Goal: Information Seeking & Learning: Find contact information

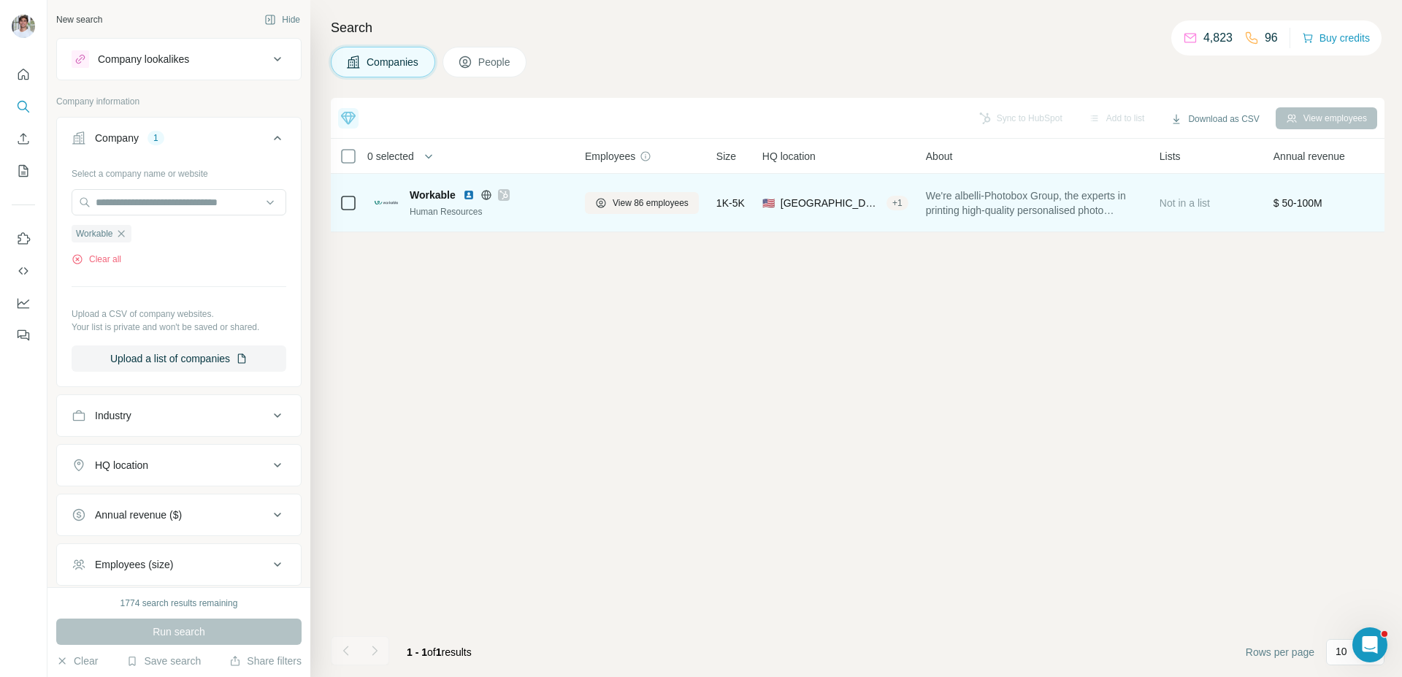
scroll to position [56, 0]
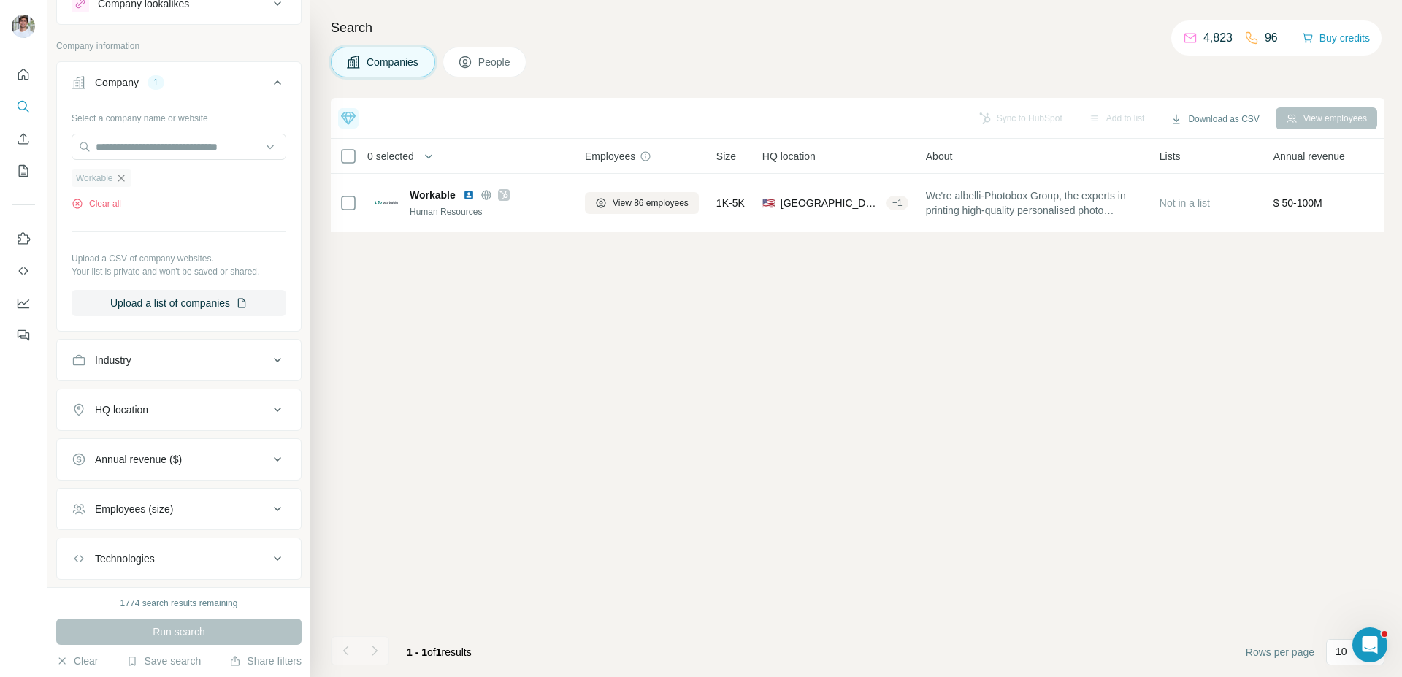
click at [125, 180] on icon "button" at bounding box center [121, 178] width 12 height 12
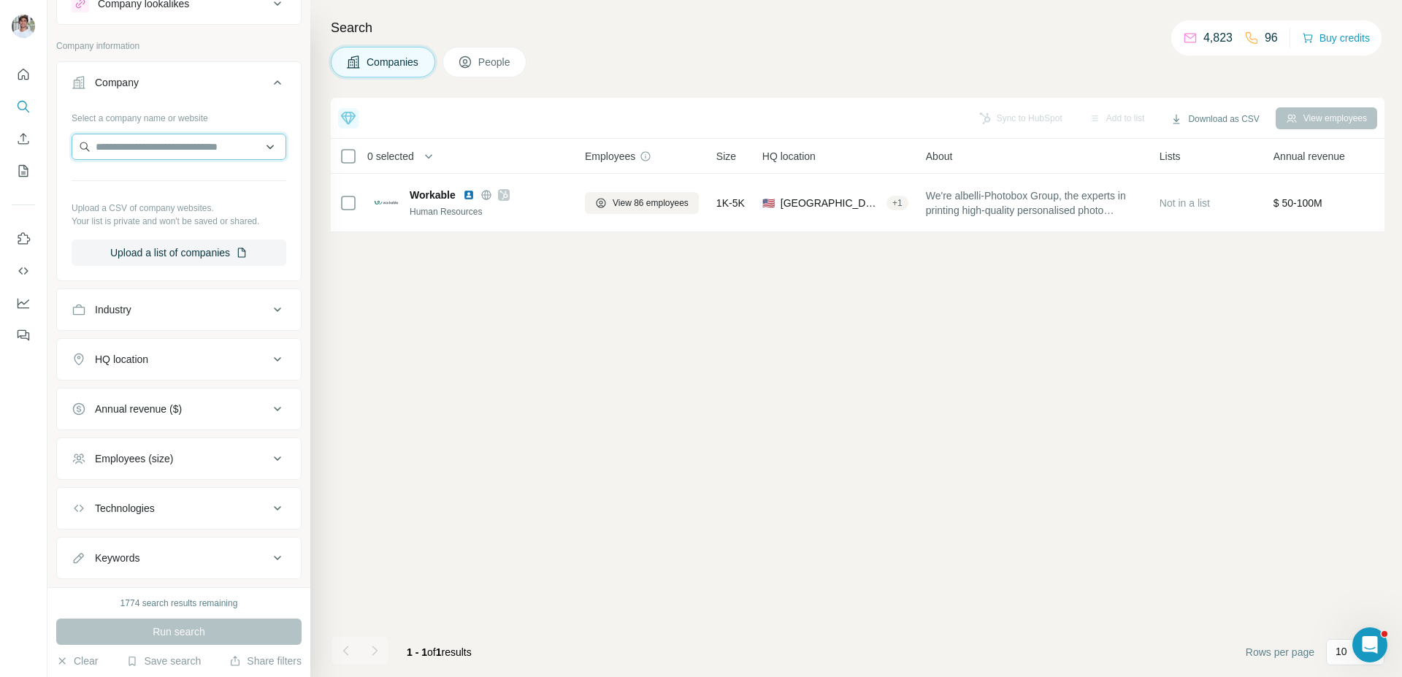
click at [134, 148] on input "text" at bounding box center [179, 147] width 215 height 26
paste input "**********"
type input "**********"
click at [191, 187] on p "[DOMAIN_NAME]" at bounding box center [152, 193] width 79 height 13
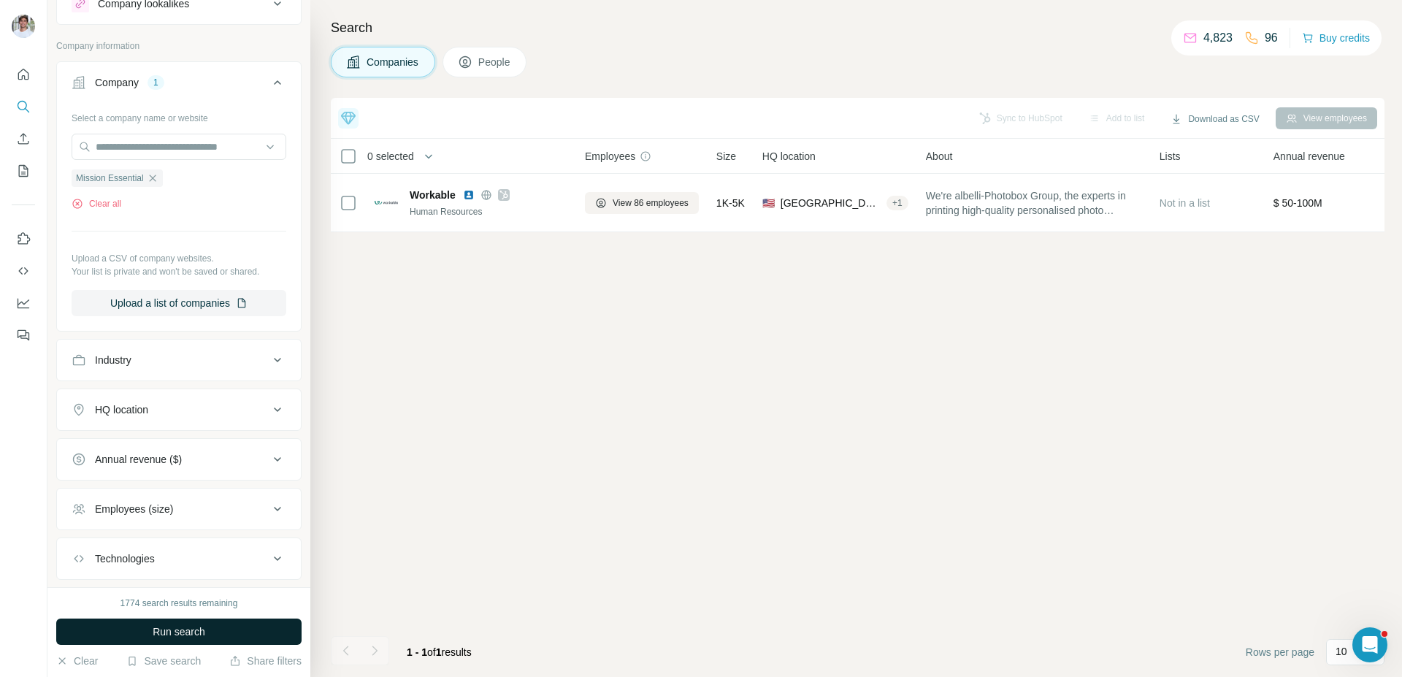
click at [175, 623] on button "Run search" at bounding box center [178, 632] width 245 height 26
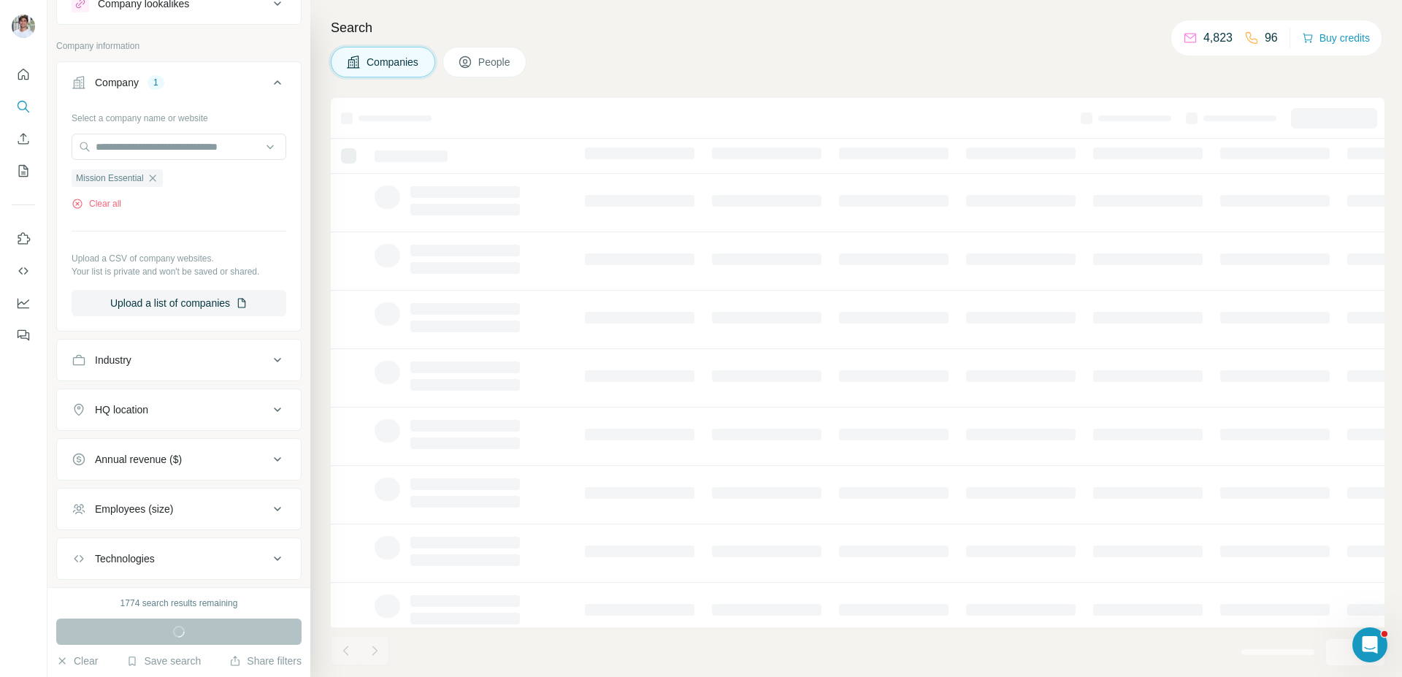
click at [697, 21] on h4 "Search" at bounding box center [858, 28] width 1054 height 20
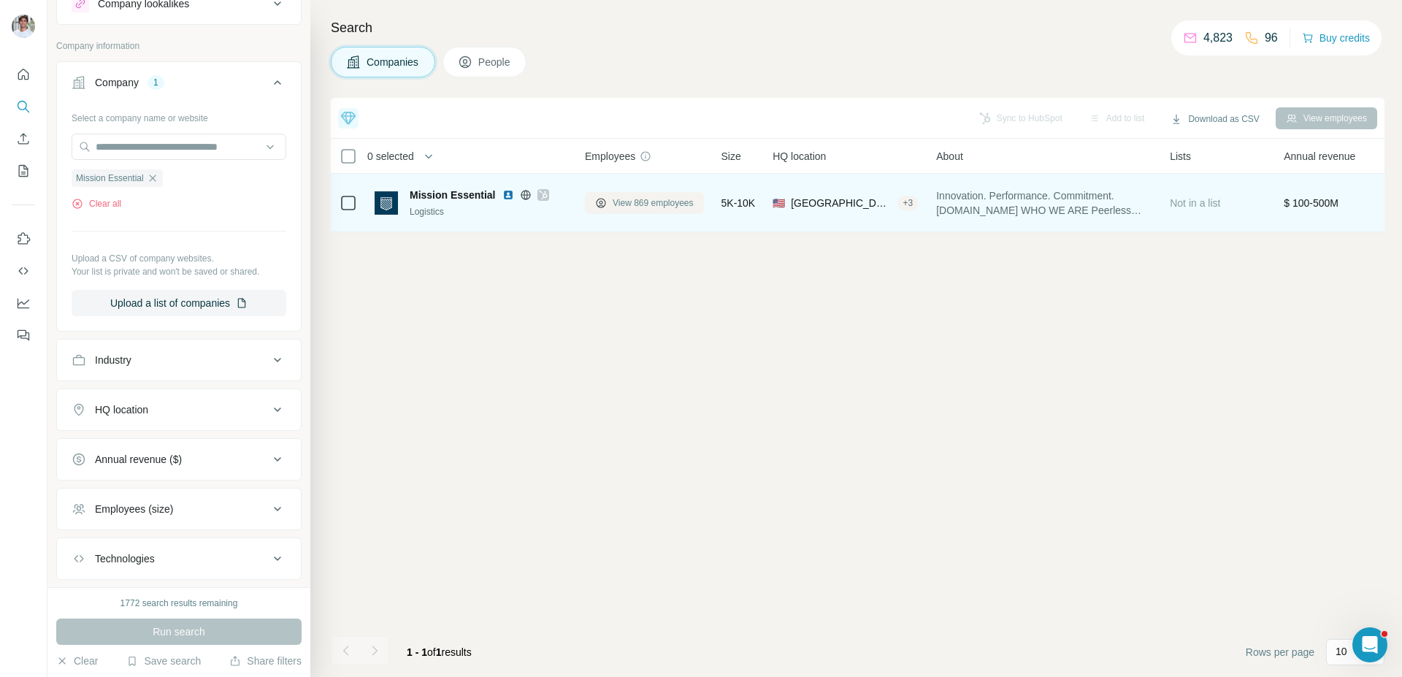
click at [616, 207] on span "View 869 employees" at bounding box center [653, 202] width 81 height 13
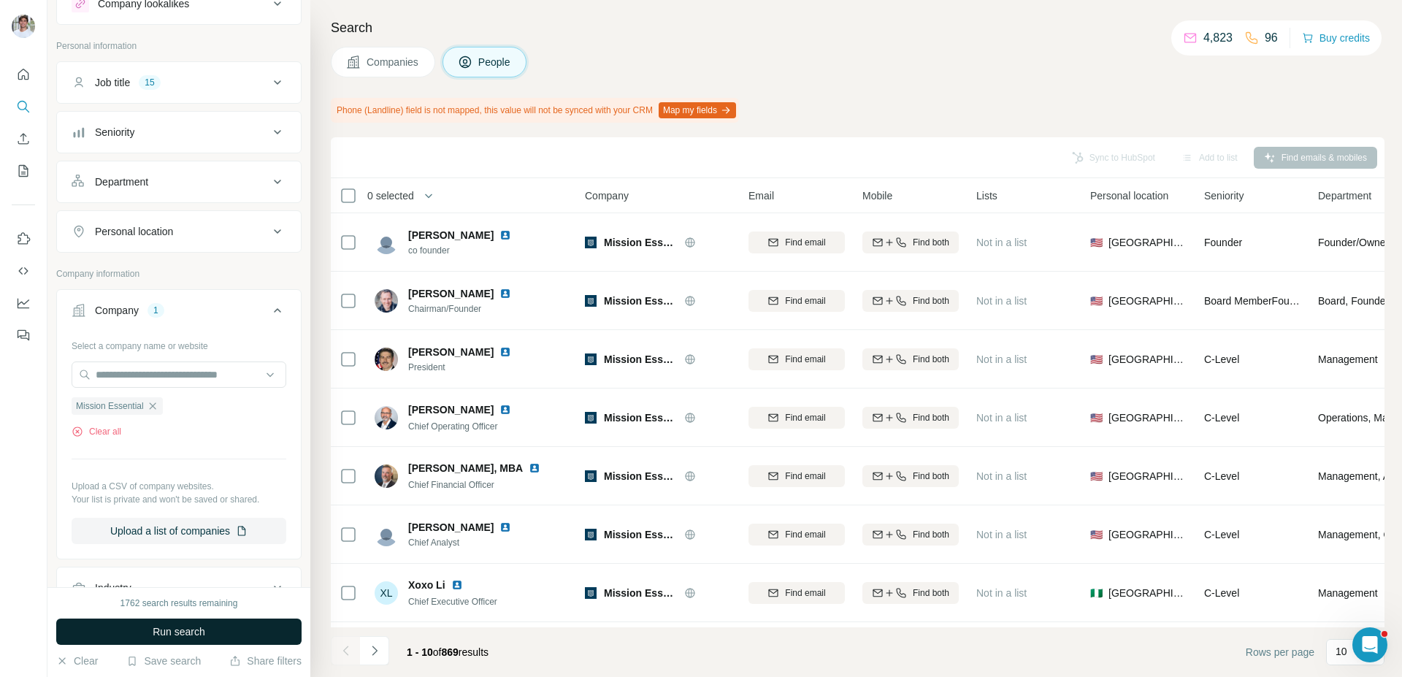
click at [194, 635] on span "Run search" at bounding box center [179, 631] width 53 height 15
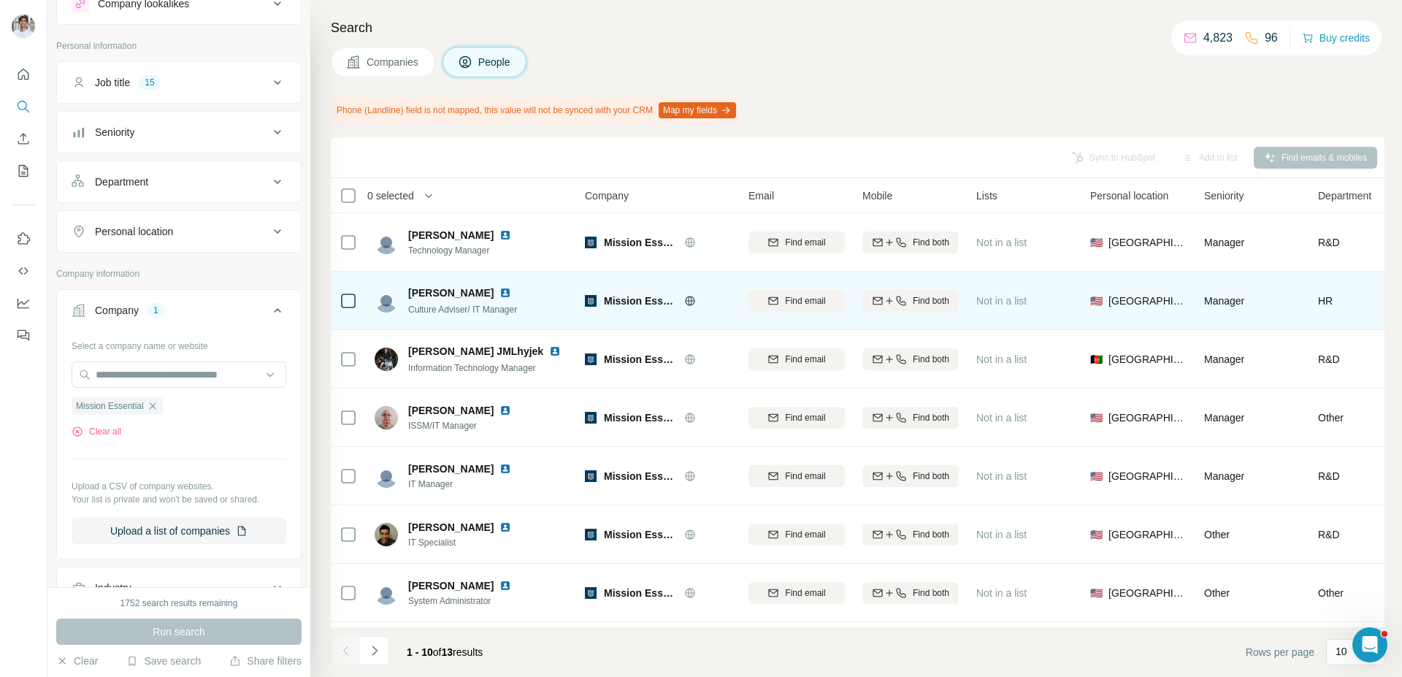
click at [500, 291] on img at bounding box center [506, 293] width 12 height 12
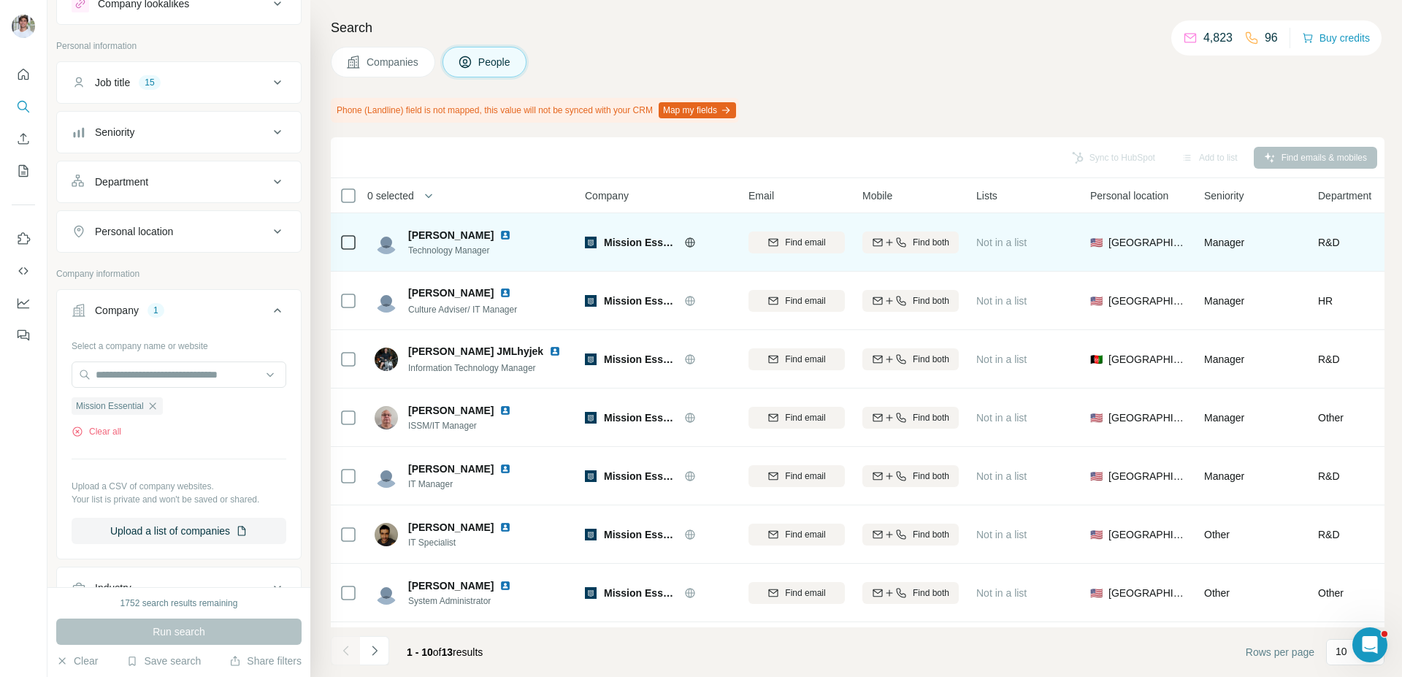
click at [500, 235] on img at bounding box center [506, 235] width 12 height 12
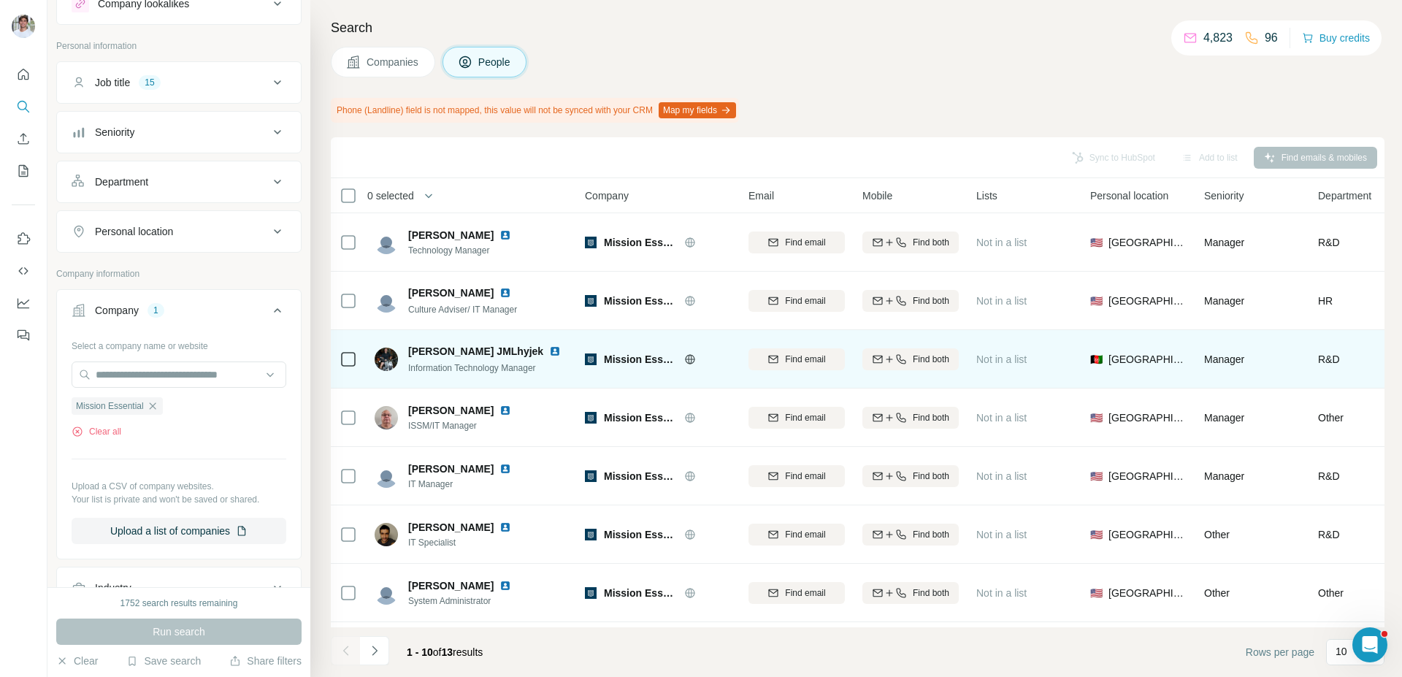
click at [549, 351] on img at bounding box center [555, 351] width 12 height 12
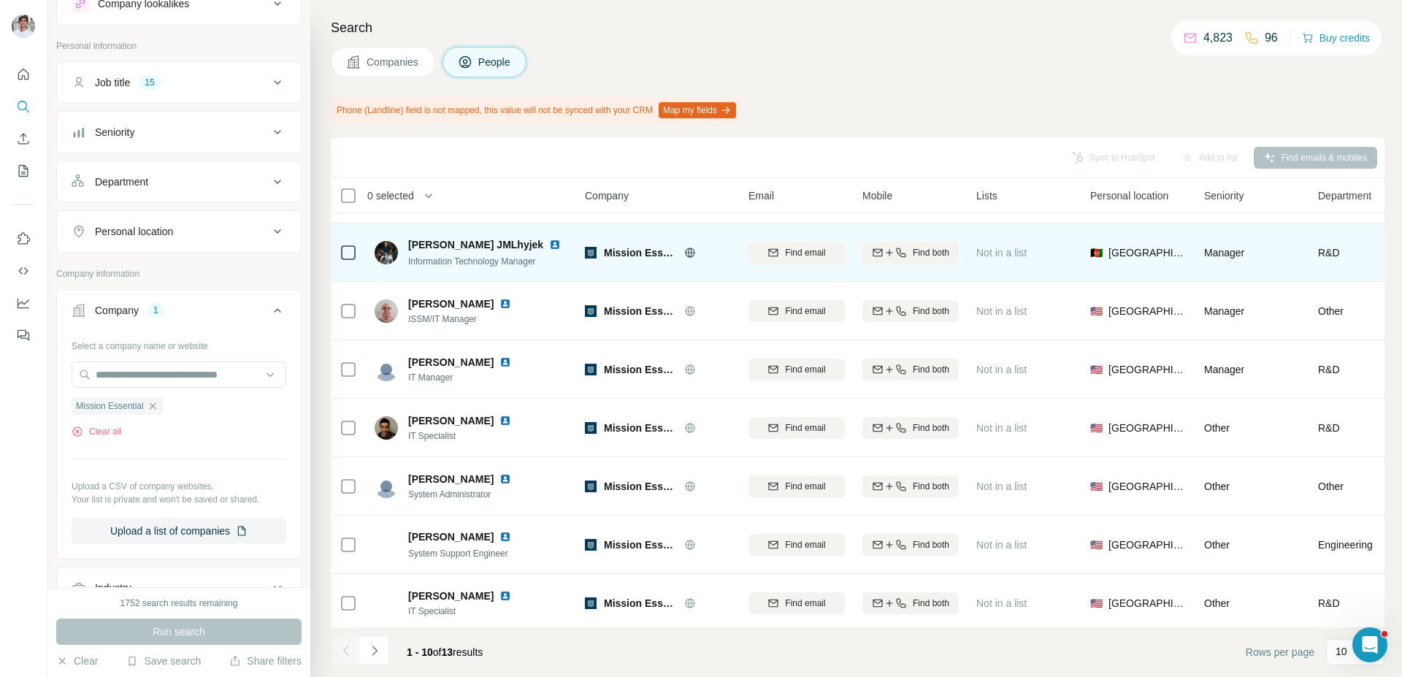
scroll to position [138, 0]
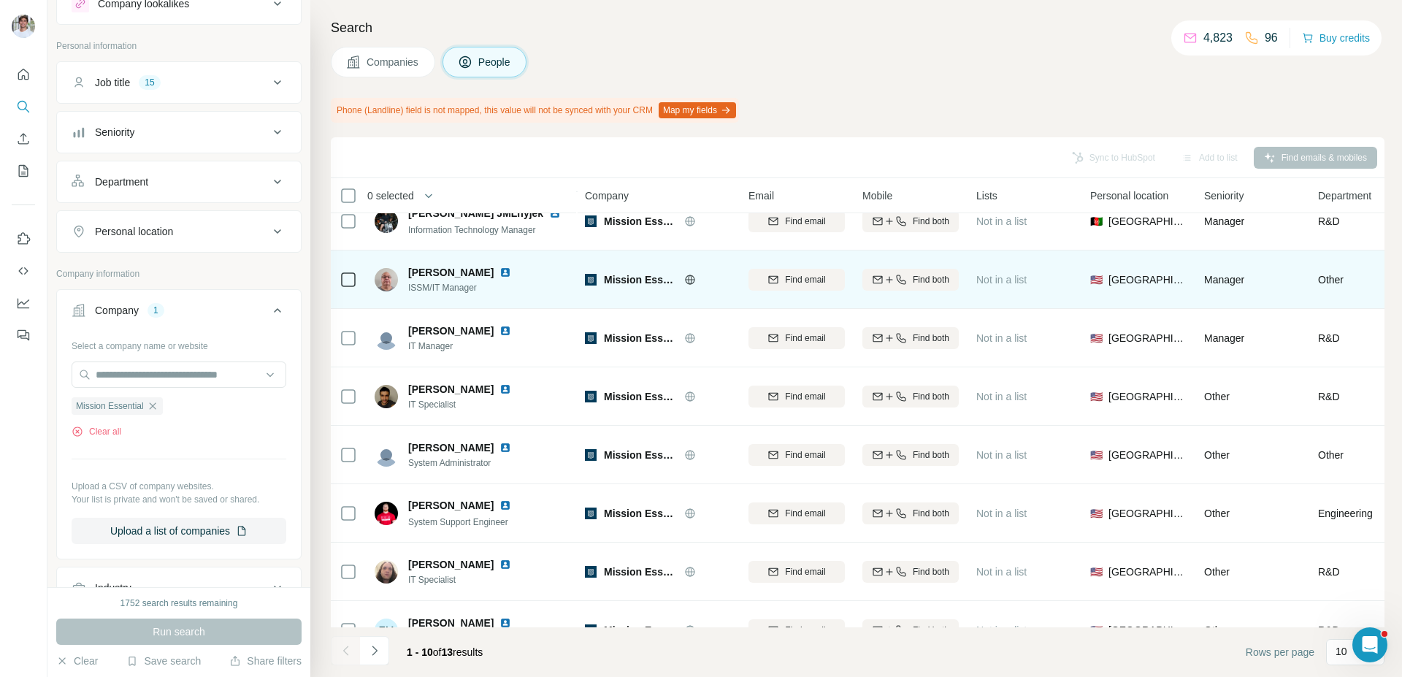
click at [500, 270] on img at bounding box center [506, 273] width 12 height 12
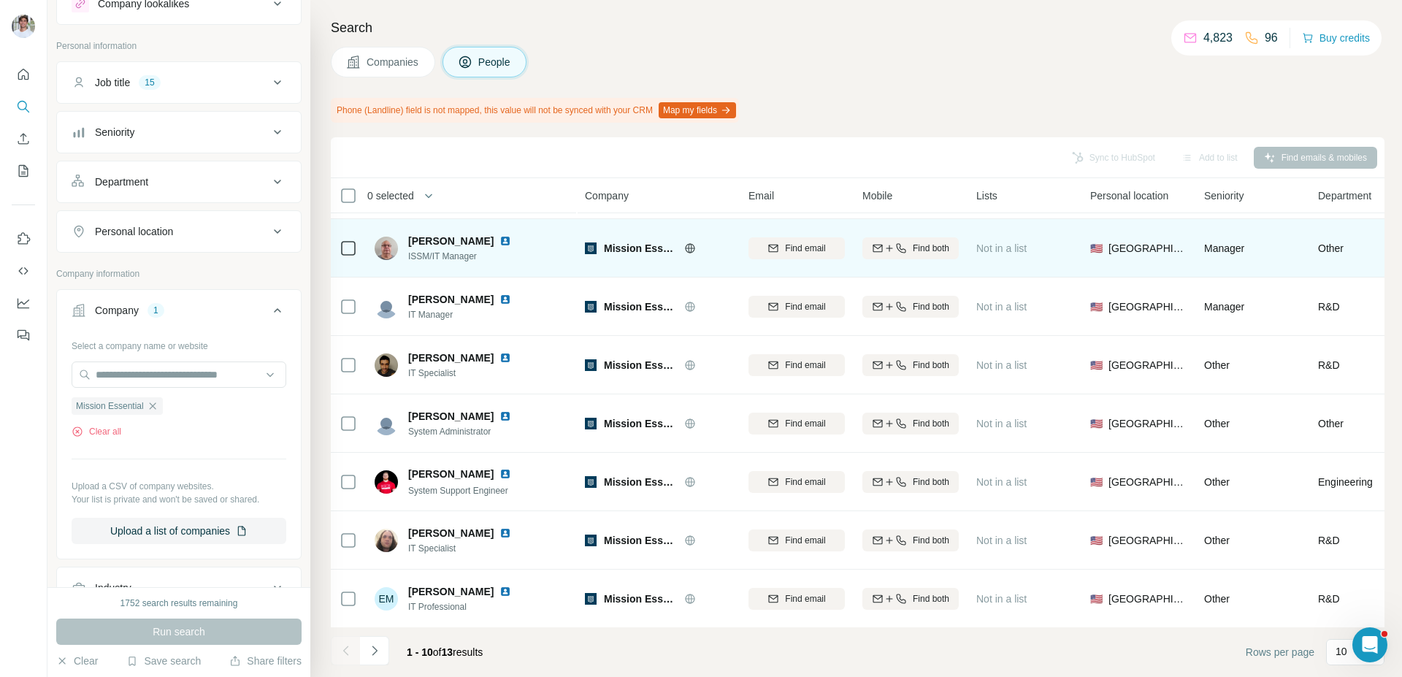
scroll to position [170, 0]
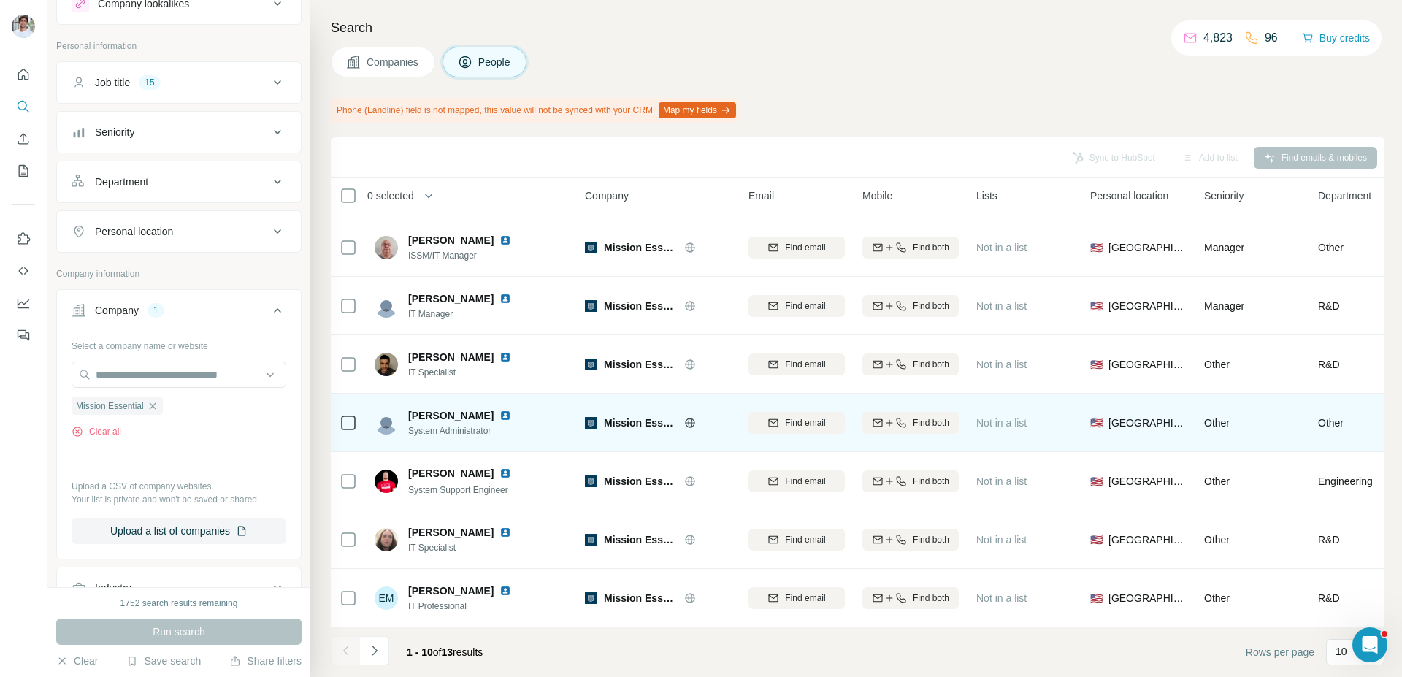
click at [500, 413] on img at bounding box center [506, 416] width 12 height 12
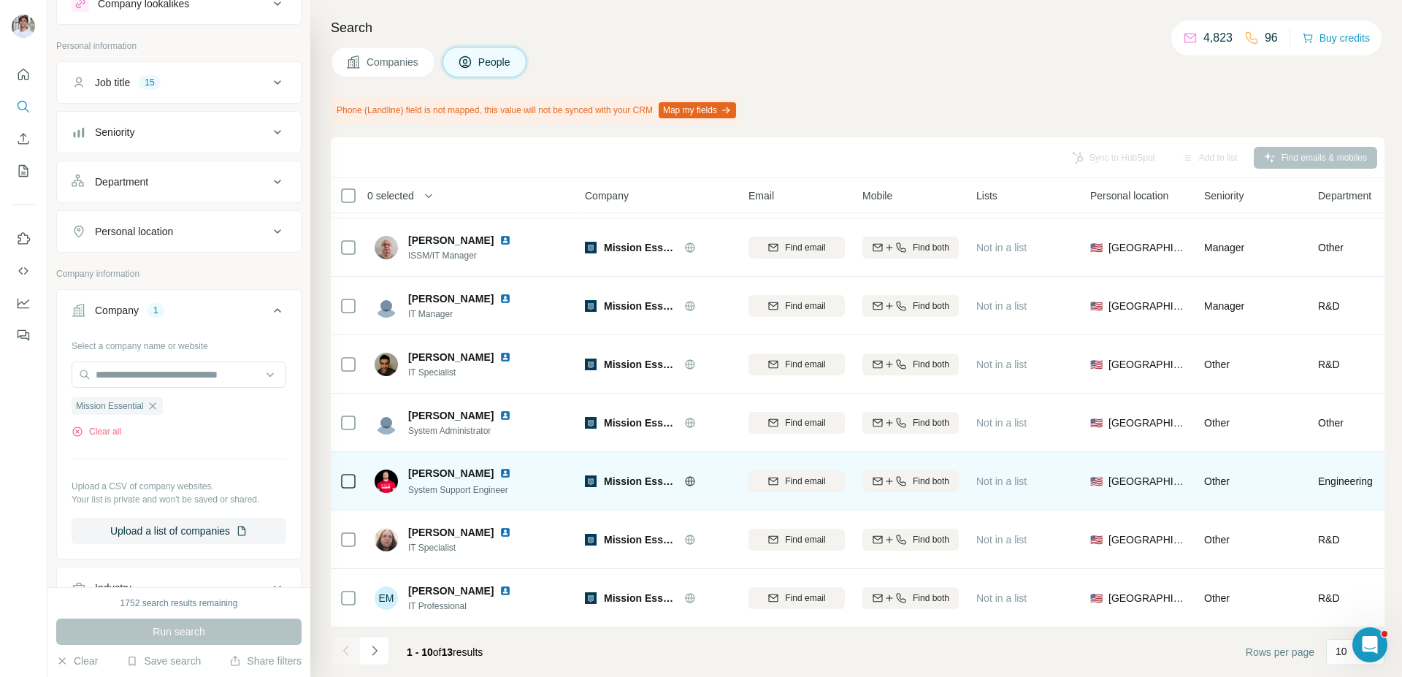
click at [500, 472] on img at bounding box center [506, 473] width 12 height 12
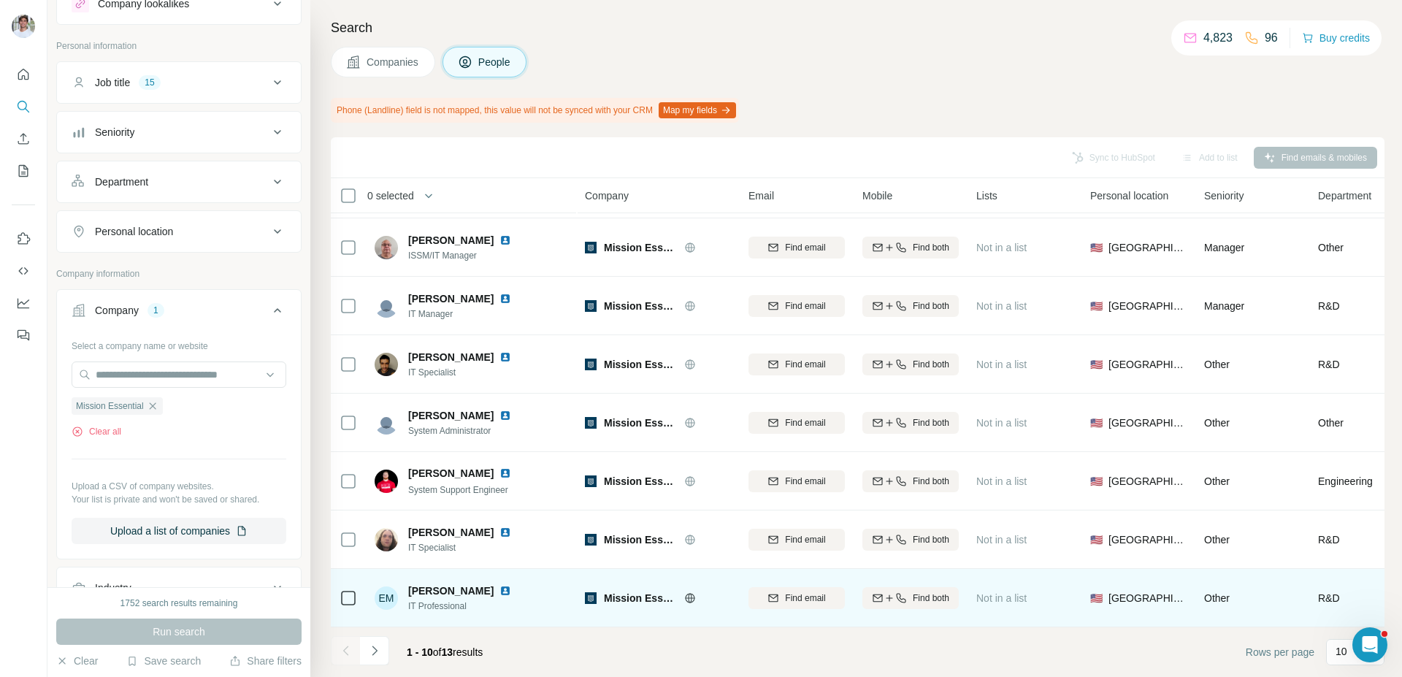
click at [500, 588] on img at bounding box center [506, 591] width 12 height 12
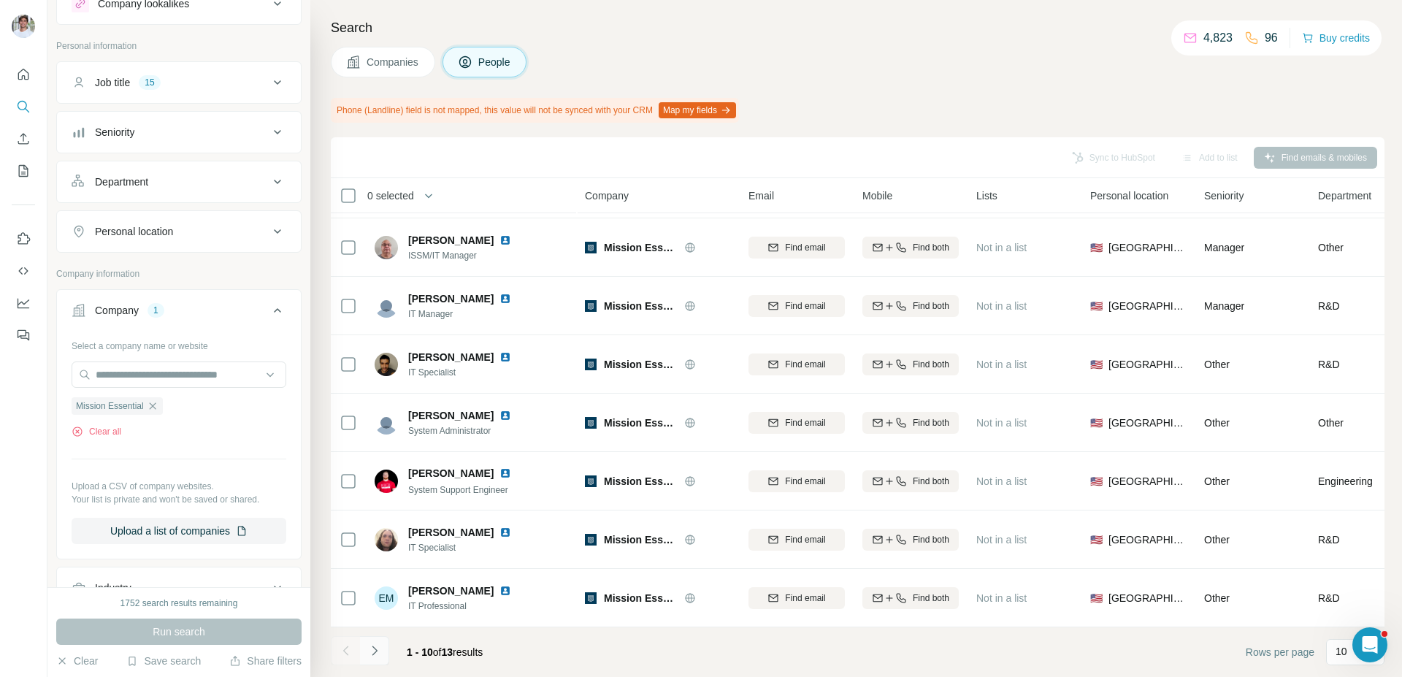
click at [374, 656] on icon "Navigate to next page" at bounding box center [374, 650] width 15 height 15
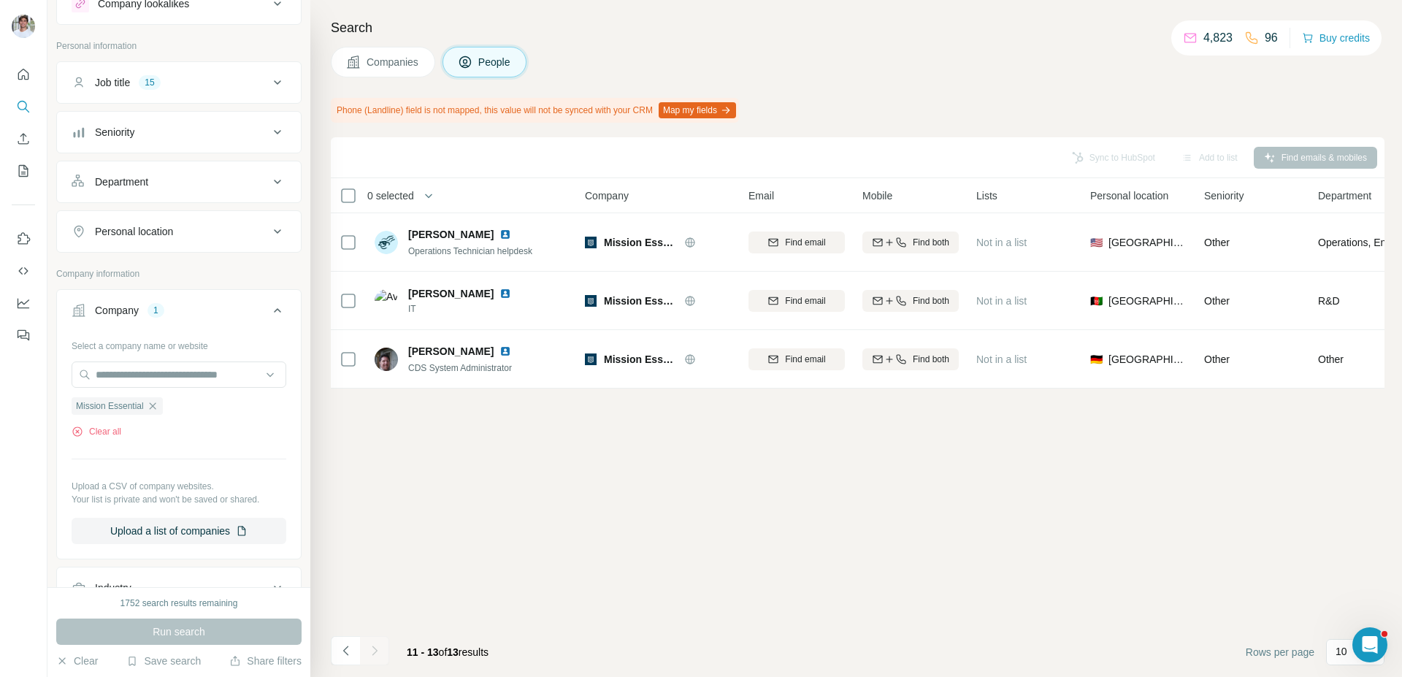
scroll to position [0, 0]
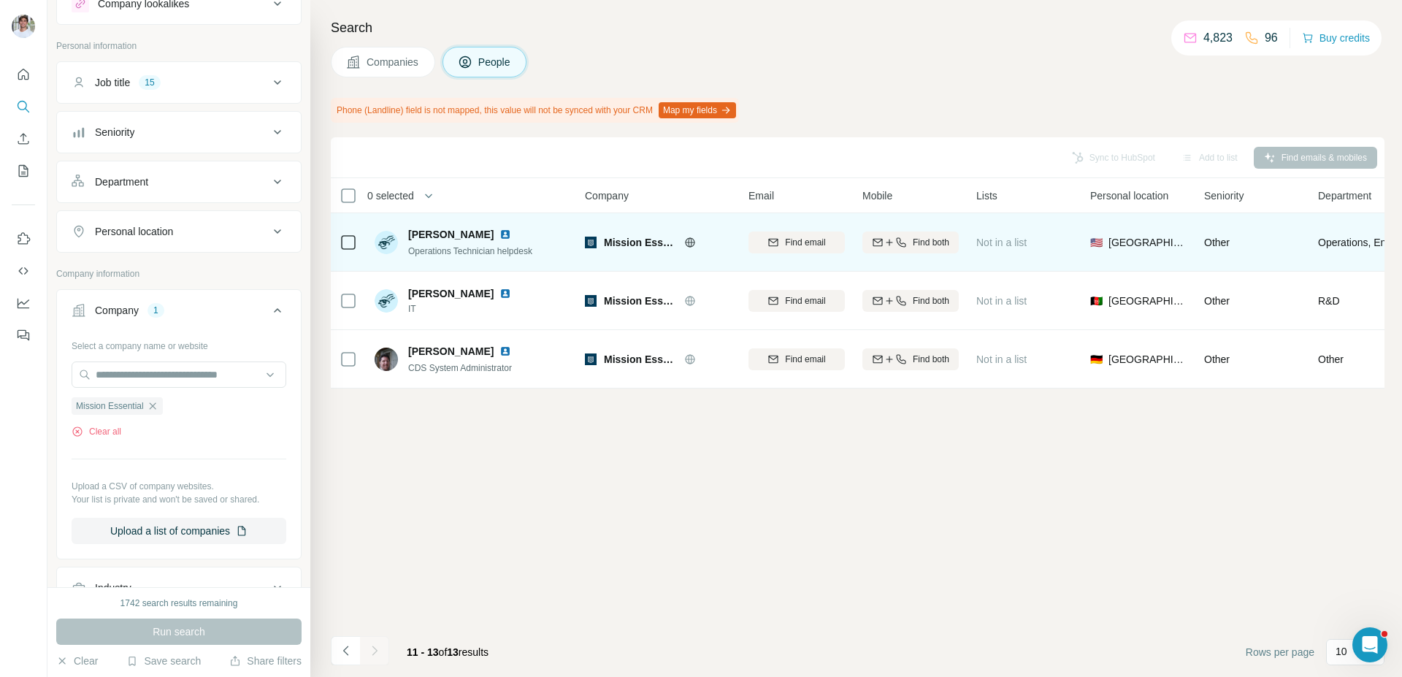
click at [500, 230] on img at bounding box center [506, 235] width 12 height 12
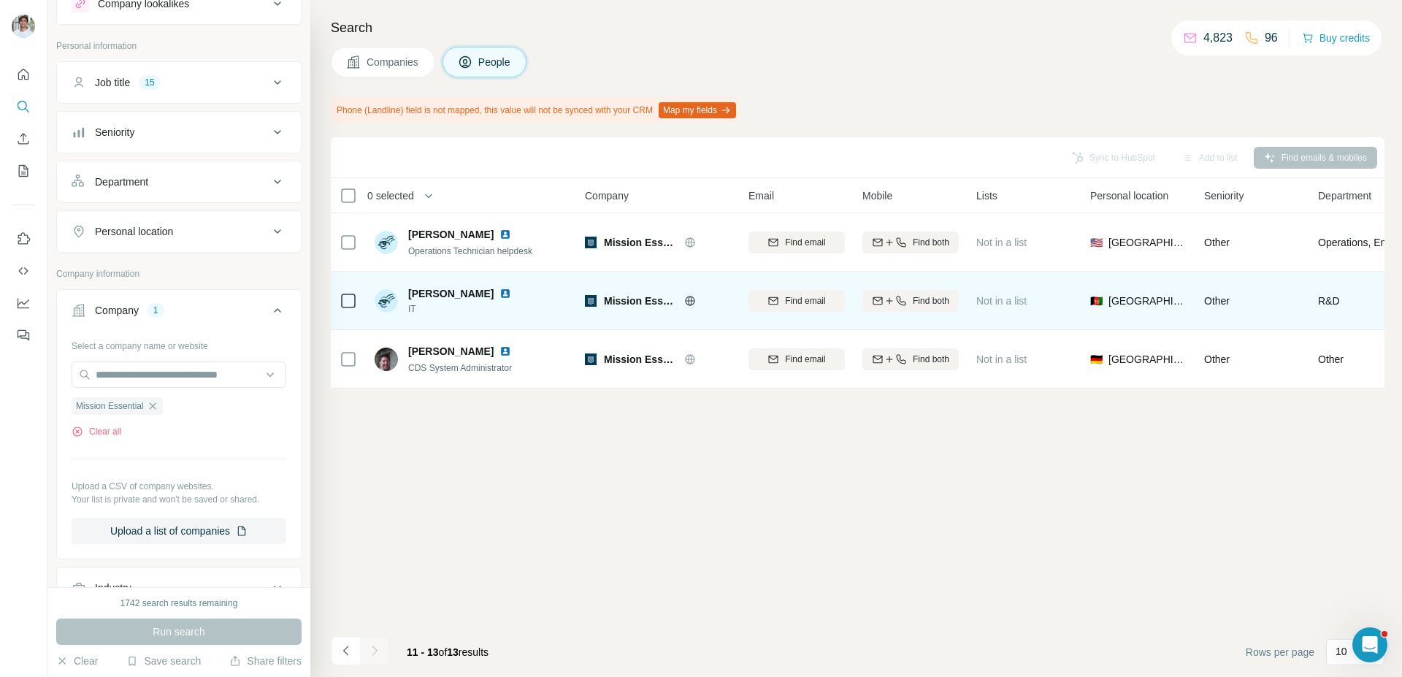
click at [500, 291] on img at bounding box center [506, 294] width 12 height 12
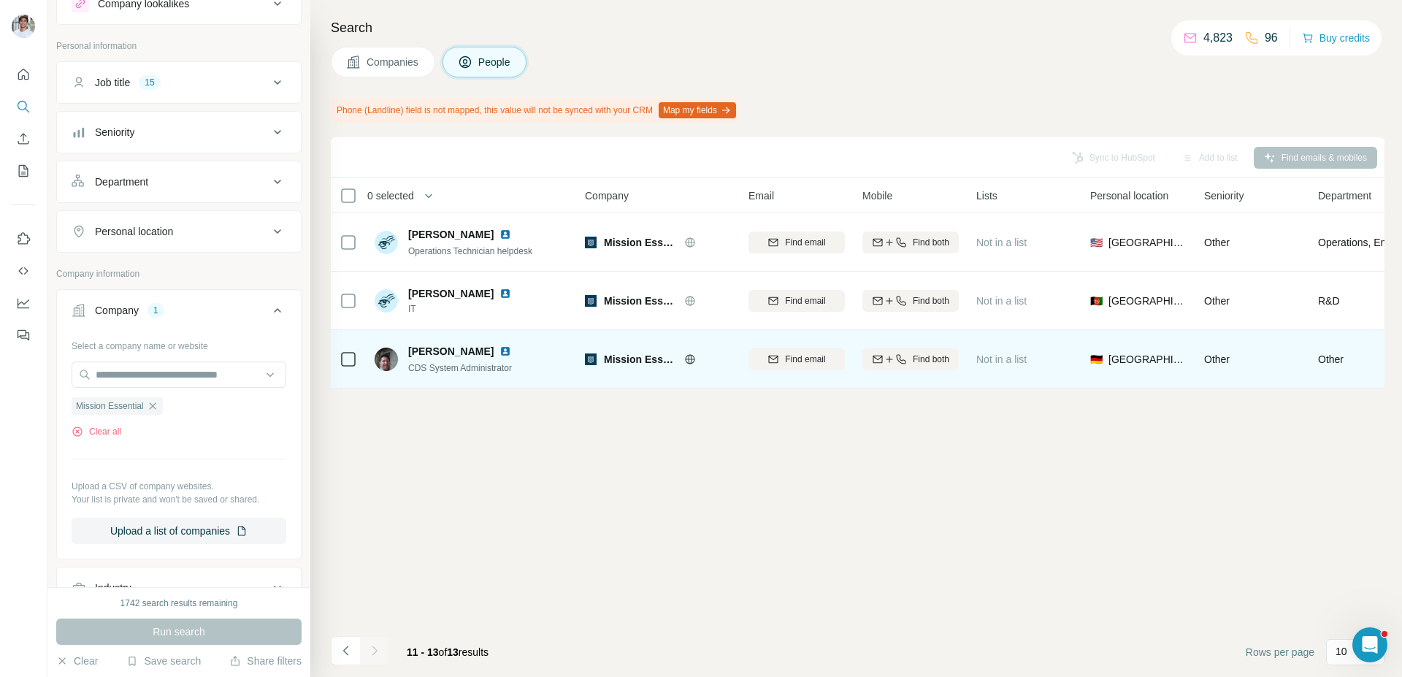
click at [500, 348] on img at bounding box center [506, 351] width 12 height 12
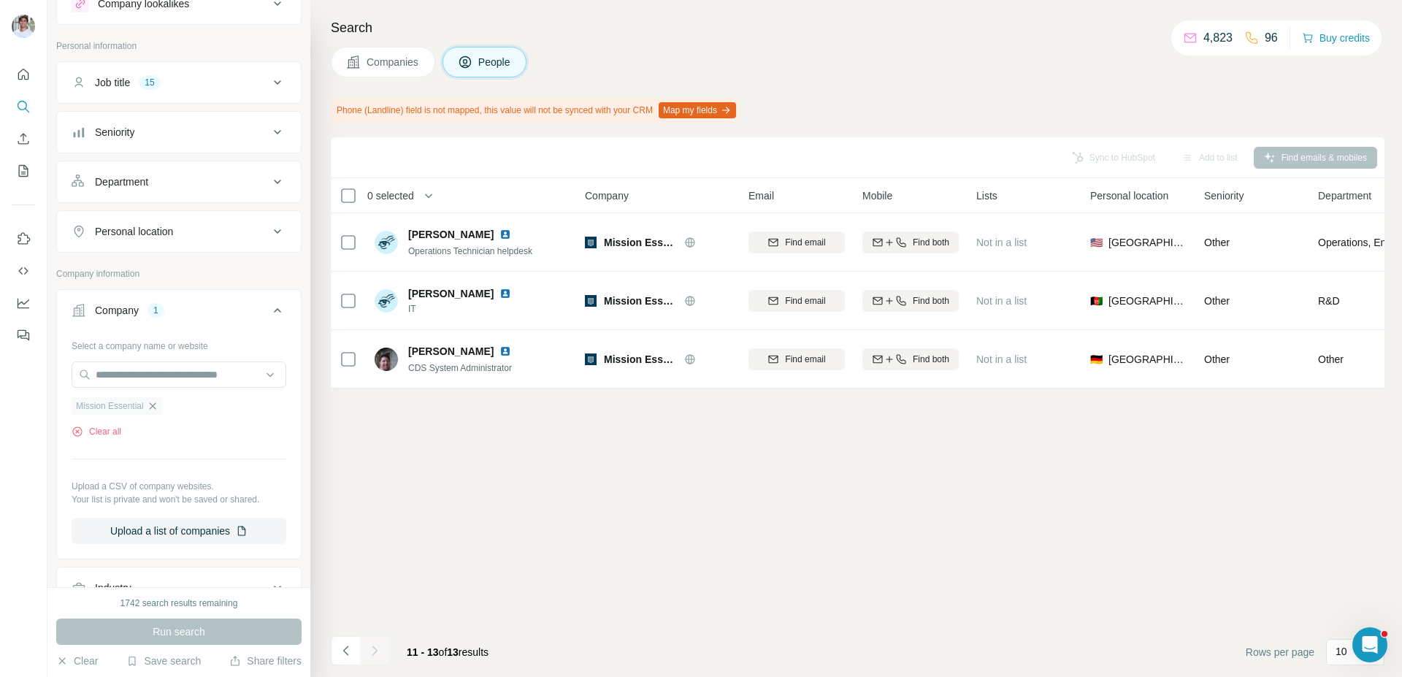
click at [156, 409] on icon "button" at bounding box center [152, 405] width 7 height 7
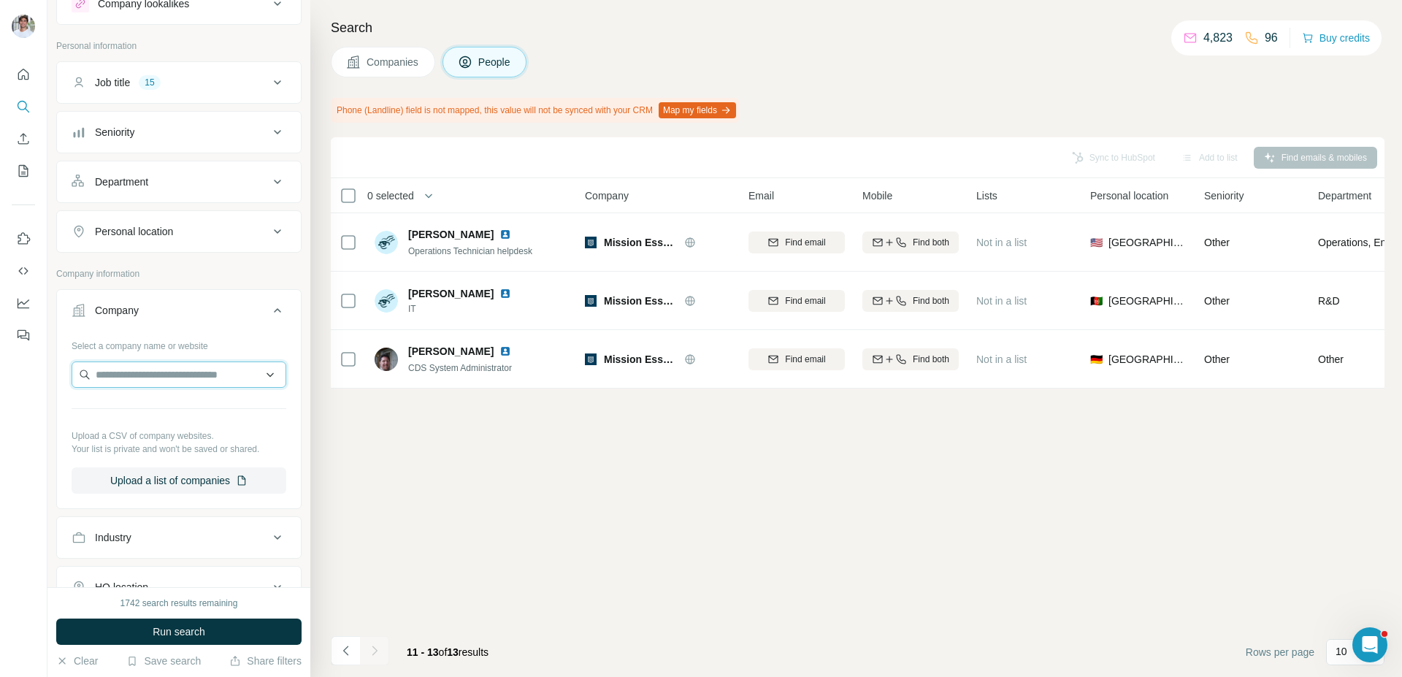
click at [161, 386] on input "text" at bounding box center [179, 374] width 215 height 26
paste input "**********"
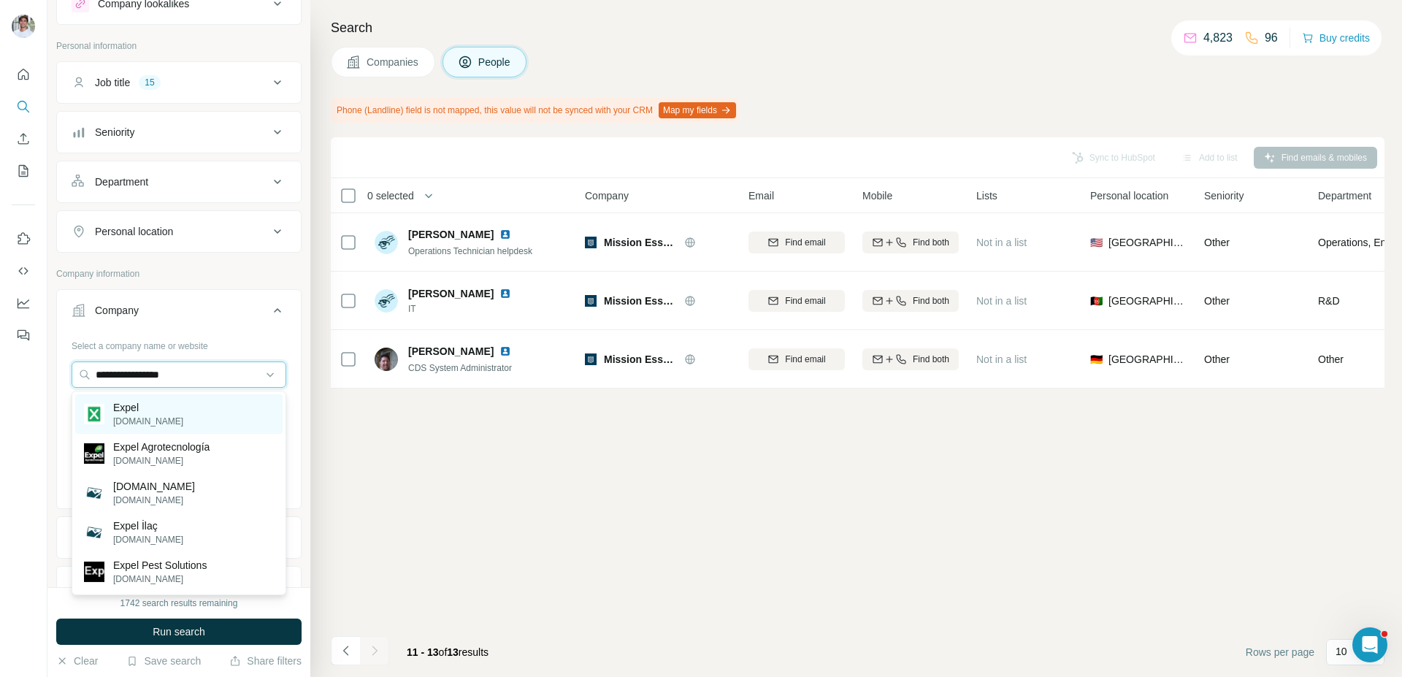
type input "**********"
click at [195, 410] on div "Expel [DOMAIN_NAME]" at bounding box center [178, 413] width 207 height 39
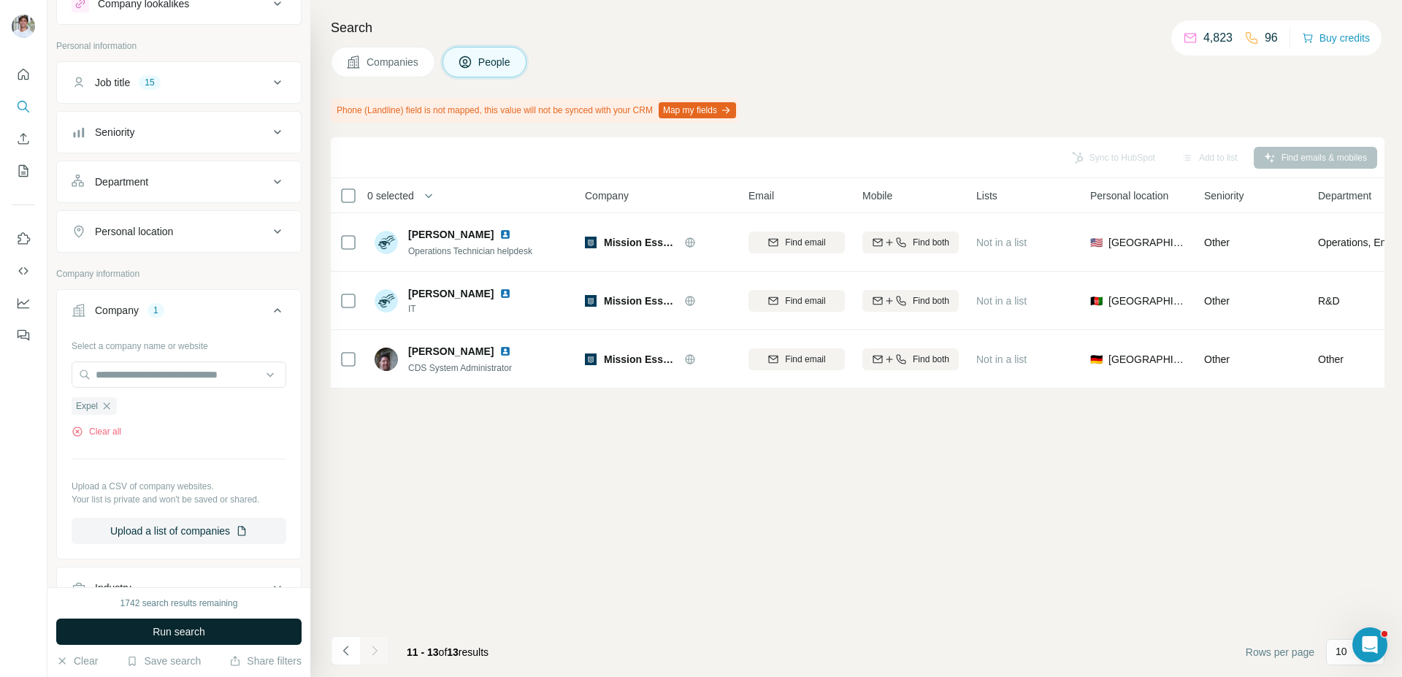
click at [185, 628] on span "Run search" at bounding box center [179, 631] width 53 height 15
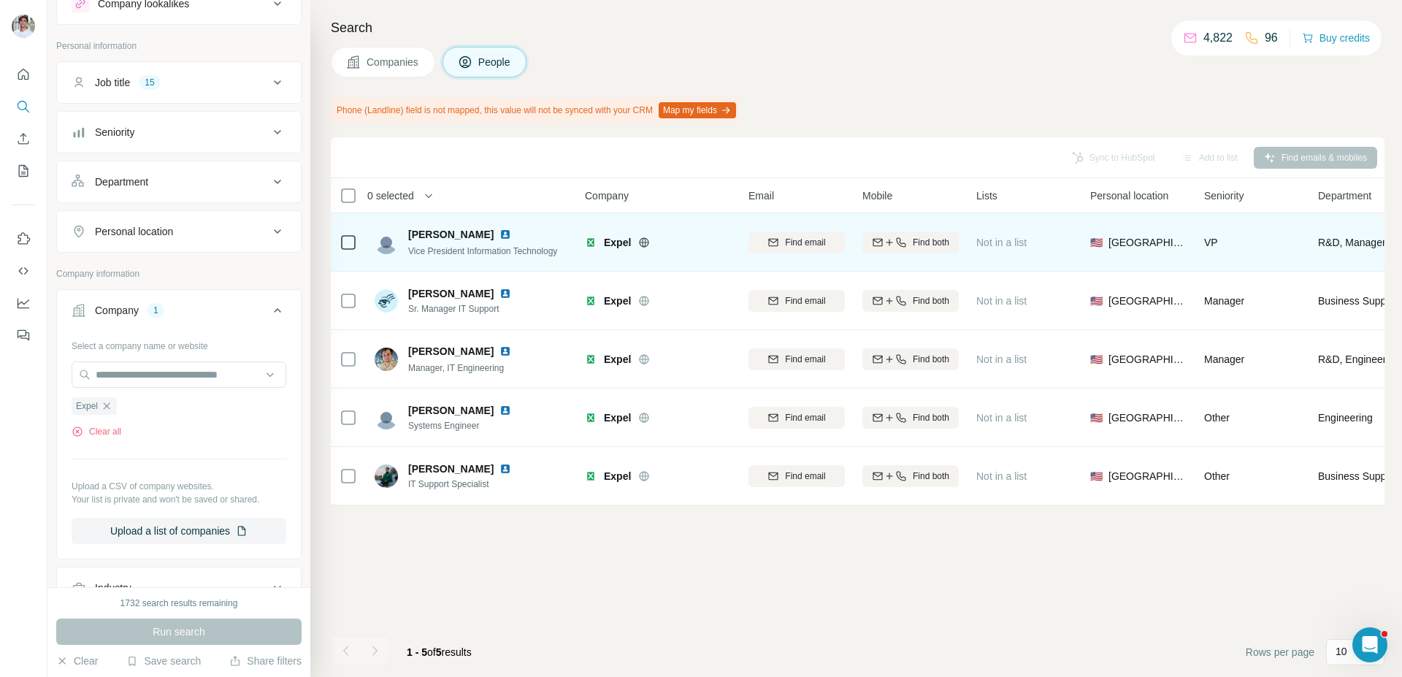
click at [500, 231] on img at bounding box center [506, 235] width 12 height 12
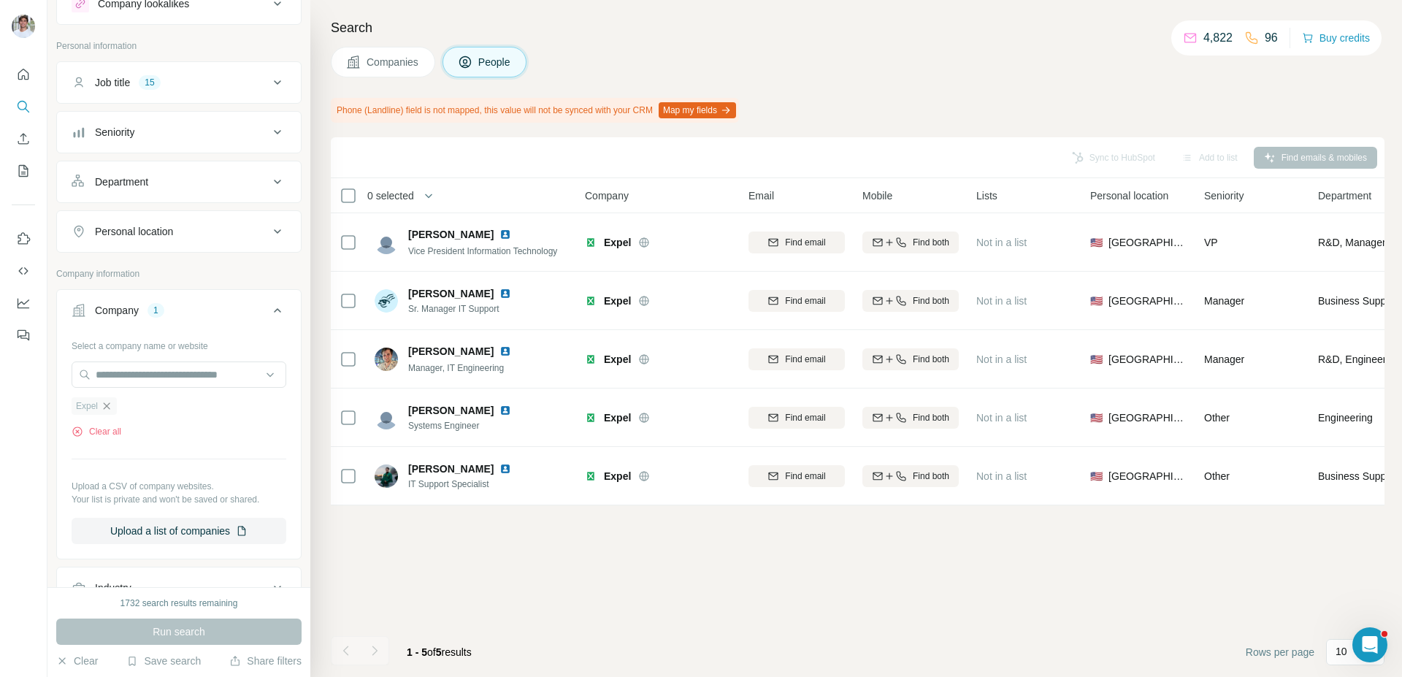
click at [110, 407] on icon "button" at bounding box center [107, 406] width 12 height 12
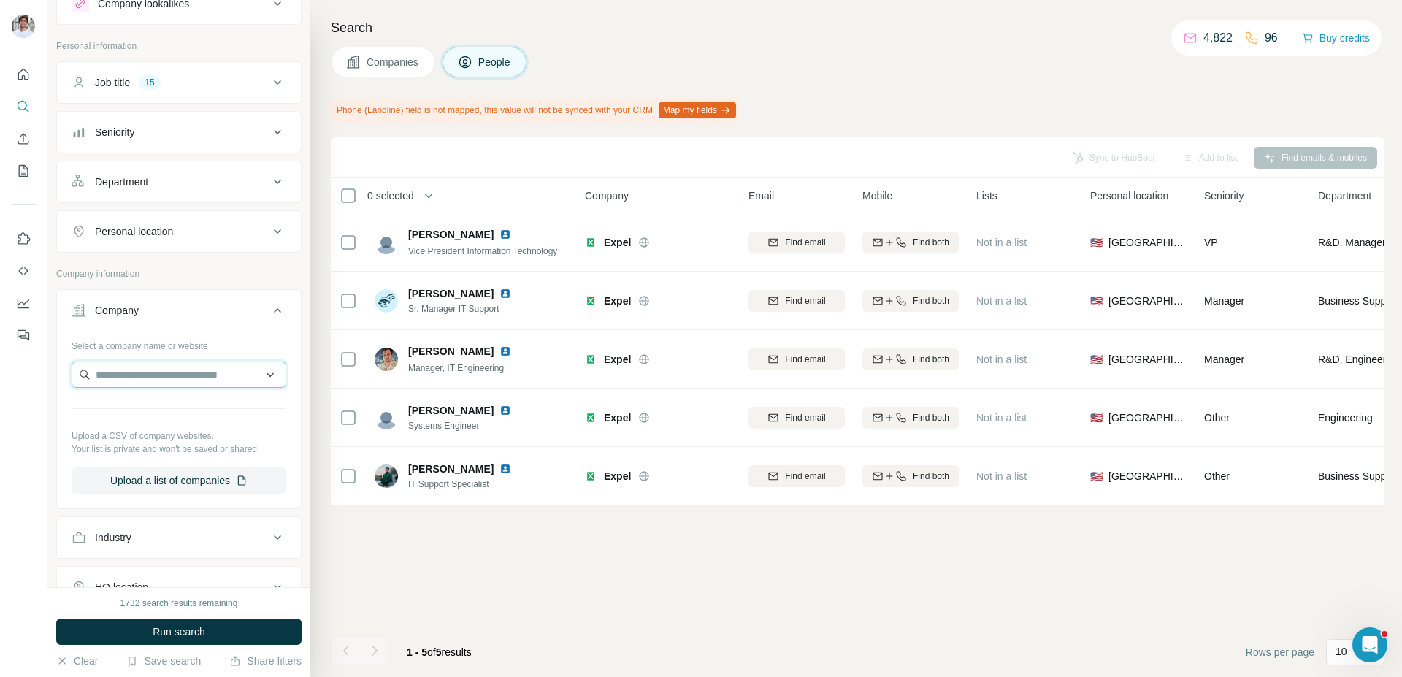
click at [132, 384] on input "text" at bounding box center [179, 374] width 215 height 26
type input "**********"
click at [160, 413] on p "Arkose Labs" at bounding box center [148, 407] width 70 height 15
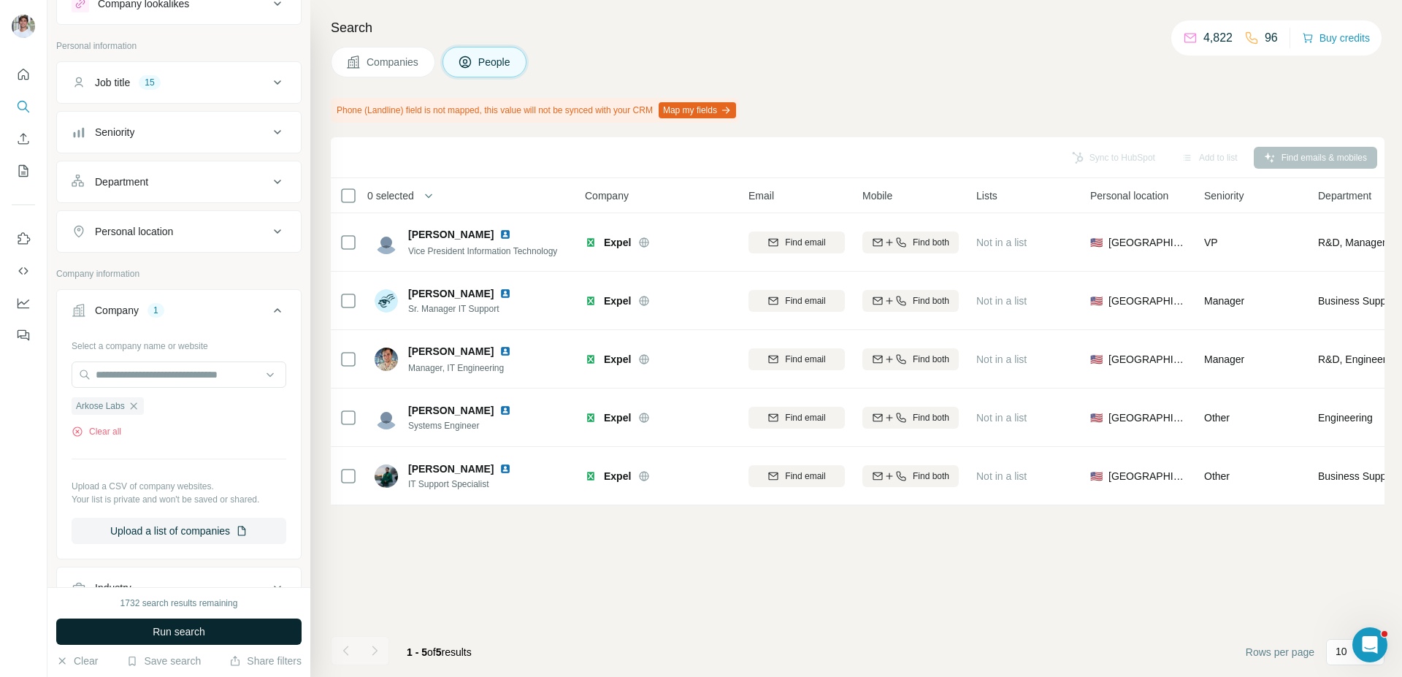
click at [185, 624] on span "Run search" at bounding box center [179, 631] width 53 height 15
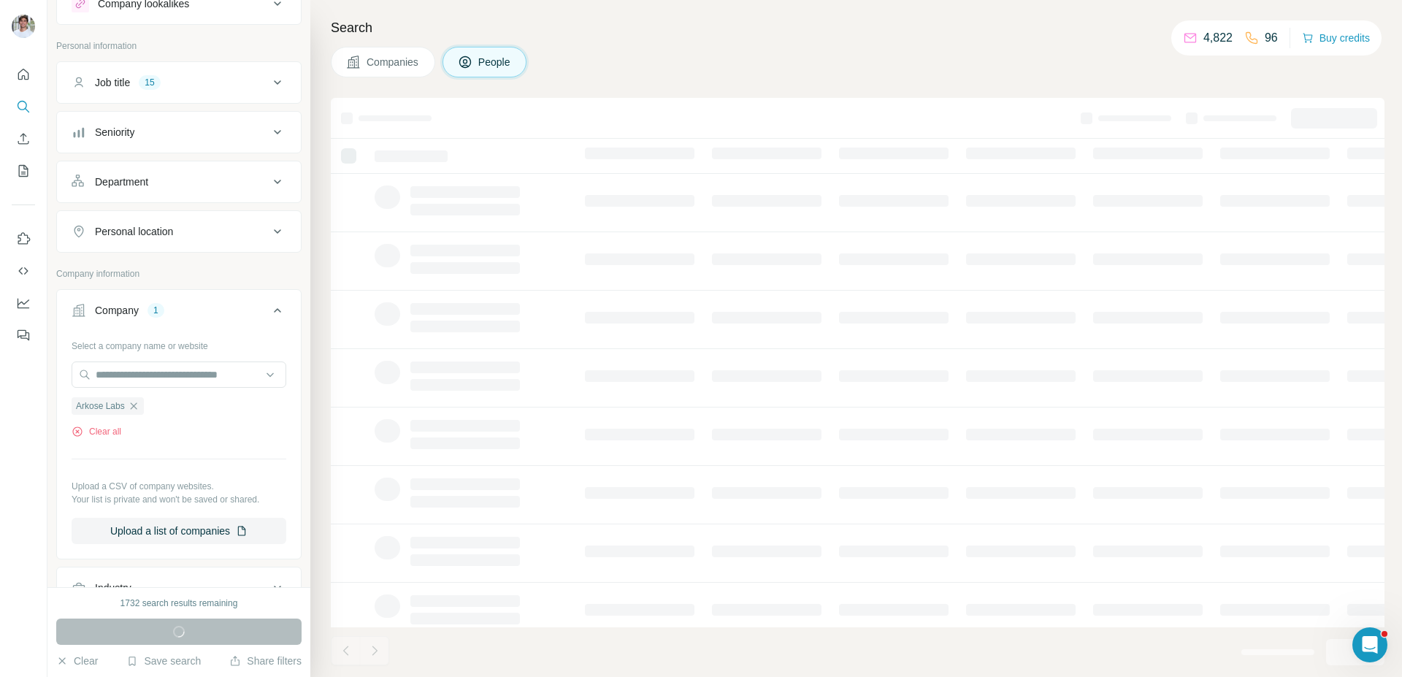
click at [795, 33] on h4 "Search" at bounding box center [858, 28] width 1054 height 20
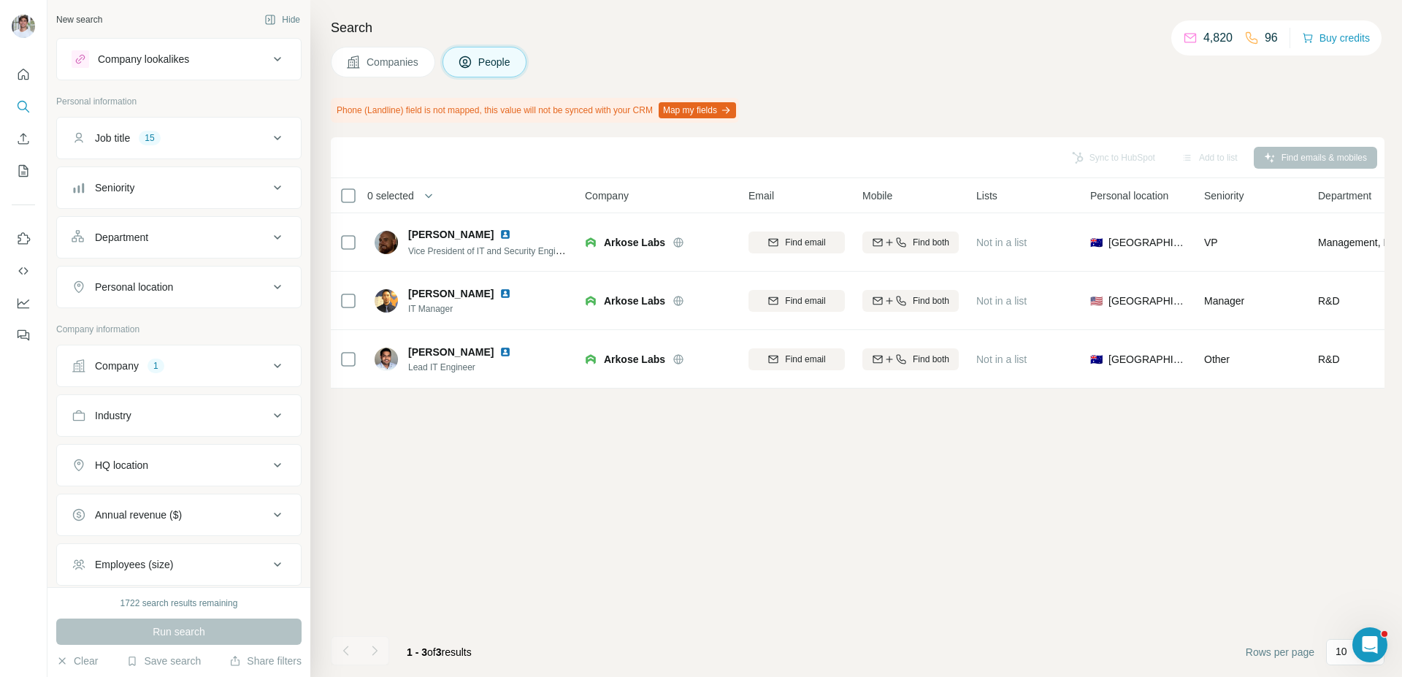
click at [216, 363] on div "Company 1" at bounding box center [170, 366] width 197 height 15
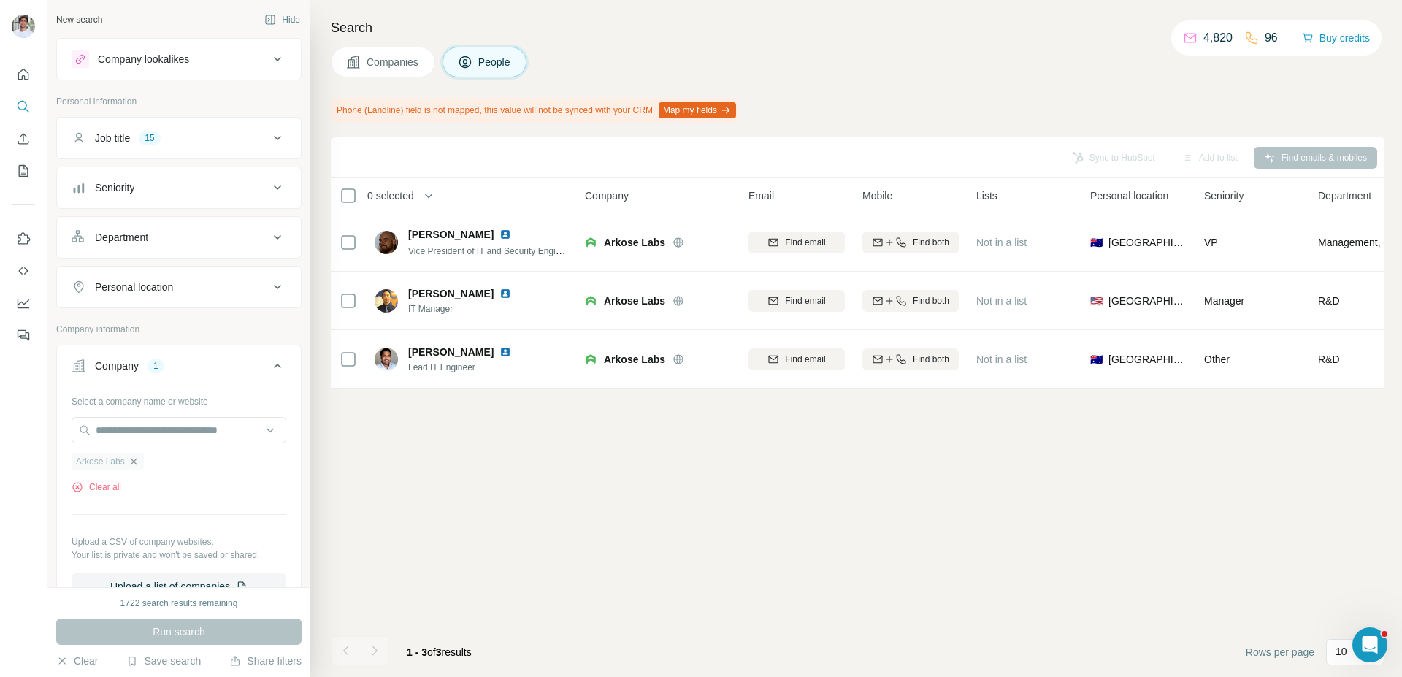
click at [134, 464] on icon "button" at bounding box center [134, 462] width 12 height 12
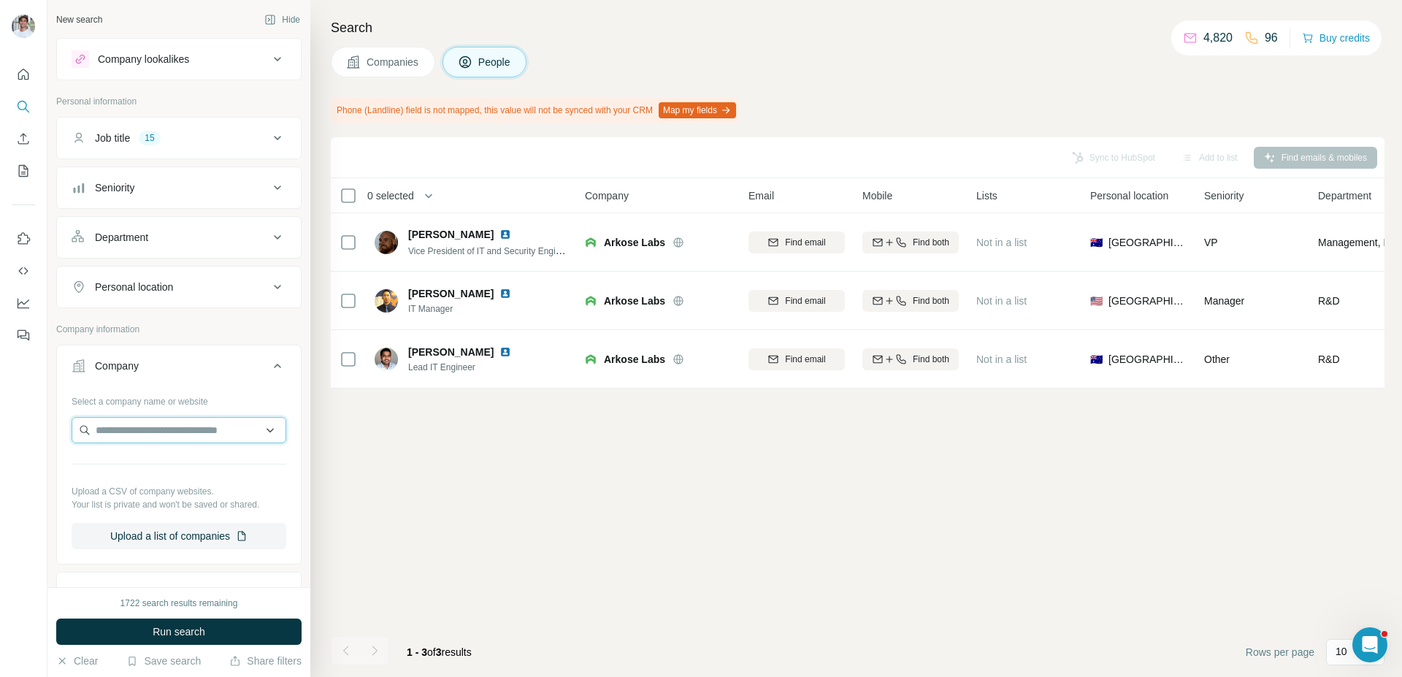
click at [158, 428] on input "text" at bounding box center [179, 430] width 215 height 26
paste input "**********"
type input "**********"
click at [167, 470] on div "Twin Health twinhealth.com" at bounding box center [148, 470] width 70 height 28
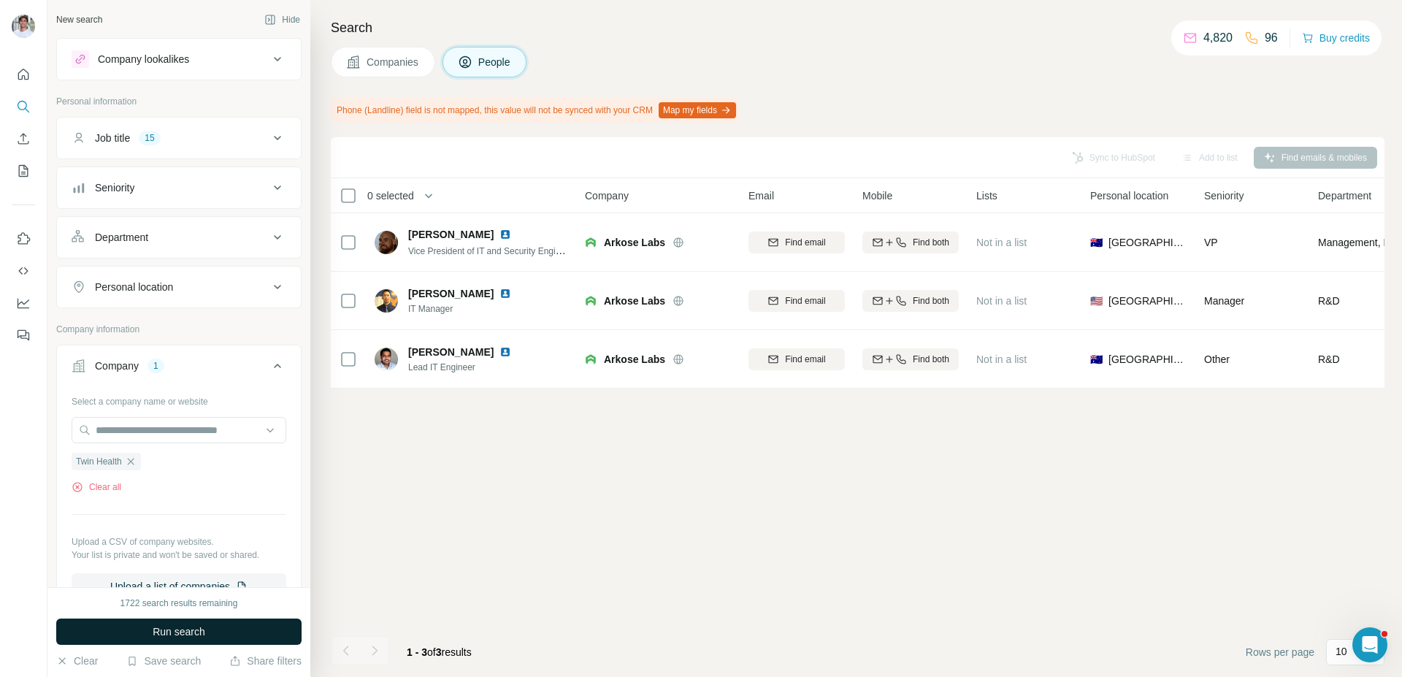
click at [202, 625] on span "Run search" at bounding box center [179, 631] width 53 height 15
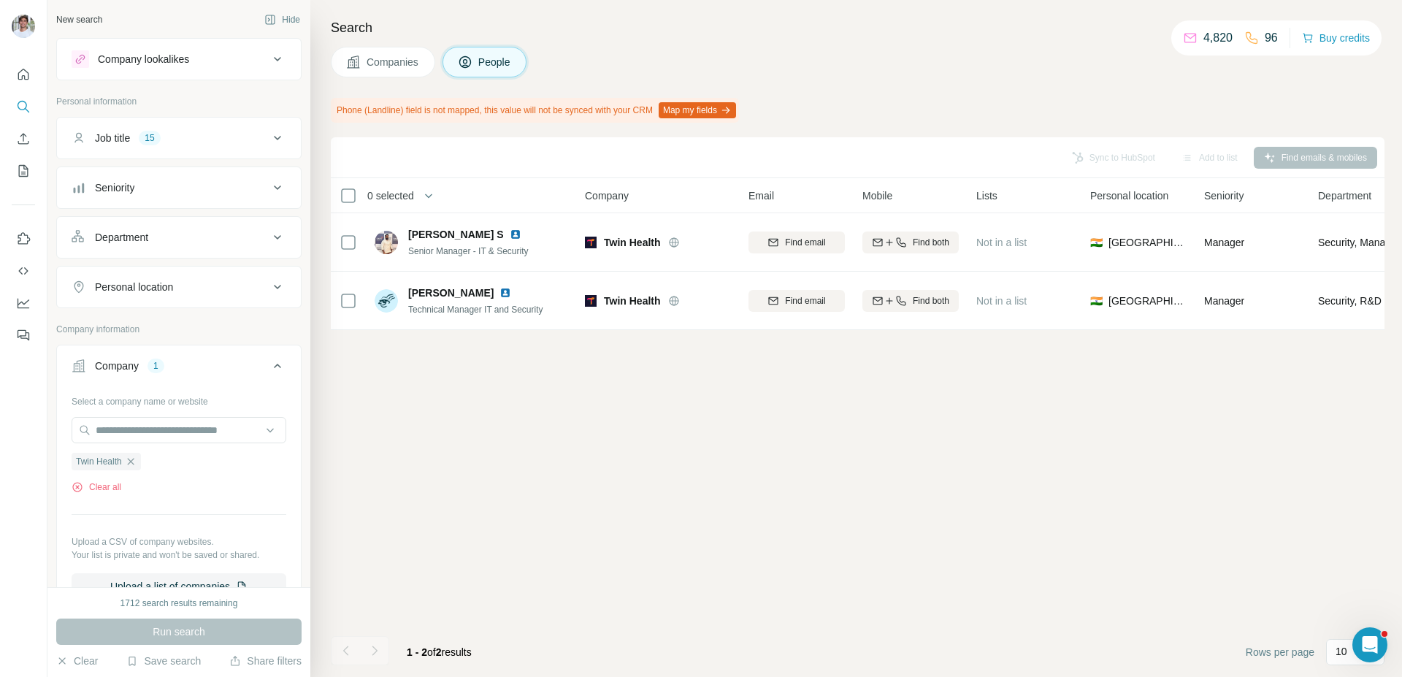
click at [383, 60] on span "Companies" at bounding box center [393, 62] width 53 height 15
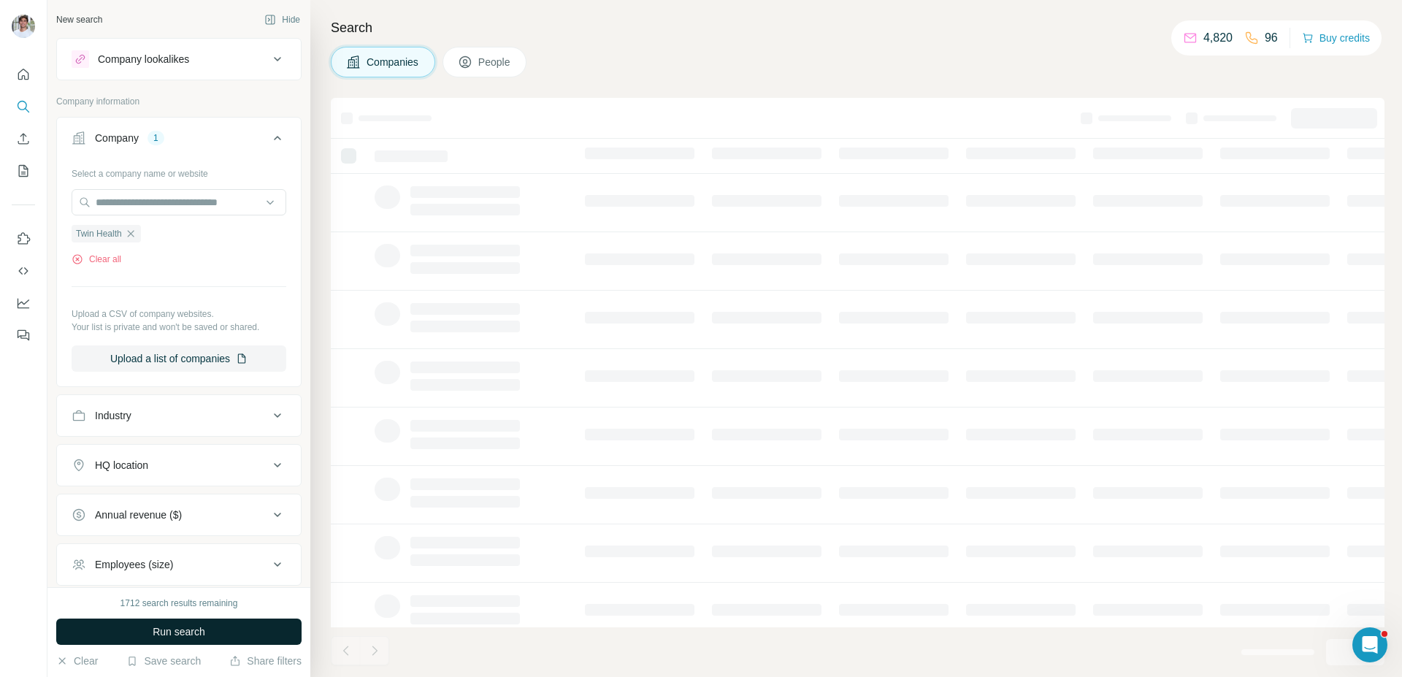
click at [244, 636] on button "Run search" at bounding box center [178, 632] width 245 height 26
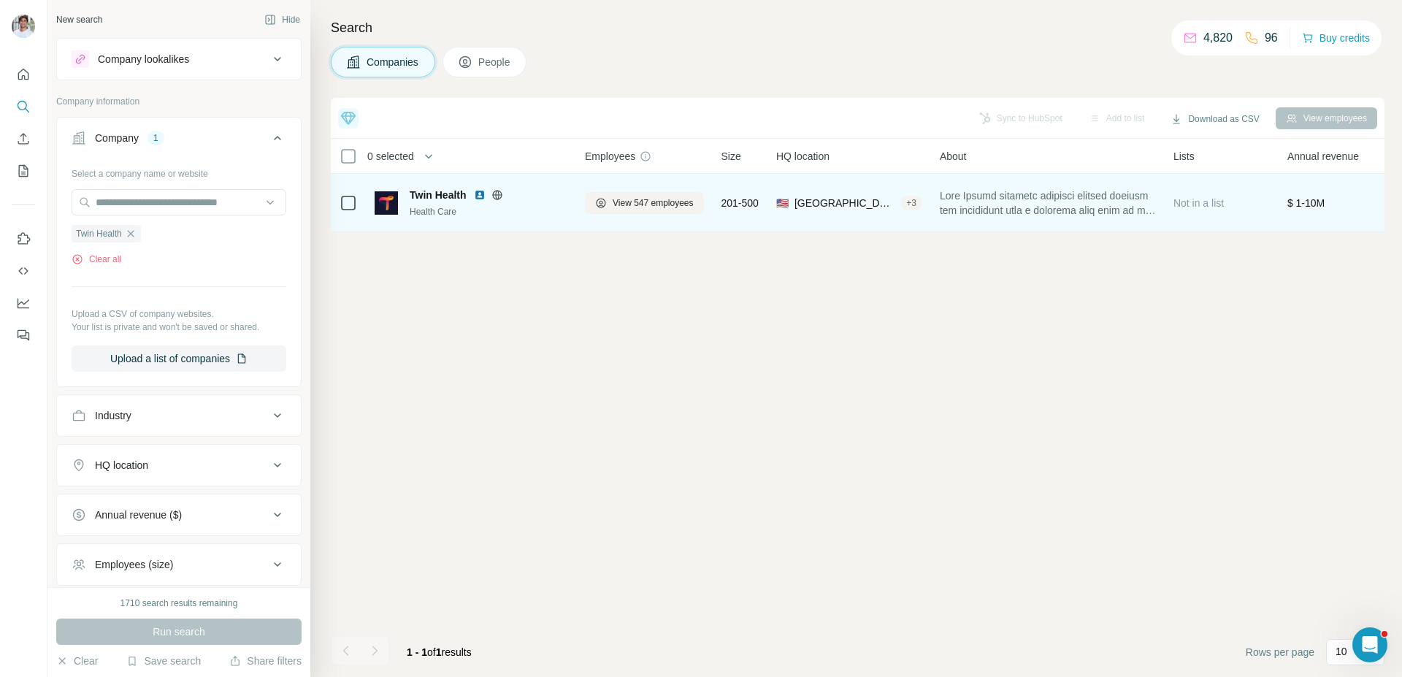
click at [670, 186] on div "View 547 employees" at bounding box center [644, 203] width 119 height 40
click at [661, 196] on span "View 547 employees" at bounding box center [653, 202] width 81 height 13
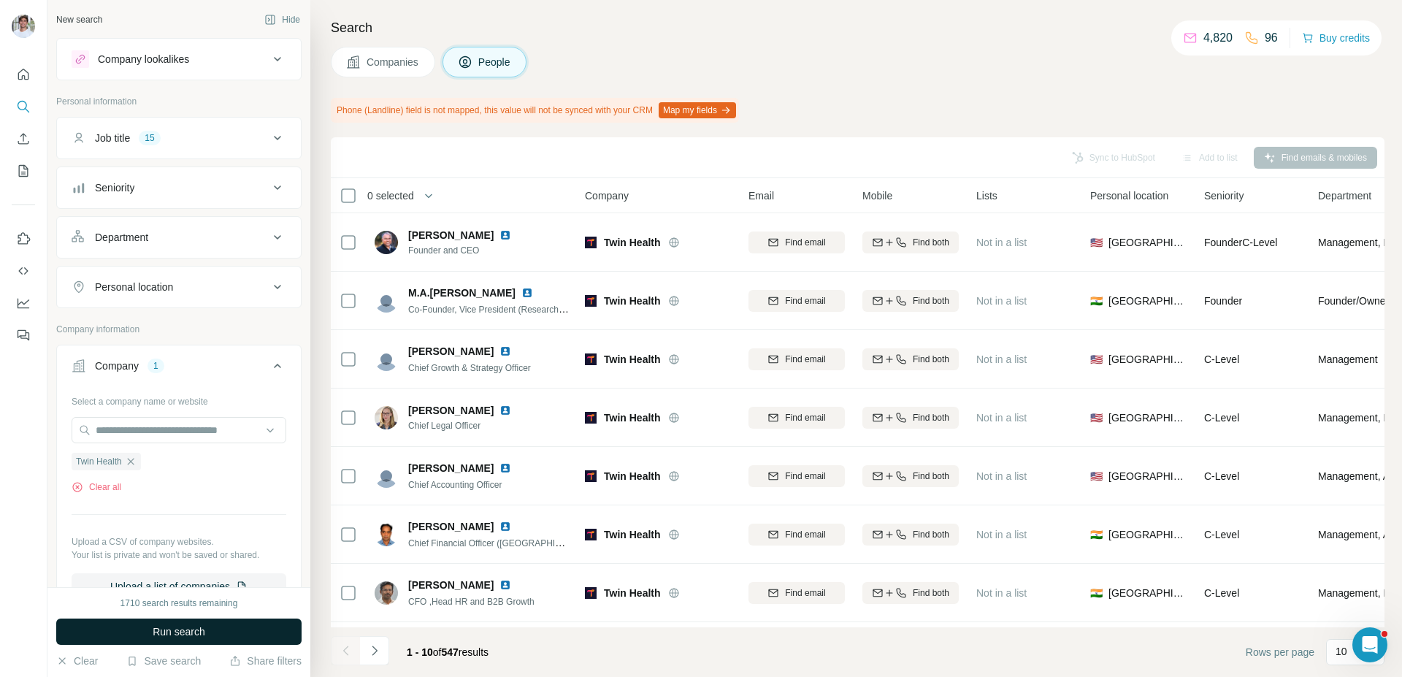
click at [256, 629] on button "Run search" at bounding box center [178, 632] width 245 height 26
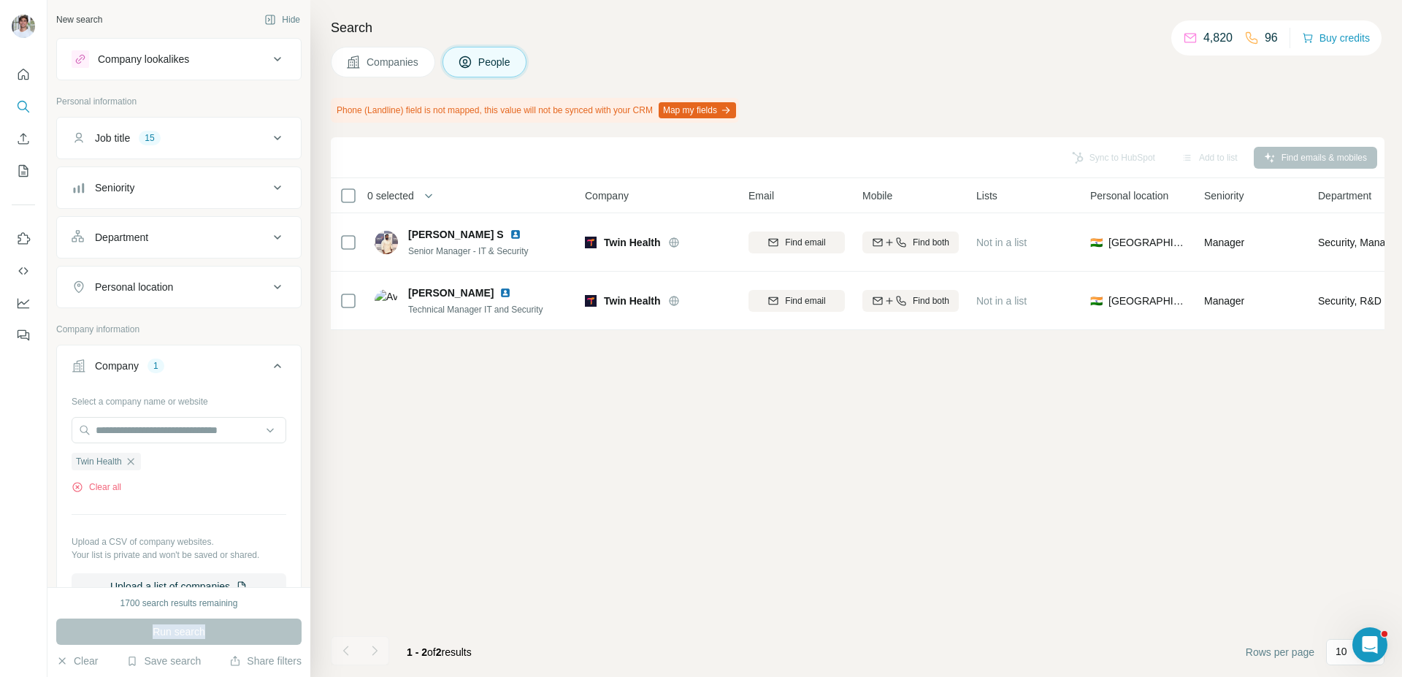
click at [256, 629] on div "Run search" at bounding box center [178, 632] width 245 height 26
click at [132, 469] on div "Twin Health" at bounding box center [106, 462] width 69 height 18
click at [134, 463] on icon "button" at bounding box center [130, 461] width 7 height 7
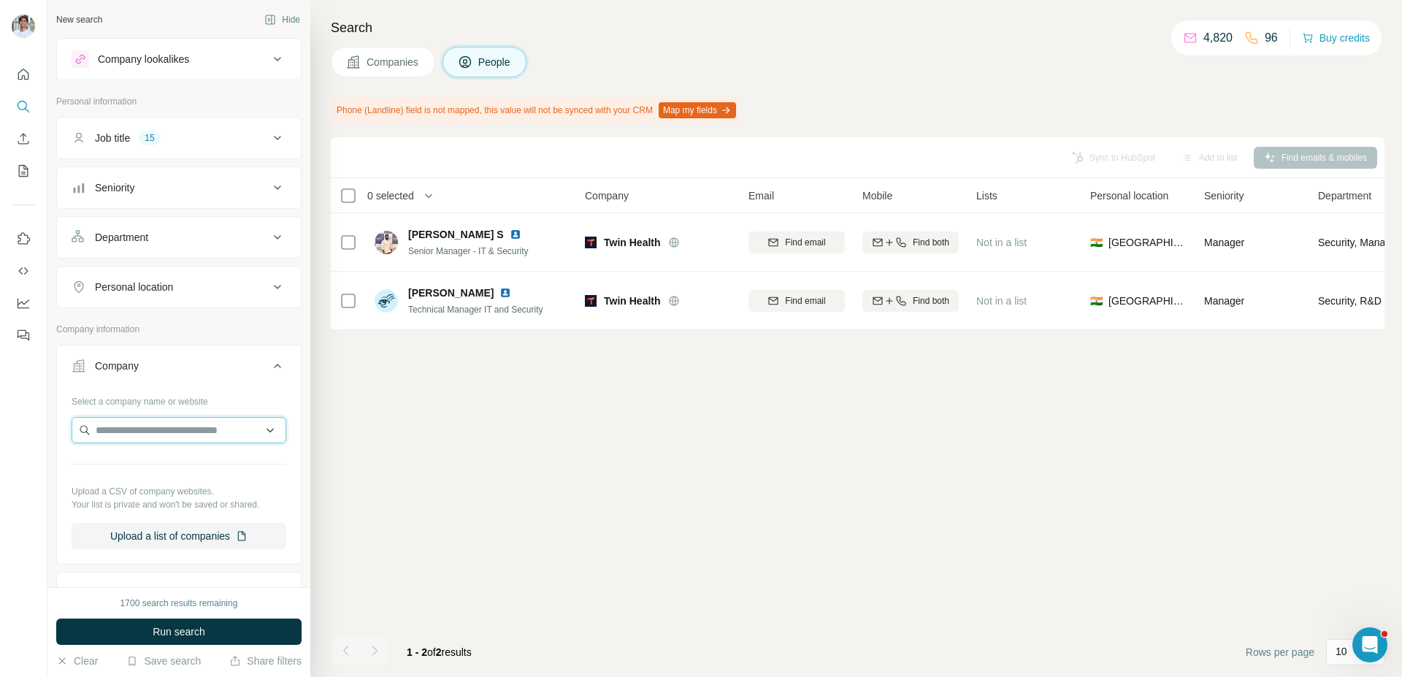
click at [141, 429] on input "text" at bounding box center [179, 430] width 215 height 26
paste input "**********"
type input "**********"
click at [168, 463] on p "Summit Partners" at bounding box center [151, 463] width 76 height 15
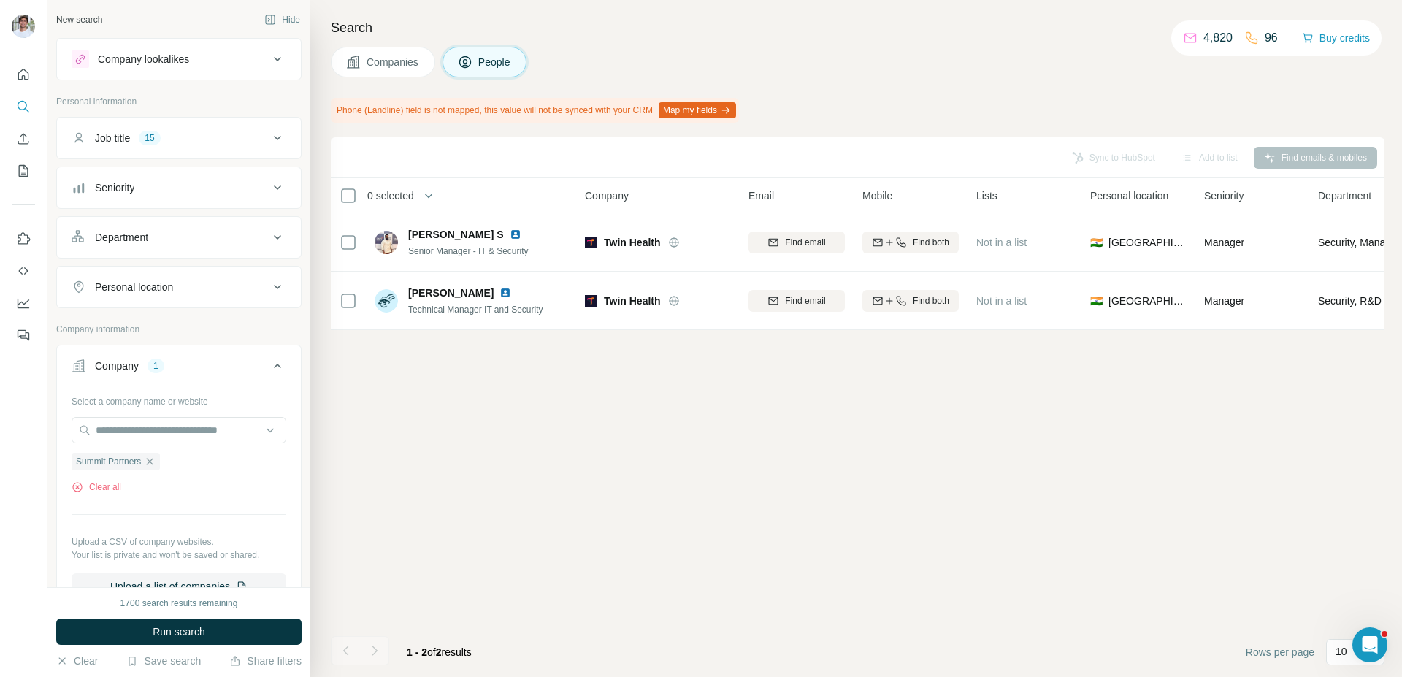
click at [161, 636] on span "Run search" at bounding box center [179, 631] width 53 height 15
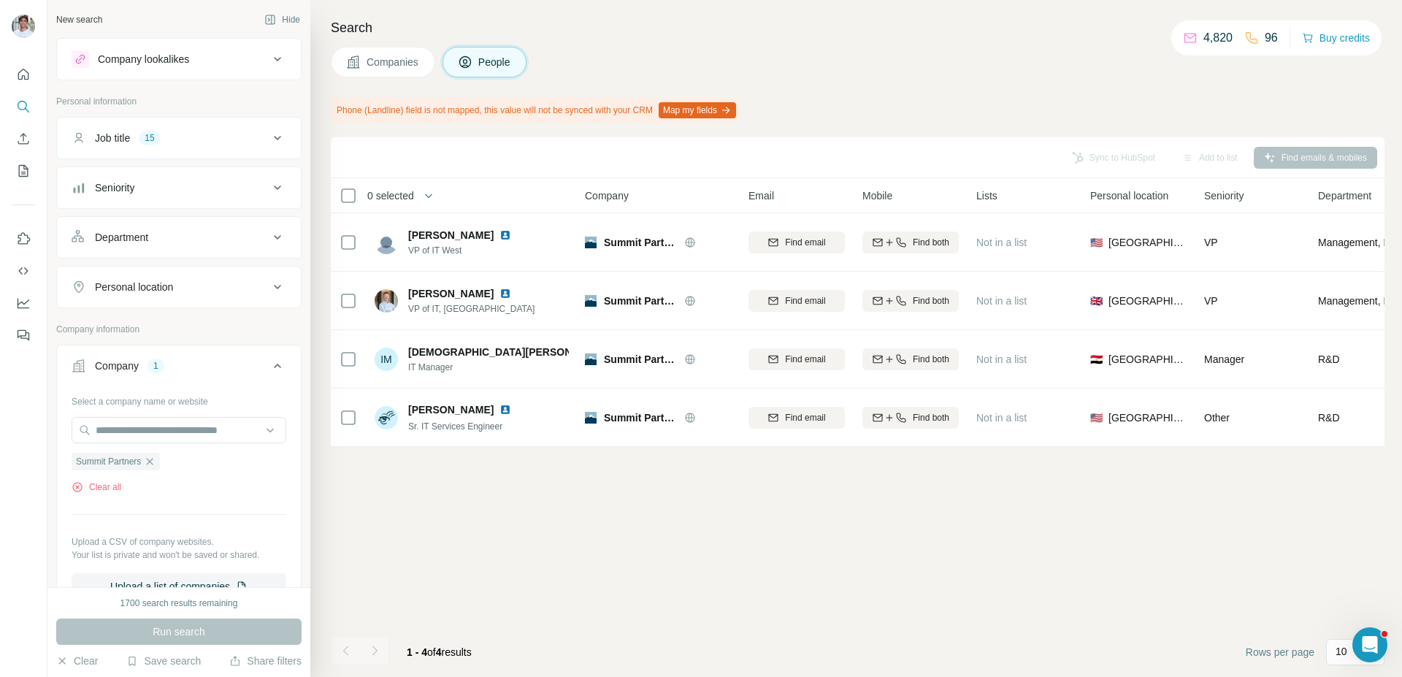
click at [357, 77] on div "Search Companies People Phone (Landline) field is not mapped, this value will n…" at bounding box center [856, 338] width 1092 height 677
click at [378, 67] on span "Companies" at bounding box center [393, 62] width 53 height 15
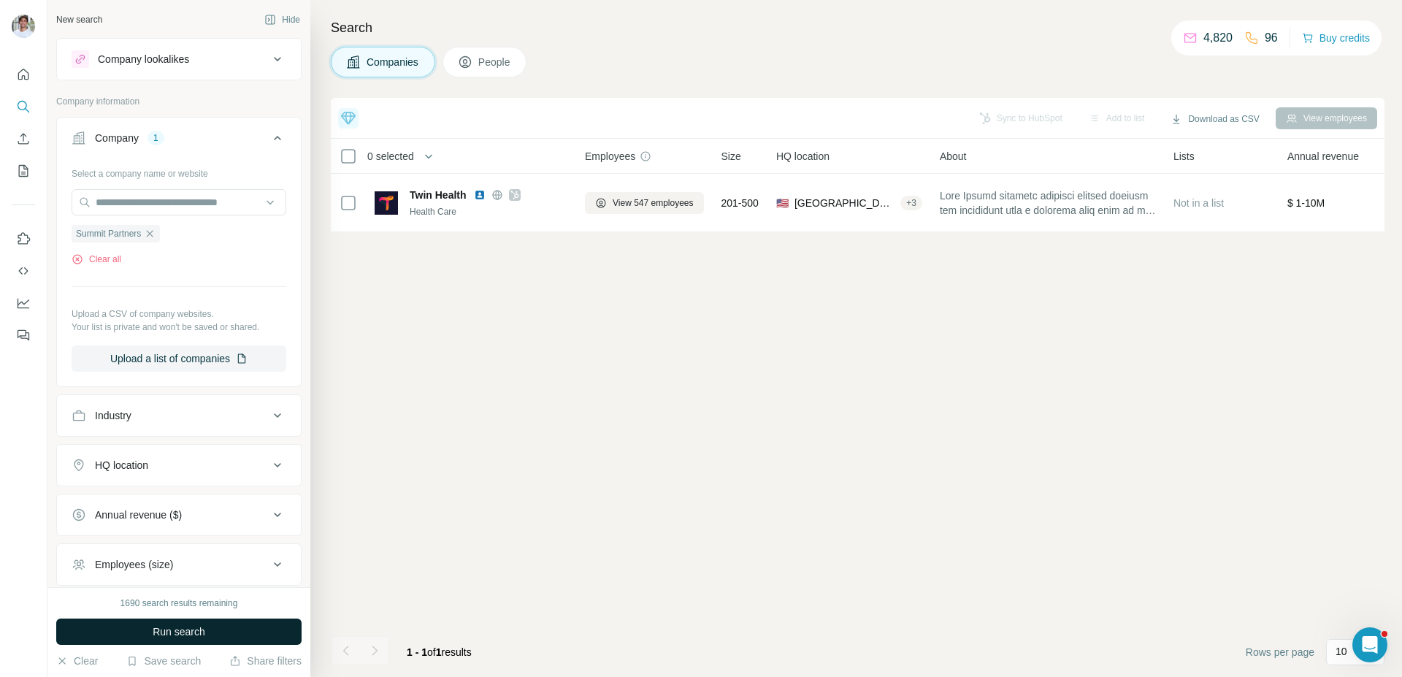
click at [231, 621] on button "Run search" at bounding box center [178, 632] width 245 height 26
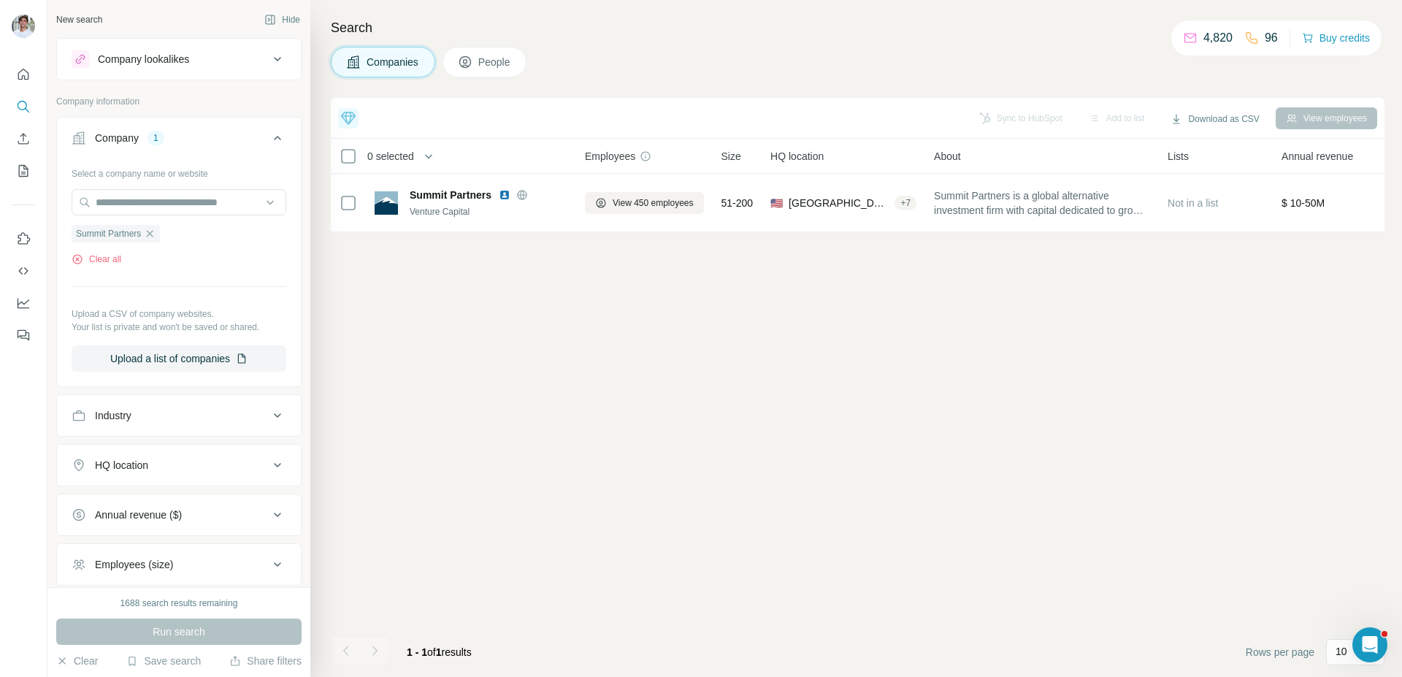
click at [501, 59] on span "People" at bounding box center [495, 62] width 34 height 15
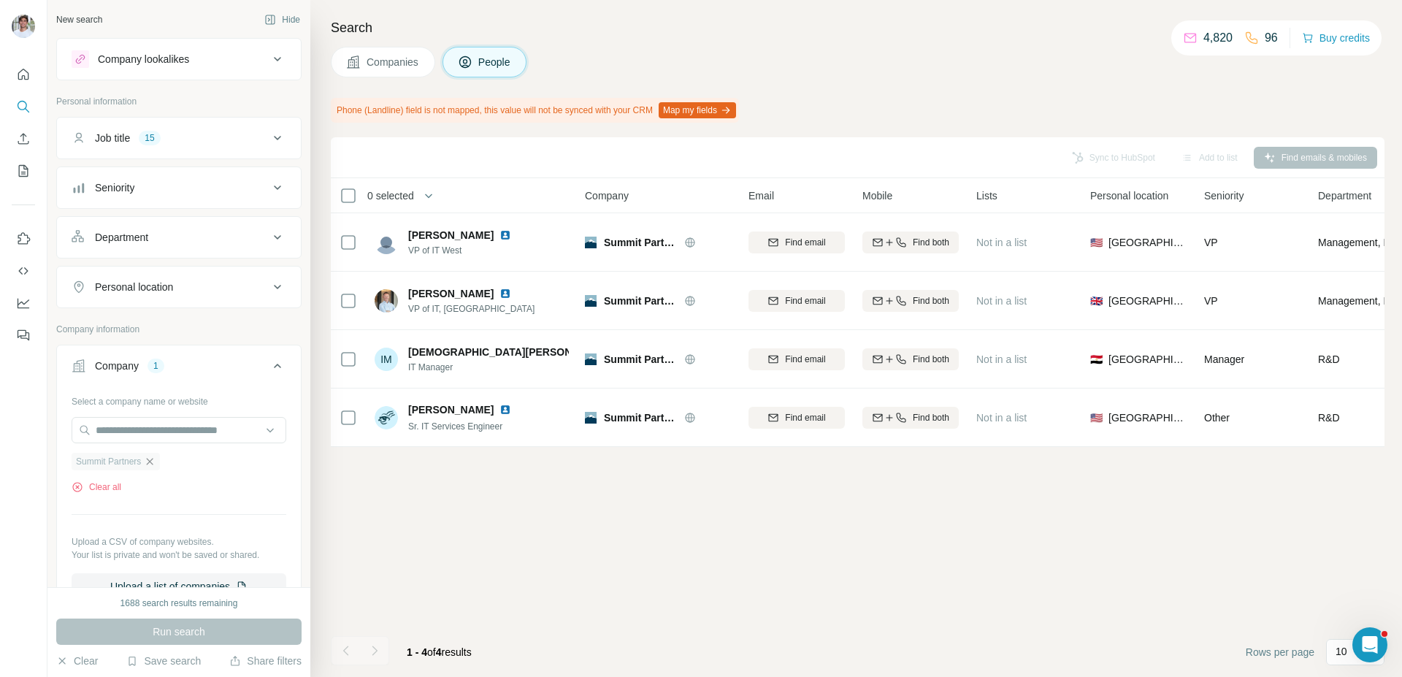
click at [152, 459] on icon "button" at bounding box center [150, 462] width 12 height 12
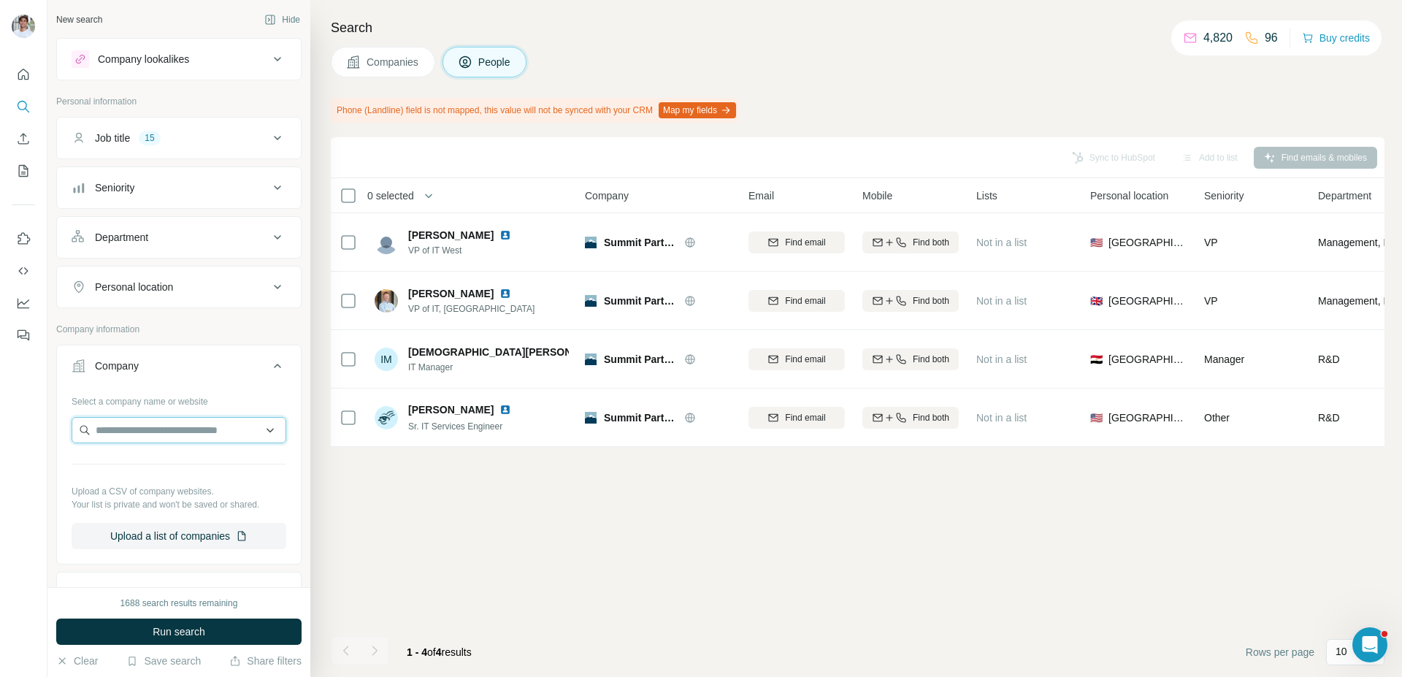
click at [143, 440] on input "text" at bounding box center [179, 430] width 215 height 26
paste input "**********"
type input "**********"
click at [237, 464] on div "Lime li.me" at bounding box center [178, 469] width 207 height 39
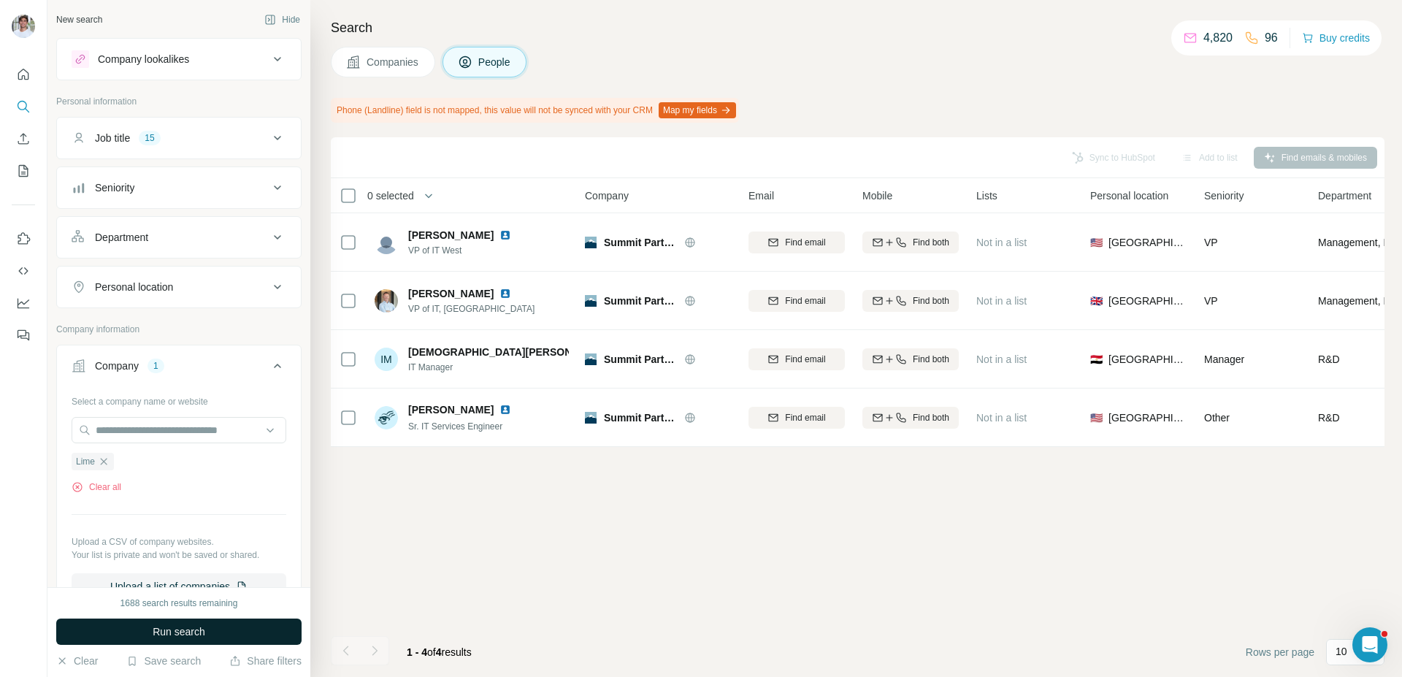
click at [200, 629] on span "Run search" at bounding box center [179, 631] width 53 height 15
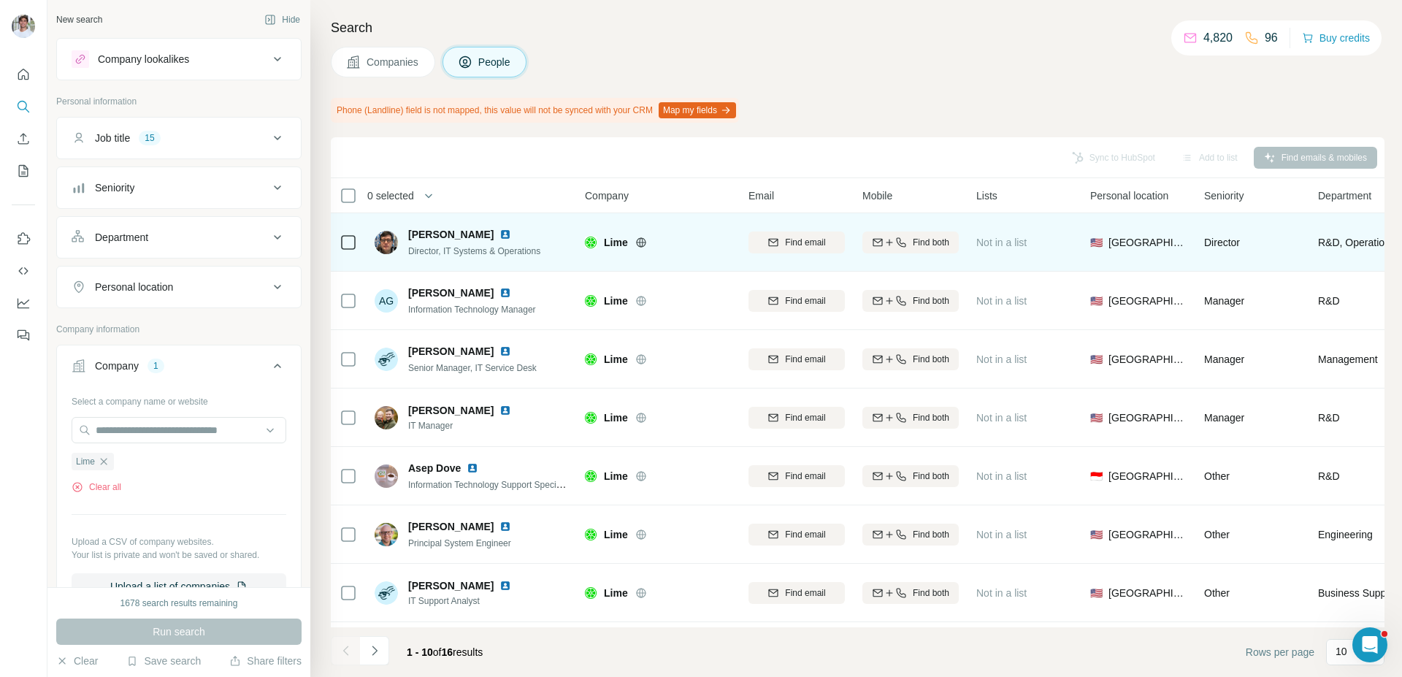
click at [500, 235] on img at bounding box center [506, 235] width 12 height 12
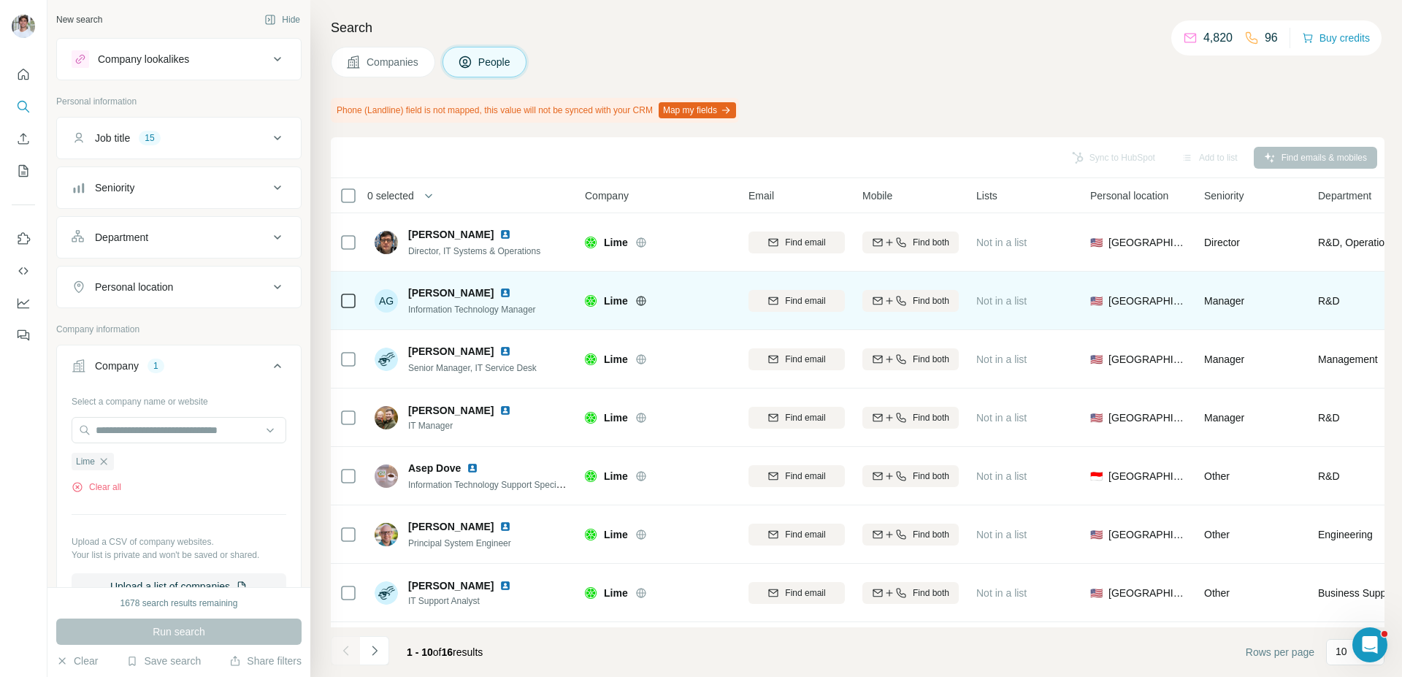
click at [500, 291] on img at bounding box center [506, 293] width 12 height 12
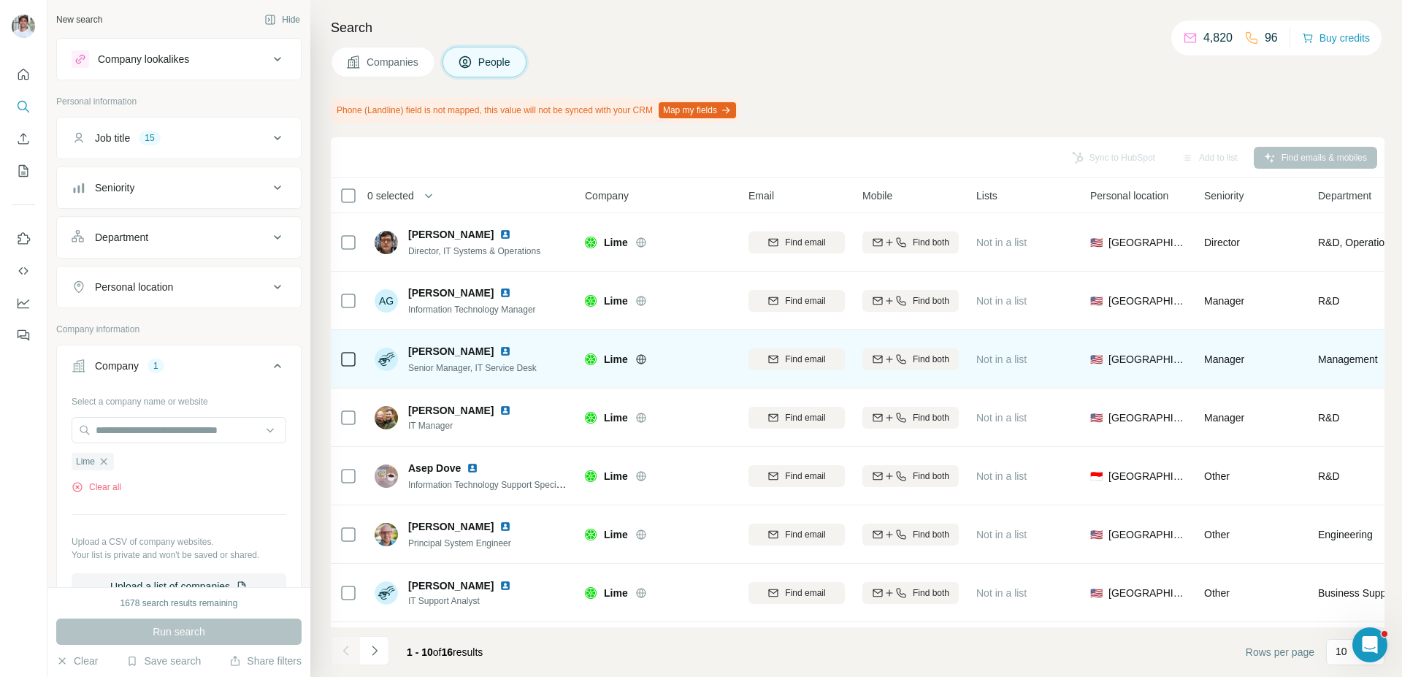
click at [500, 356] on img at bounding box center [506, 351] width 12 height 12
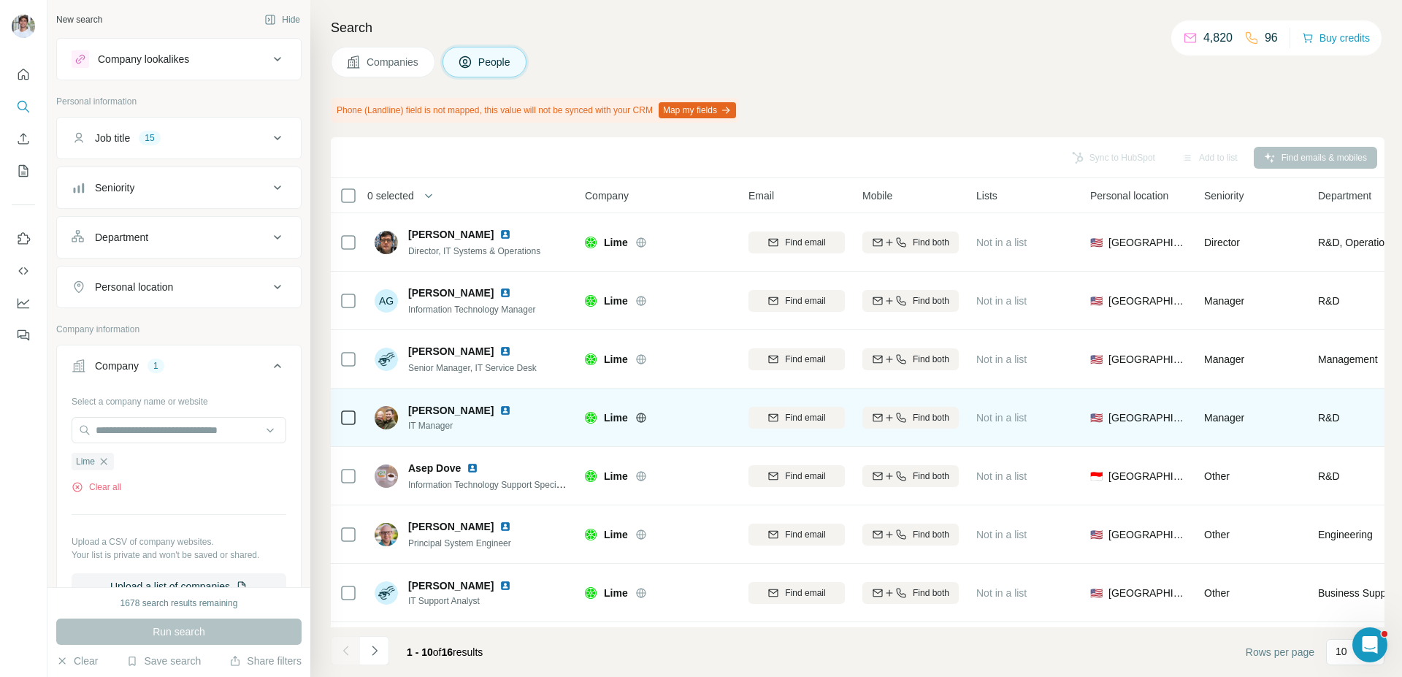
click at [502, 407] on img at bounding box center [506, 411] width 12 height 12
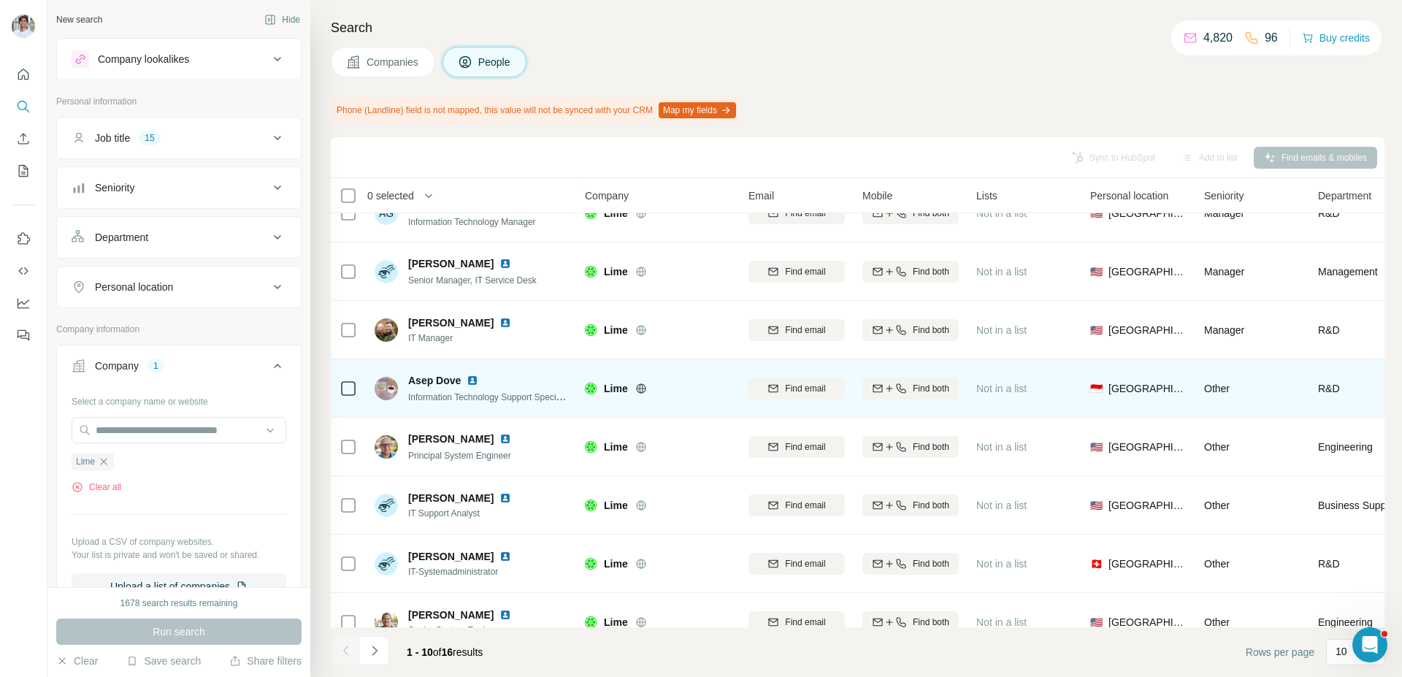
click at [470, 379] on img at bounding box center [473, 381] width 12 height 12
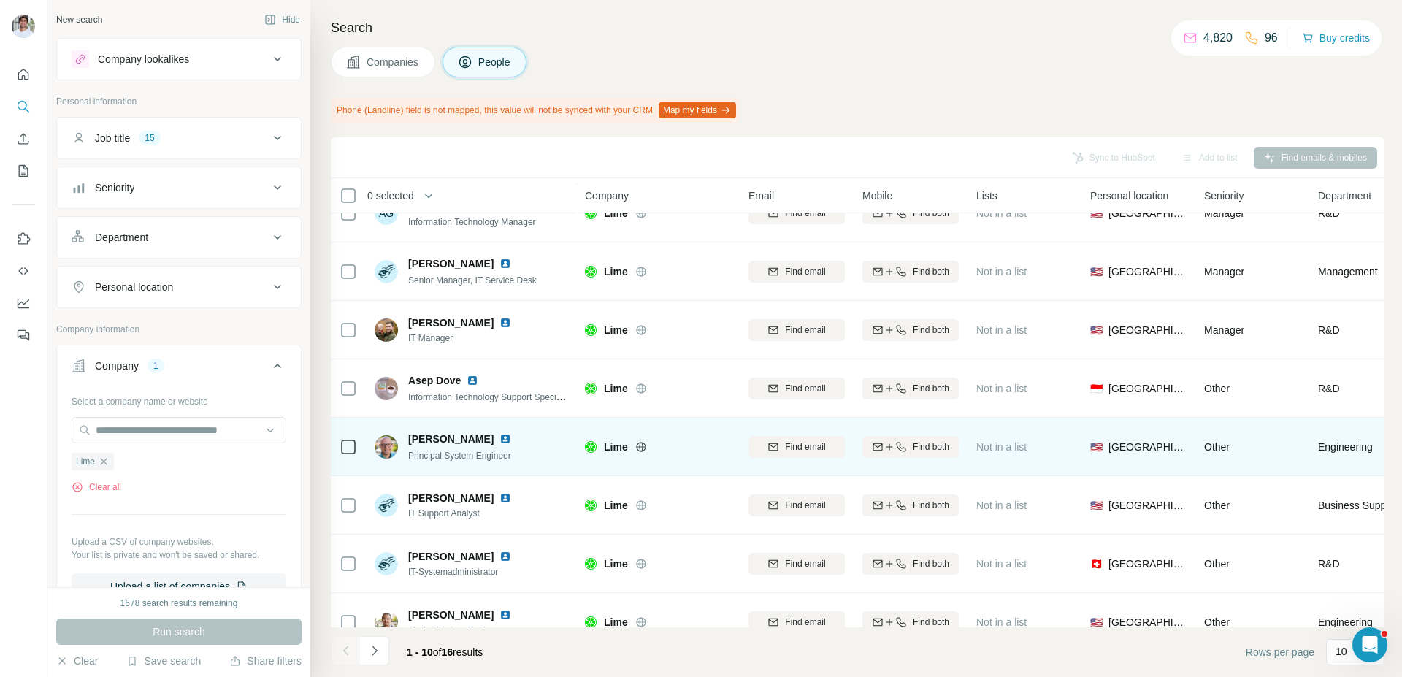
click at [527, 439] on div at bounding box center [514, 439] width 29 height 12
click at [511, 436] on img at bounding box center [506, 439] width 12 height 12
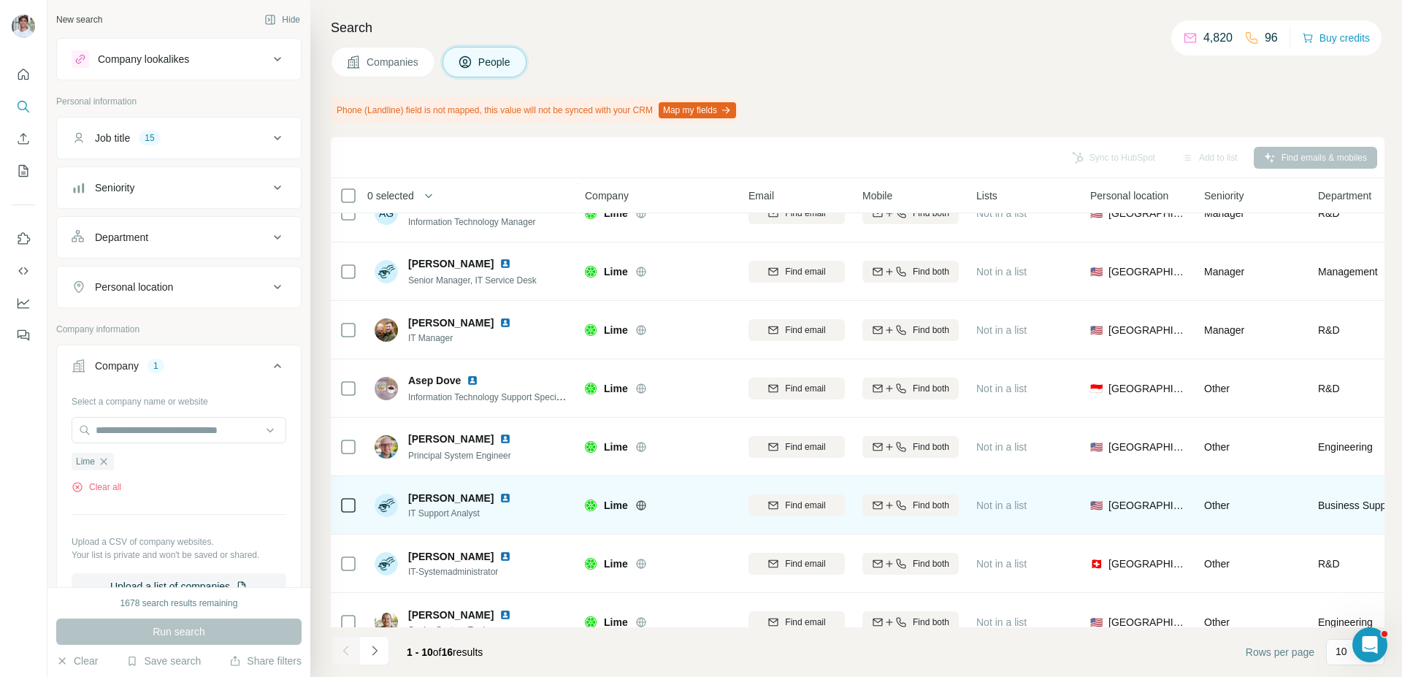
click at [503, 498] on img at bounding box center [506, 498] width 12 height 12
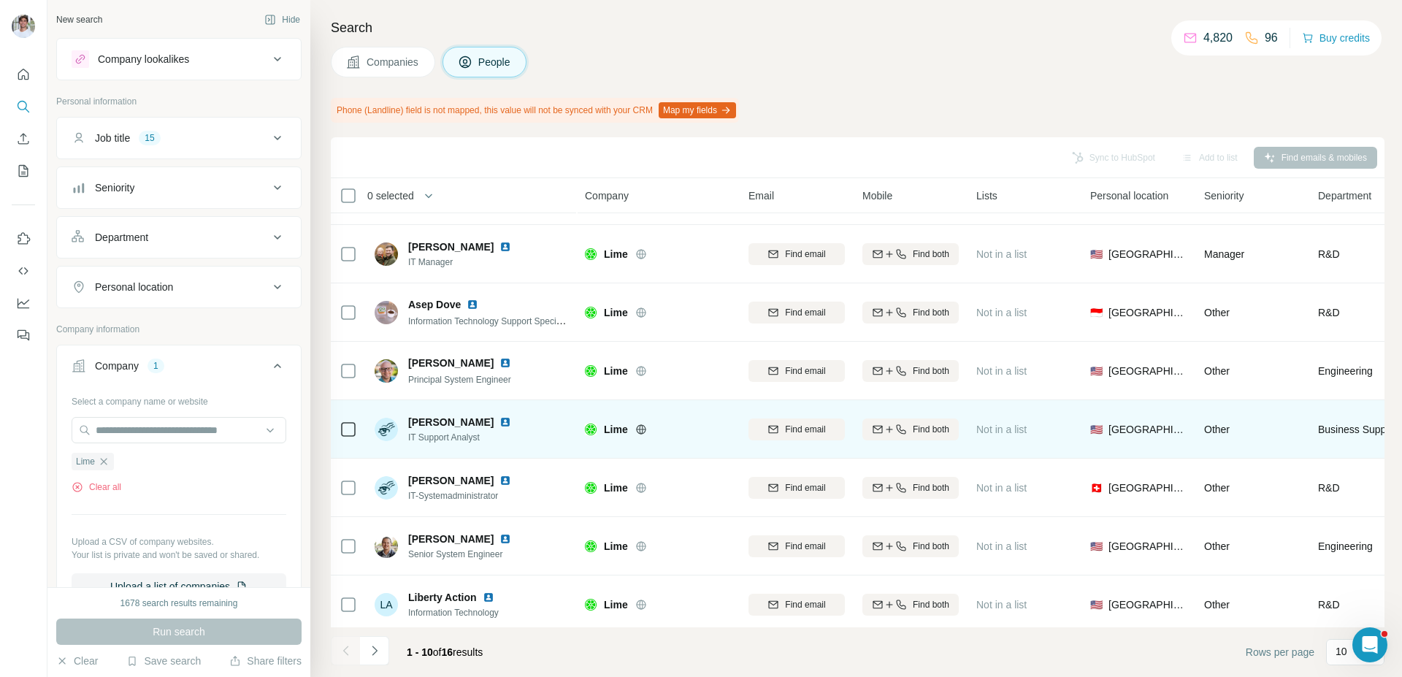
scroll to position [170, 0]
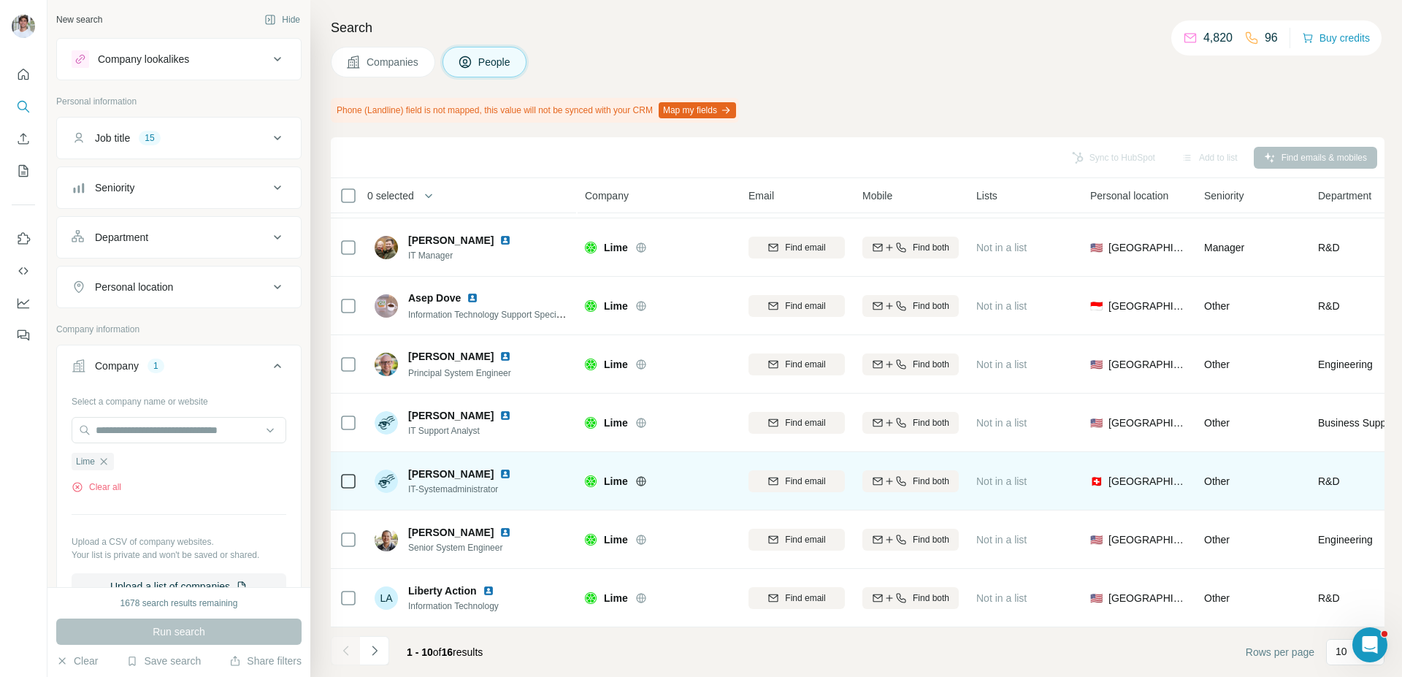
click at [500, 475] on img at bounding box center [506, 474] width 12 height 12
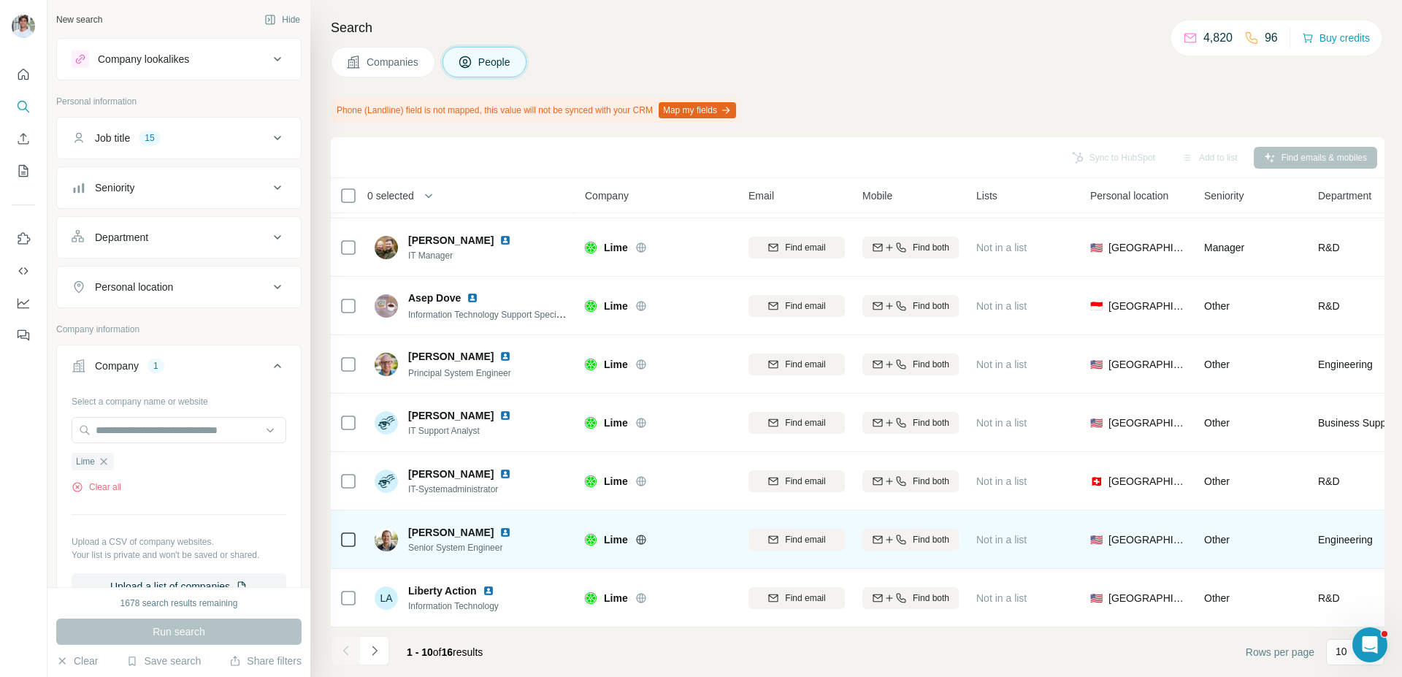
click at [500, 531] on img at bounding box center [506, 533] width 12 height 12
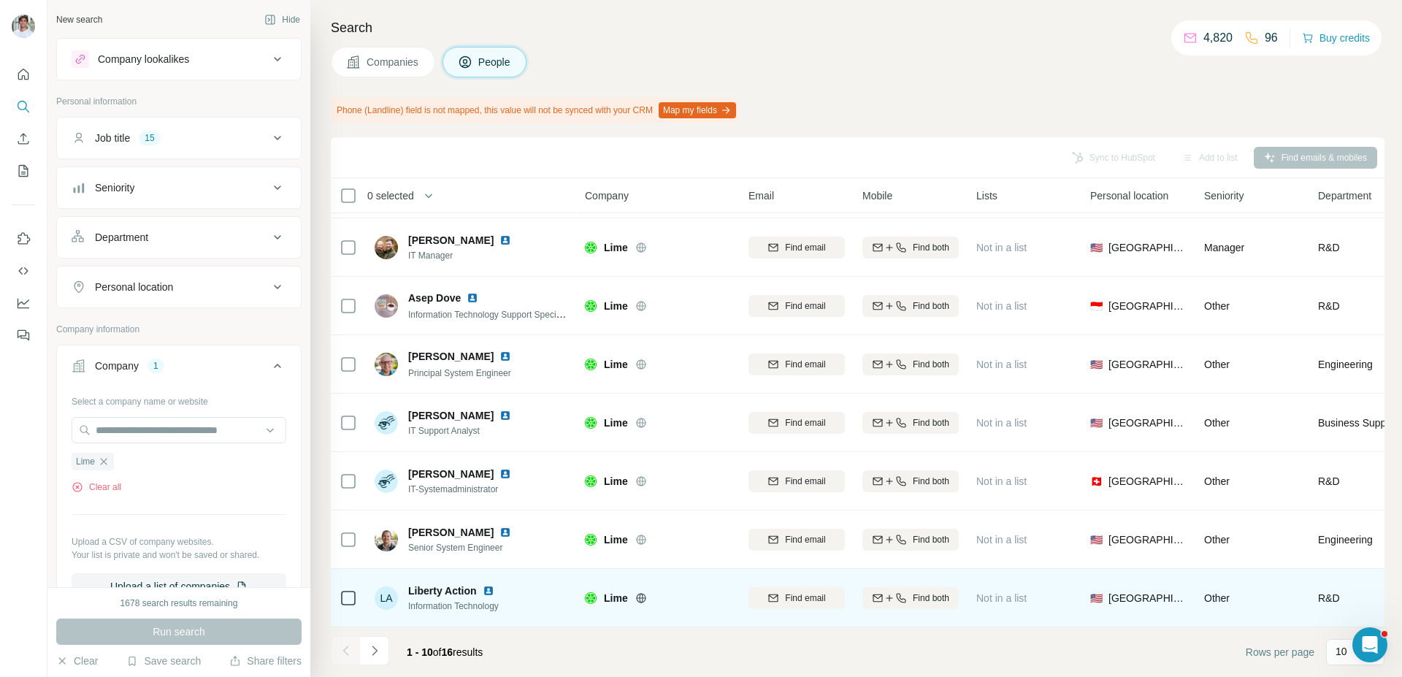
click at [494, 594] on img at bounding box center [489, 591] width 12 height 12
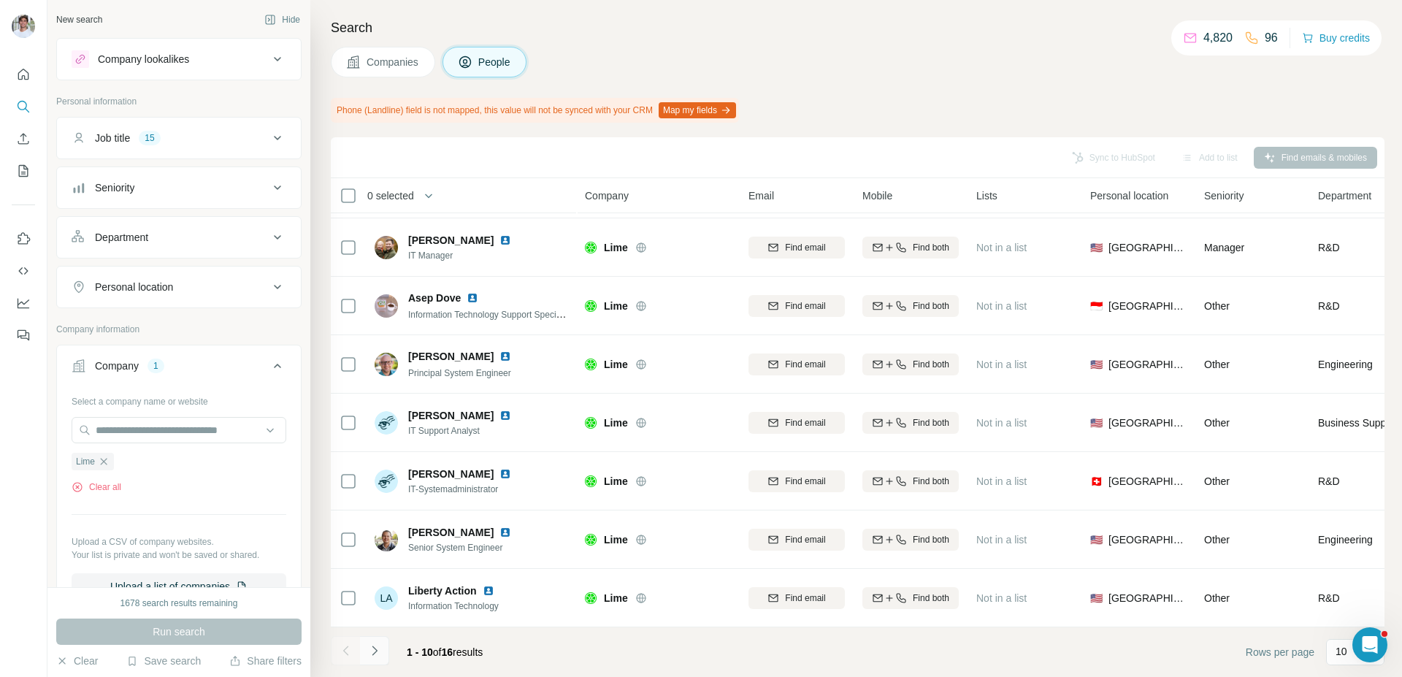
click at [379, 654] on icon "Navigate to next page" at bounding box center [374, 650] width 15 height 15
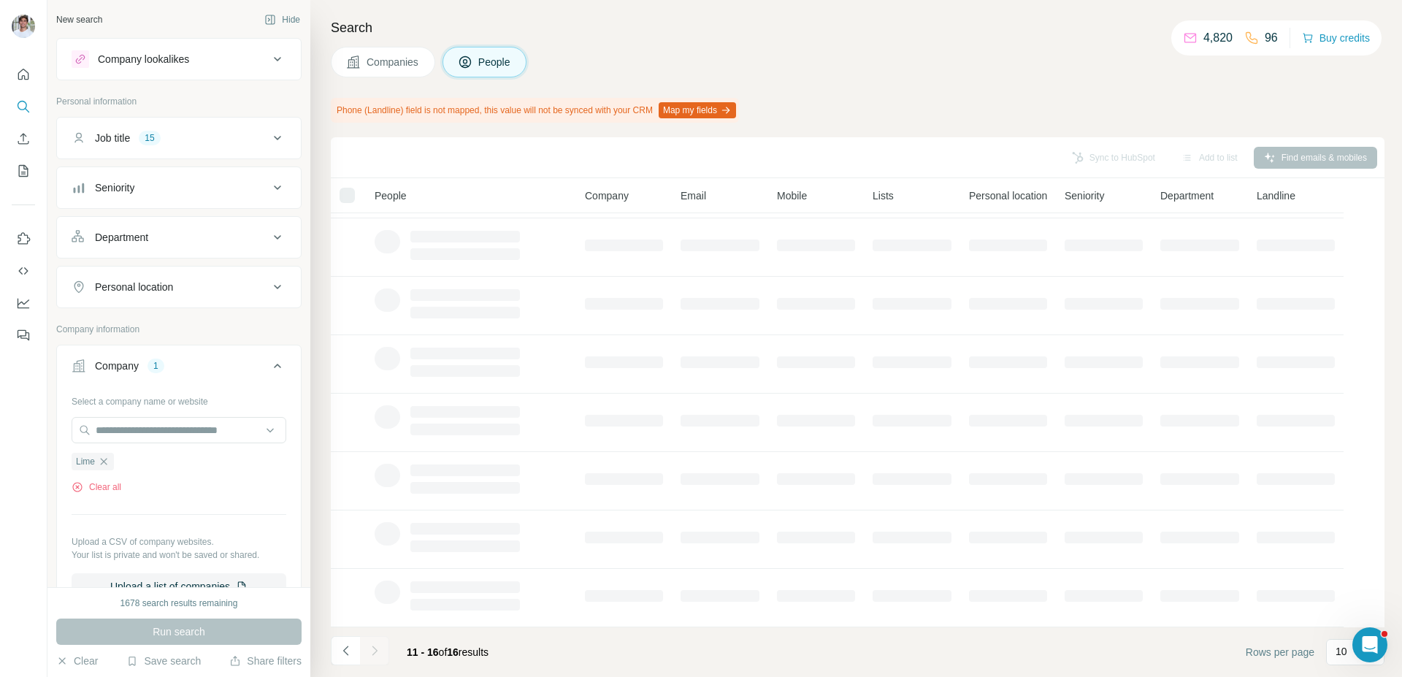
scroll to position [0, 0]
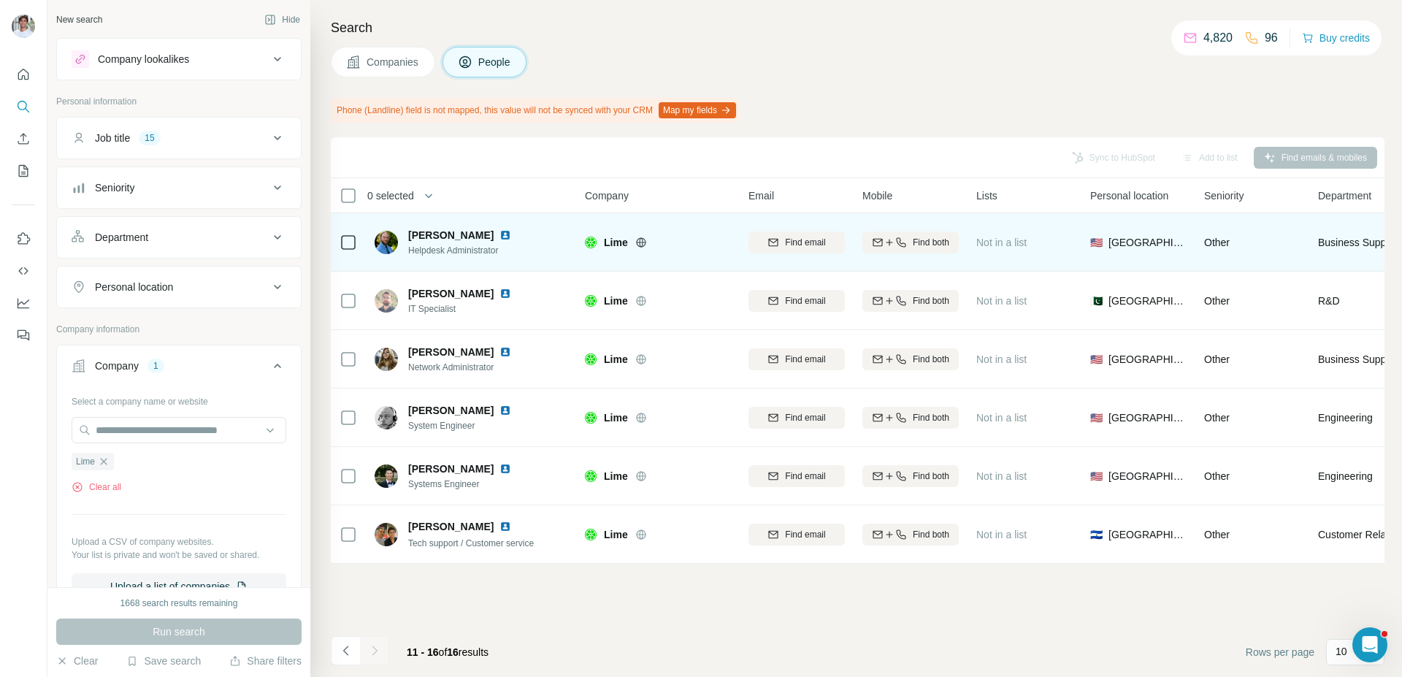
click at [500, 239] on img at bounding box center [506, 235] width 12 height 12
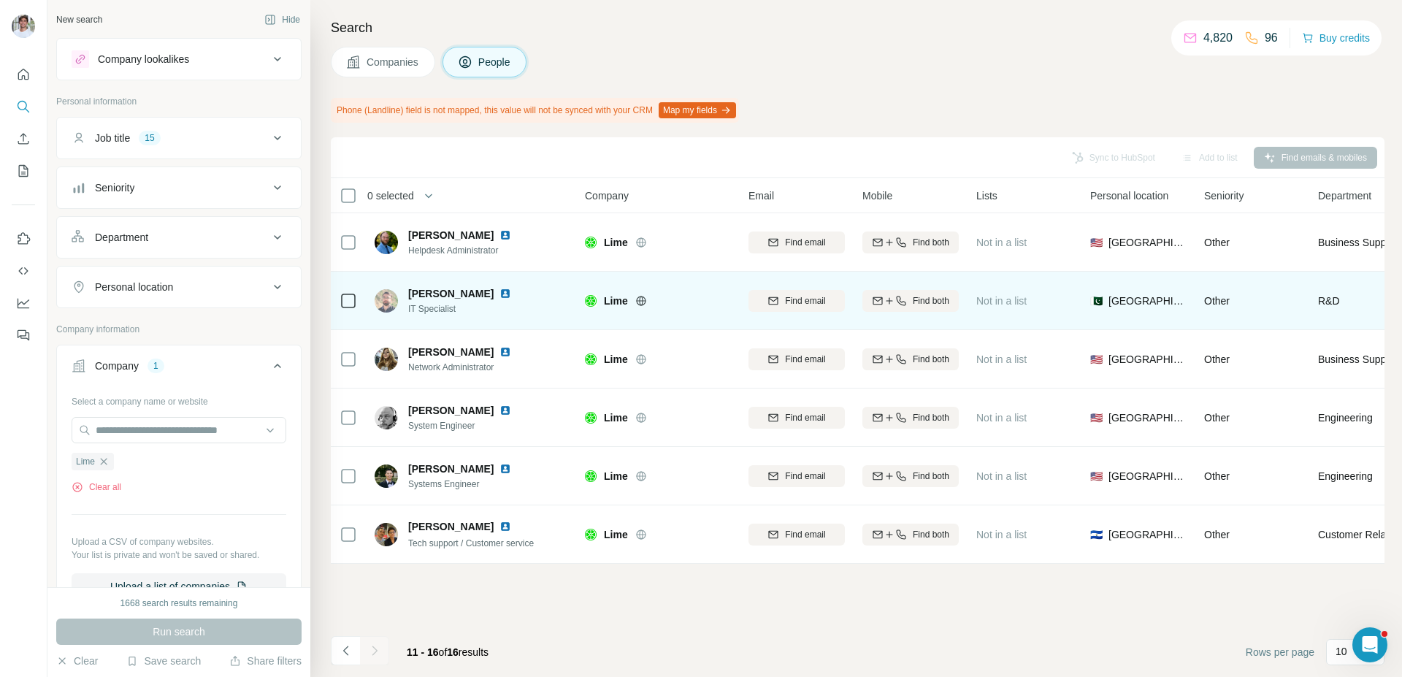
click at [511, 294] on img at bounding box center [506, 294] width 12 height 12
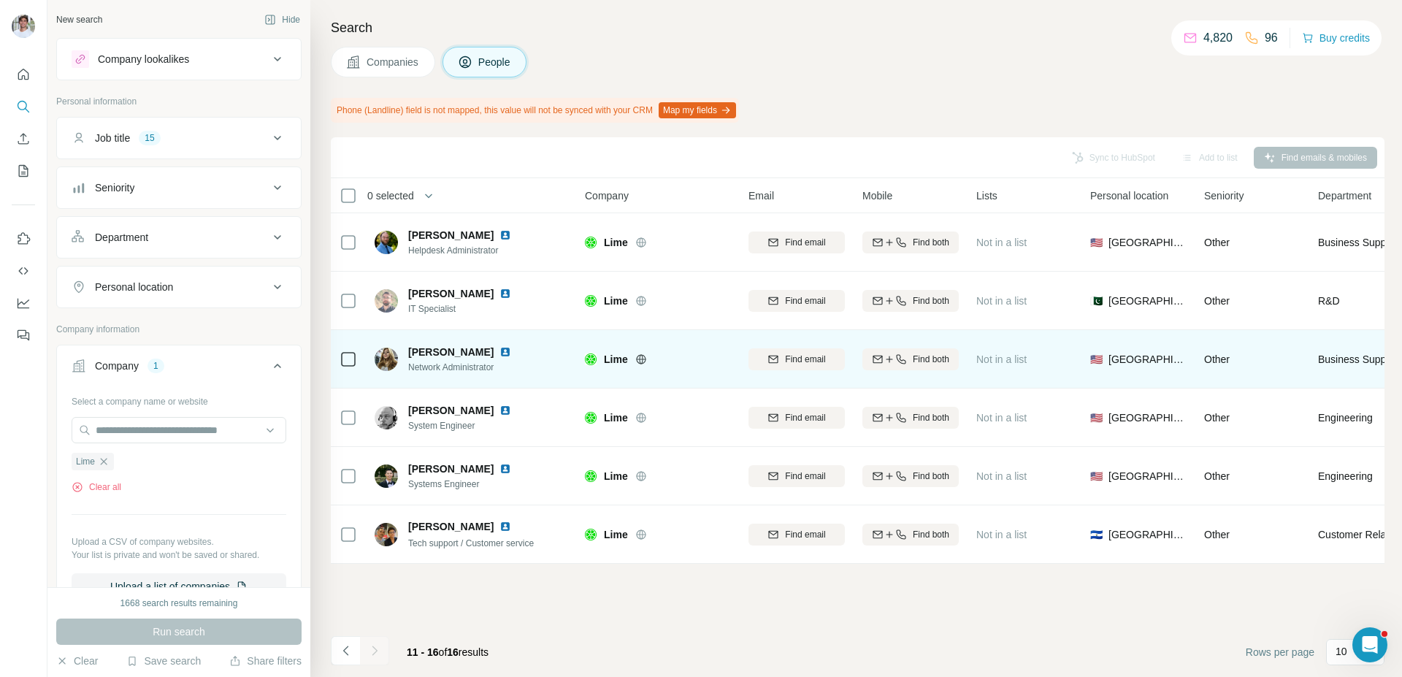
click at [500, 351] on img at bounding box center [506, 352] width 12 height 12
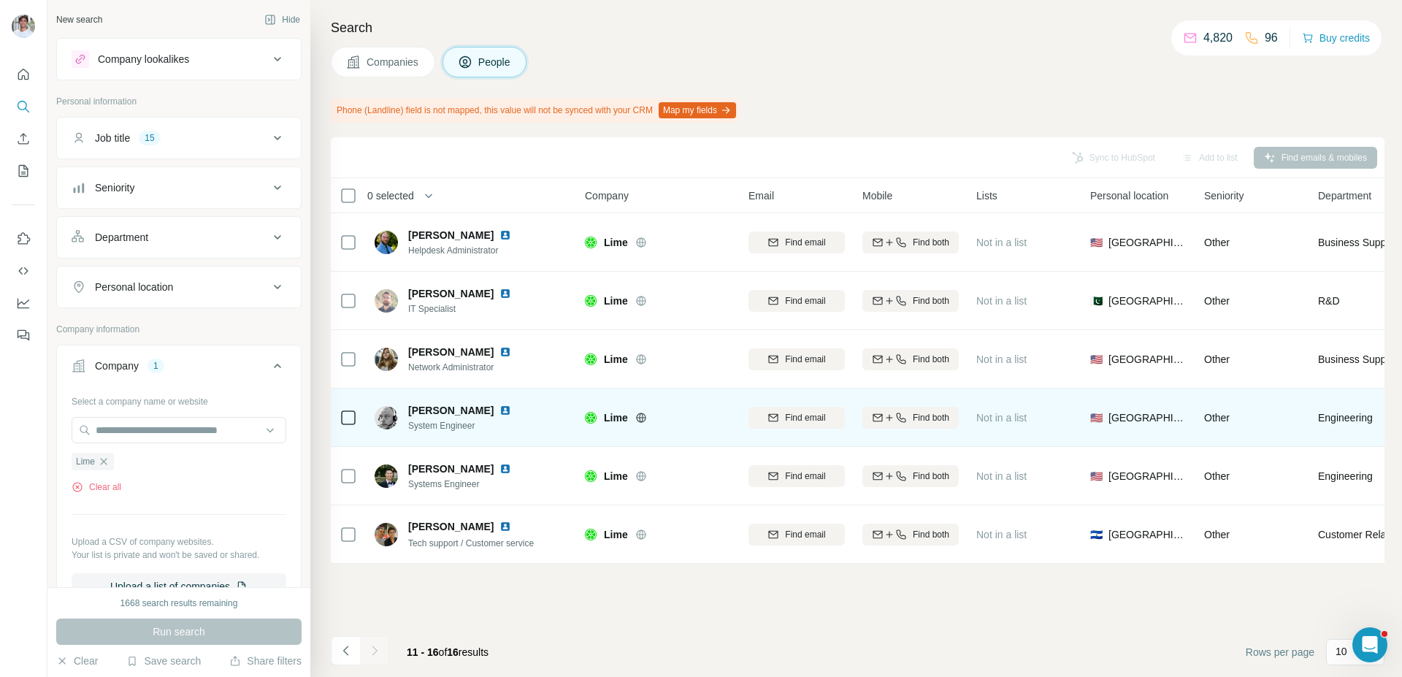
click at [503, 406] on img at bounding box center [506, 411] width 12 height 12
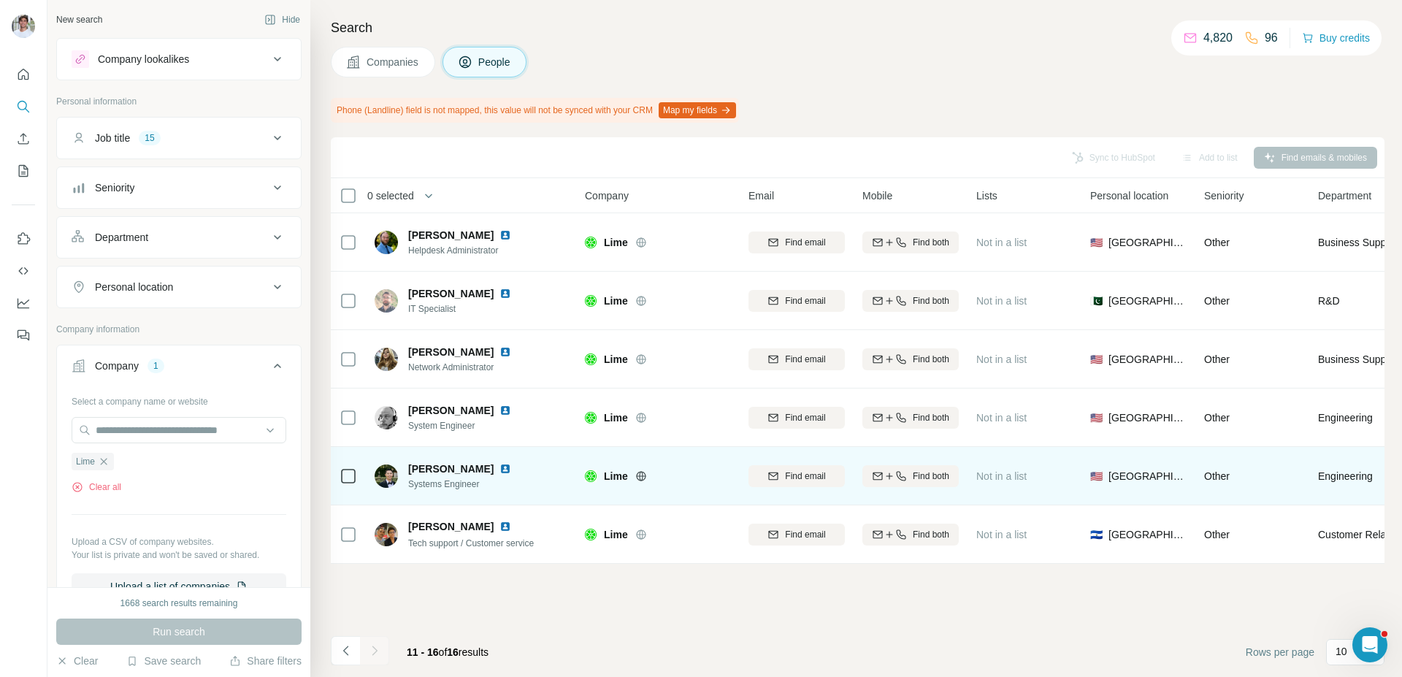
click at [500, 470] on img at bounding box center [506, 469] width 12 height 12
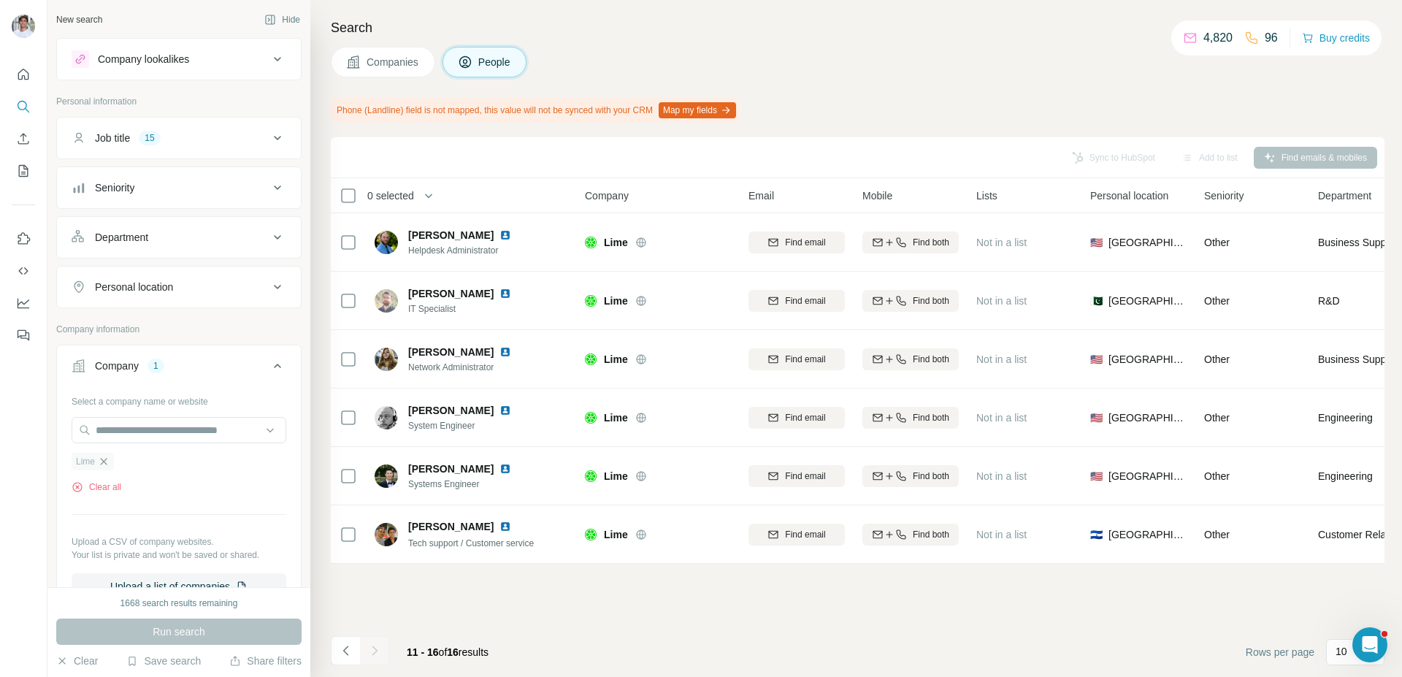
click at [104, 464] on icon "button" at bounding box center [104, 462] width 12 height 12
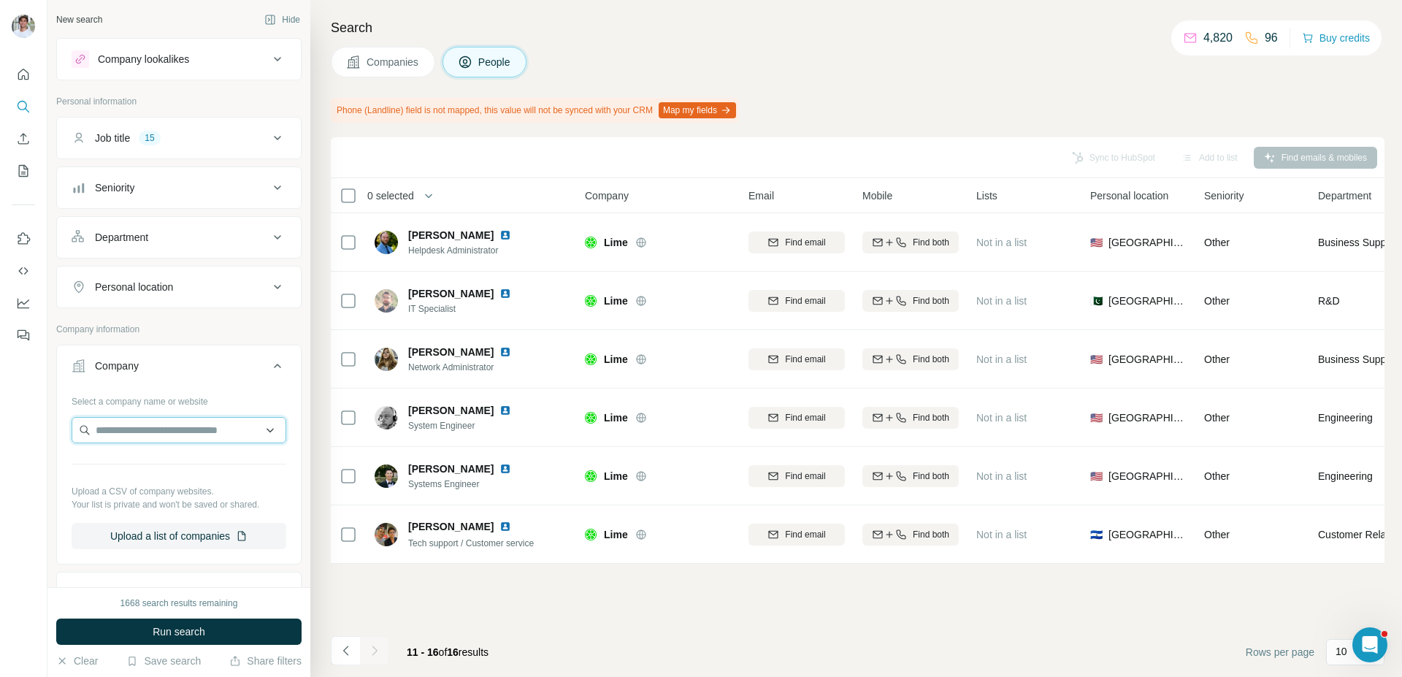
click at [133, 440] on input "text" at bounding box center [179, 430] width 215 height 26
paste input "**********"
type input "**********"
click at [193, 454] on div "Chronosphere chronosphere.io" at bounding box center [178, 469] width 207 height 39
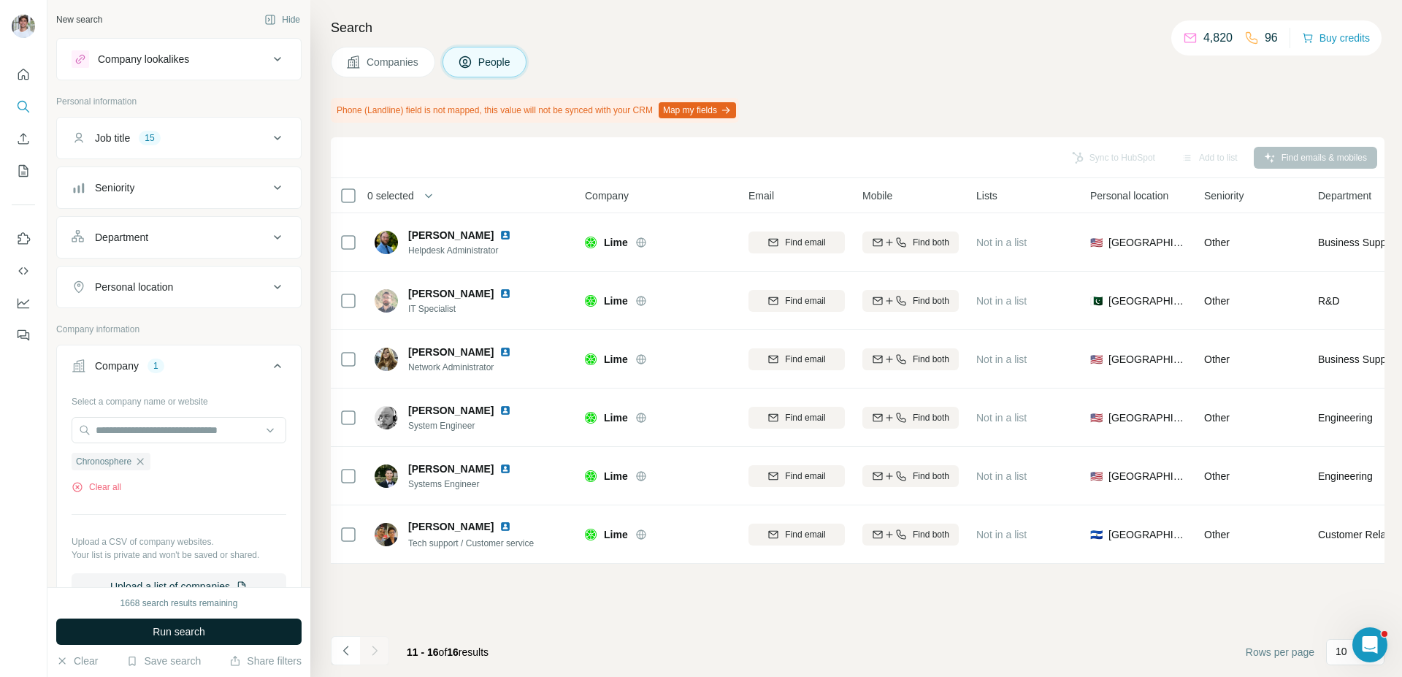
click at [141, 632] on button "Run search" at bounding box center [178, 632] width 245 height 26
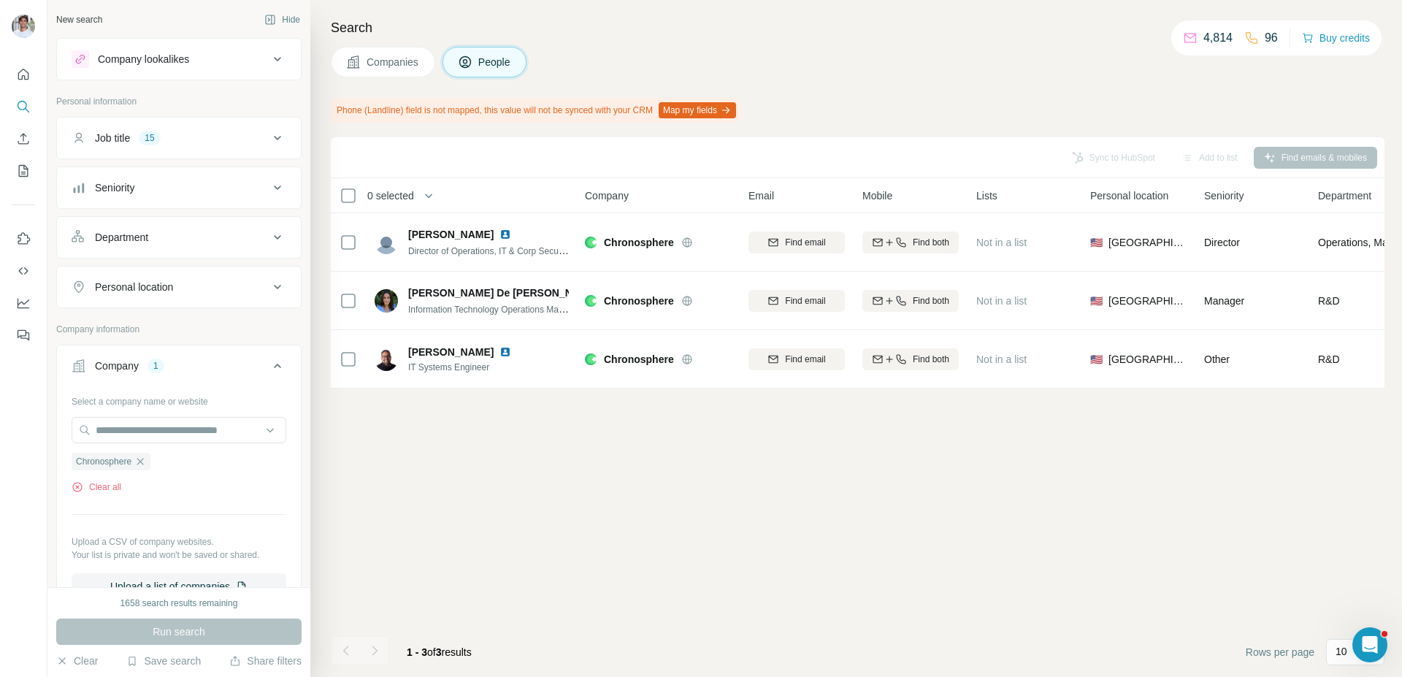
click at [377, 72] on button "Companies" at bounding box center [383, 62] width 104 height 31
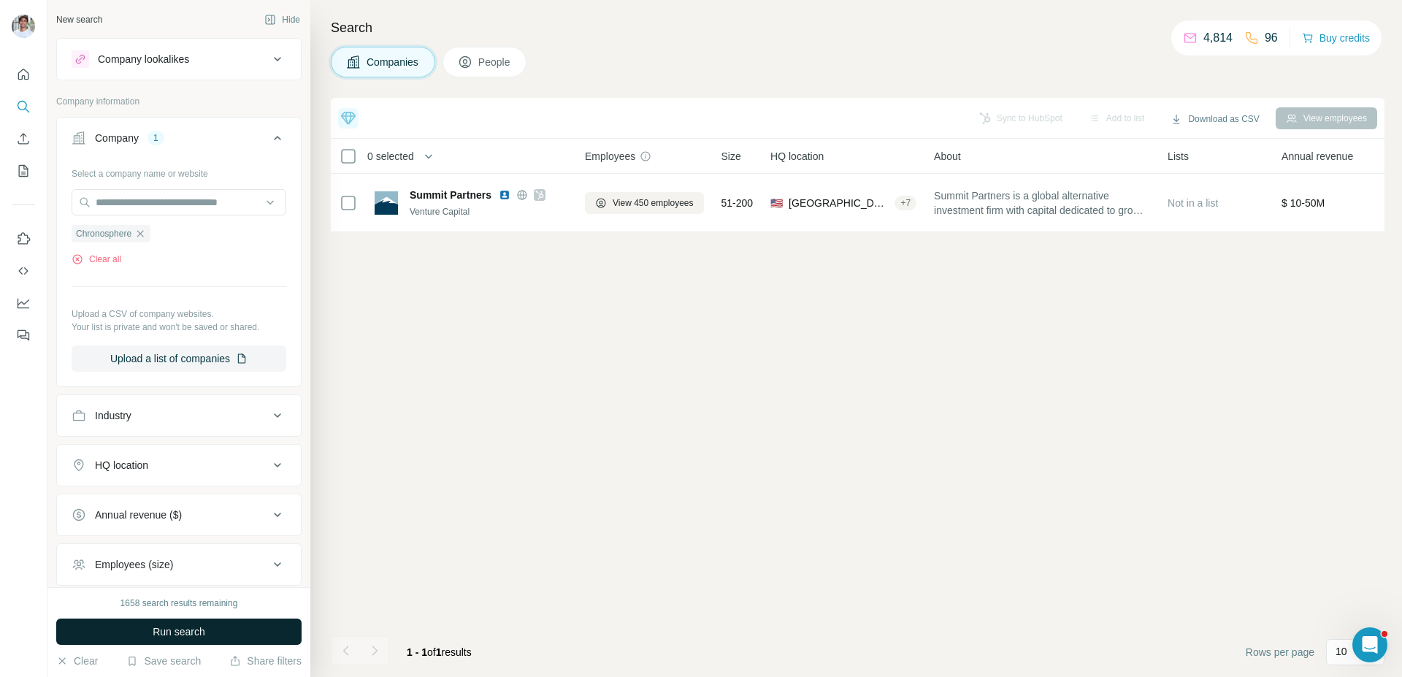
click at [278, 627] on button "Run search" at bounding box center [178, 632] width 245 height 26
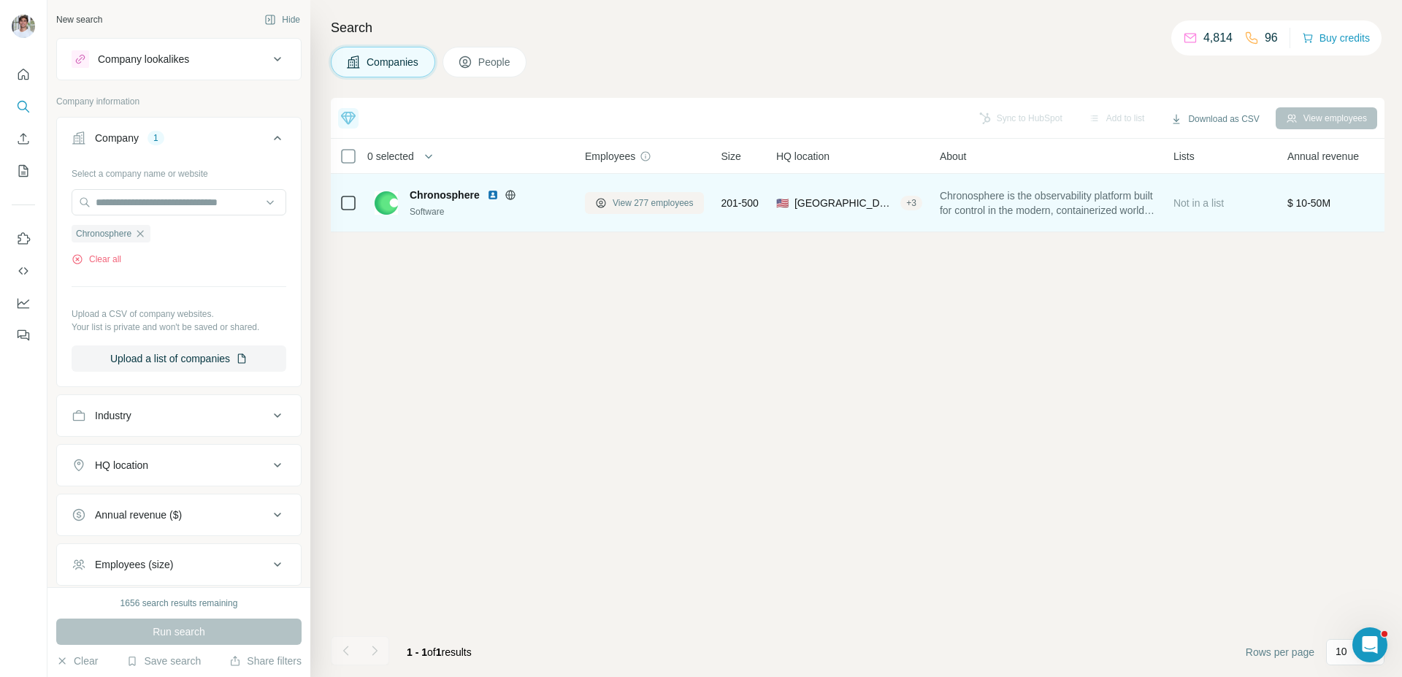
click at [598, 199] on icon at bounding box center [600, 202] width 9 height 9
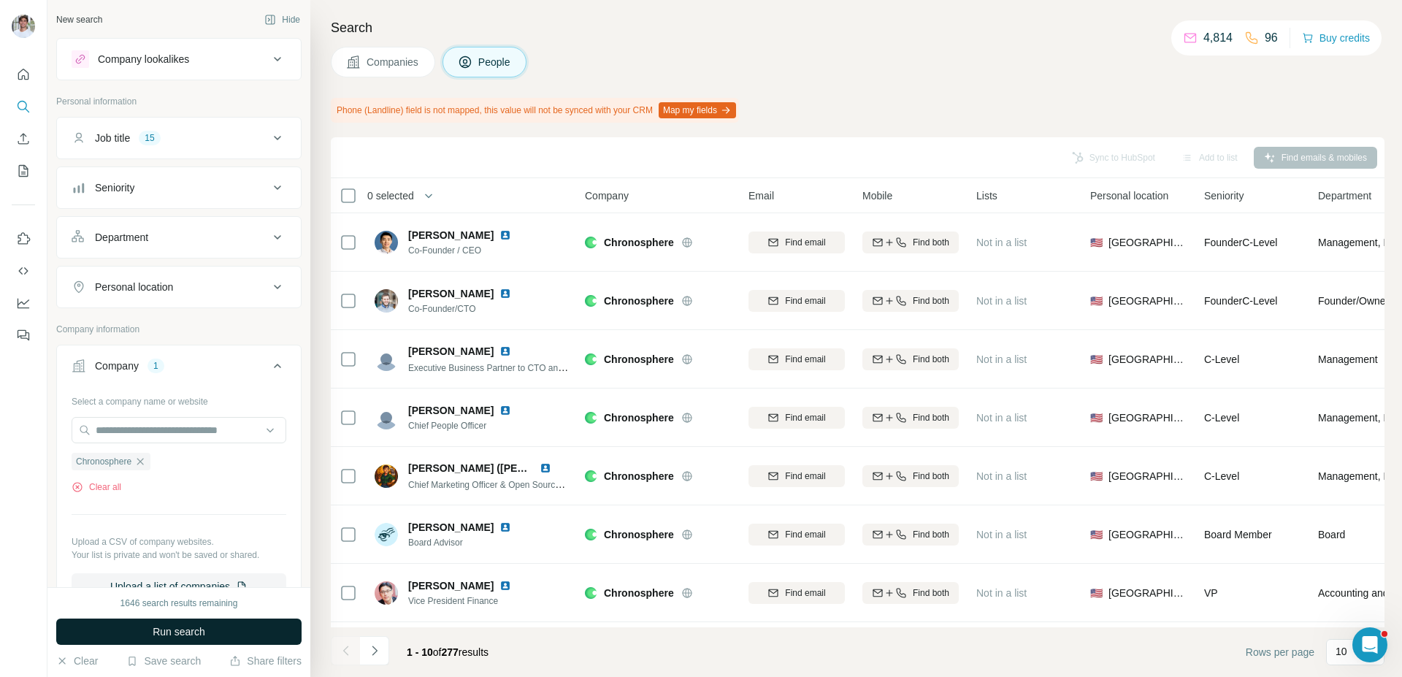
click at [247, 627] on button "Run search" at bounding box center [178, 632] width 245 height 26
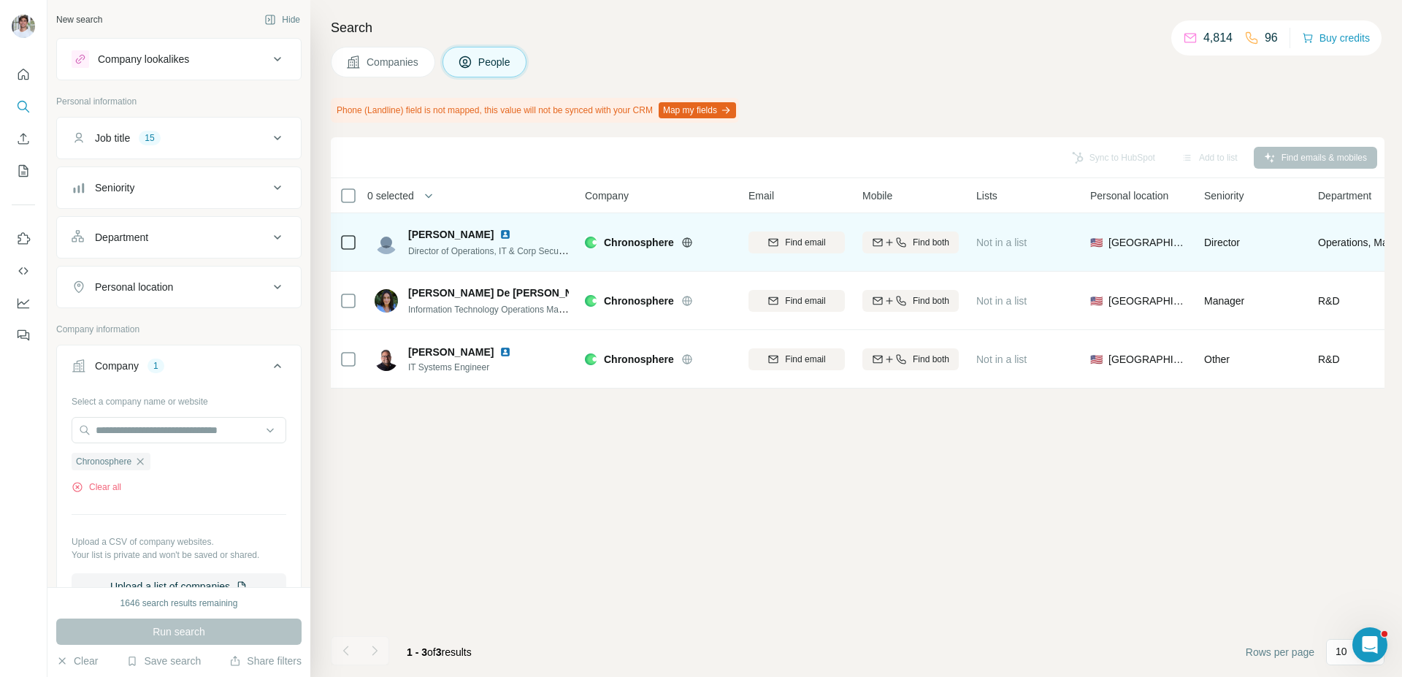
click at [500, 238] on img at bounding box center [506, 235] width 12 height 12
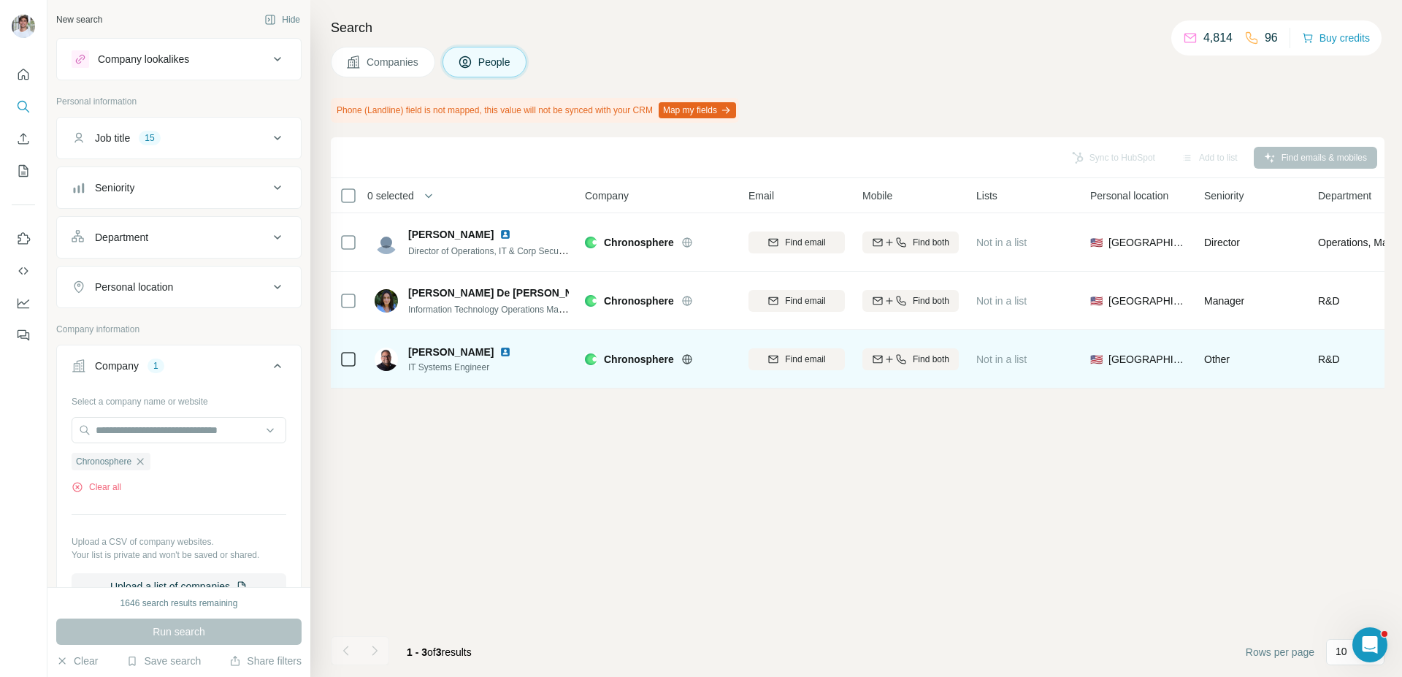
click at [500, 350] on img at bounding box center [506, 352] width 12 height 12
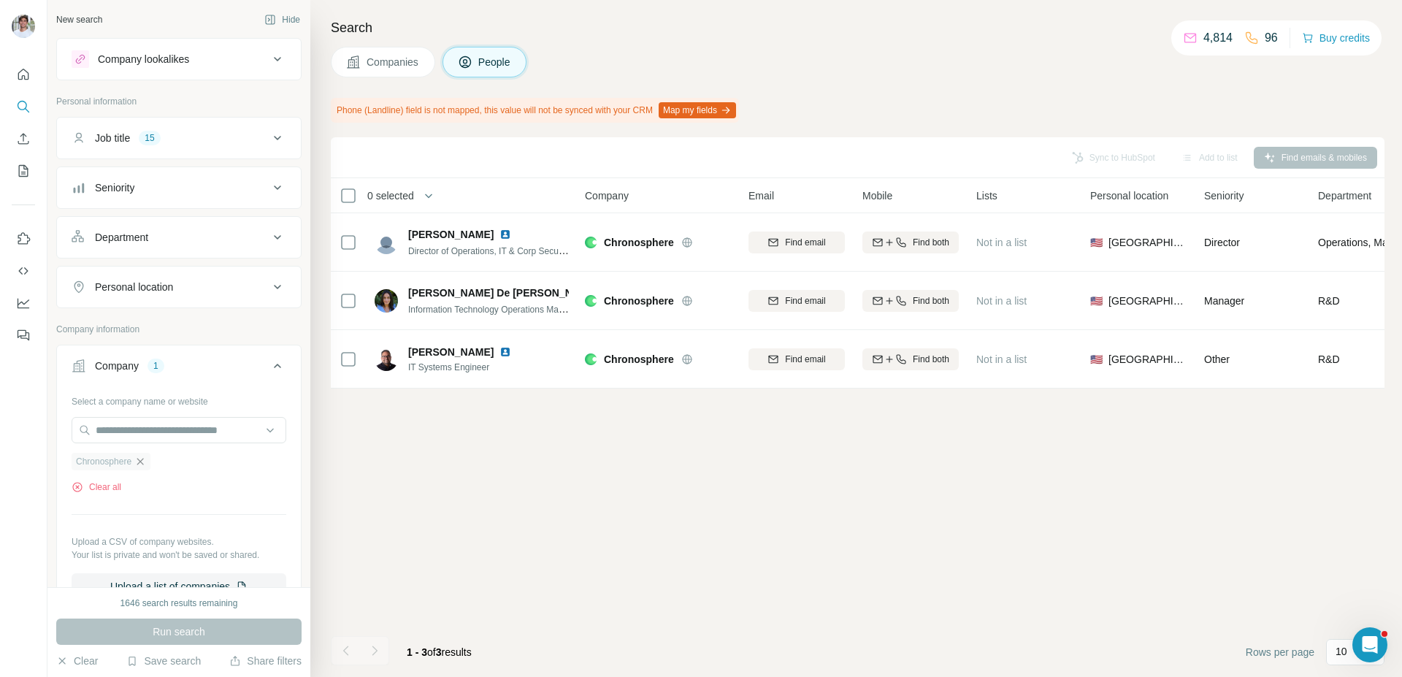
click at [144, 463] on icon "button" at bounding box center [140, 462] width 12 height 12
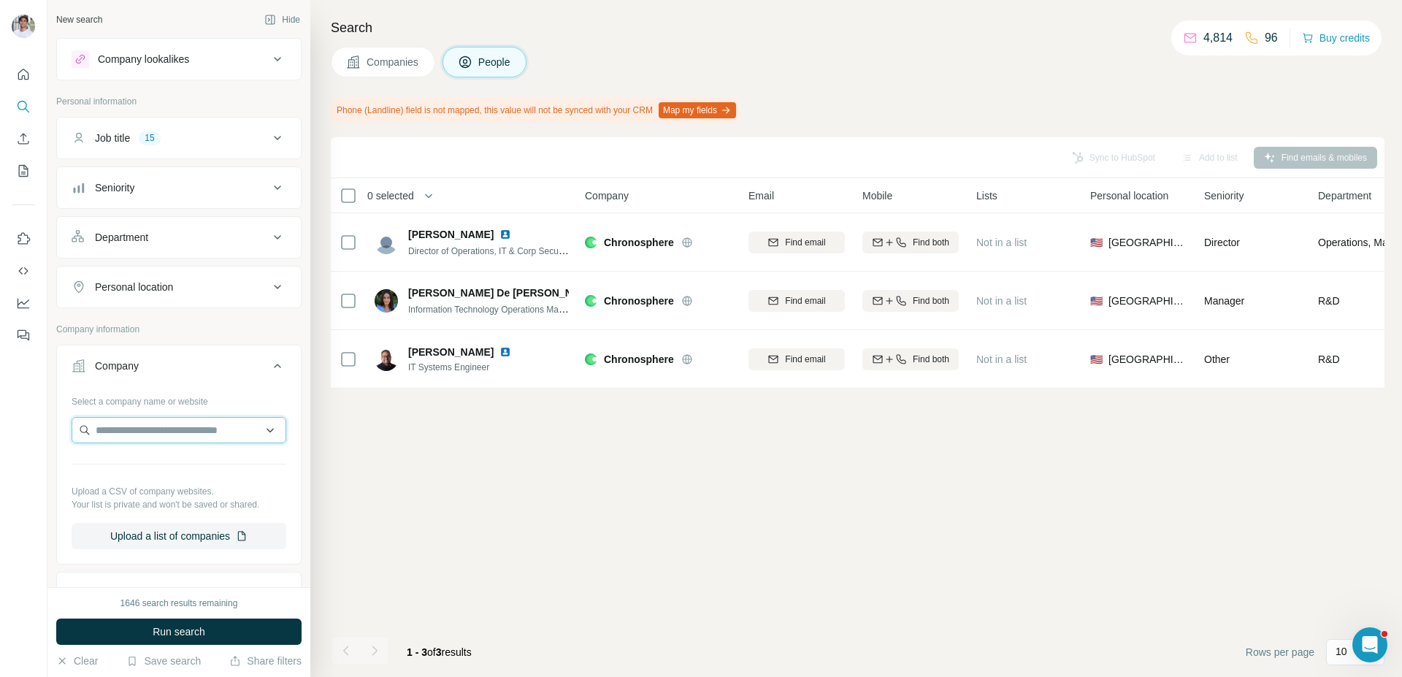
click at [160, 435] on input "text" at bounding box center [179, 430] width 215 height 26
type input "**********"
click at [167, 454] on div "Handshake joinhandshake.com" at bounding box center [178, 469] width 207 height 39
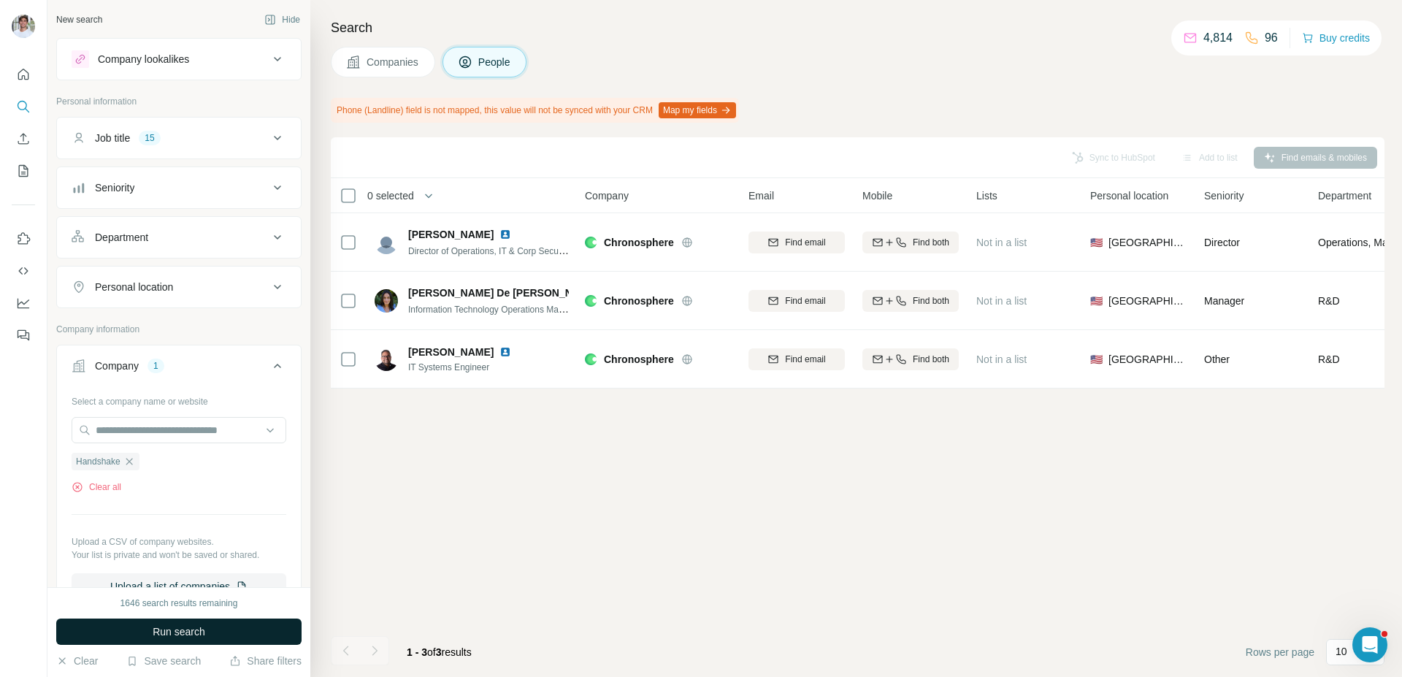
click at [187, 628] on span "Run search" at bounding box center [179, 631] width 53 height 15
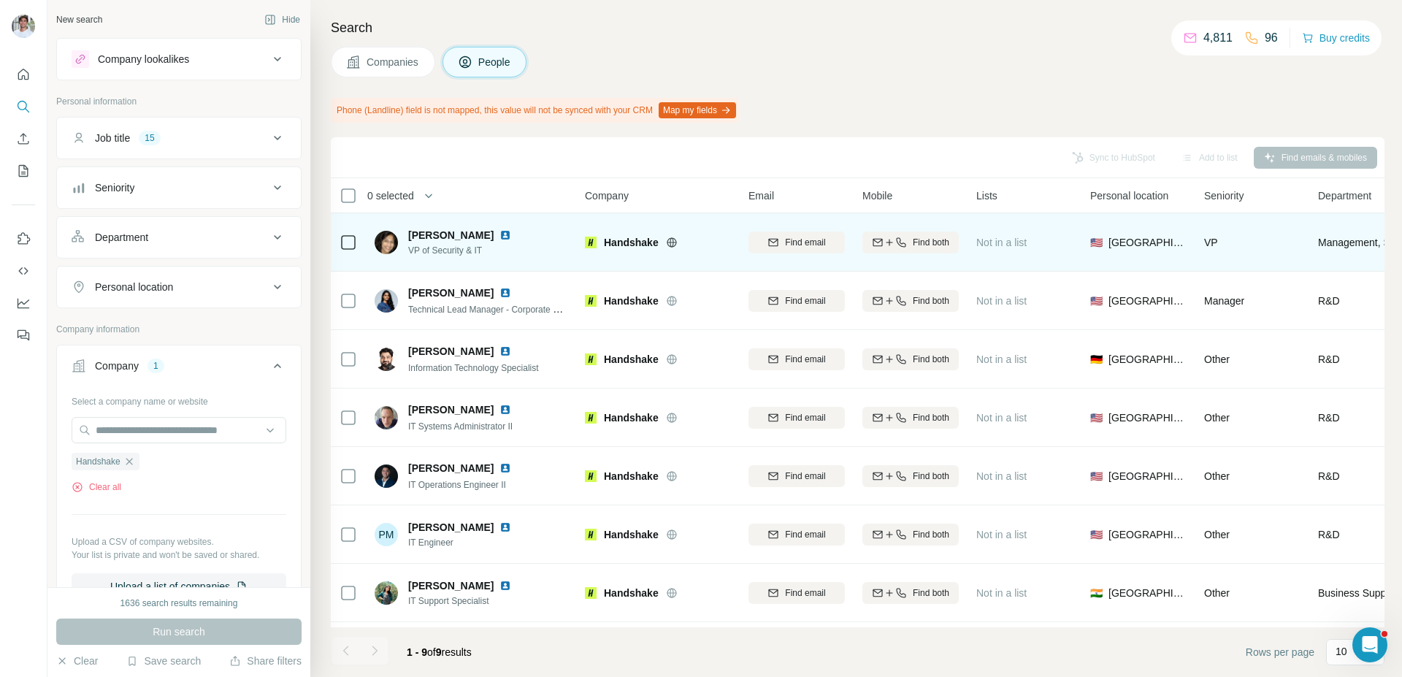
click at [511, 232] on img at bounding box center [506, 235] width 12 height 12
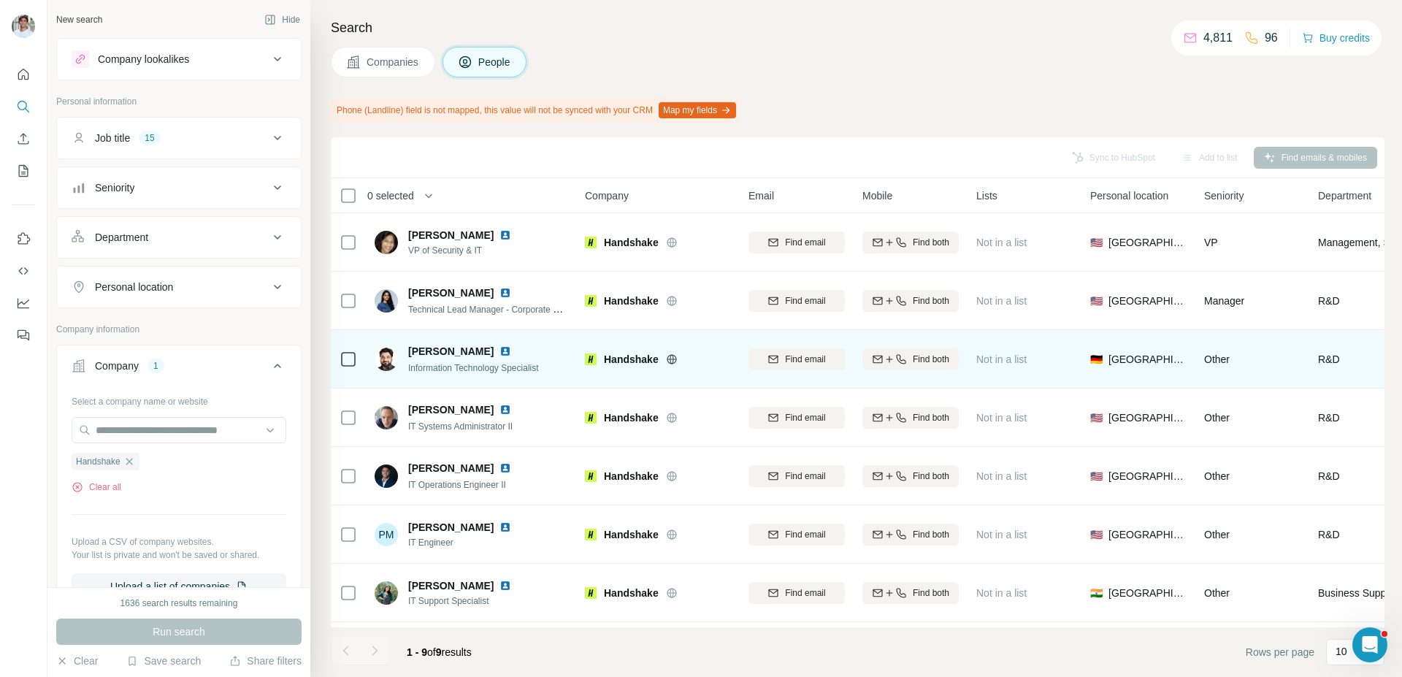
click at [500, 347] on img at bounding box center [506, 351] width 12 height 12
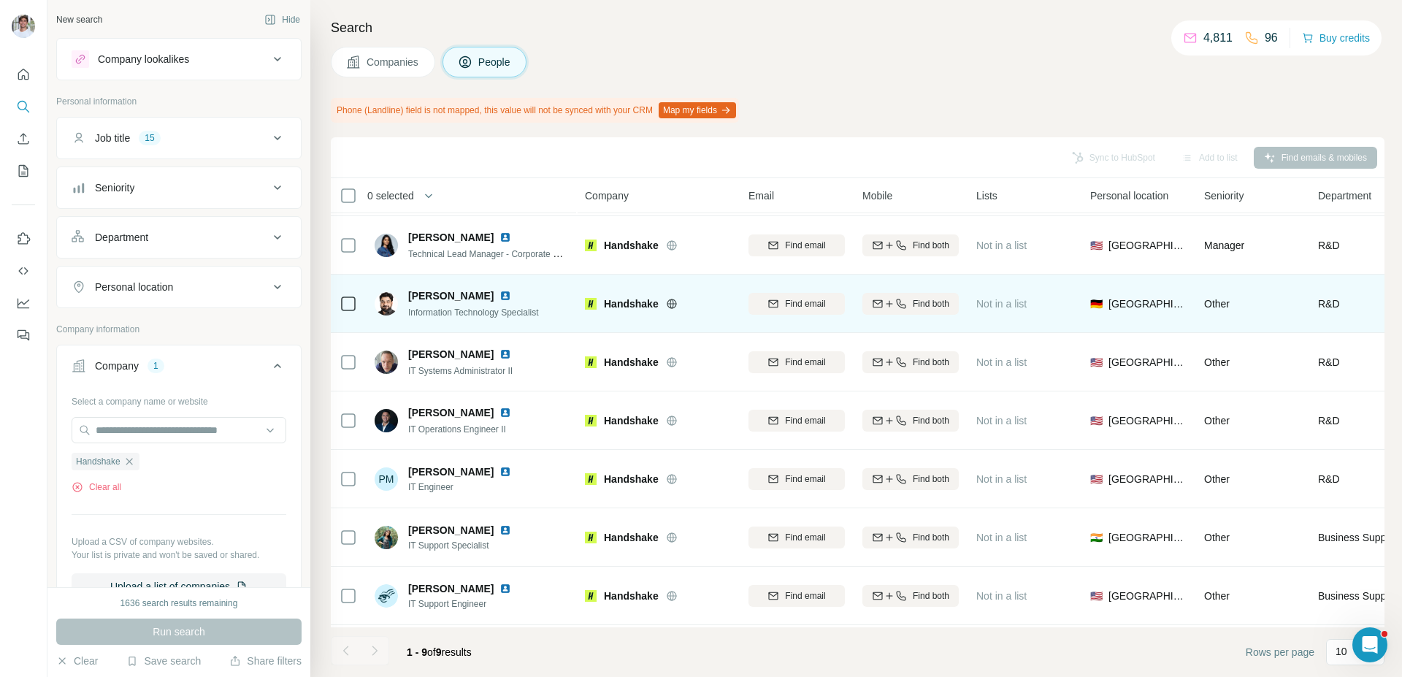
scroll to position [61, 0]
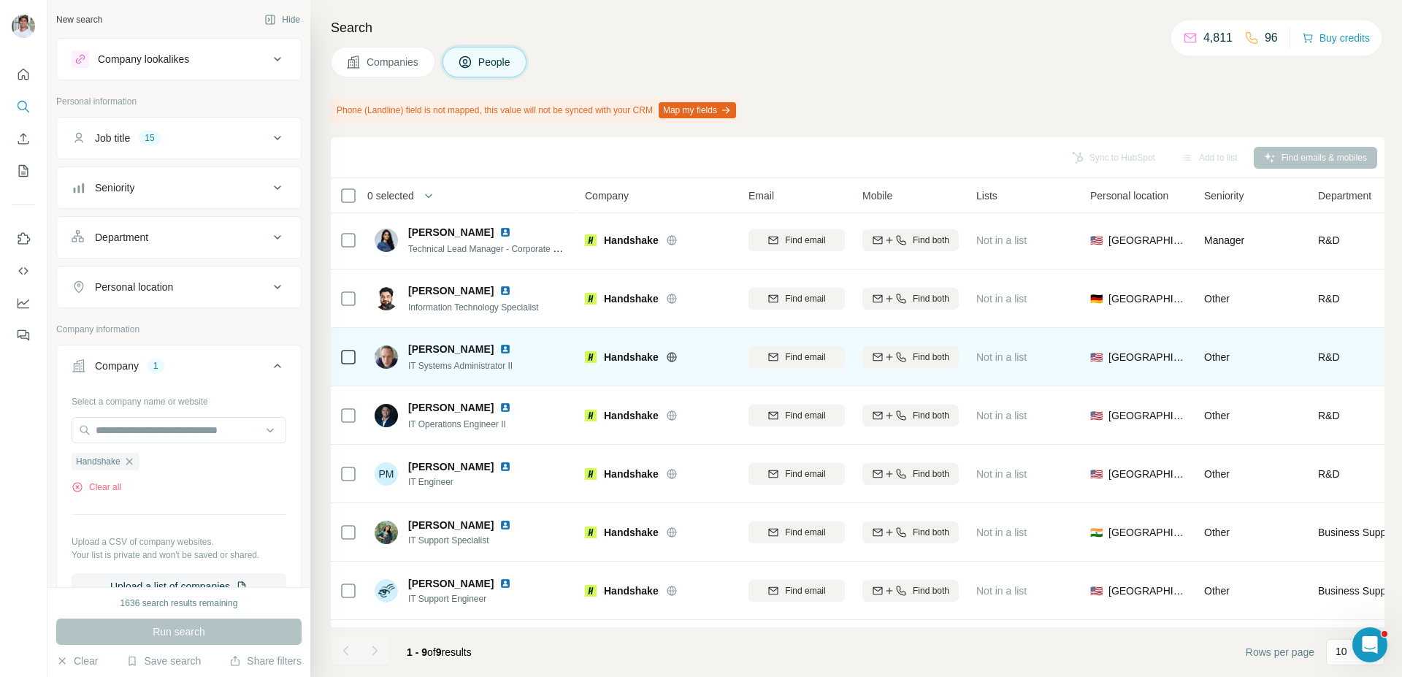
click at [500, 351] on img at bounding box center [506, 349] width 12 height 12
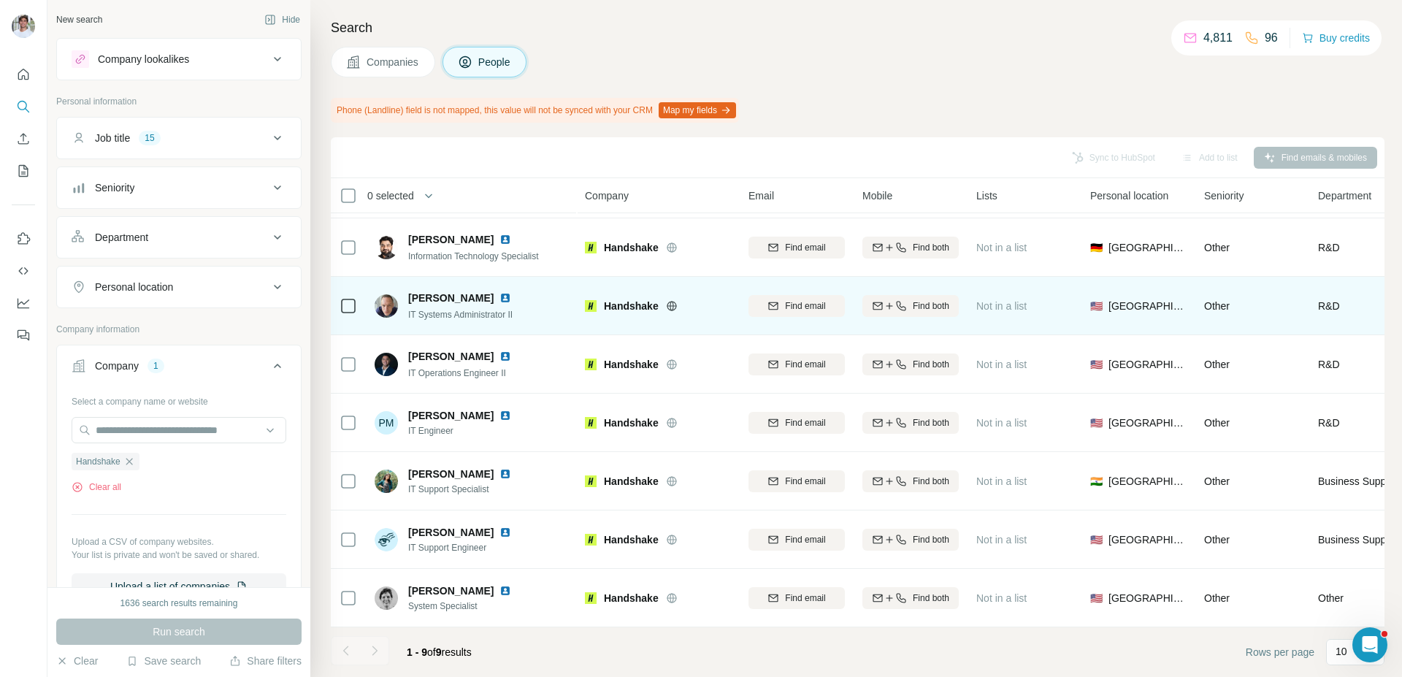
scroll to position [109, 0]
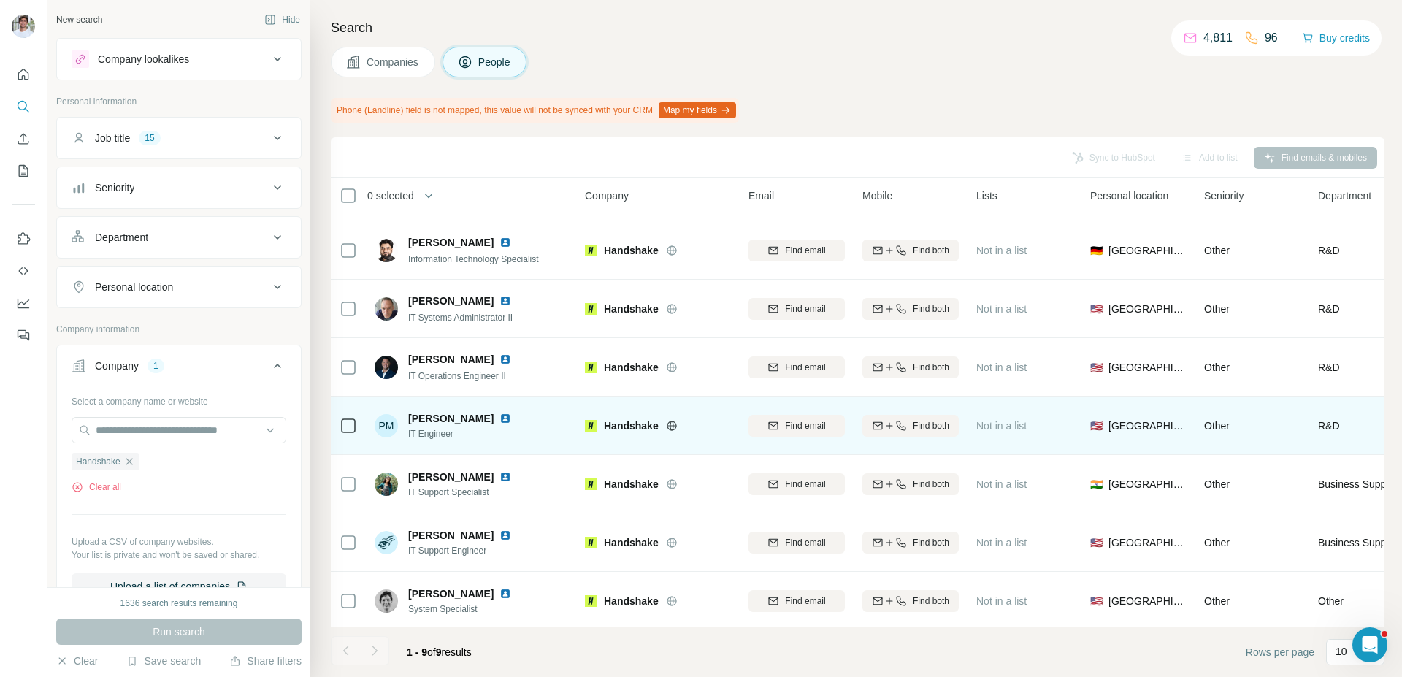
click at [500, 421] on img at bounding box center [506, 419] width 12 height 12
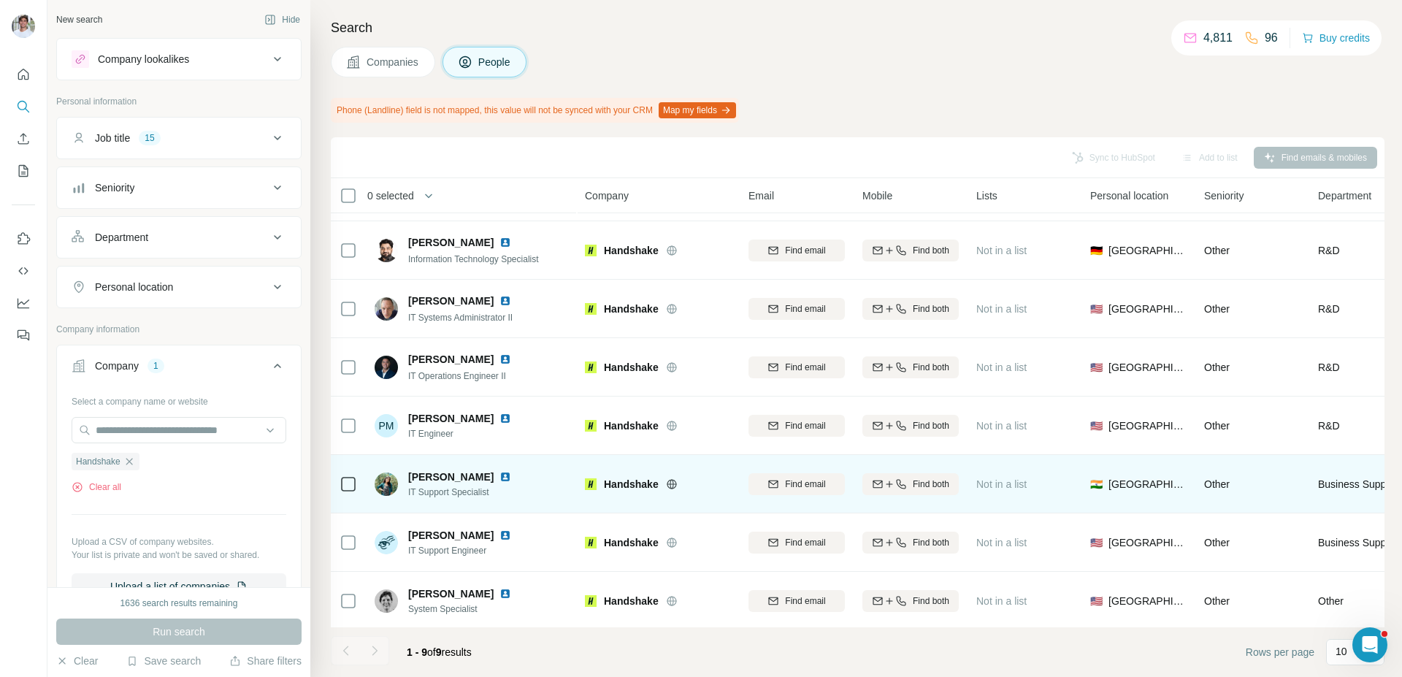
click at [500, 477] on img at bounding box center [506, 477] width 12 height 12
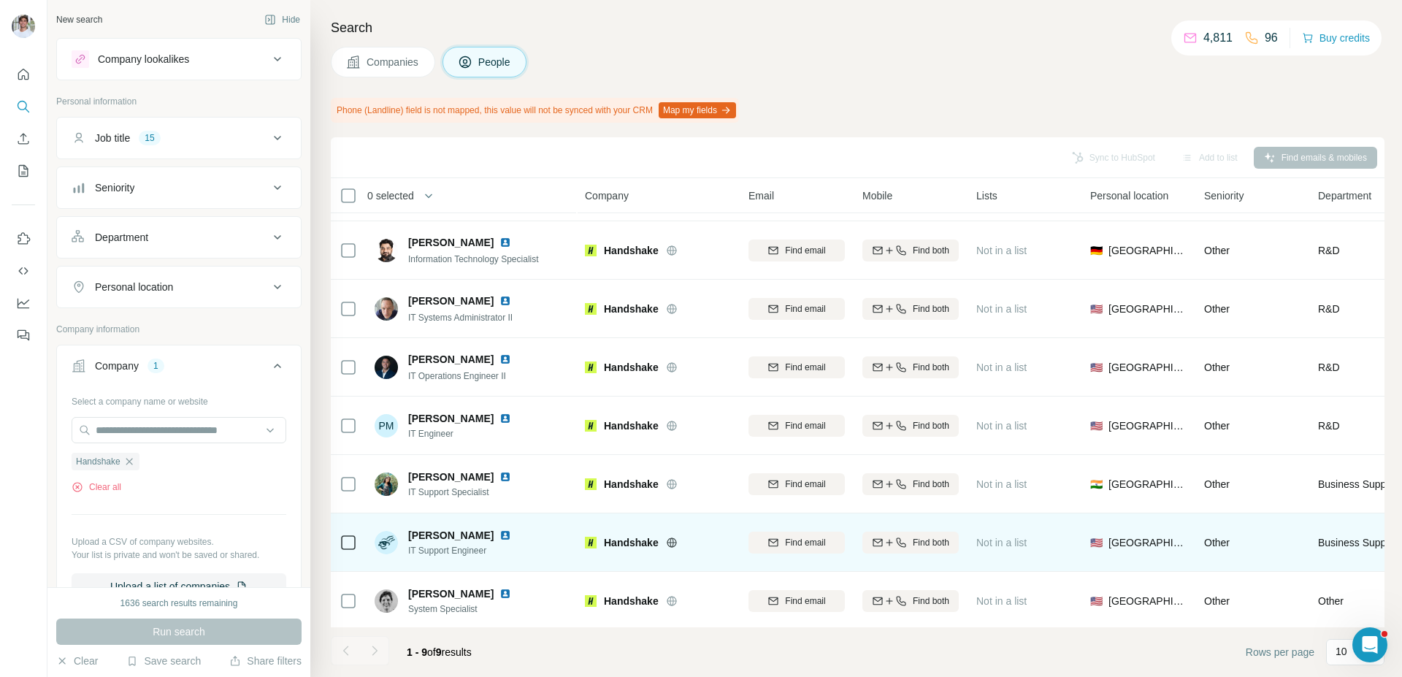
click at [500, 532] on img at bounding box center [506, 535] width 12 height 12
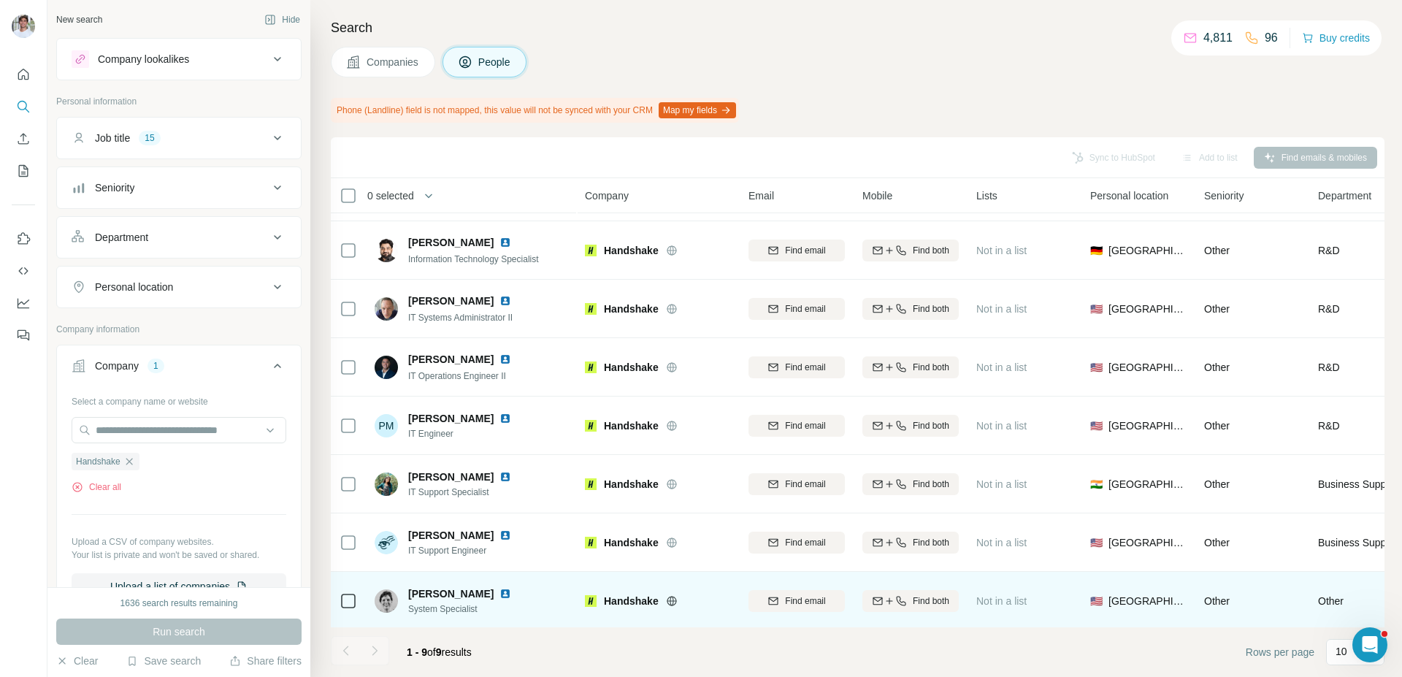
click at [500, 592] on img at bounding box center [506, 594] width 12 height 12
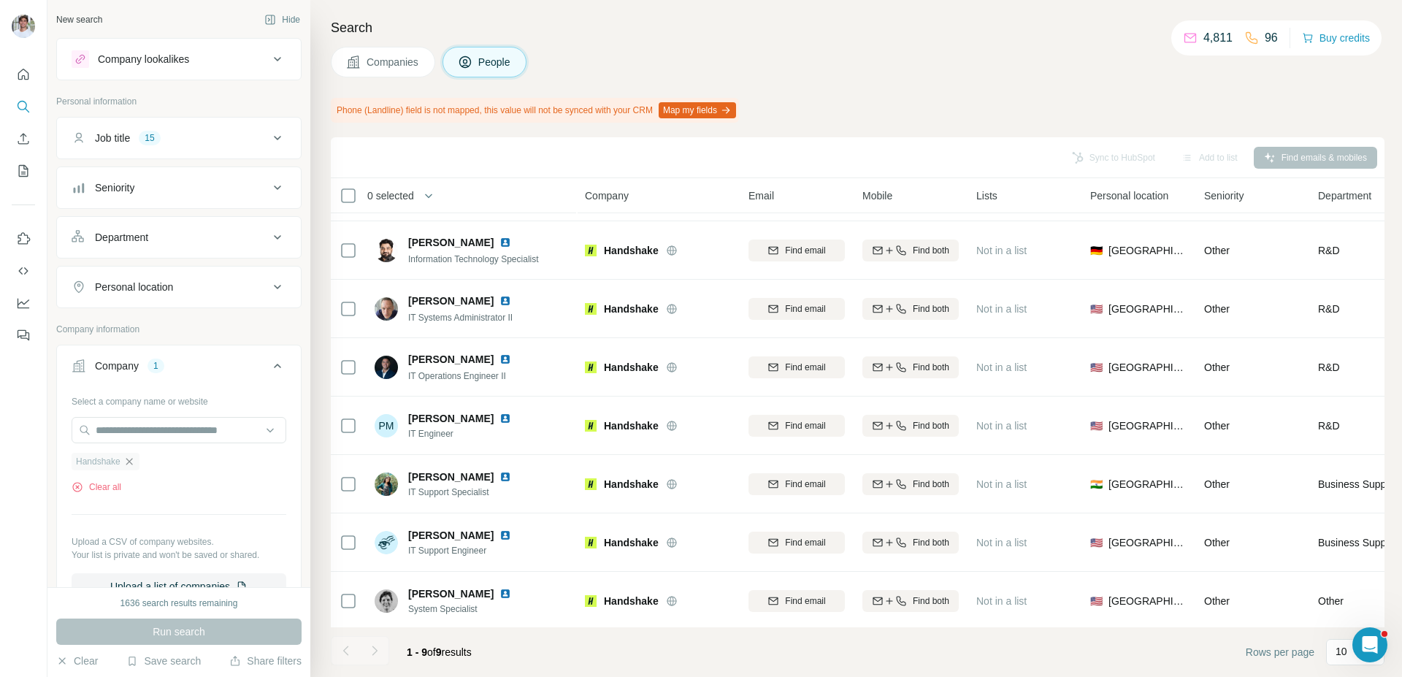
click at [128, 459] on icon "button" at bounding box center [129, 462] width 12 height 12
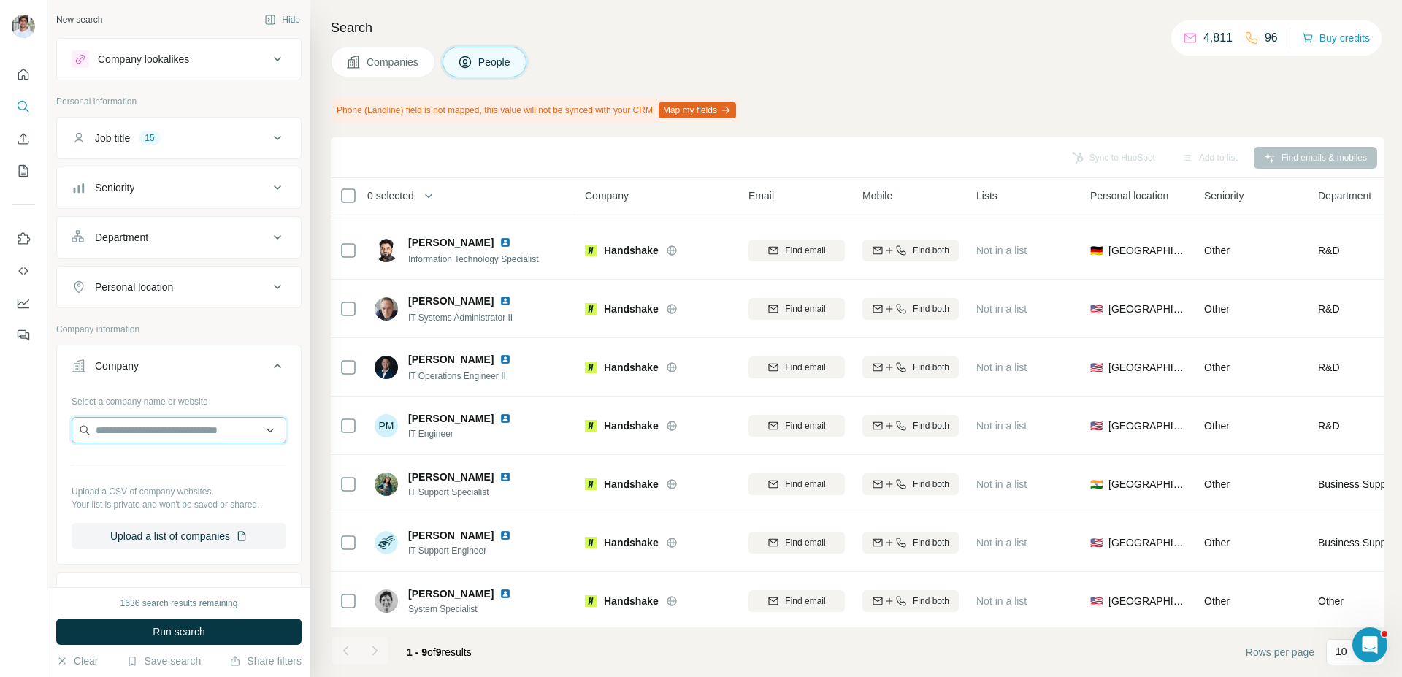
click at [161, 428] on input "text" at bounding box center [179, 430] width 215 height 26
paste input "**********"
type input "**********"
click at [194, 469] on div "Drata drata.com" at bounding box center [178, 469] width 207 height 39
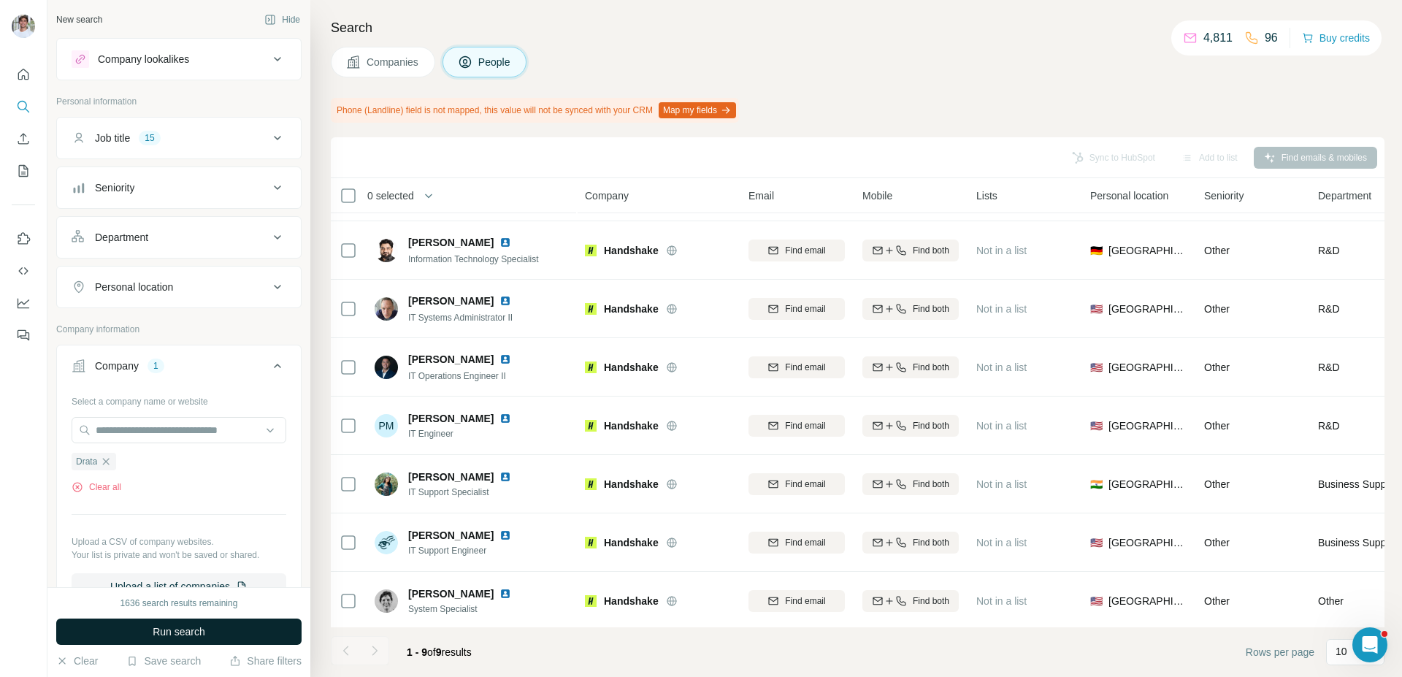
click at [189, 637] on span "Run search" at bounding box center [179, 631] width 53 height 15
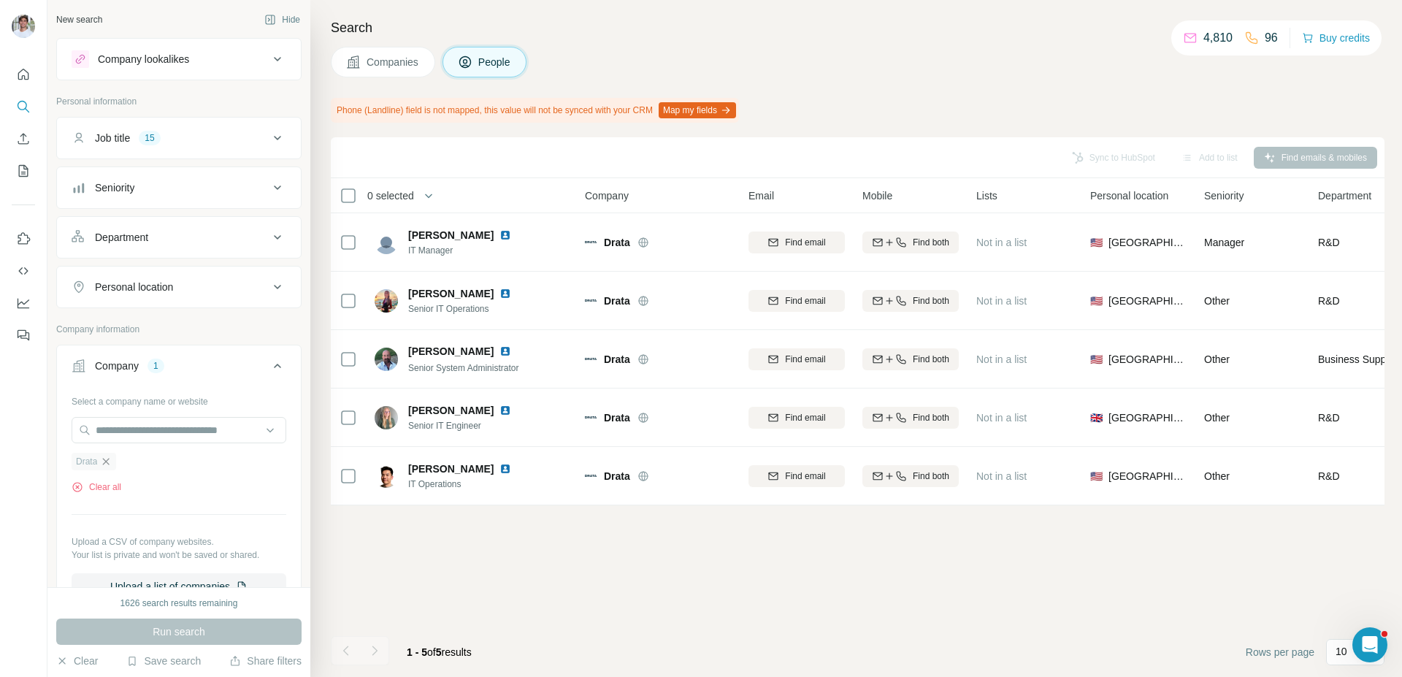
click at [107, 459] on icon "button" at bounding box center [106, 462] width 12 height 12
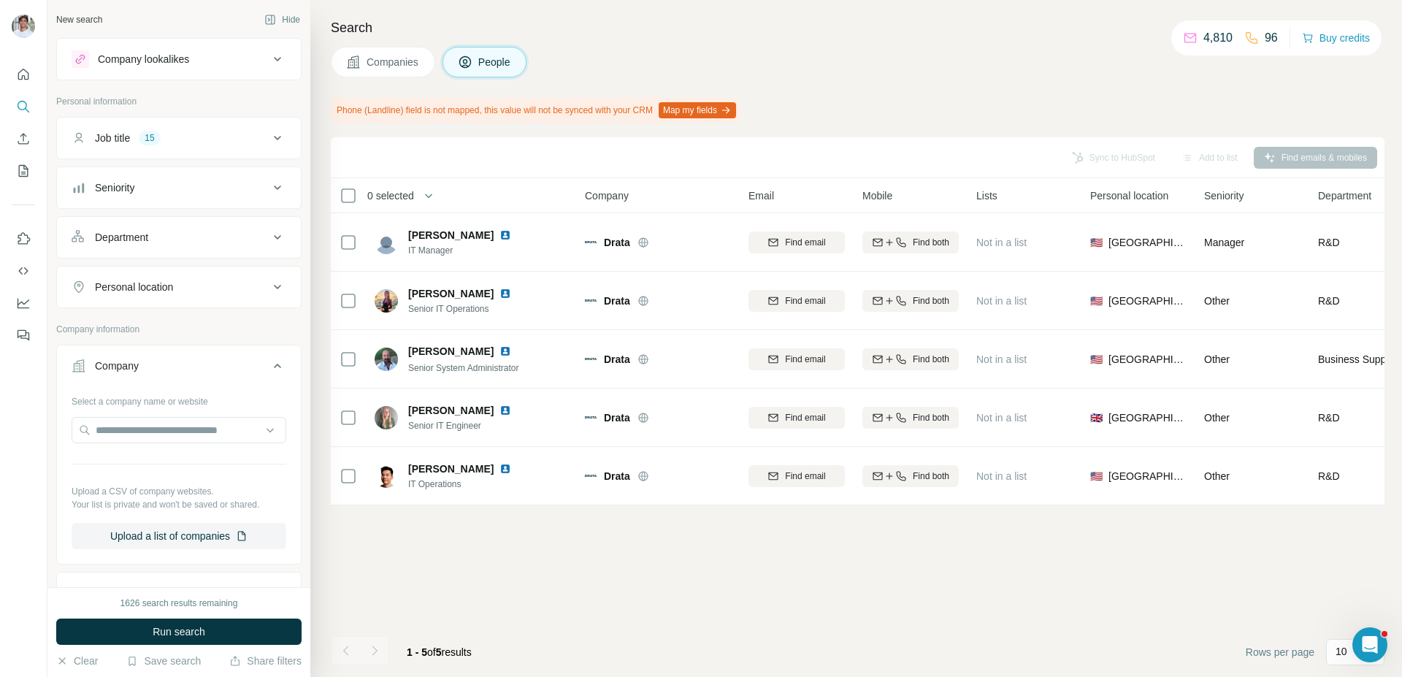
click at [128, 444] on div at bounding box center [179, 431] width 215 height 29
click at [131, 438] on input "text" at bounding box center [179, 430] width 215 height 26
paste input "**********"
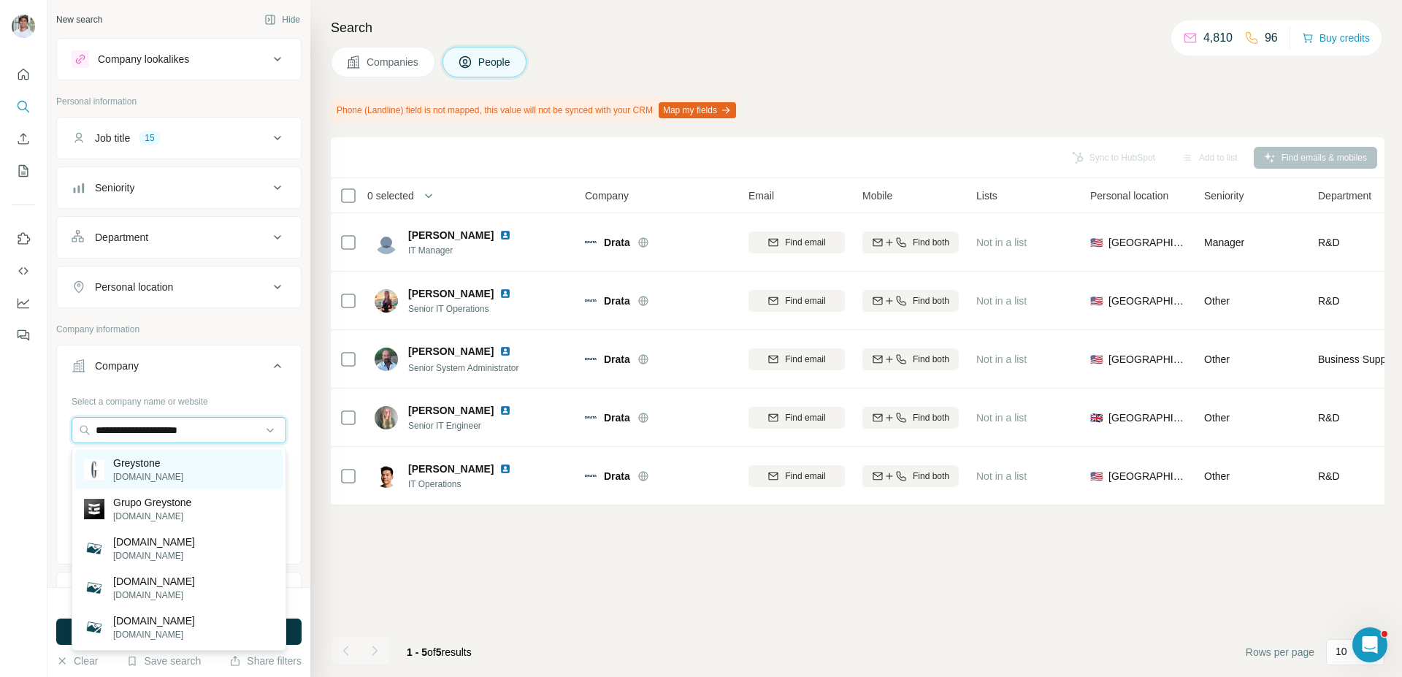
type input "**********"
click at [199, 470] on div "Greystone greystone.com" at bounding box center [178, 469] width 207 height 39
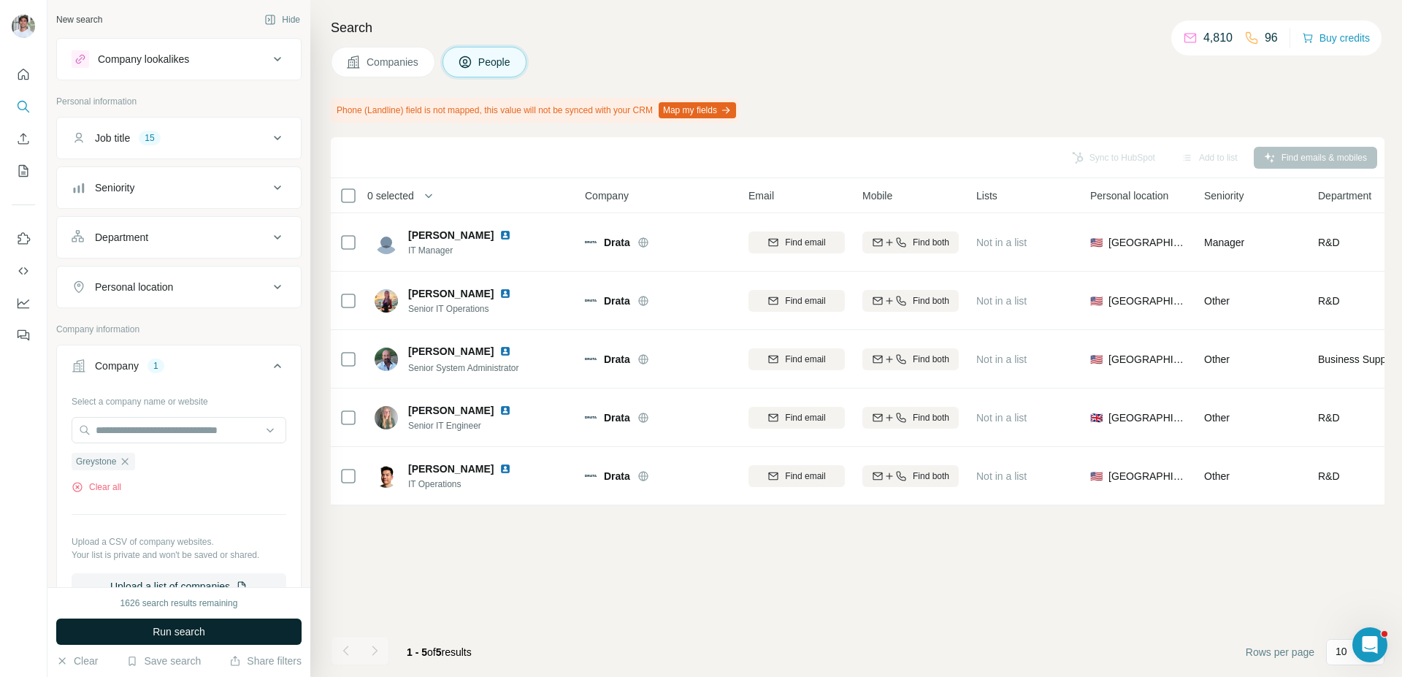
click at [200, 626] on span "Run search" at bounding box center [179, 631] width 53 height 15
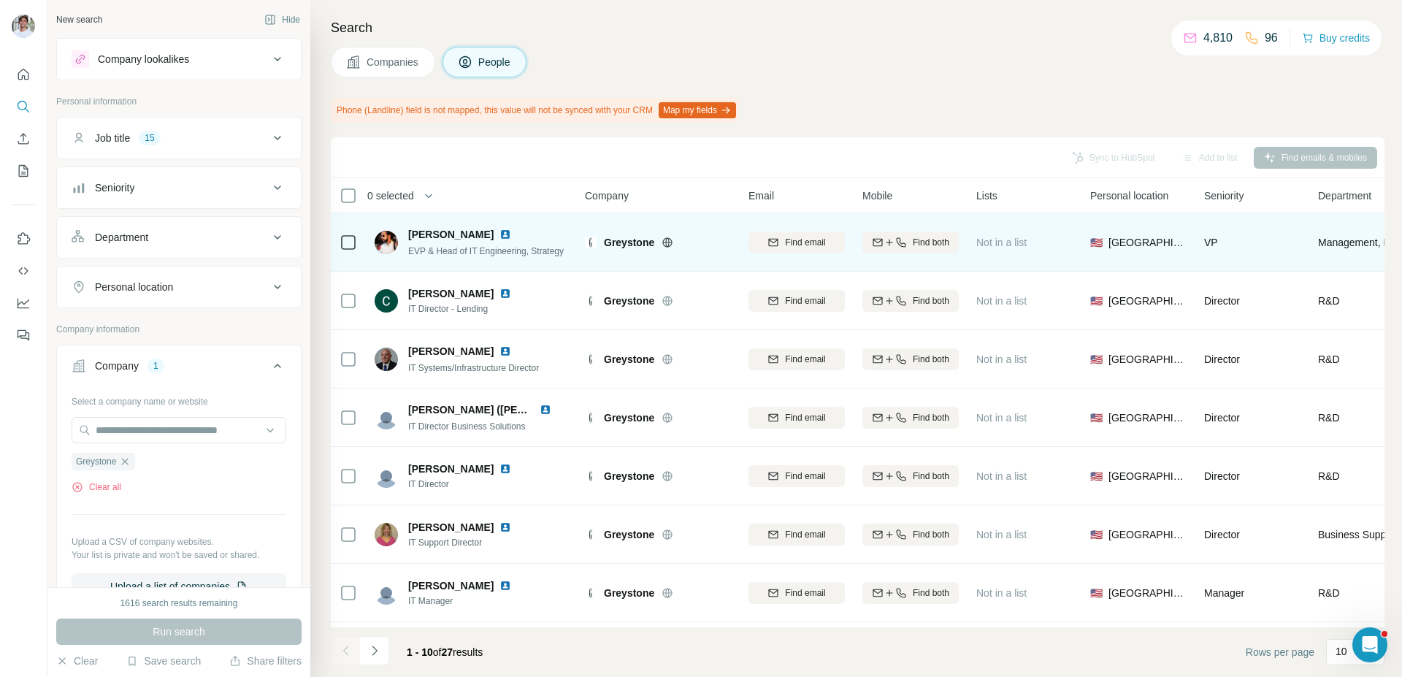
click at [511, 234] on img at bounding box center [506, 235] width 12 height 12
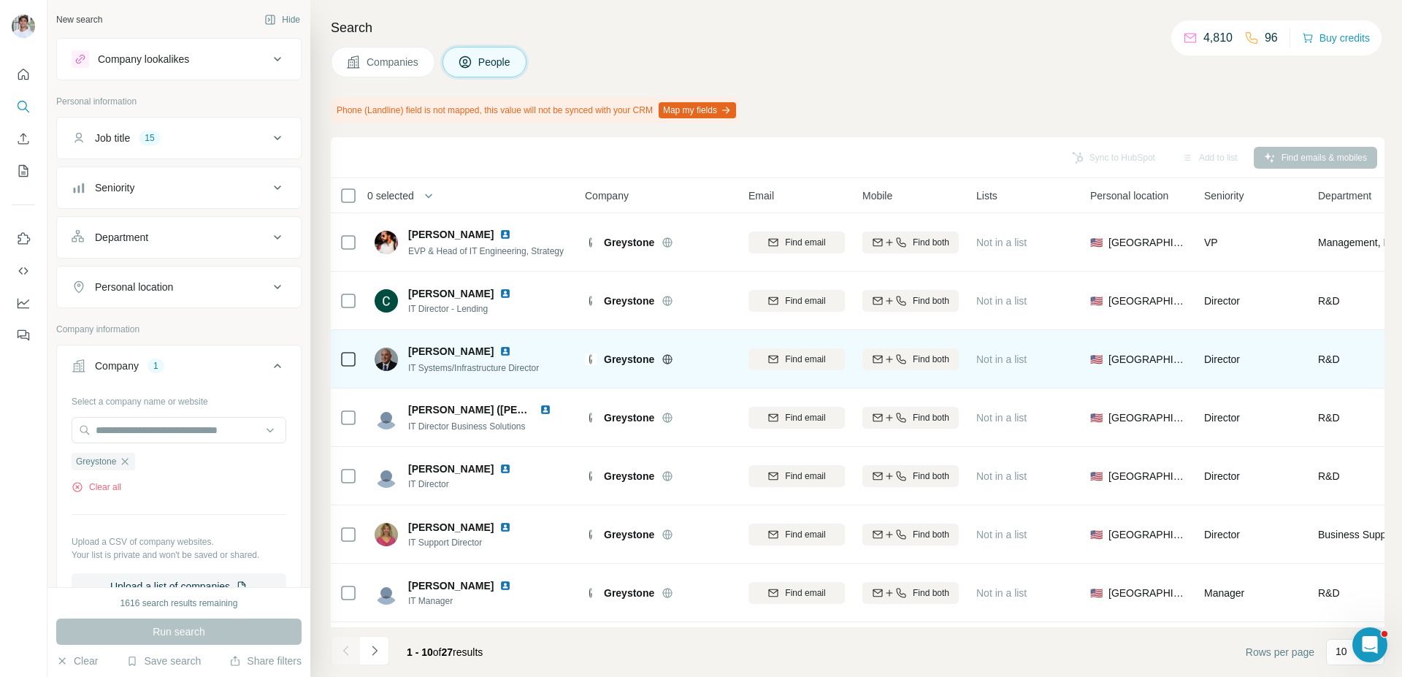
click at [500, 351] on img at bounding box center [506, 351] width 12 height 12
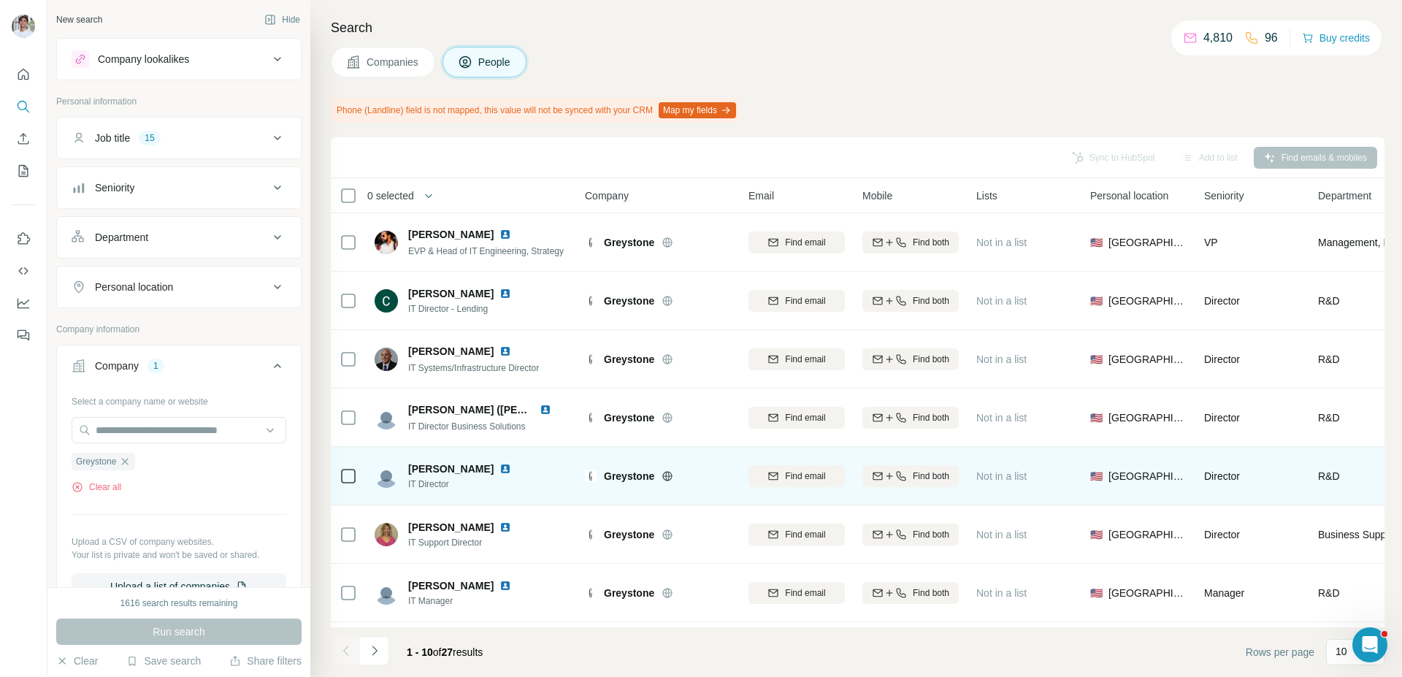
click at [503, 464] on img at bounding box center [506, 469] width 12 height 12
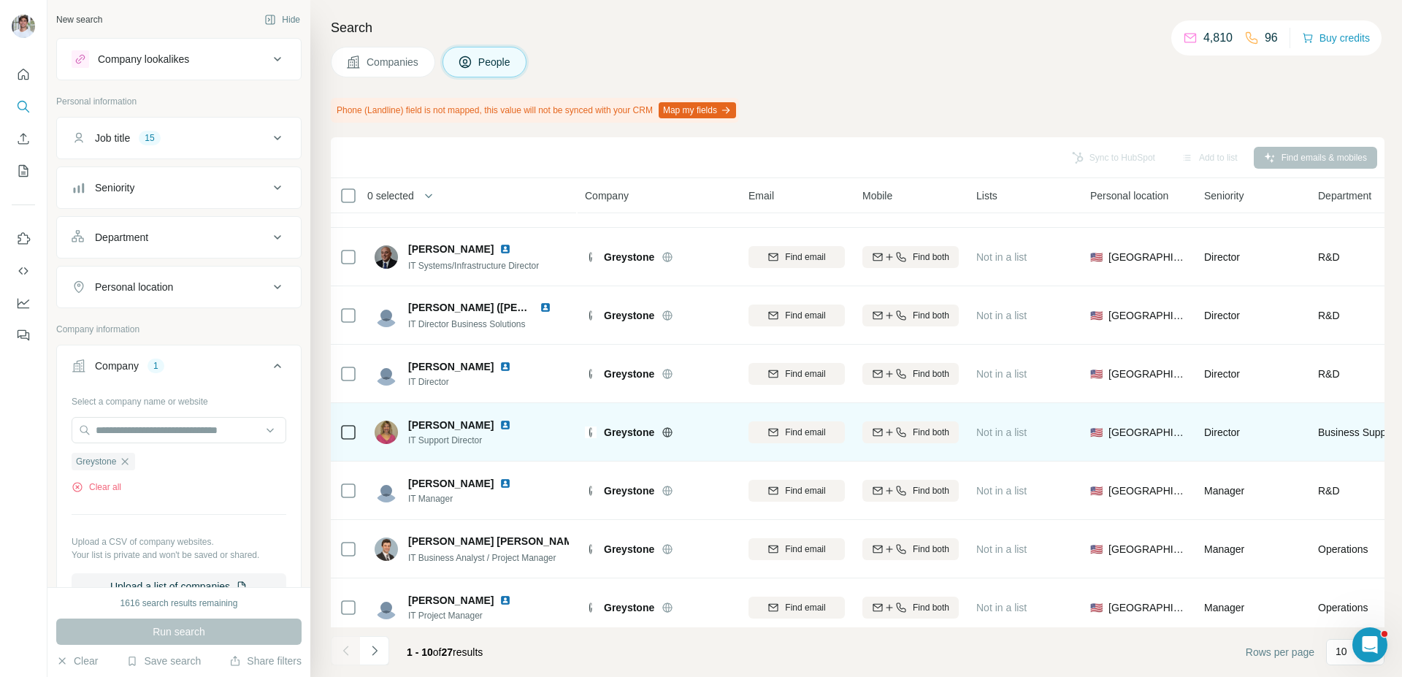
click at [500, 424] on img at bounding box center [506, 425] width 12 height 12
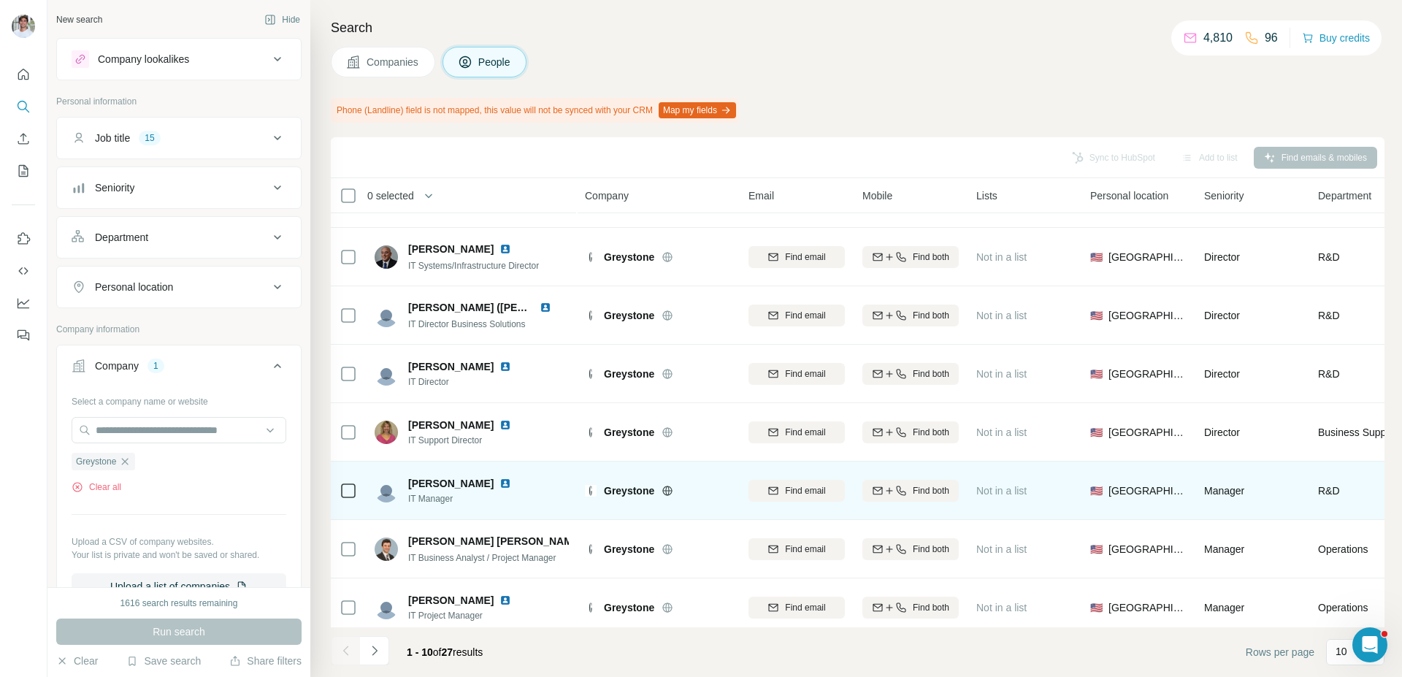
click at [481, 489] on div "Dave Dwyer" at bounding box center [468, 483] width 120 height 15
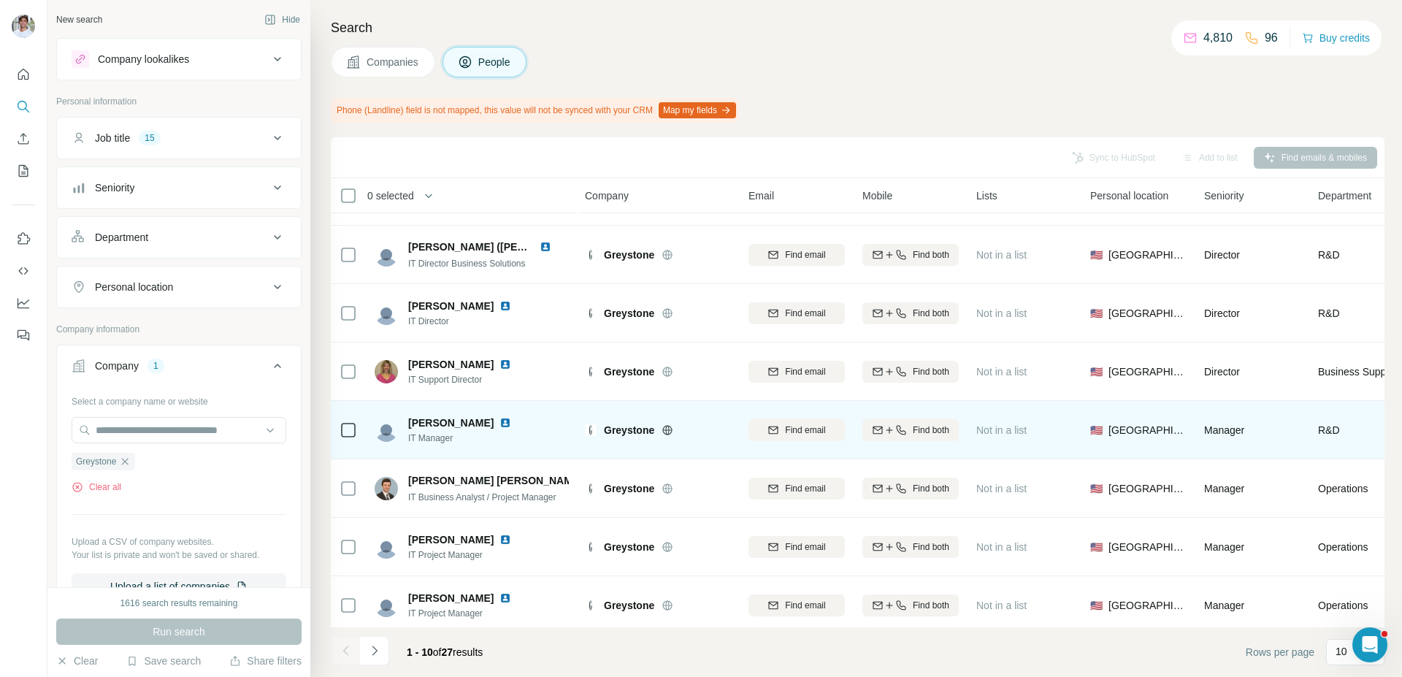
click at [500, 419] on img at bounding box center [506, 423] width 12 height 12
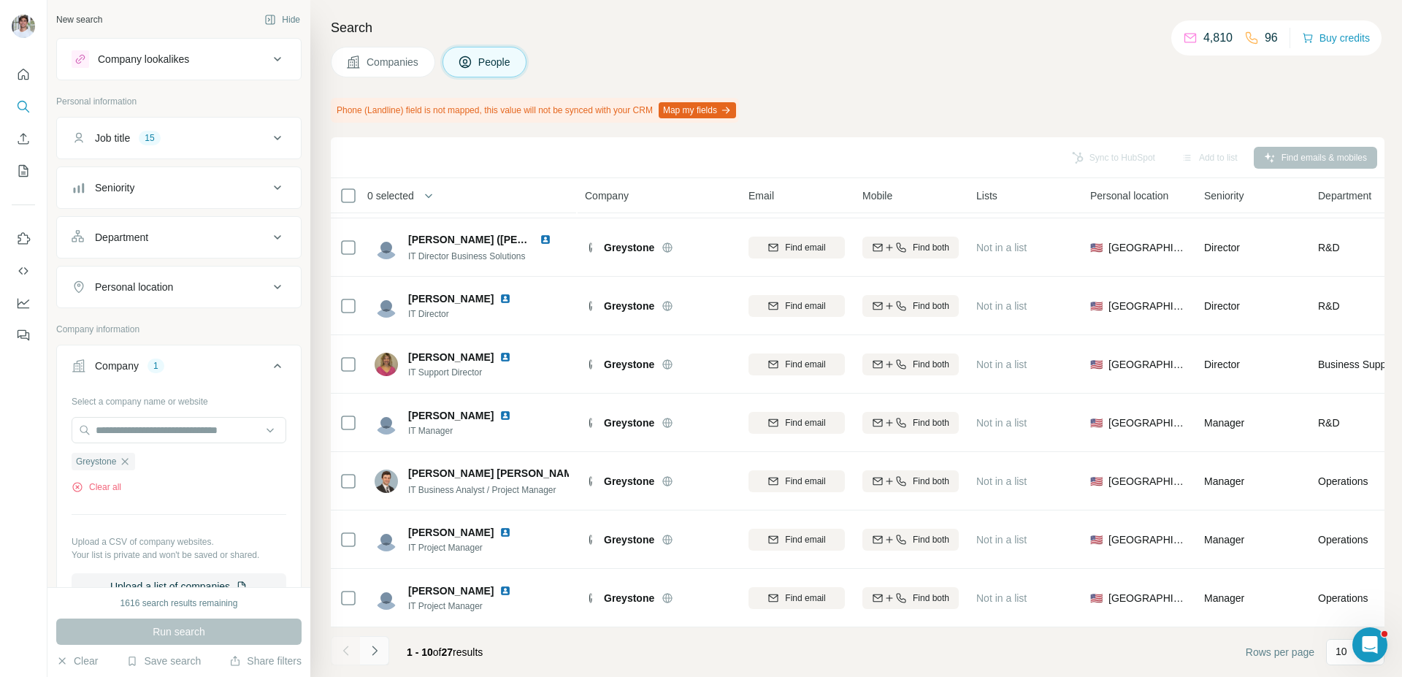
click at [378, 653] on icon "Navigate to next page" at bounding box center [374, 650] width 15 height 15
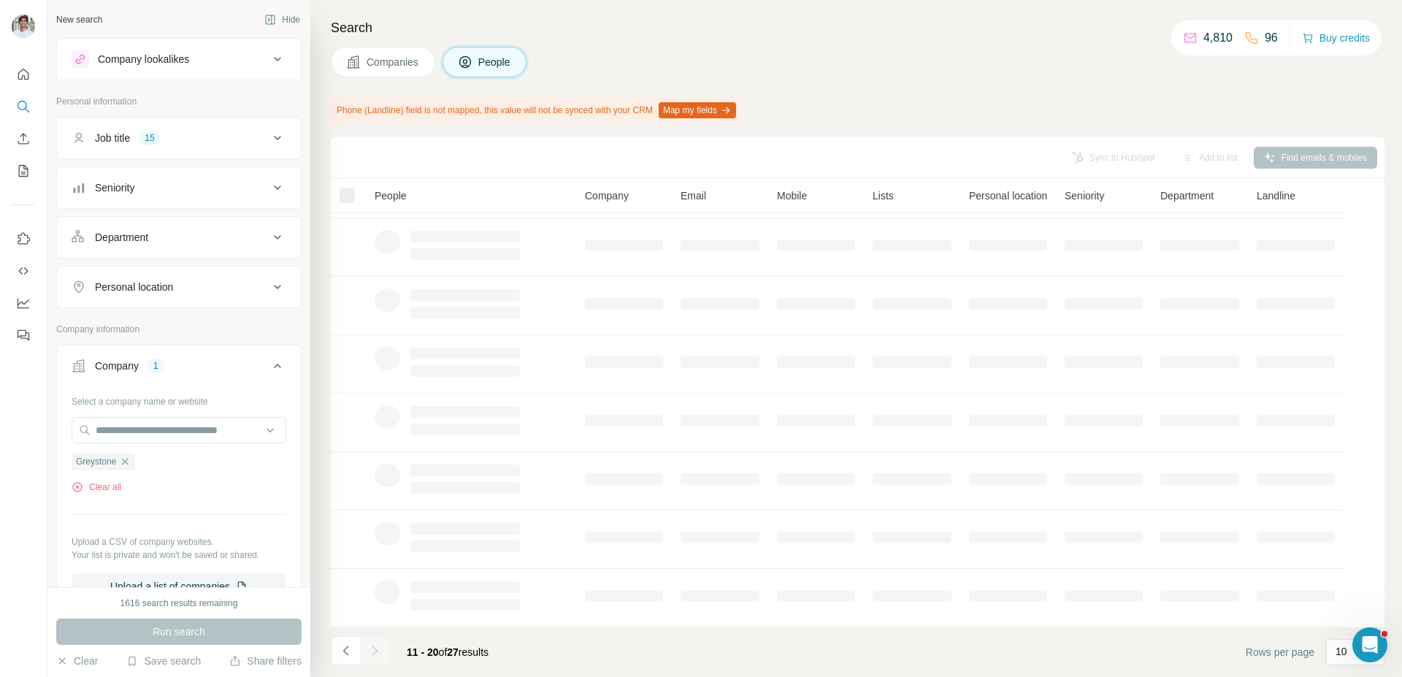
scroll to position [0, 0]
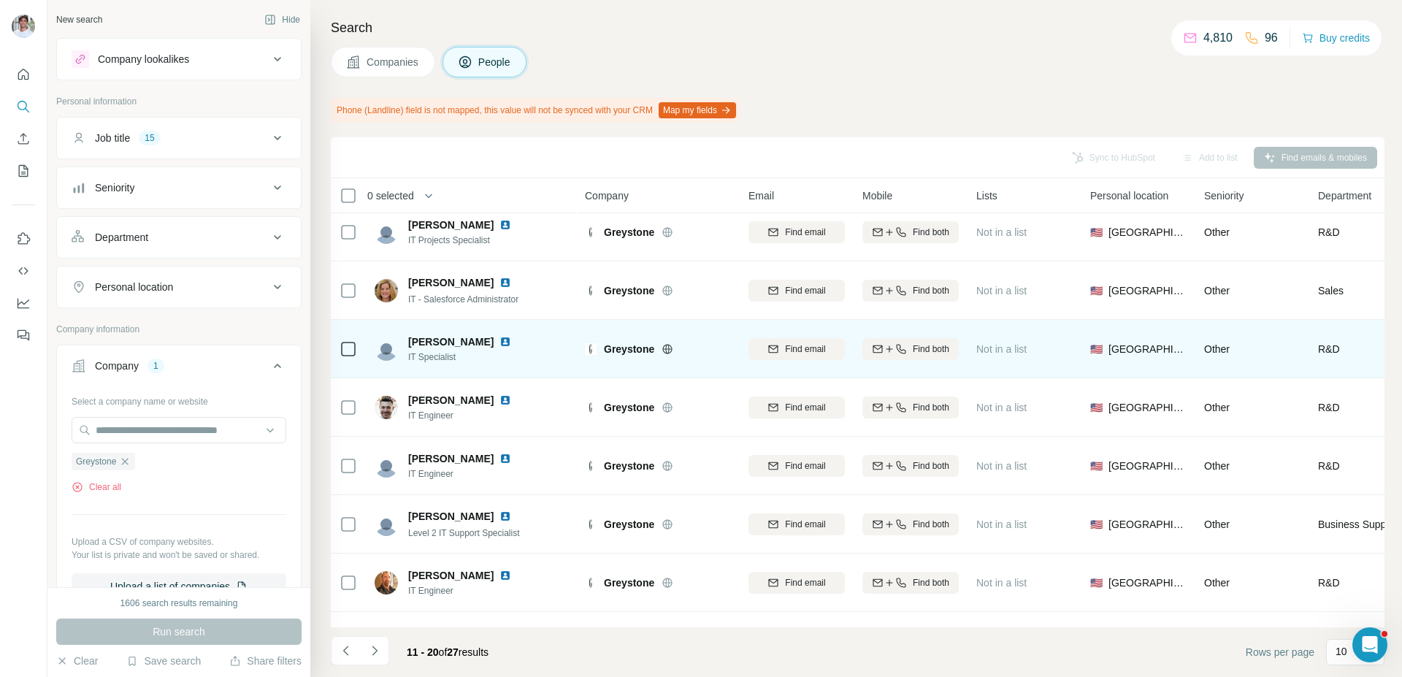
click at [500, 342] on img at bounding box center [506, 342] width 12 height 12
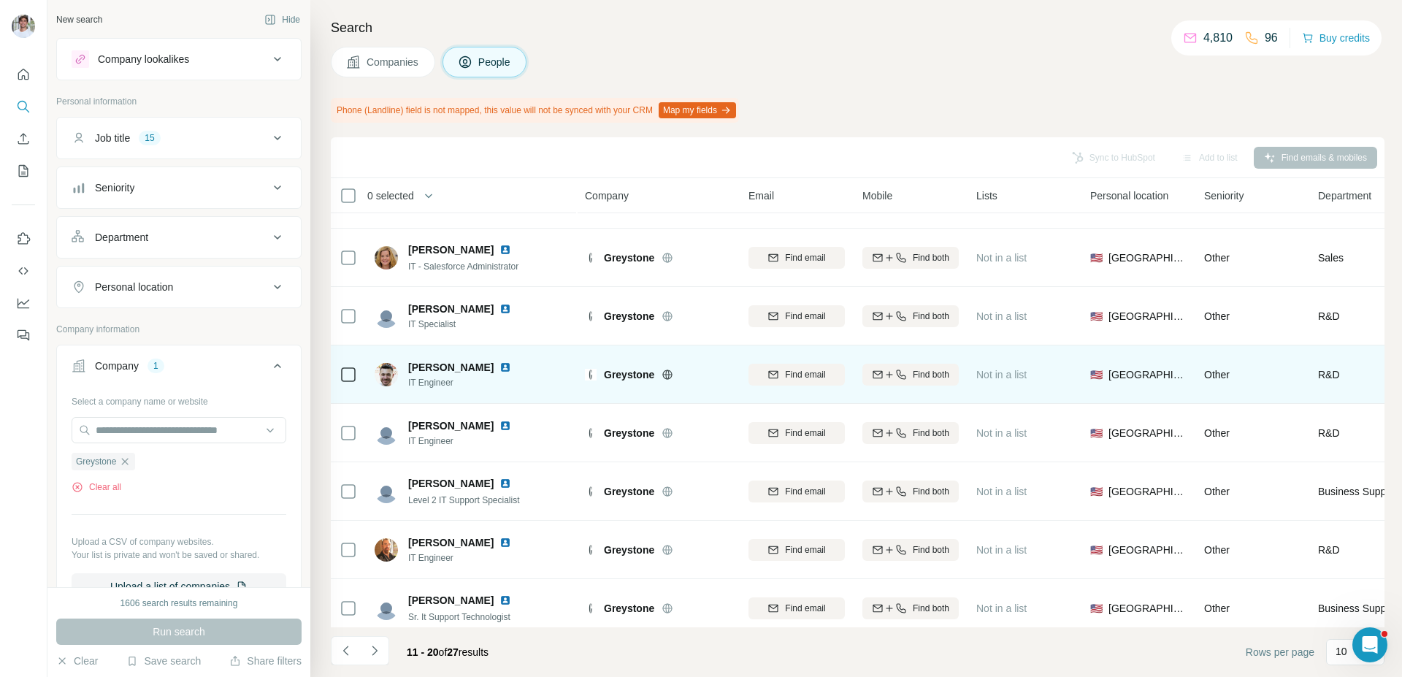
click at [500, 367] on img at bounding box center [506, 367] width 12 height 12
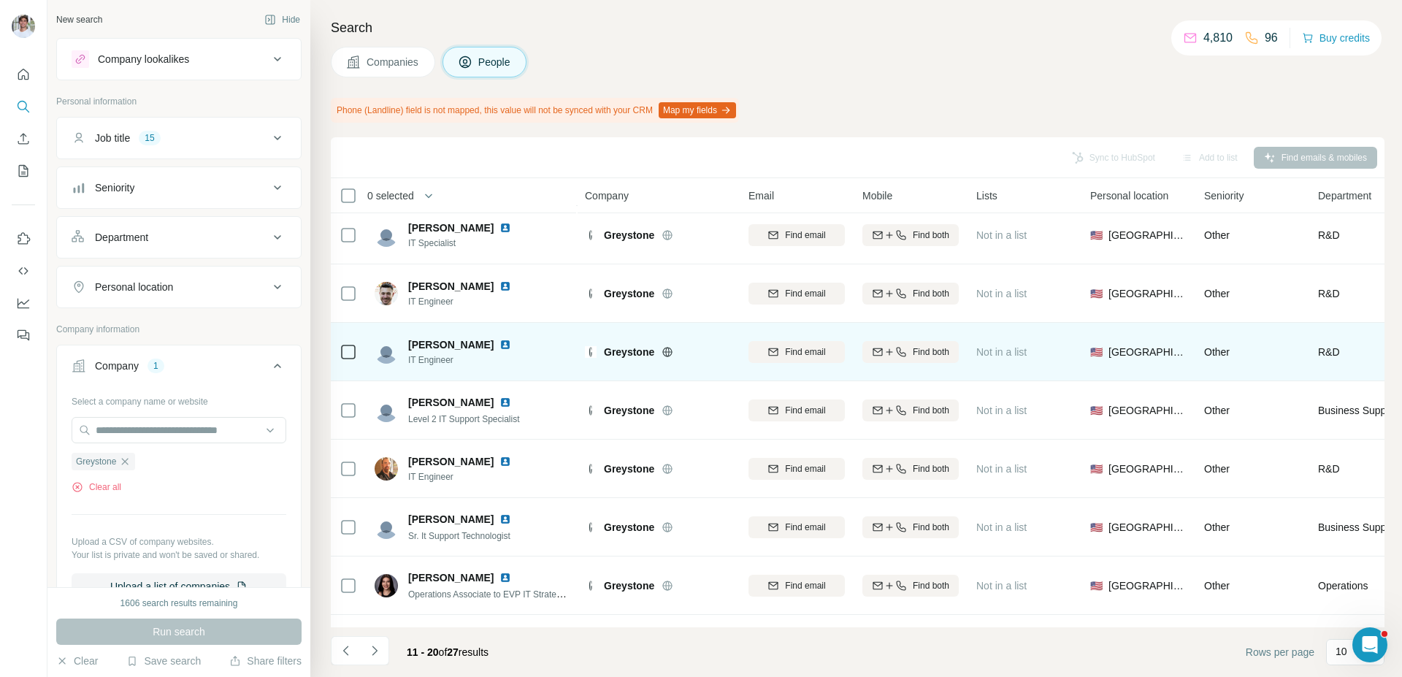
scroll to position [137, 0]
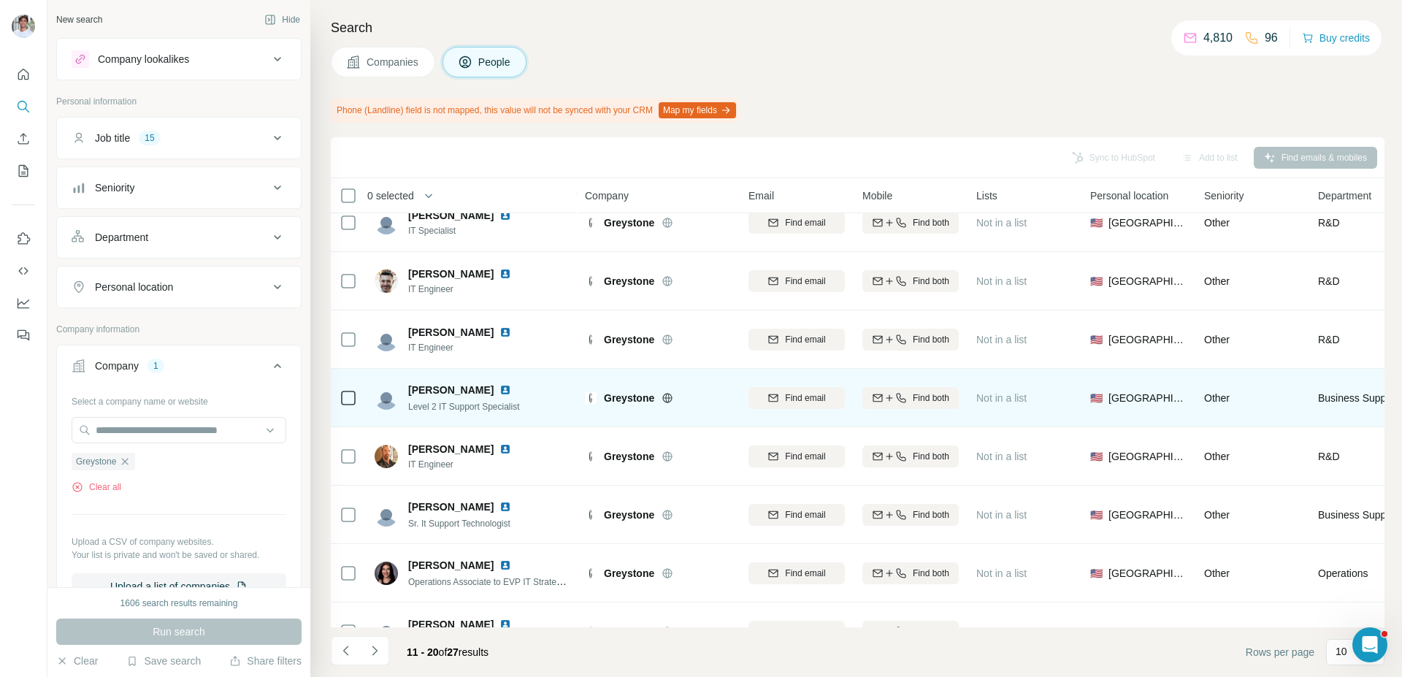
click at [504, 393] on img at bounding box center [506, 390] width 12 height 12
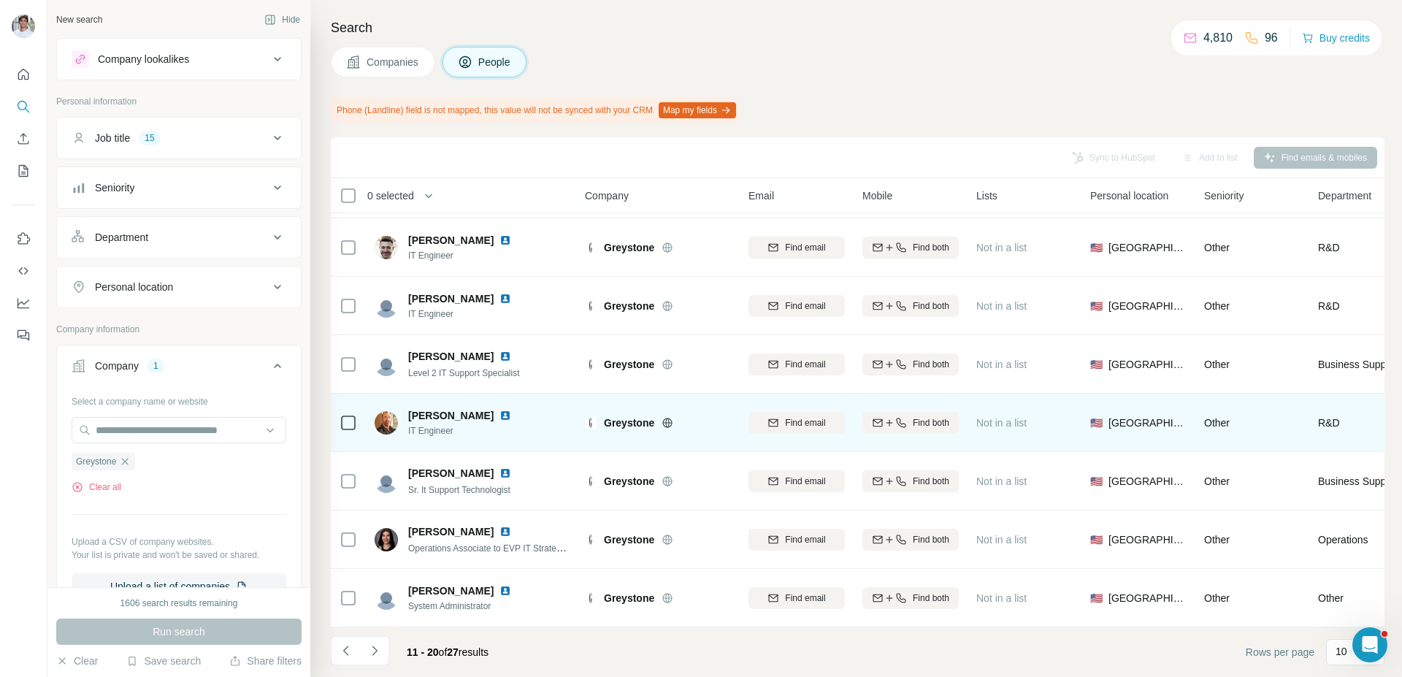
click at [500, 411] on img at bounding box center [506, 416] width 12 height 12
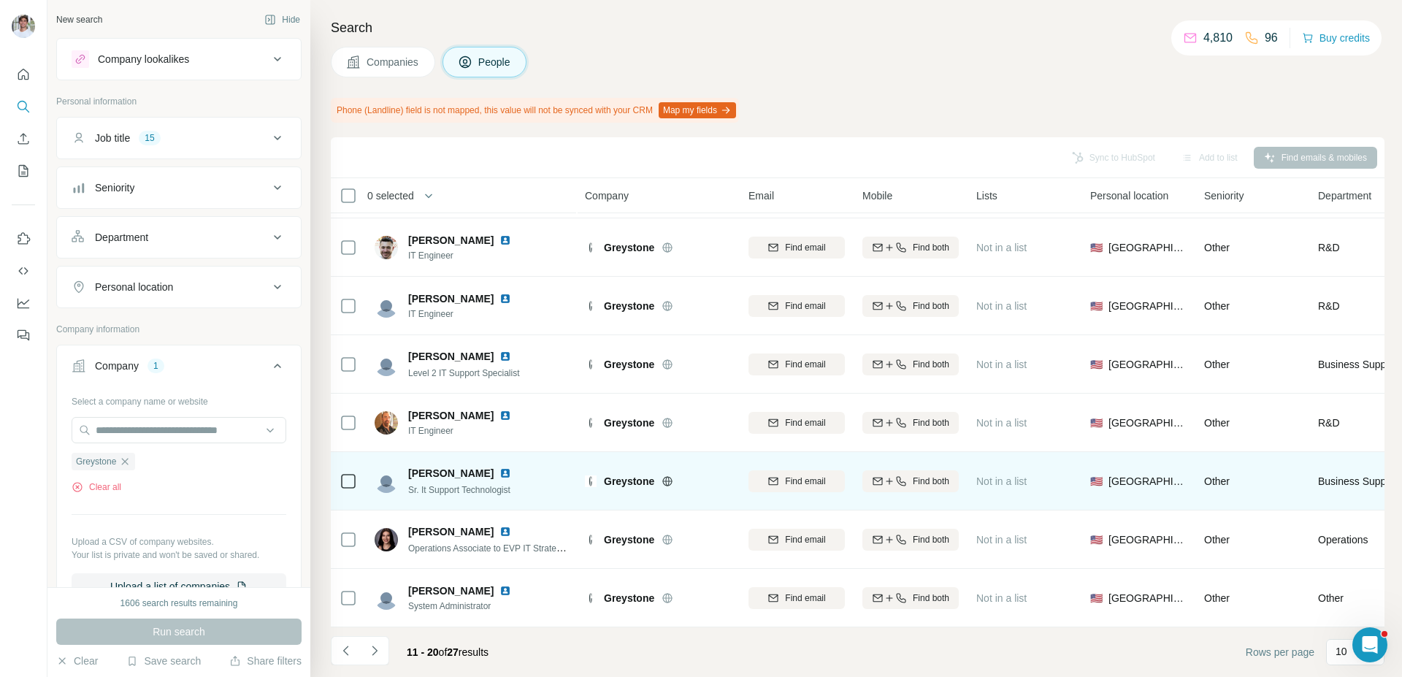
click at [511, 470] on img at bounding box center [506, 473] width 12 height 12
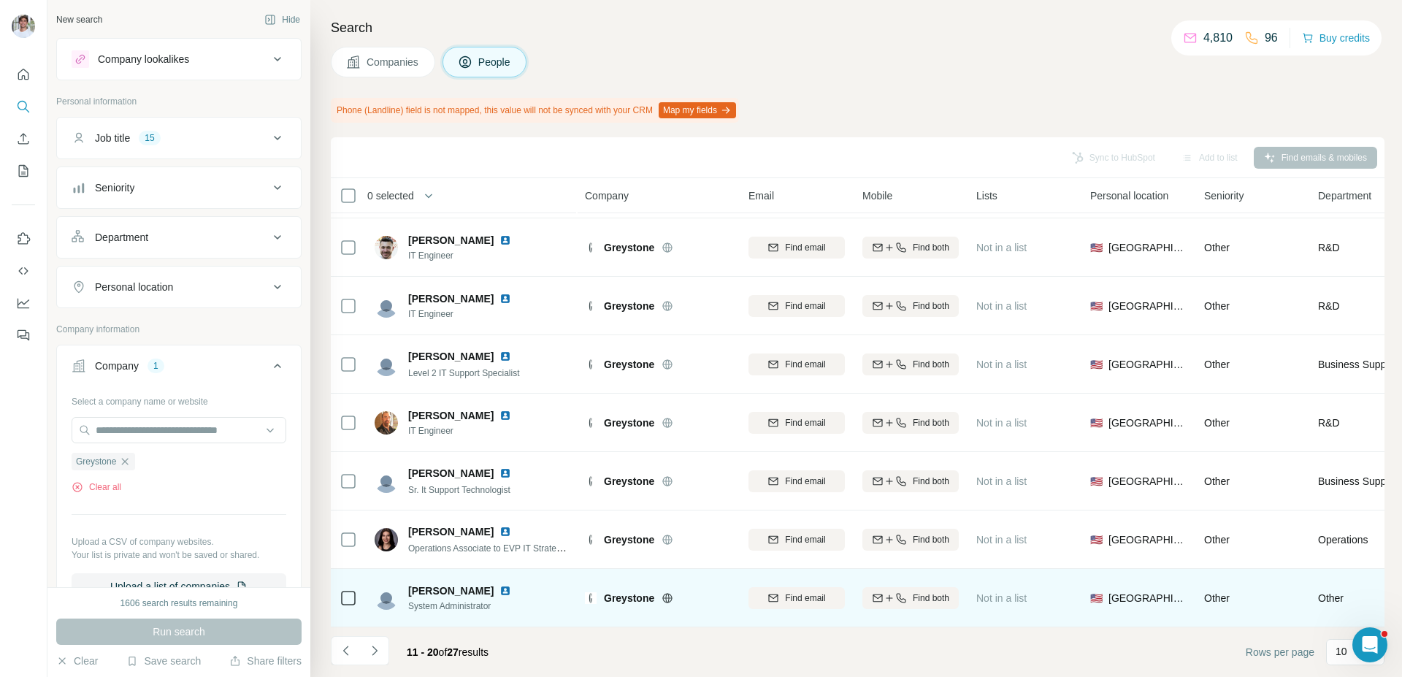
click at [500, 592] on img at bounding box center [506, 591] width 12 height 12
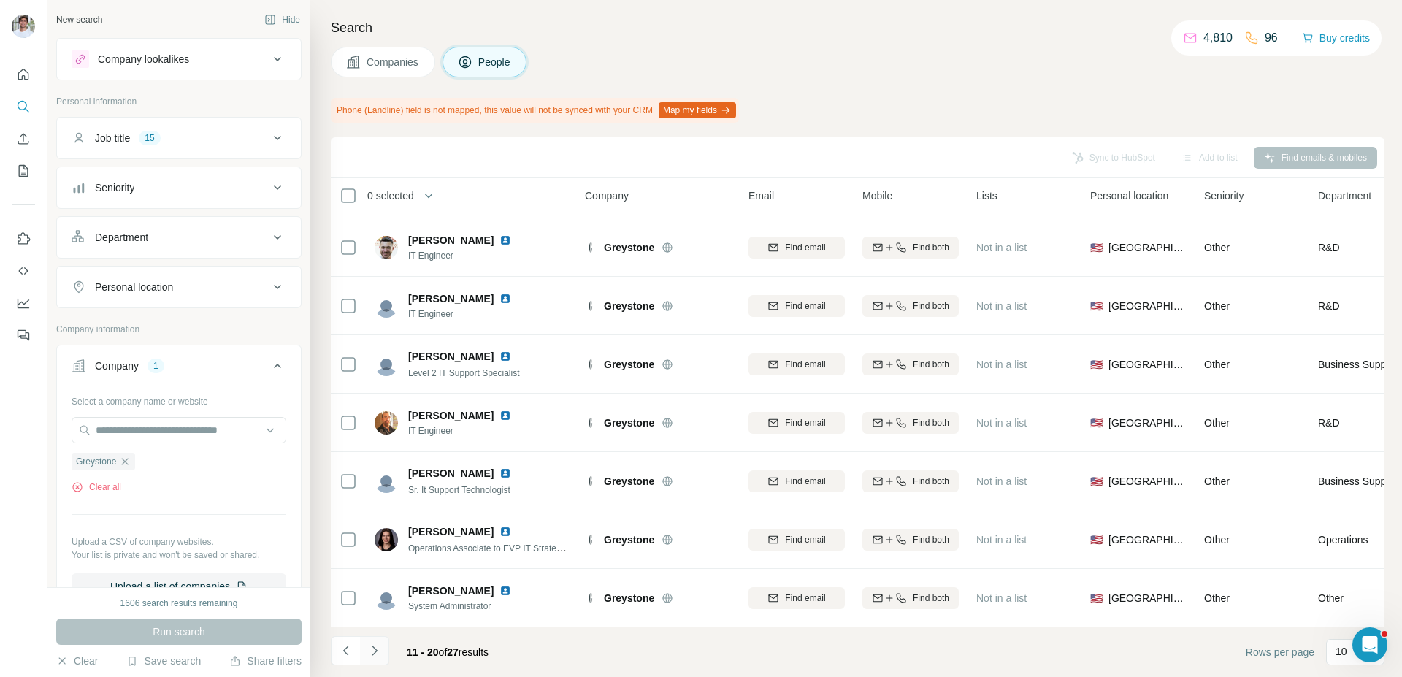
click at [381, 654] on icon "Navigate to next page" at bounding box center [374, 650] width 15 height 15
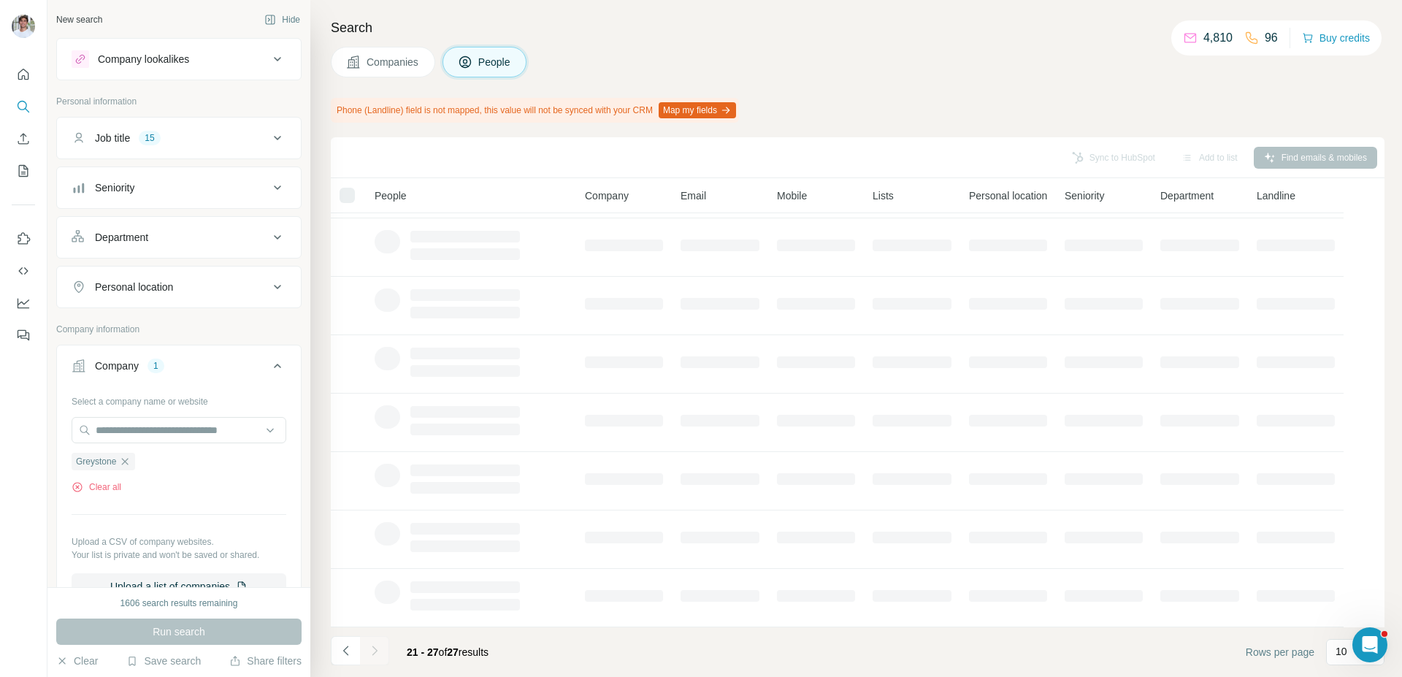
scroll to position [0, 0]
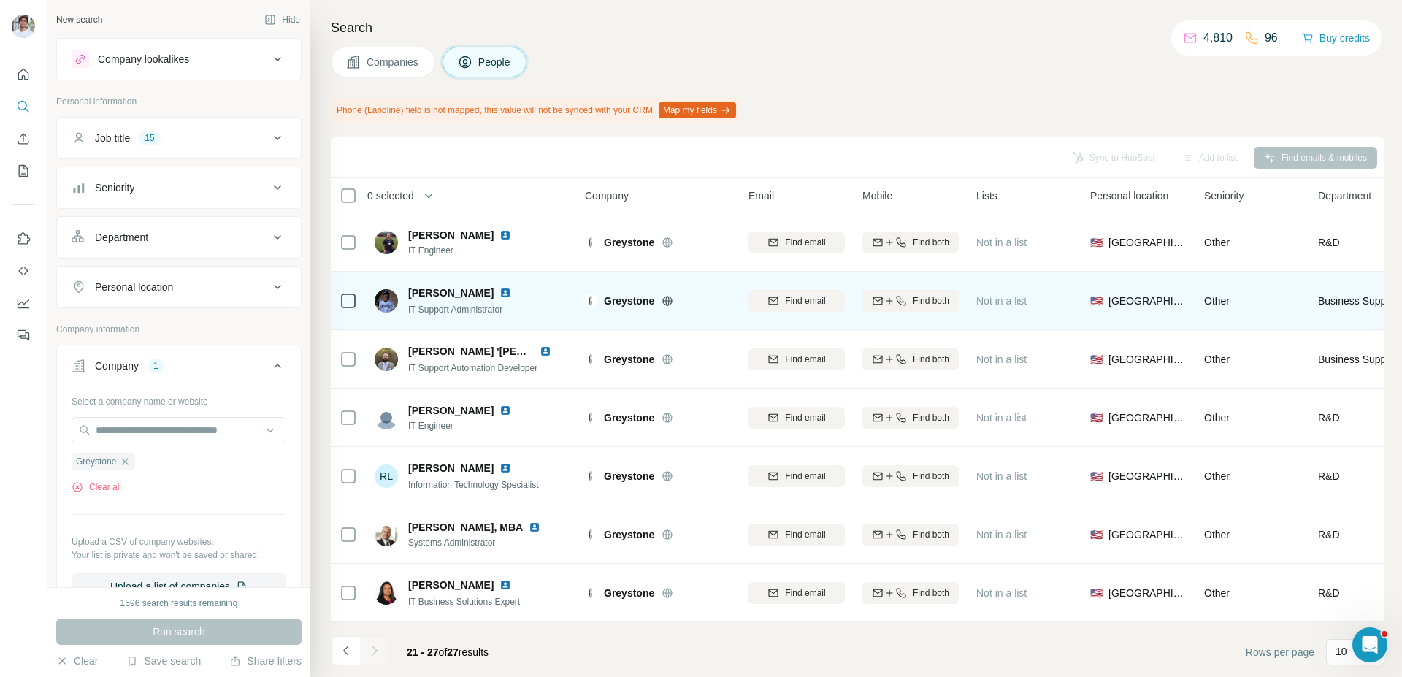
click at [500, 292] on img at bounding box center [506, 293] width 12 height 12
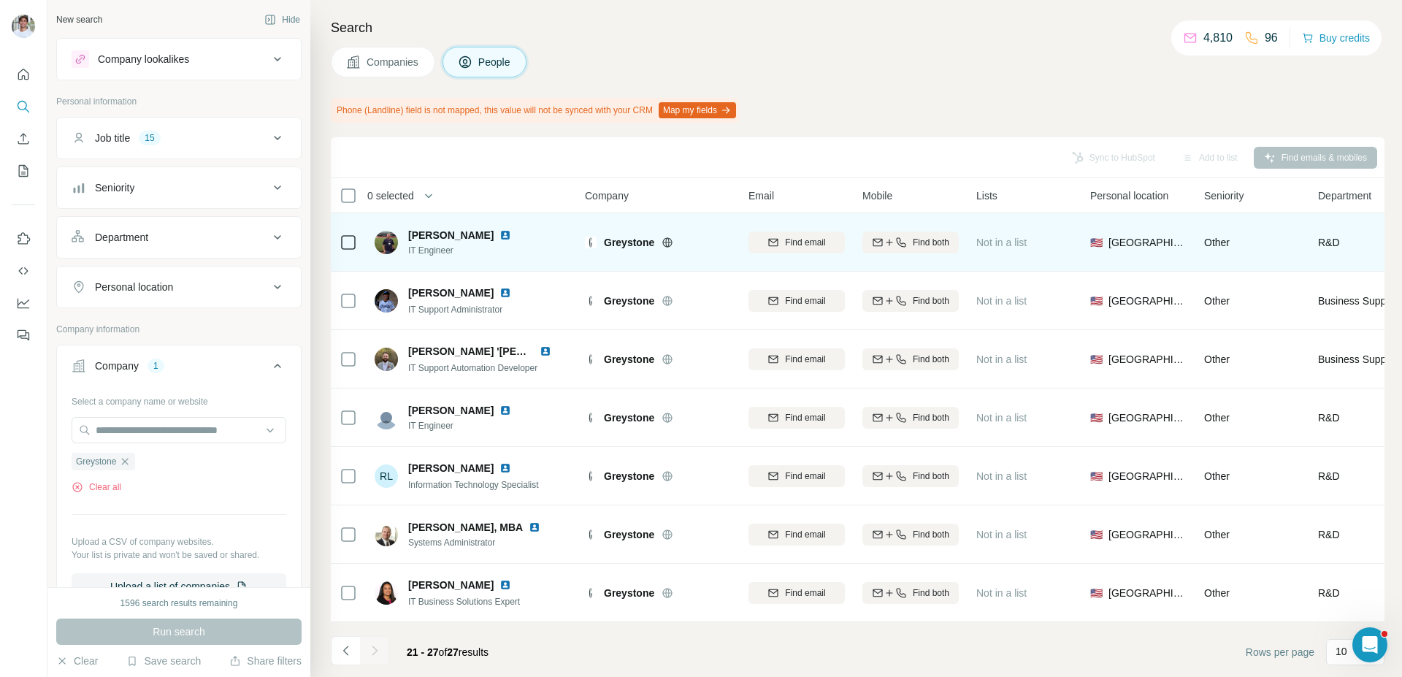
click at [500, 235] on img at bounding box center [506, 235] width 12 height 12
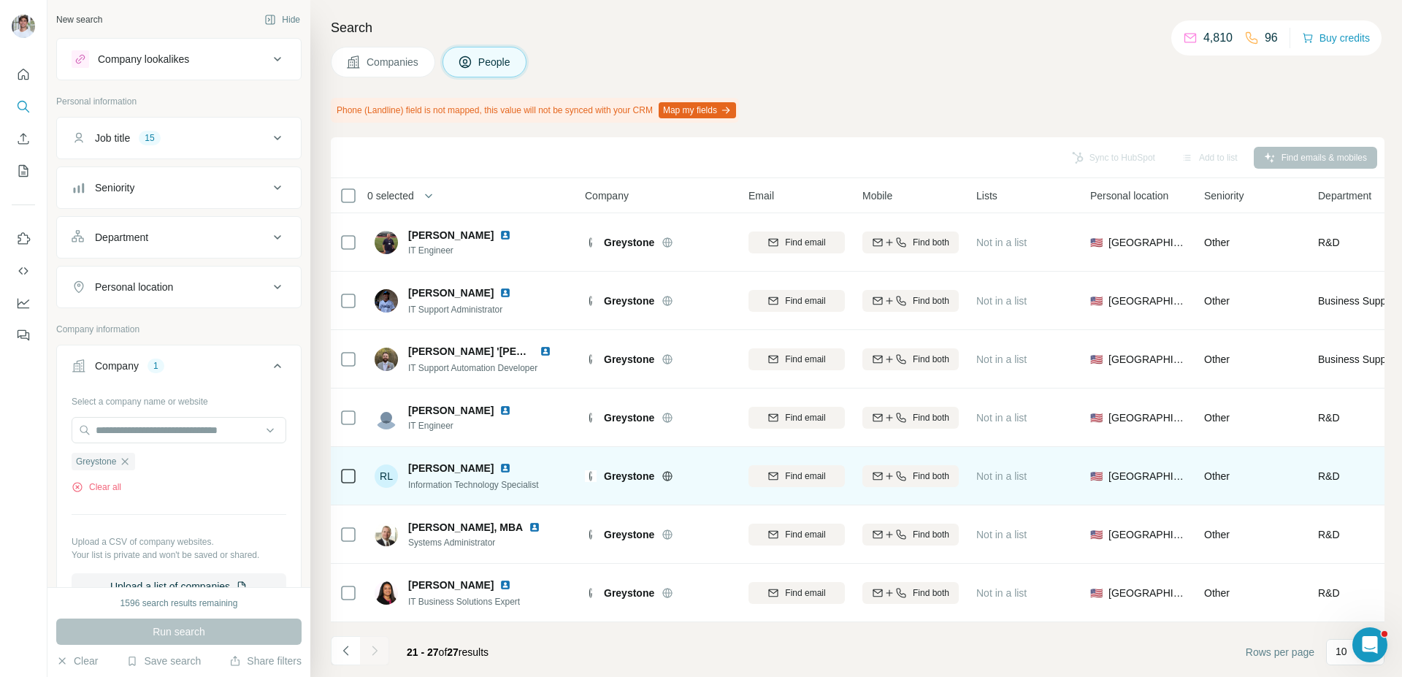
click at [500, 468] on img at bounding box center [506, 468] width 12 height 12
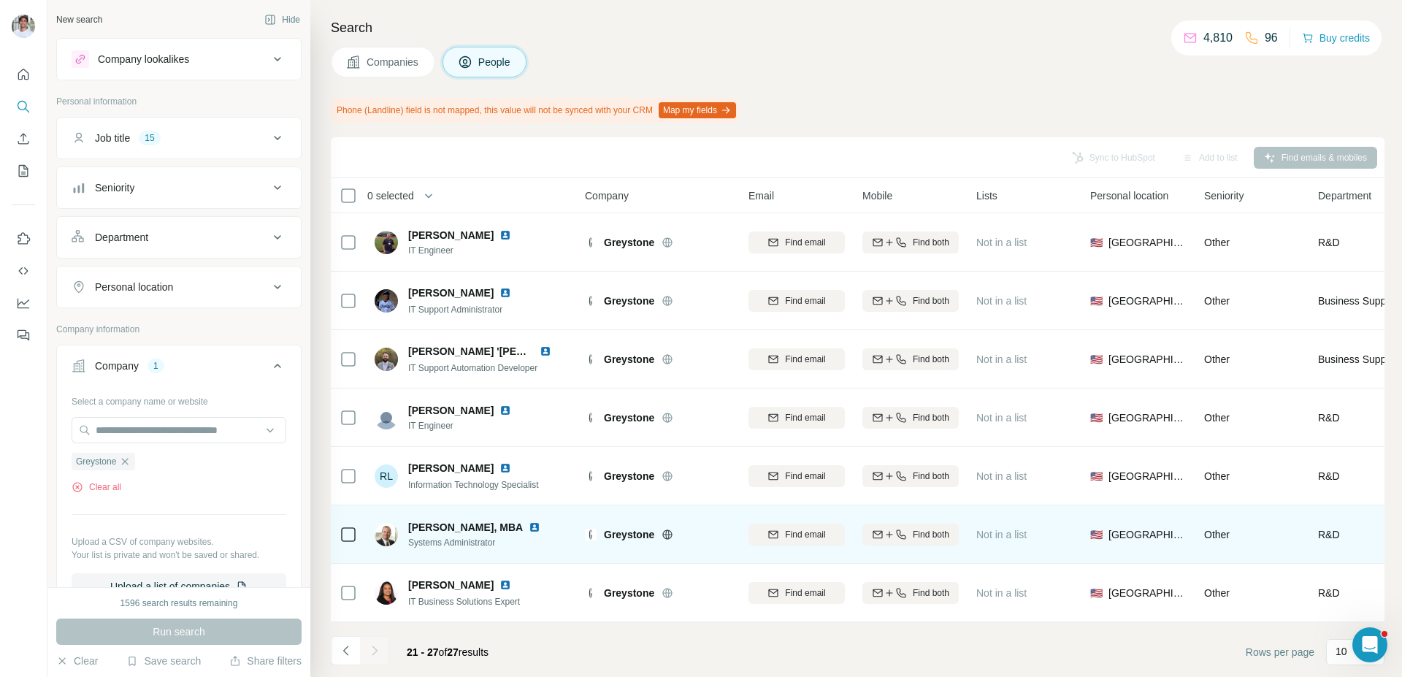
click at [529, 522] on img at bounding box center [535, 527] width 12 height 12
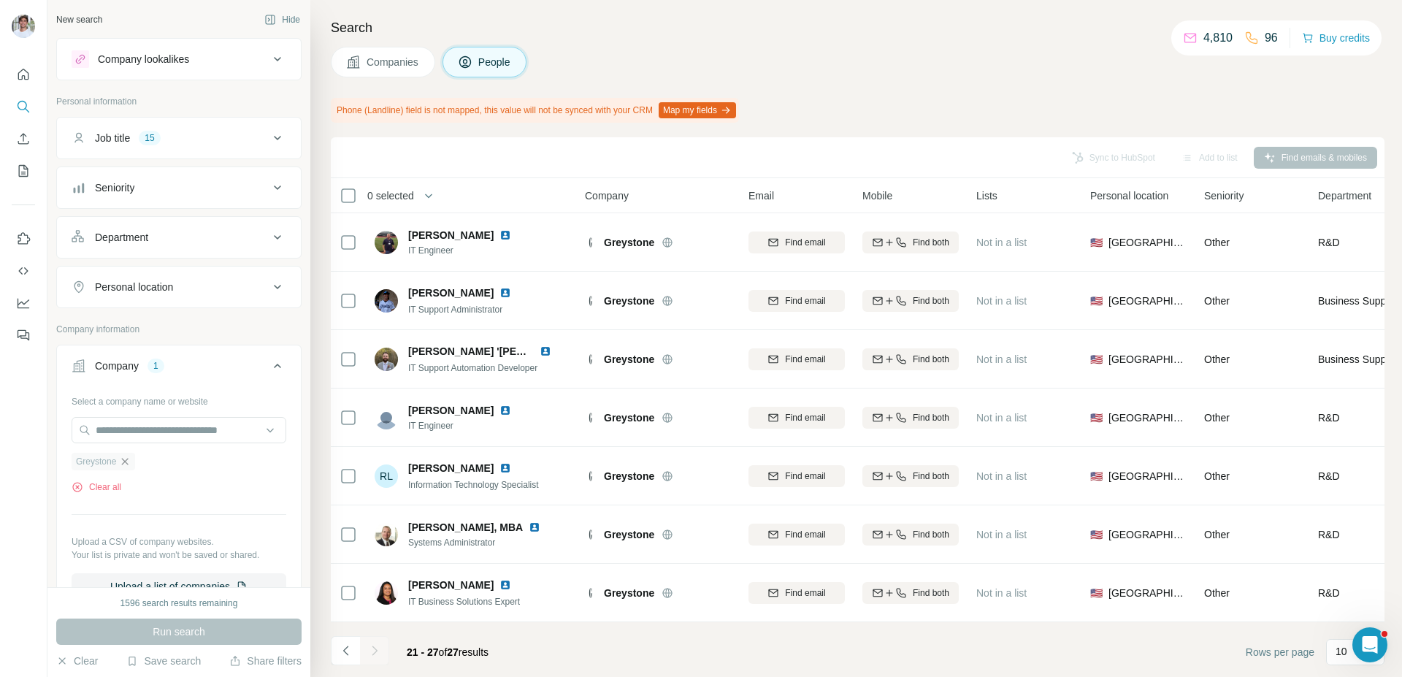
click at [126, 464] on icon "button" at bounding box center [125, 462] width 12 height 12
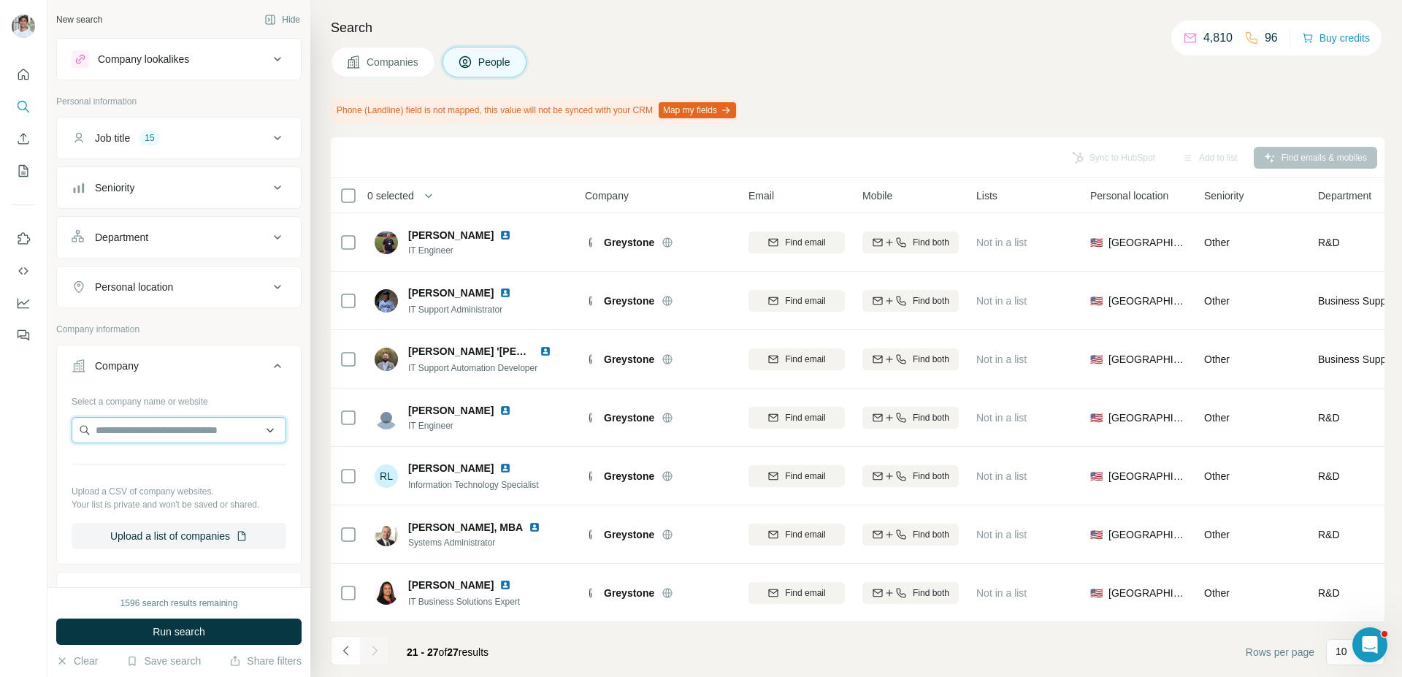
click at [158, 429] on input "text" at bounding box center [179, 430] width 215 height 26
paste input "**********"
type input "**********"
click at [189, 464] on p "Arthur D. Little International, Inc" at bounding box center [193, 470] width 161 height 29
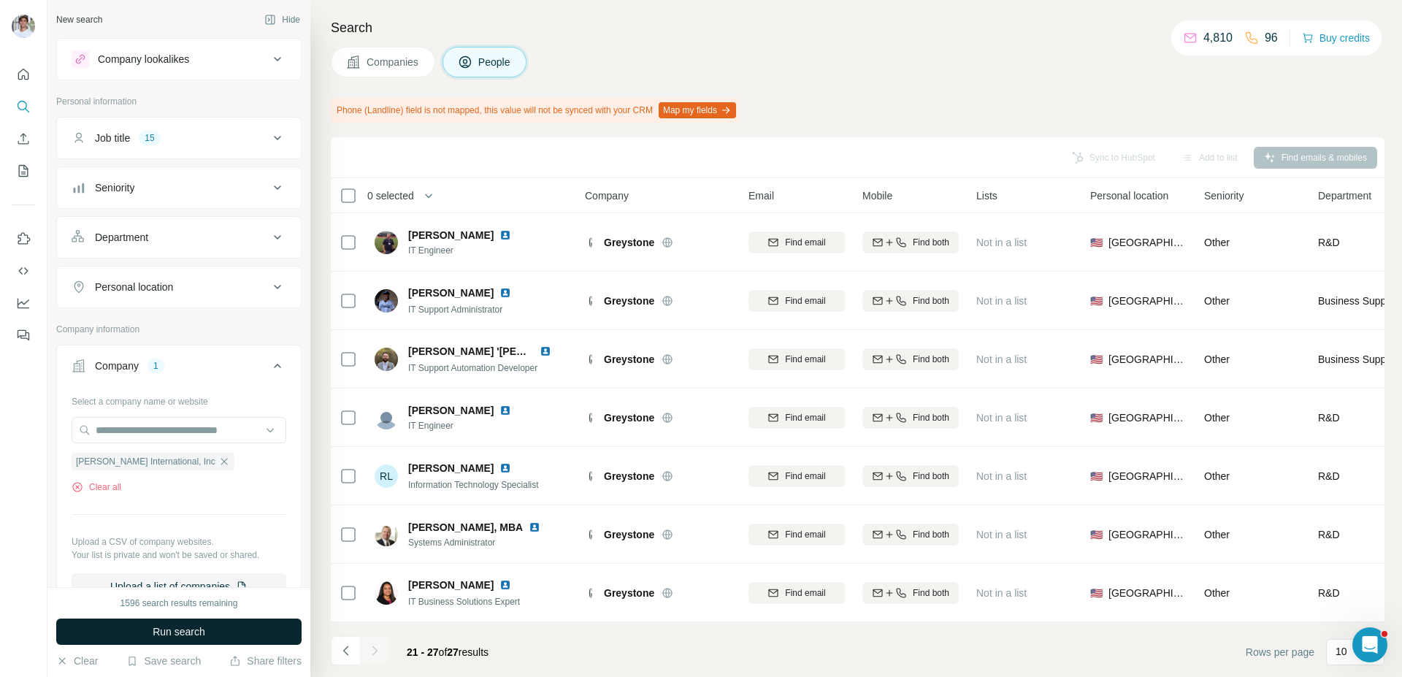
click at [182, 626] on span "Run search" at bounding box center [179, 631] width 53 height 15
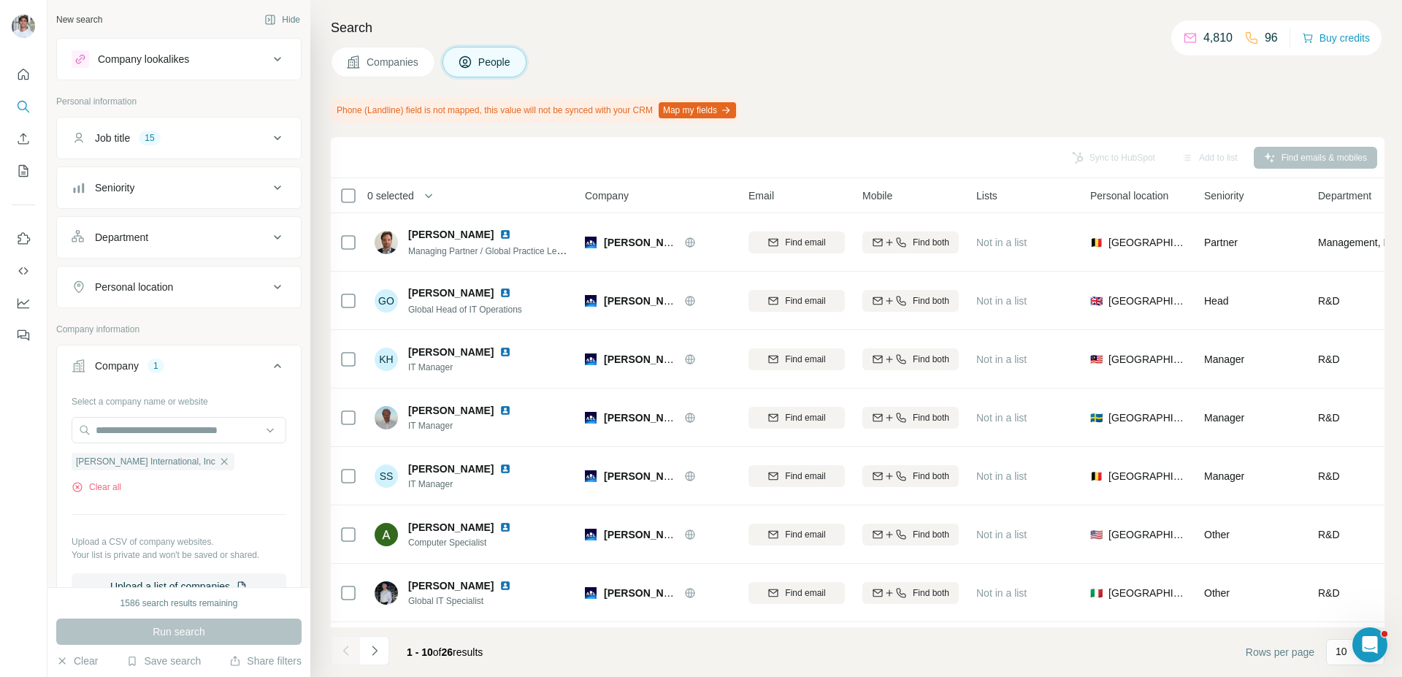
click at [400, 69] on button "Companies" at bounding box center [383, 62] width 104 height 31
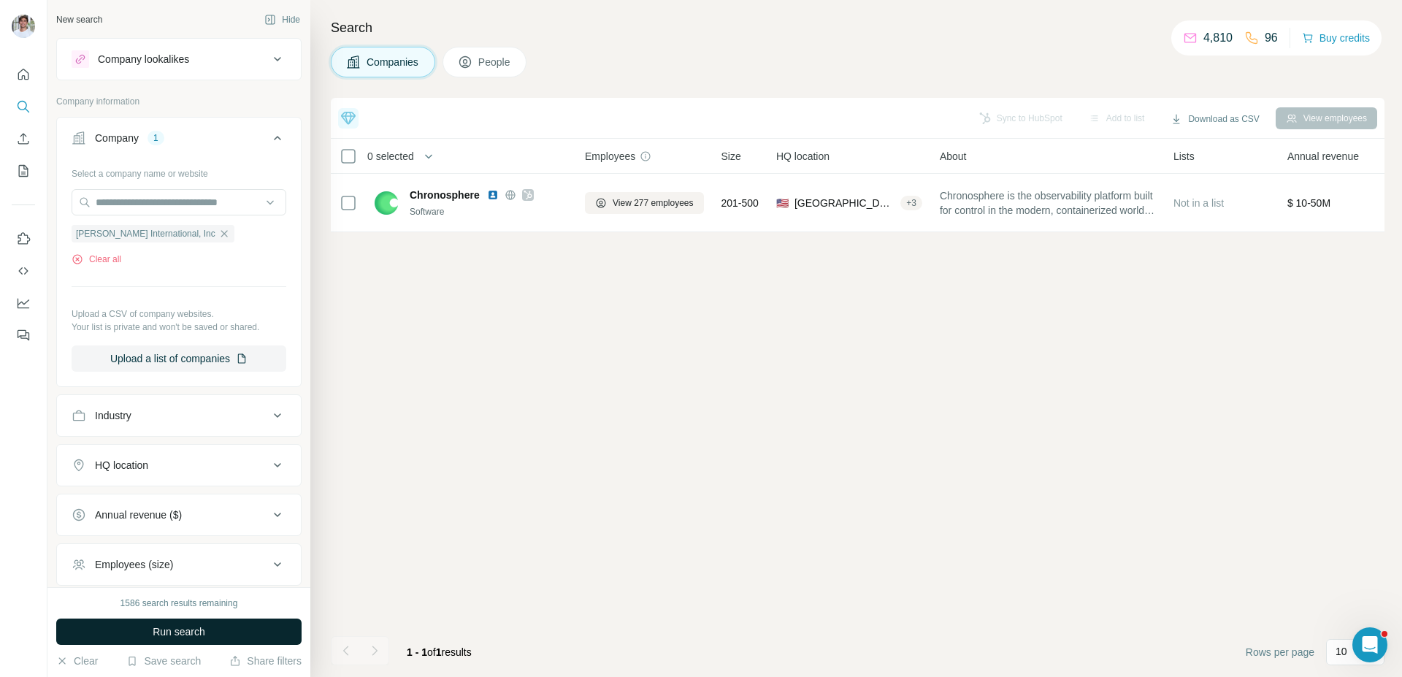
click at [271, 624] on button "Run search" at bounding box center [178, 632] width 245 height 26
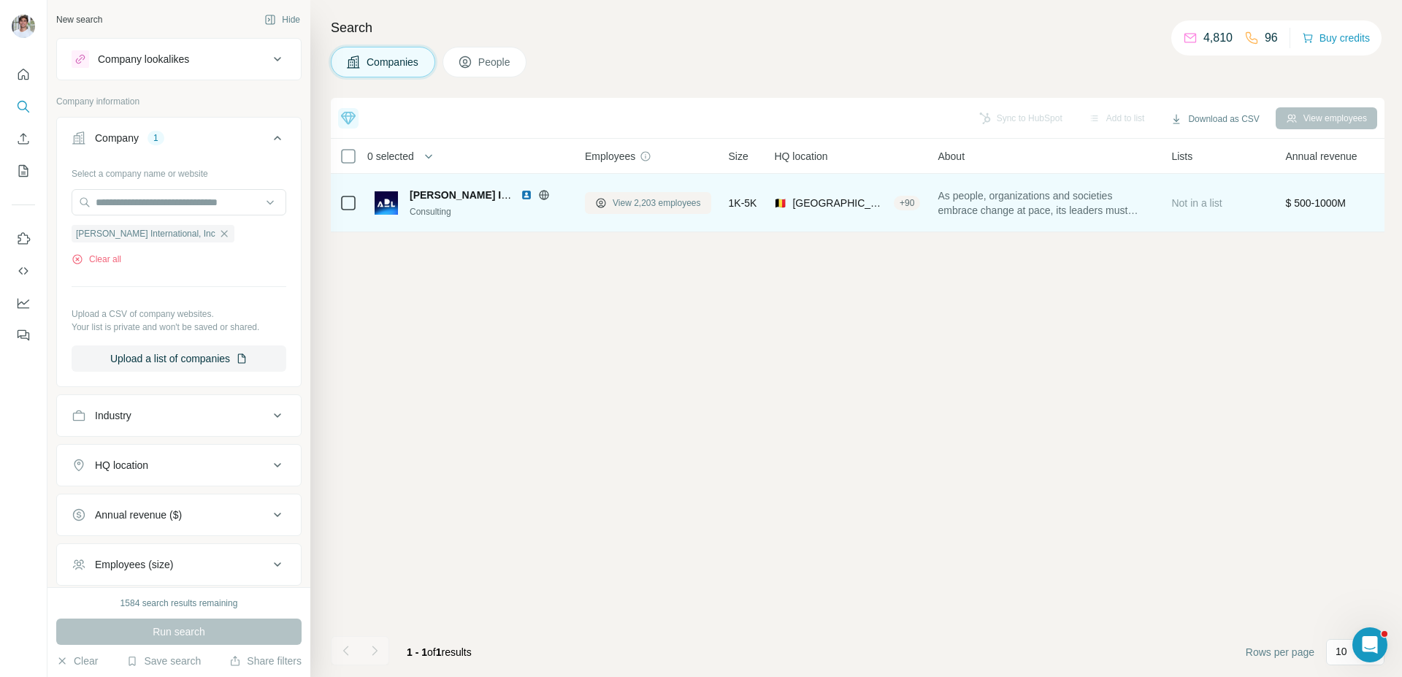
click at [623, 205] on span "View 2,203 employees" at bounding box center [657, 202] width 88 height 13
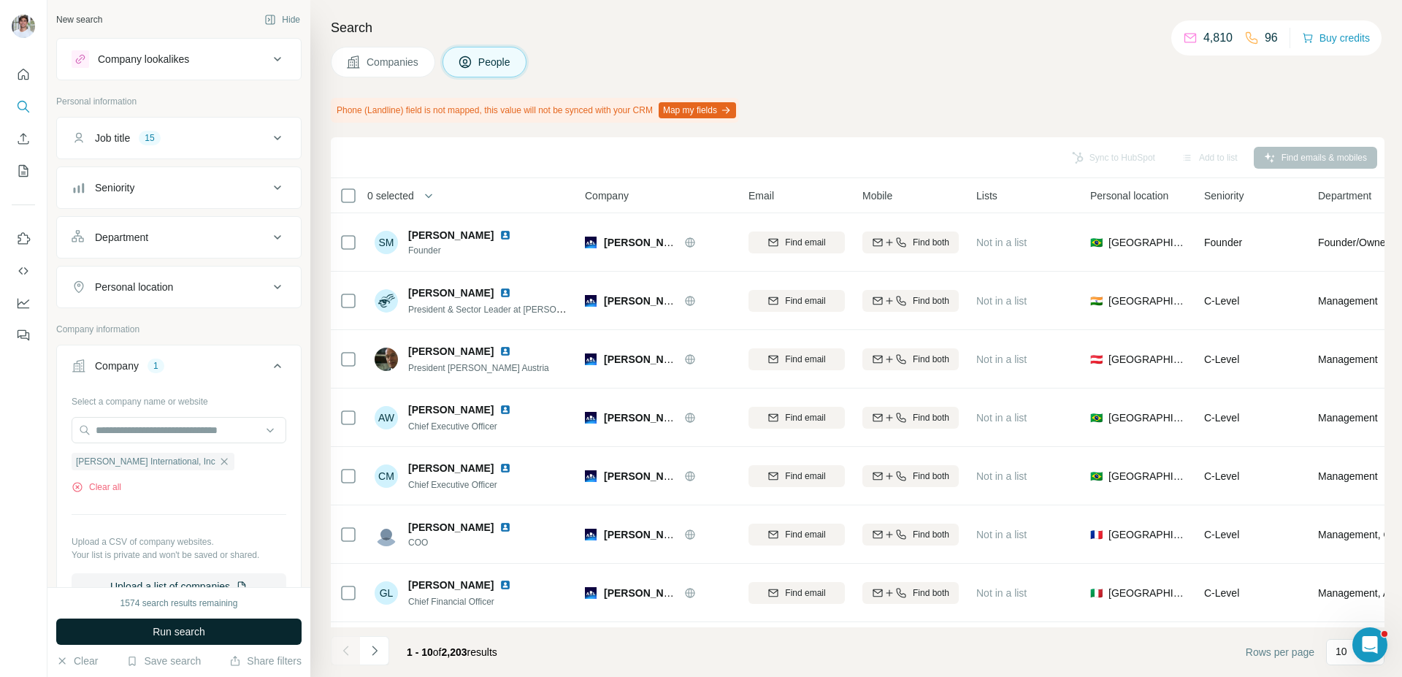
click at [264, 627] on button "Run search" at bounding box center [178, 632] width 245 height 26
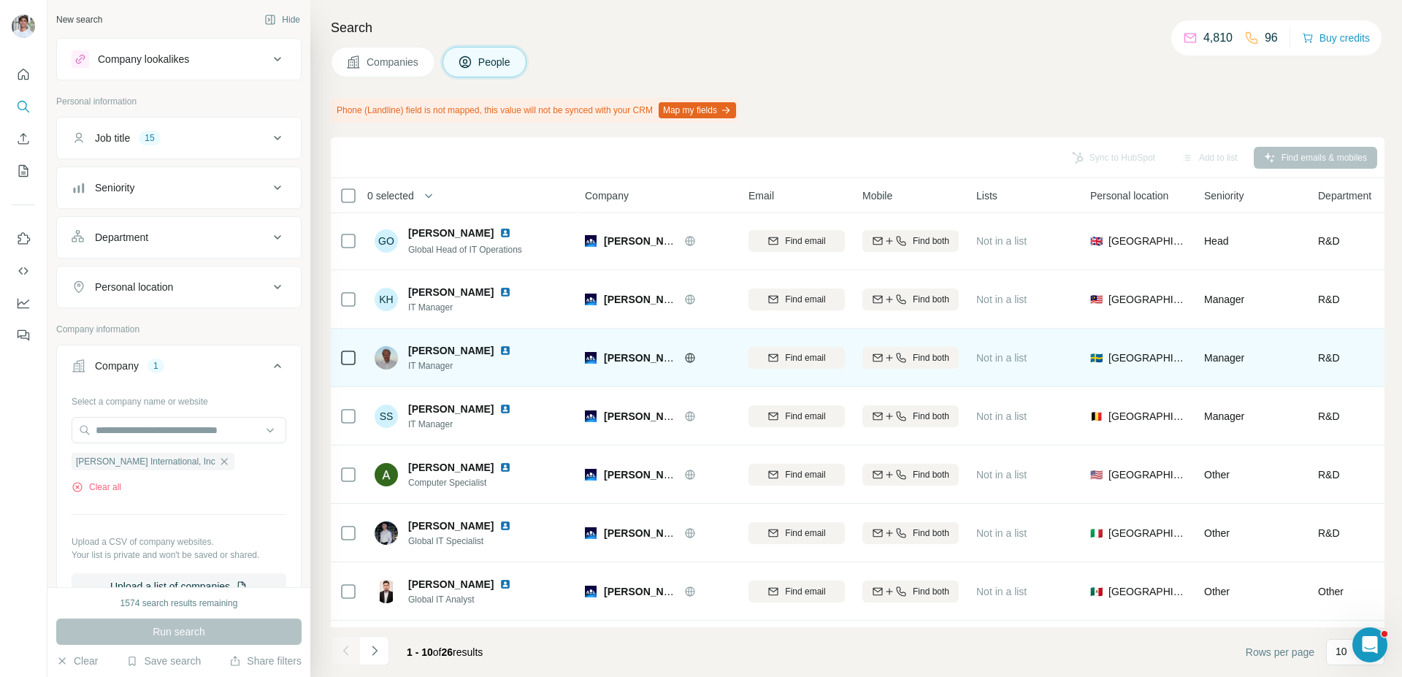
scroll to position [65, 0]
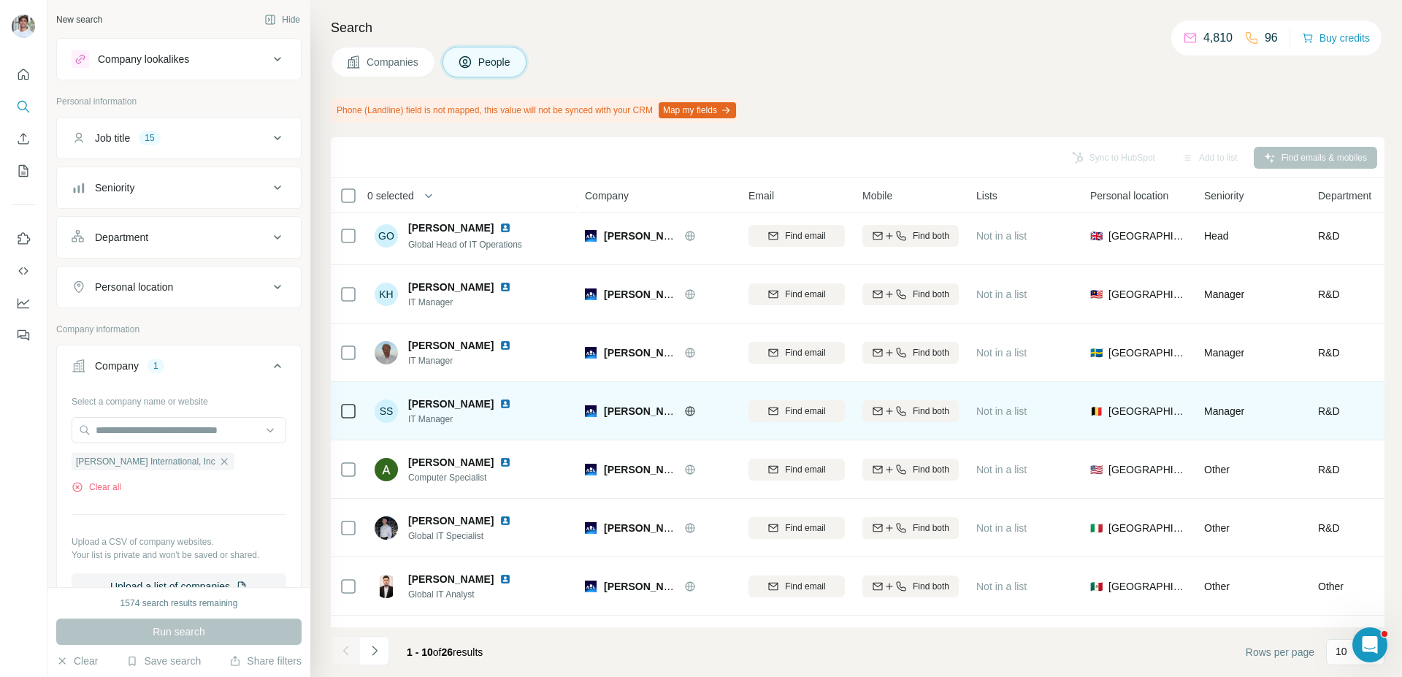
click at [500, 403] on img at bounding box center [506, 404] width 12 height 12
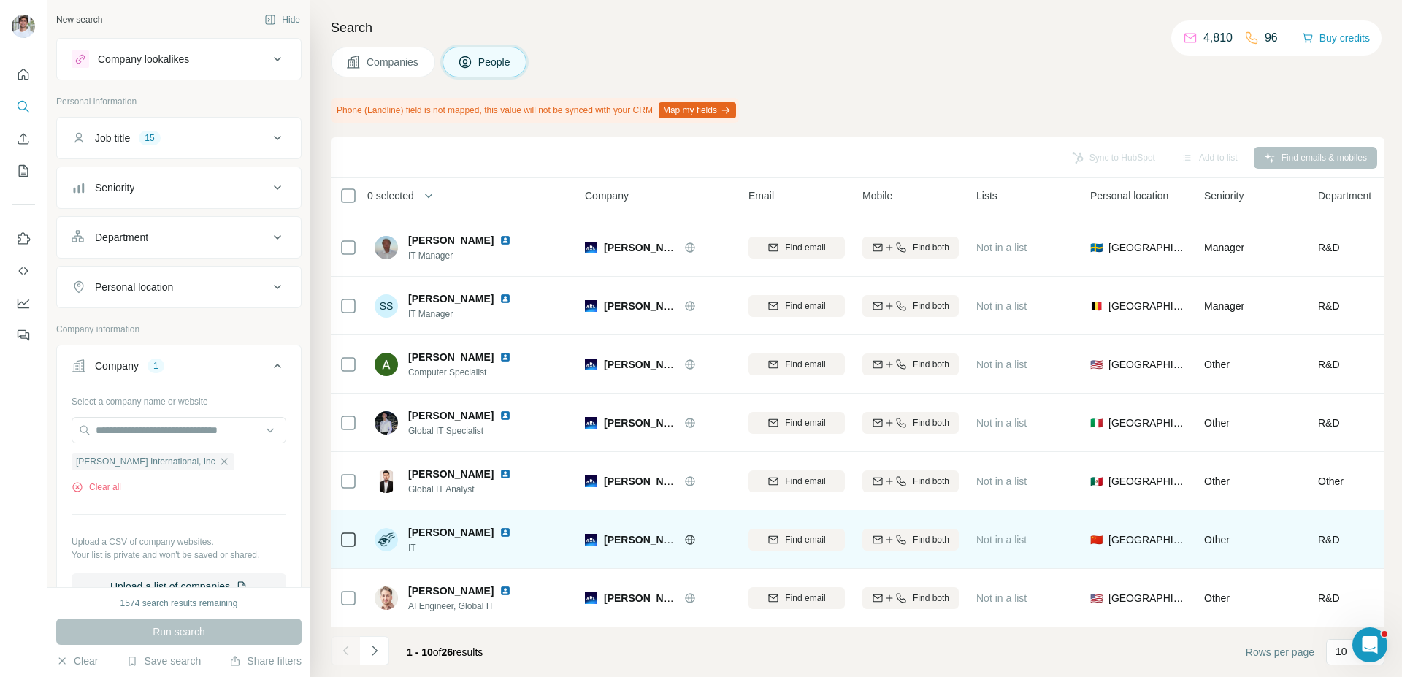
click at [500, 537] on img at bounding box center [506, 533] width 12 height 12
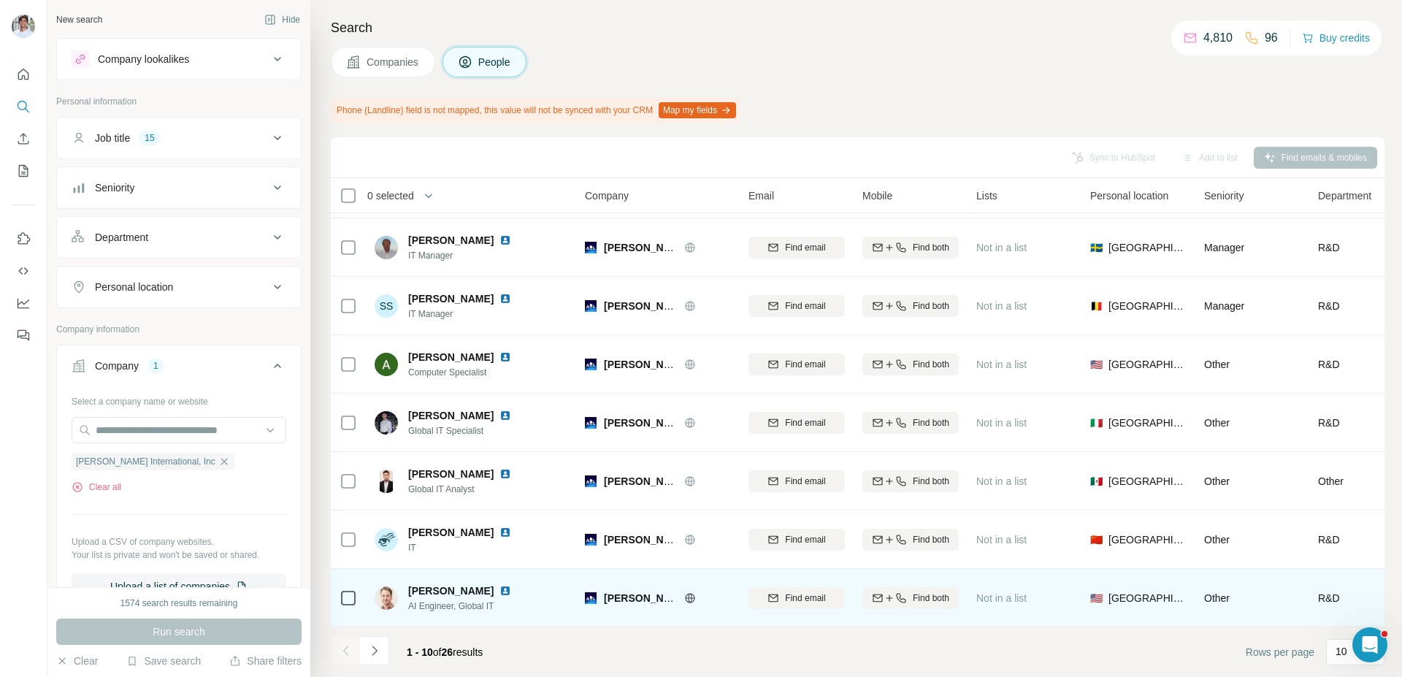
click at [500, 591] on img at bounding box center [506, 591] width 12 height 12
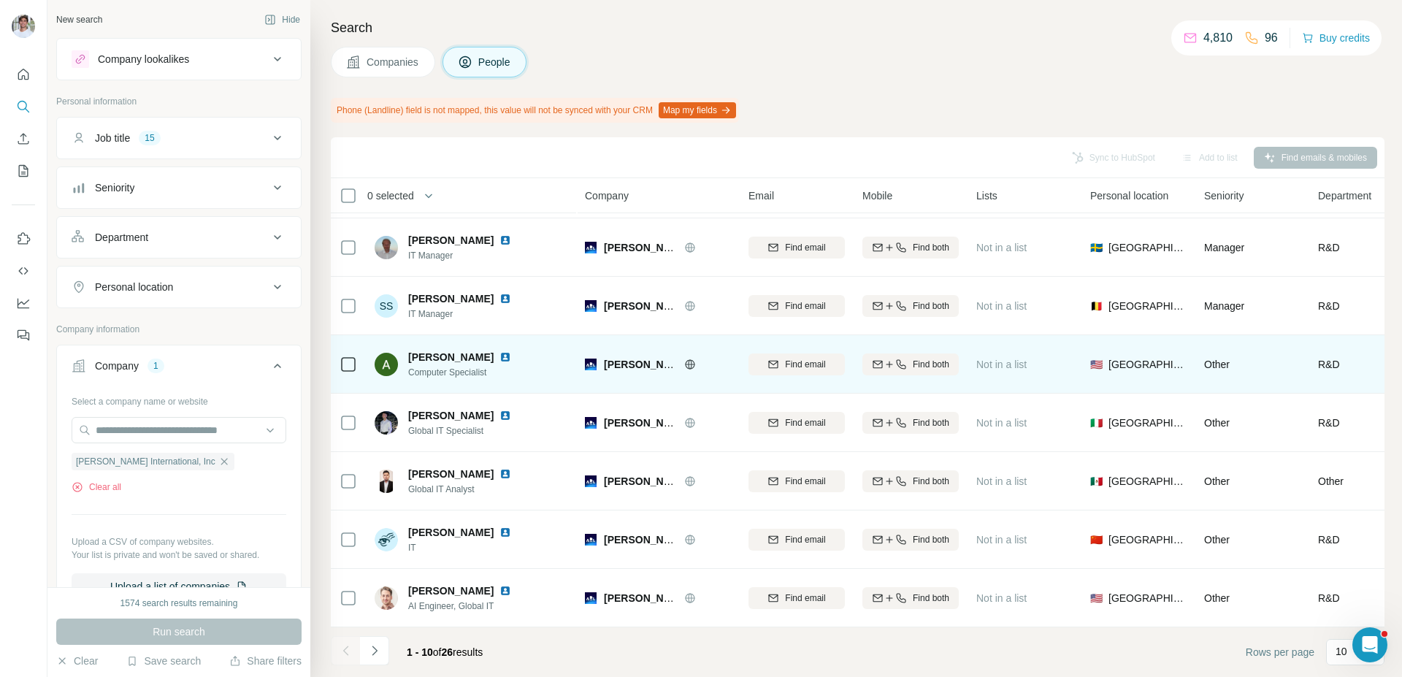
click at [500, 361] on img at bounding box center [506, 357] width 12 height 12
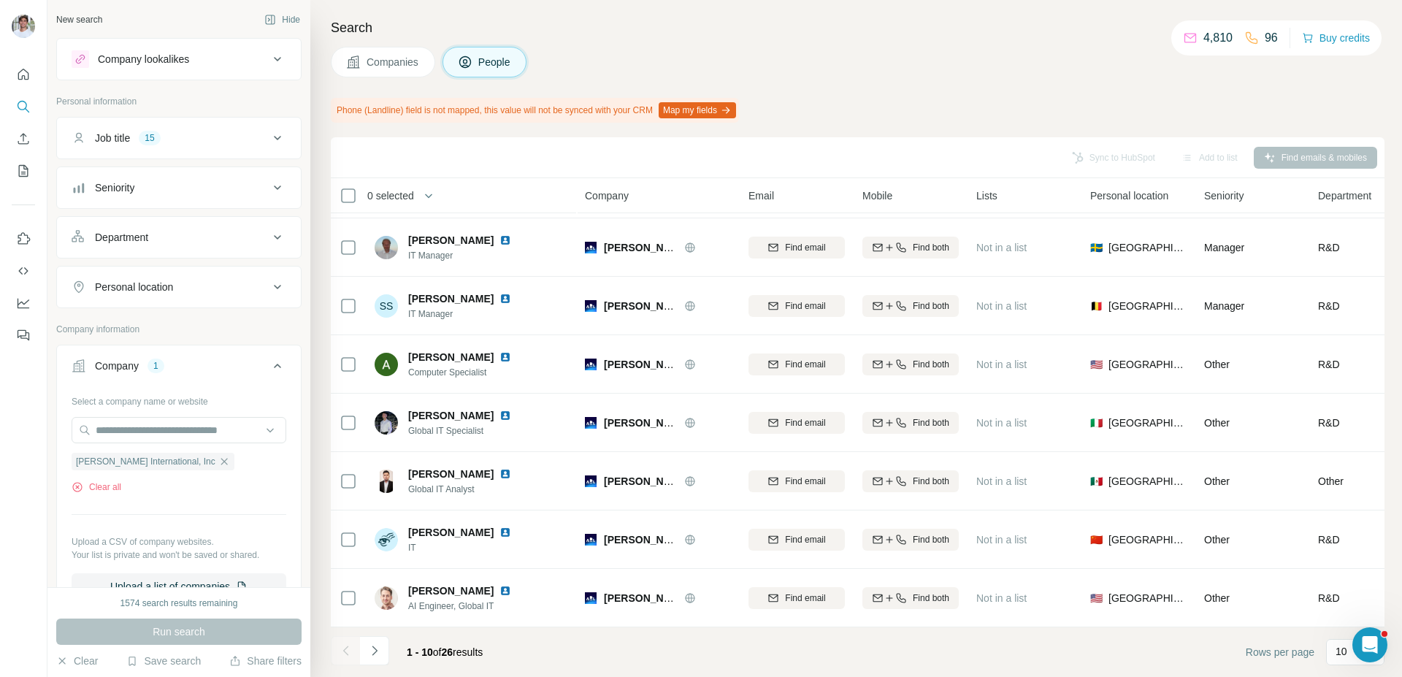
click at [380, 666] on li at bounding box center [374, 652] width 29 height 32
click at [379, 654] on icon "Navigate to next page" at bounding box center [374, 650] width 15 height 15
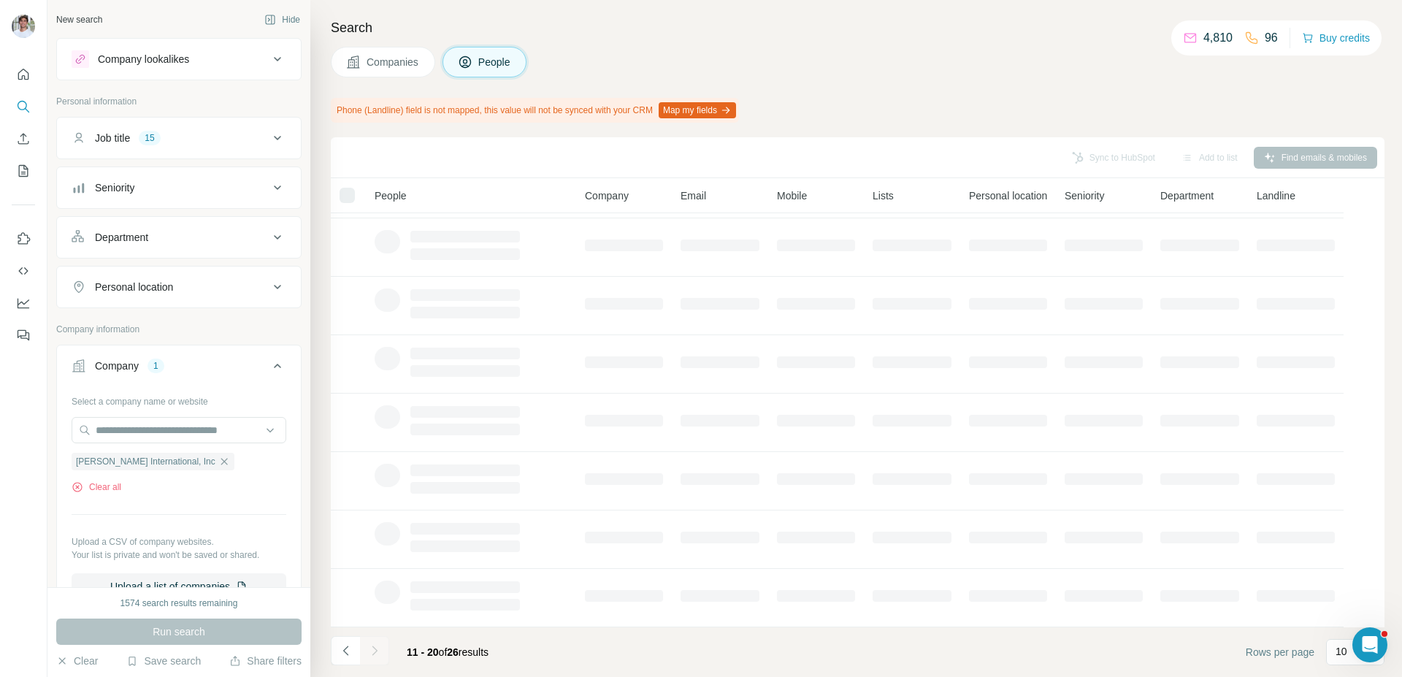
scroll to position [0, 0]
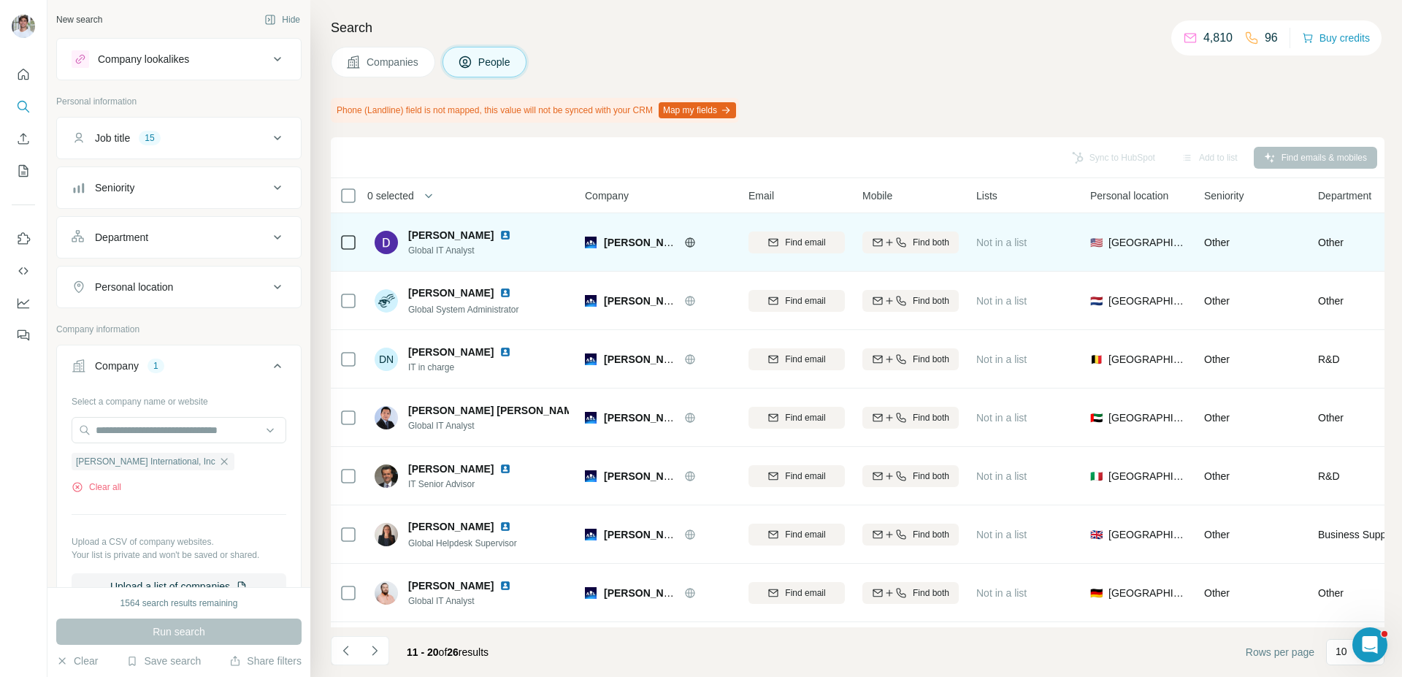
click at [500, 237] on img at bounding box center [506, 235] width 12 height 12
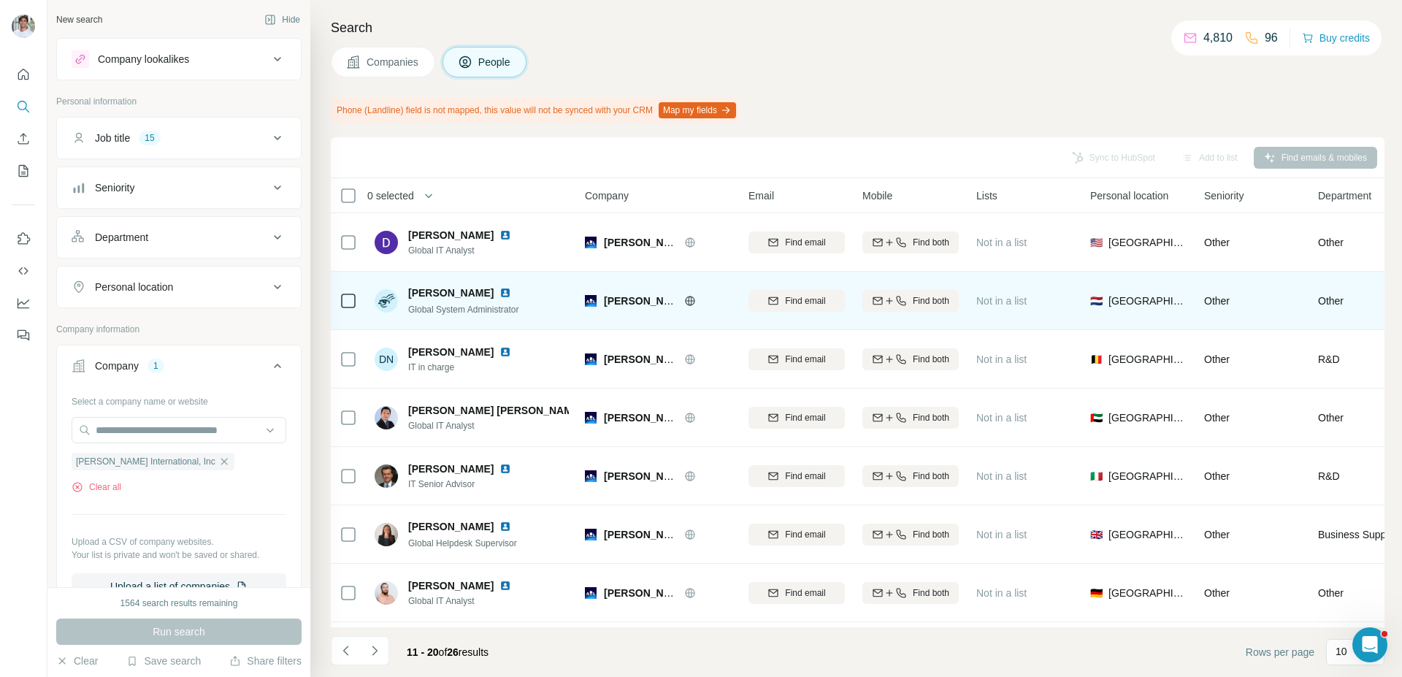
click at [500, 292] on img at bounding box center [506, 293] width 12 height 12
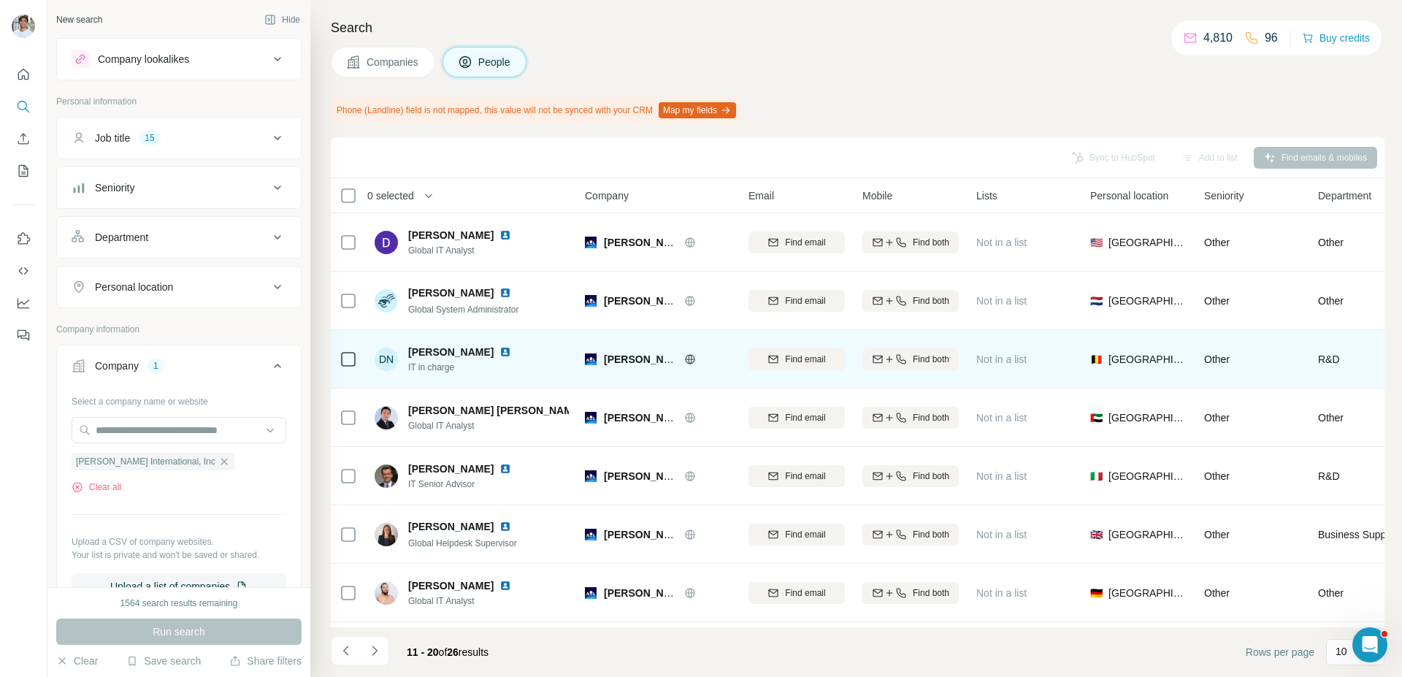
scroll to position [15, 0]
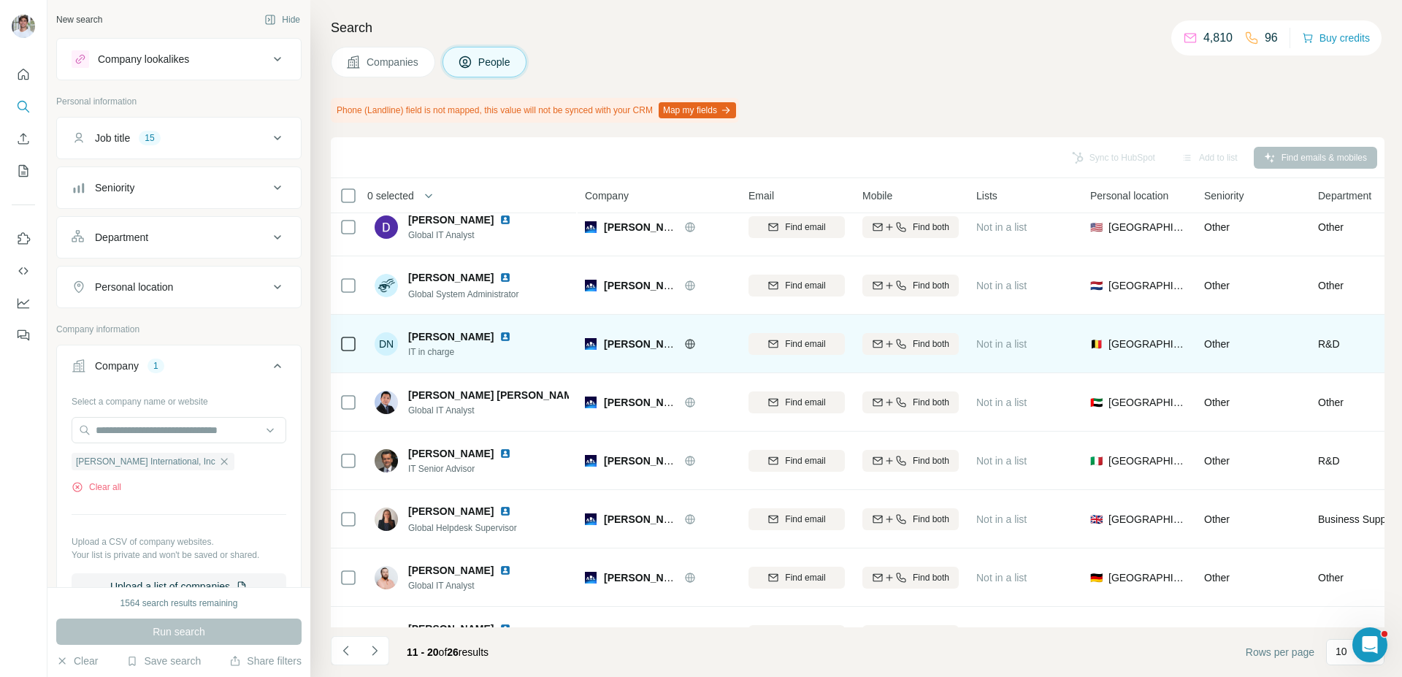
click at [500, 341] on img at bounding box center [506, 337] width 12 height 12
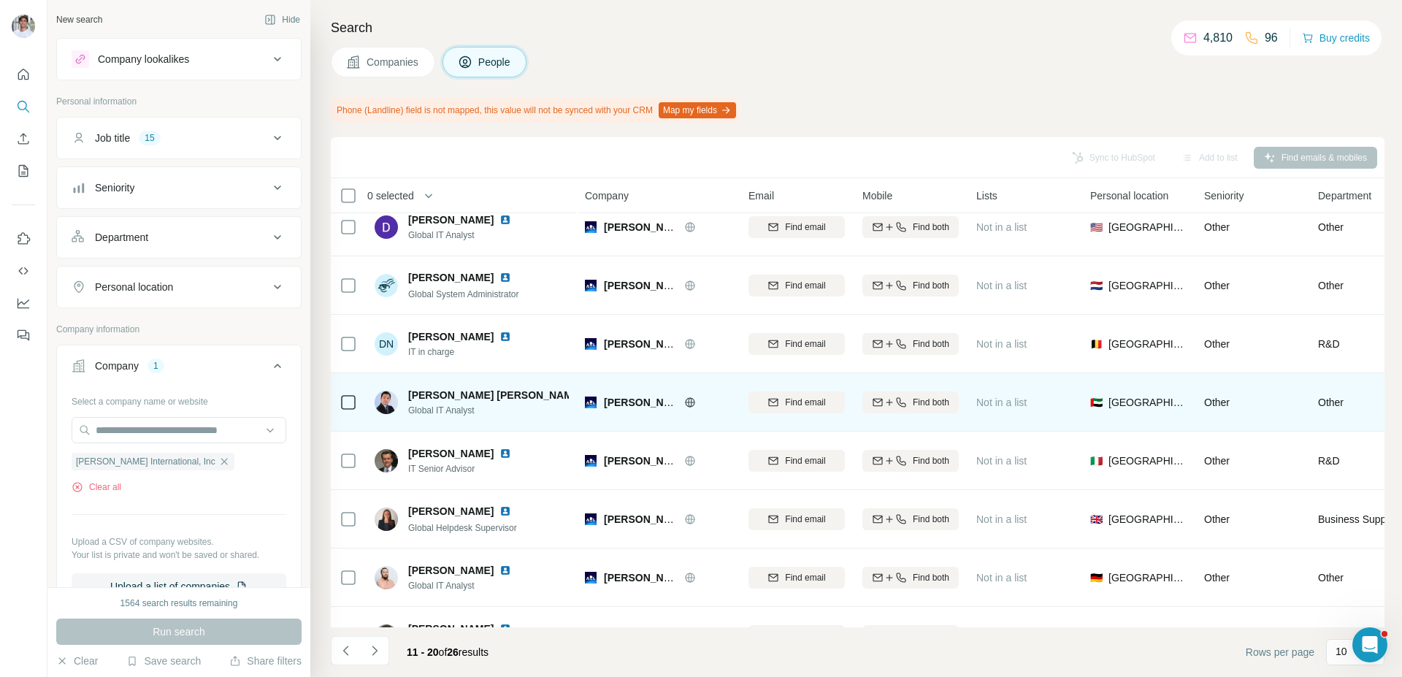
click at [589, 394] on img at bounding box center [595, 395] width 12 height 12
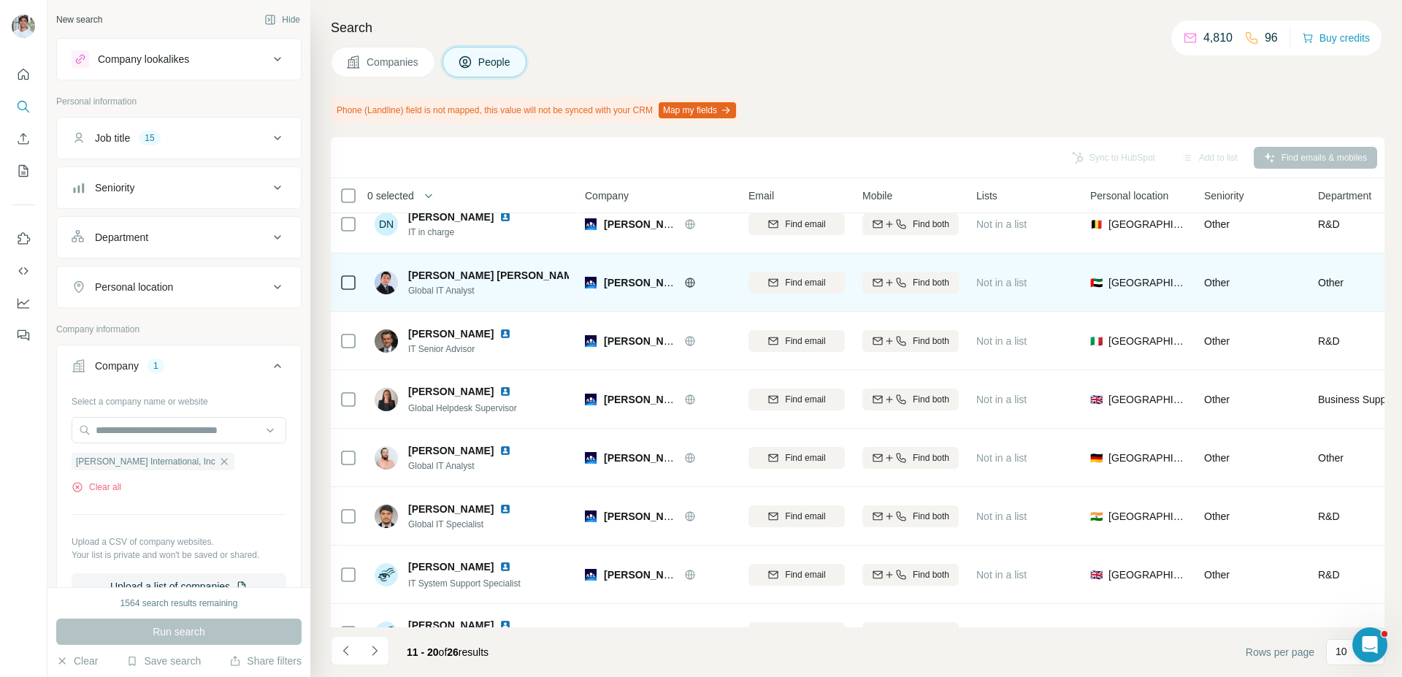
scroll to position [160, 0]
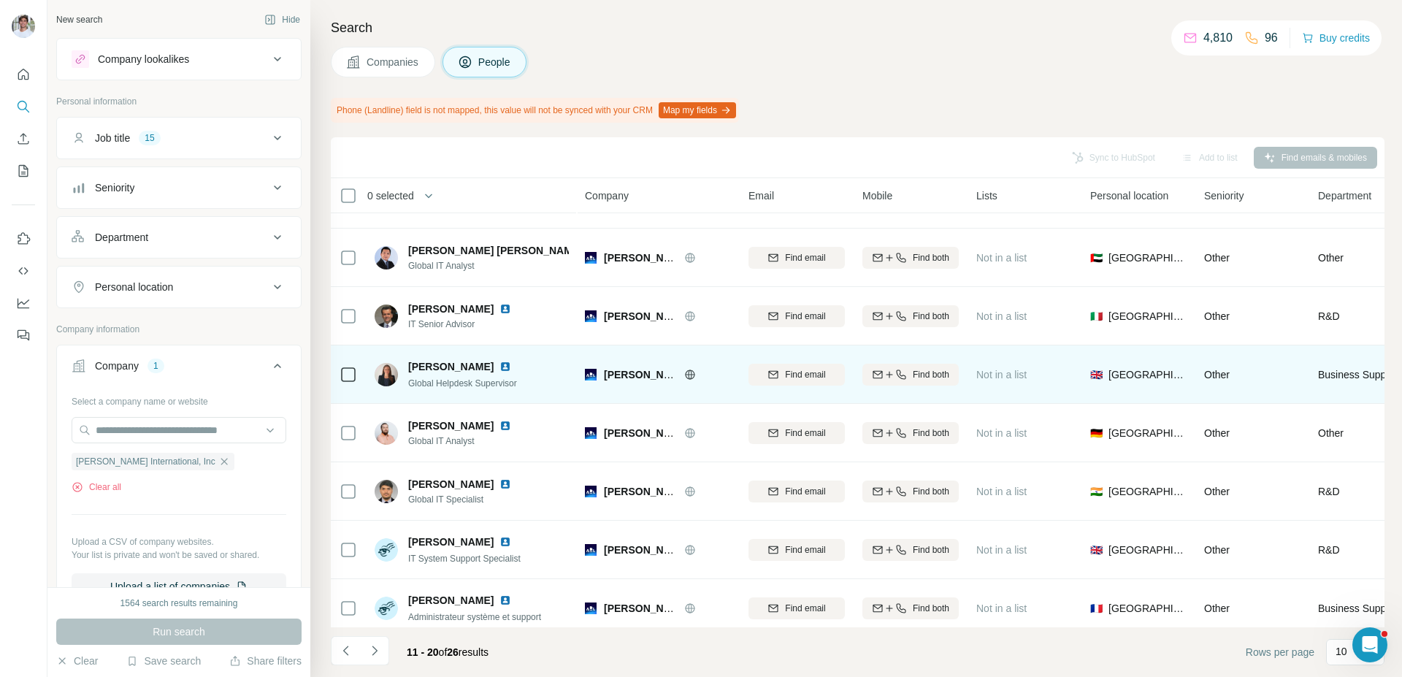
click at [511, 365] on img at bounding box center [506, 367] width 12 height 12
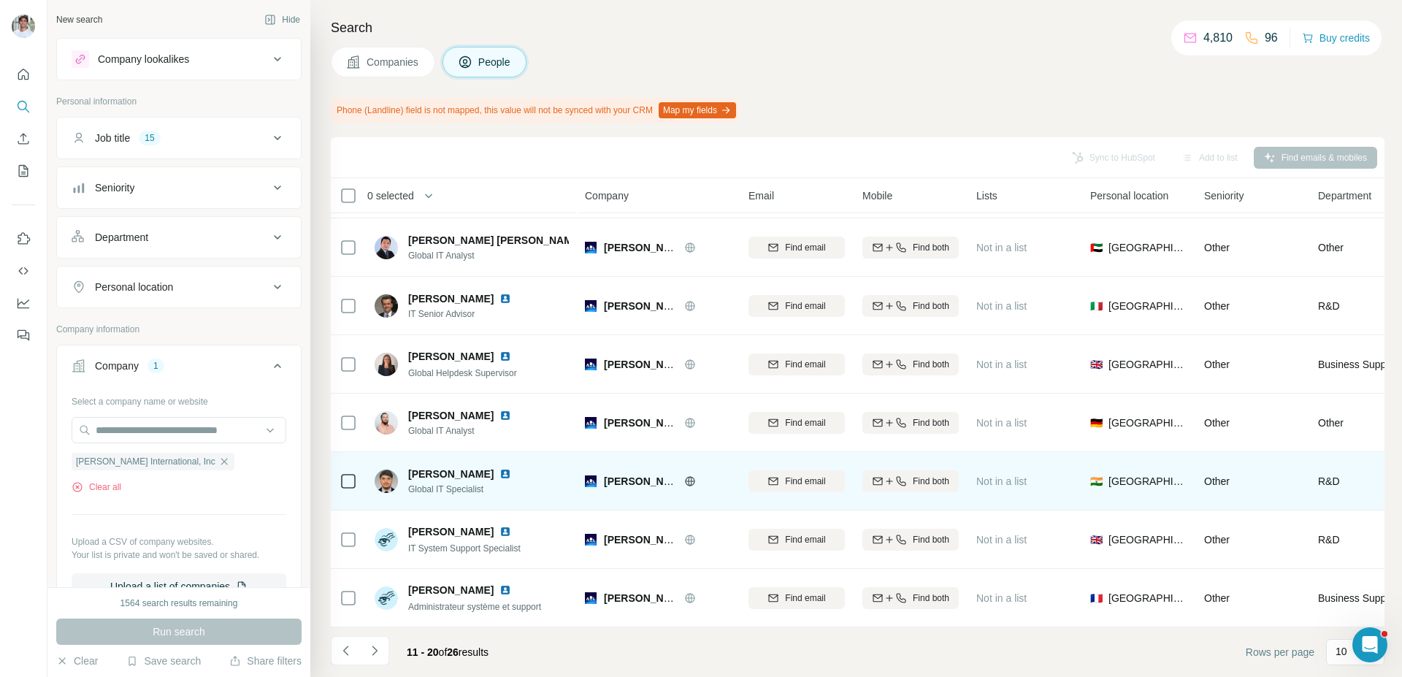
click at [511, 475] on img at bounding box center [506, 474] width 12 height 12
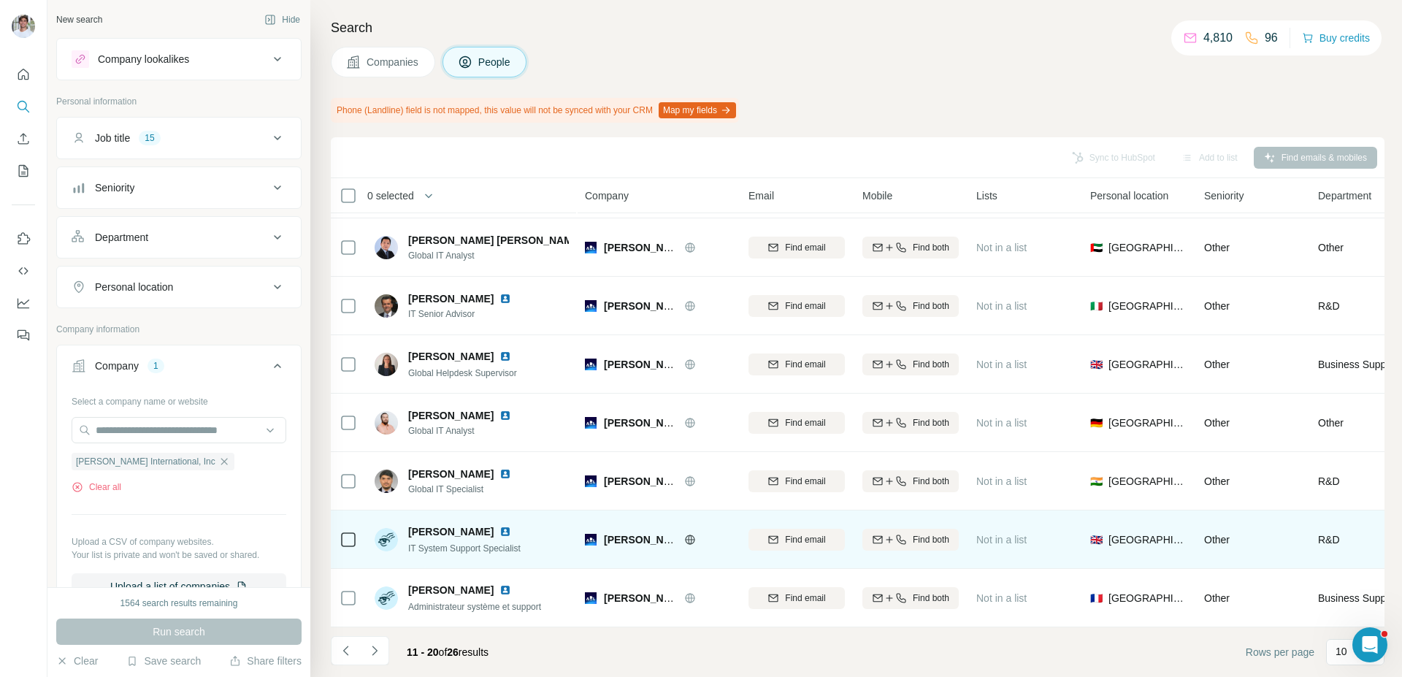
click at [503, 535] on img at bounding box center [506, 532] width 12 height 12
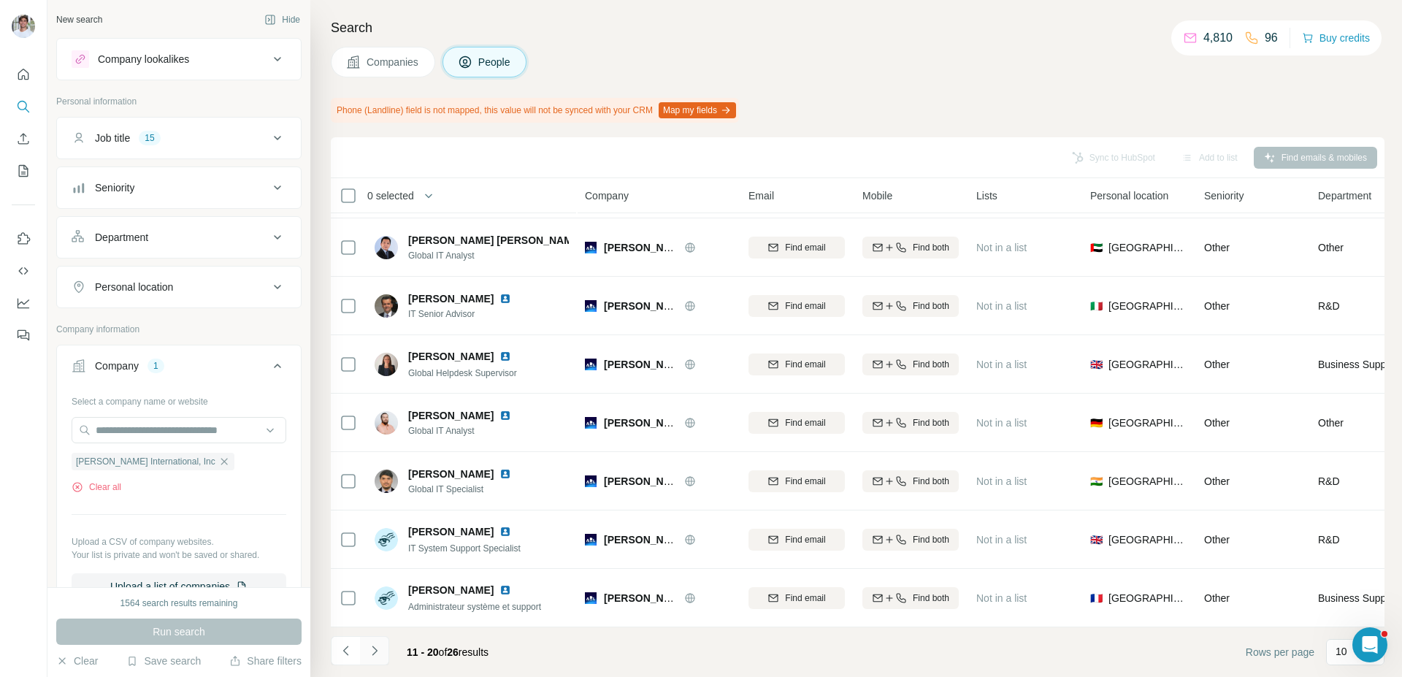
click at [385, 654] on button "Navigate to next page" at bounding box center [374, 650] width 29 height 29
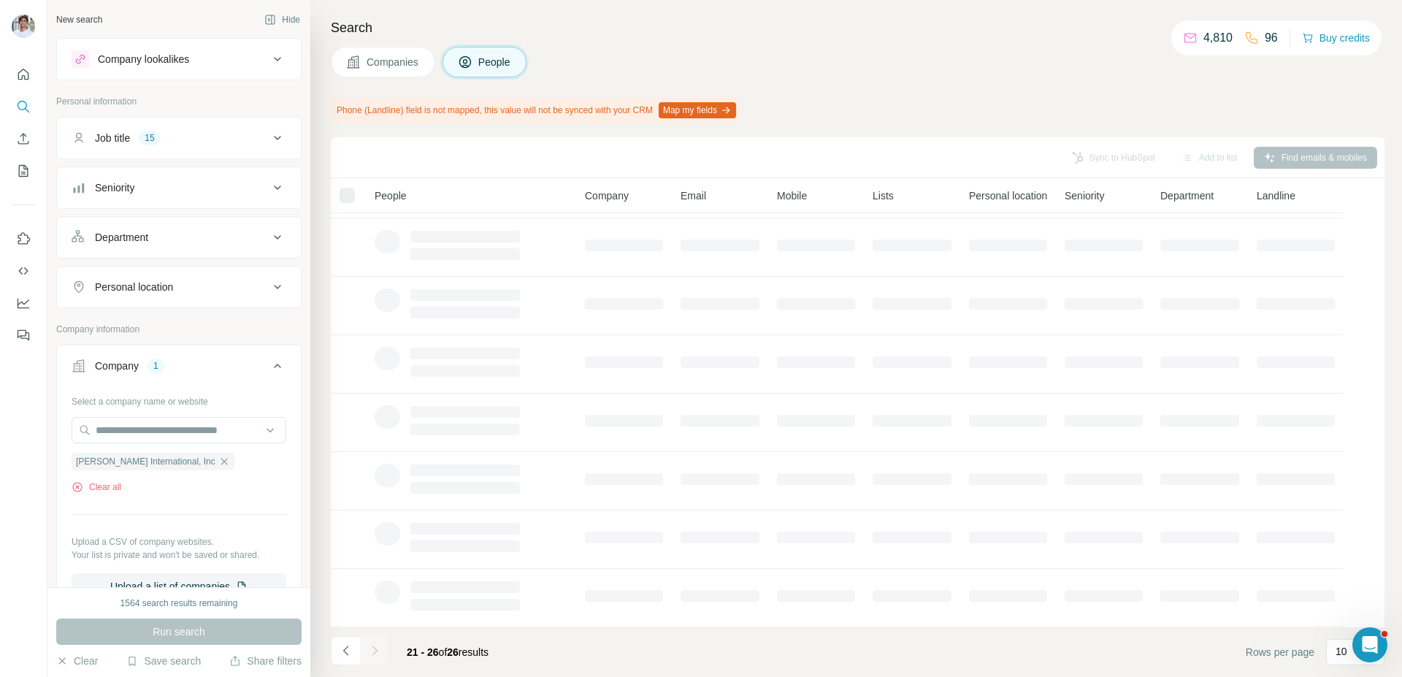
scroll to position [0, 0]
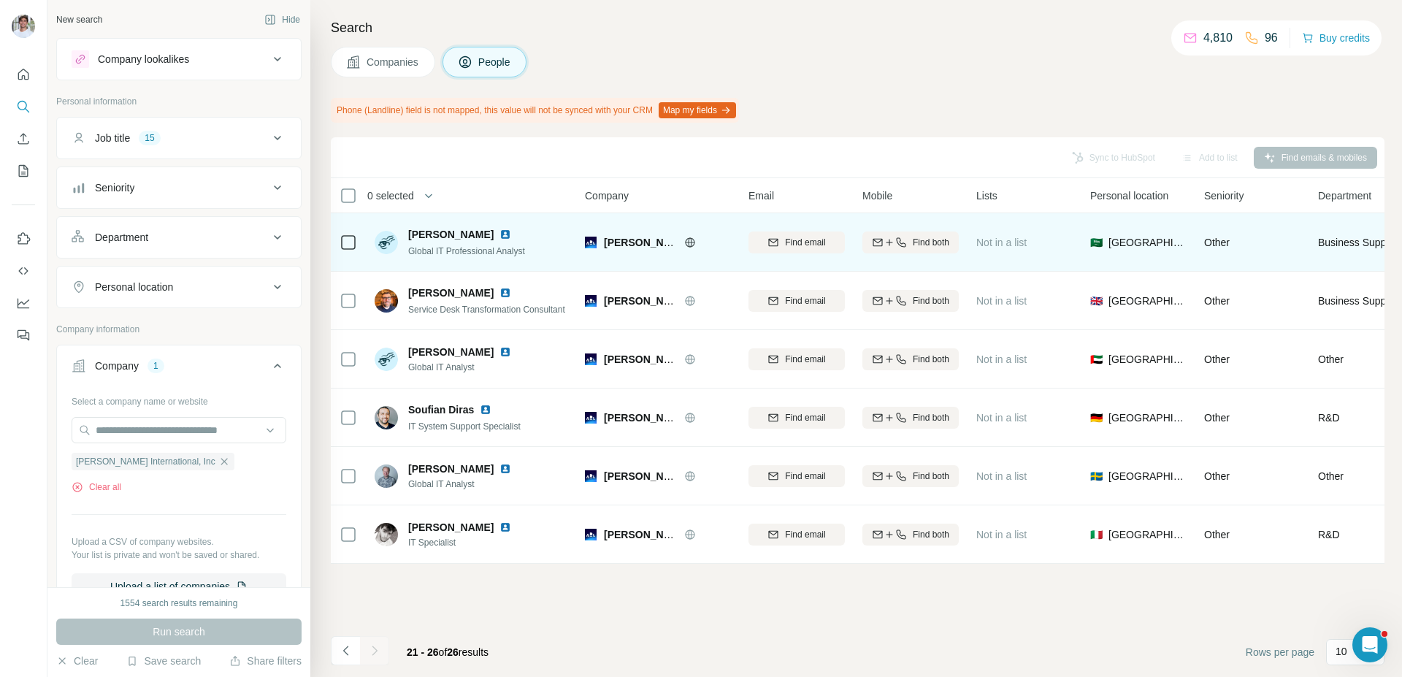
click at [501, 234] on img at bounding box center [506, 235] width 12 height 12
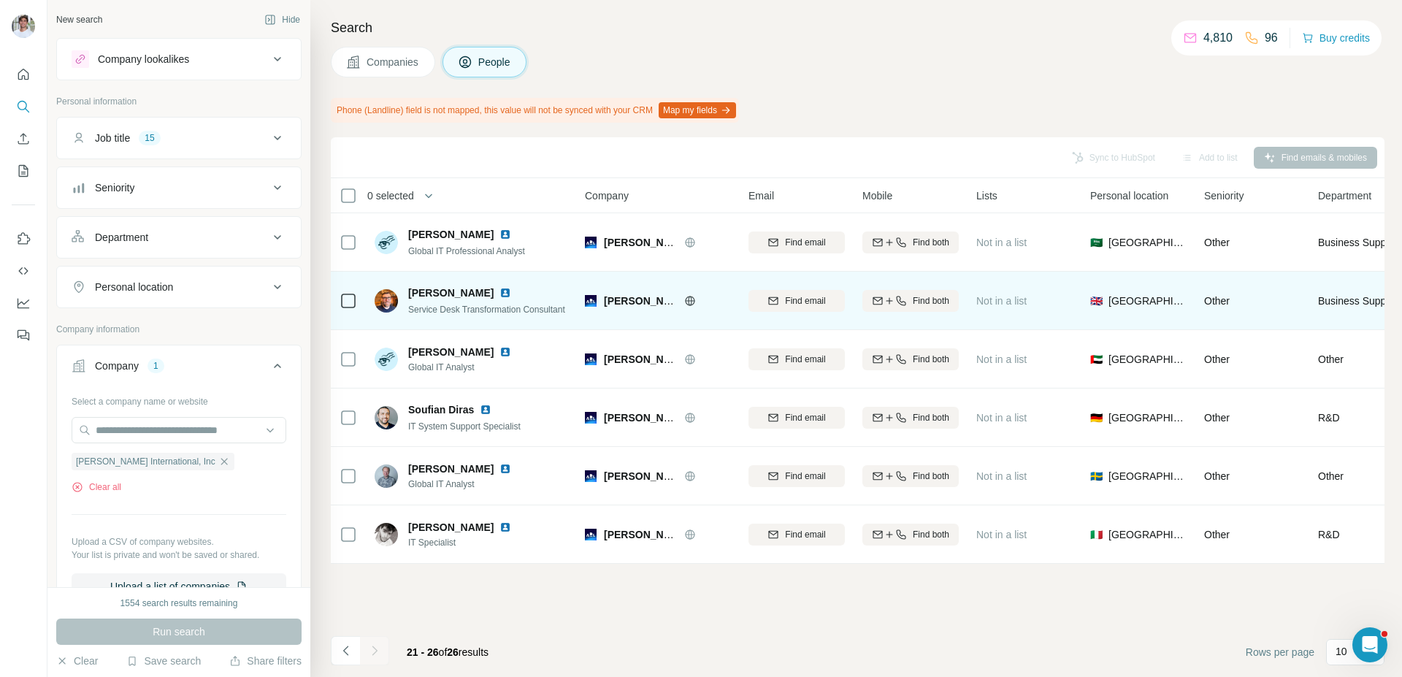
click at [500, 292] on img at bounding box center [506, 293] width 12 height 12
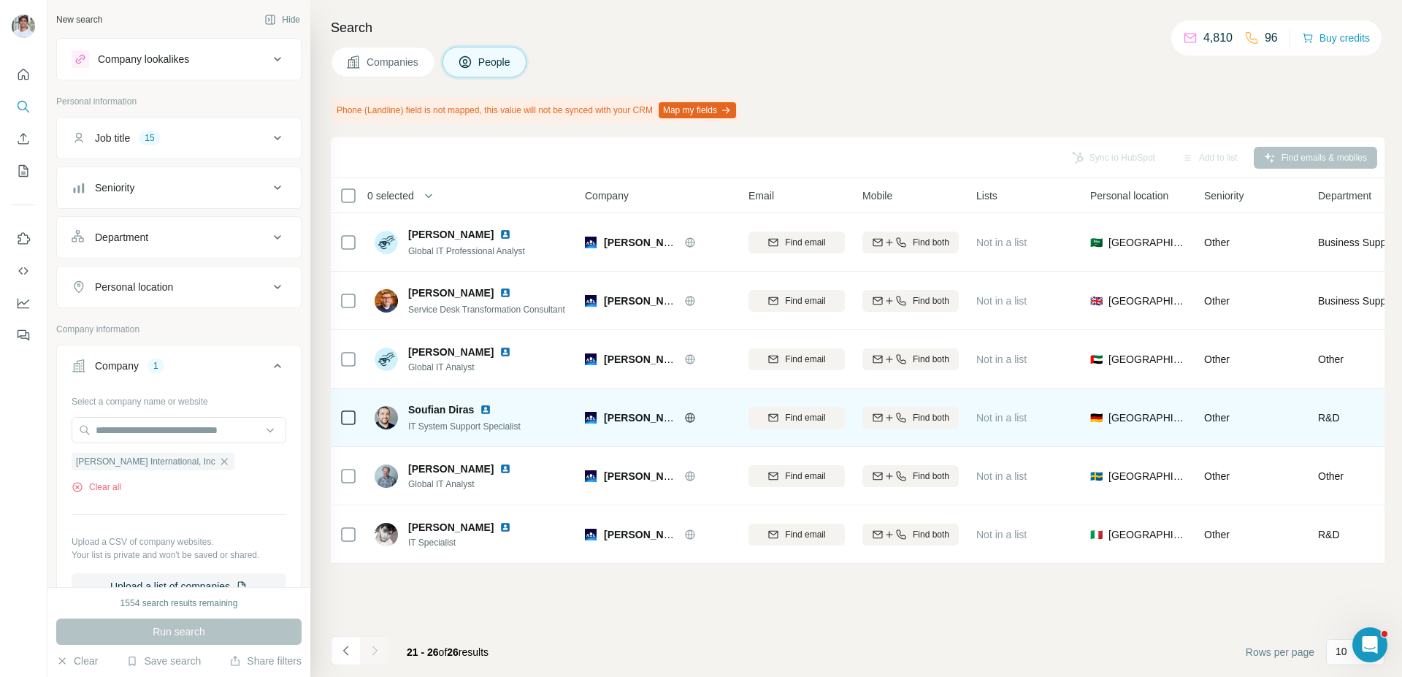
click at [487, 410] on img at bounding box center [486, 410] width 12 height 12
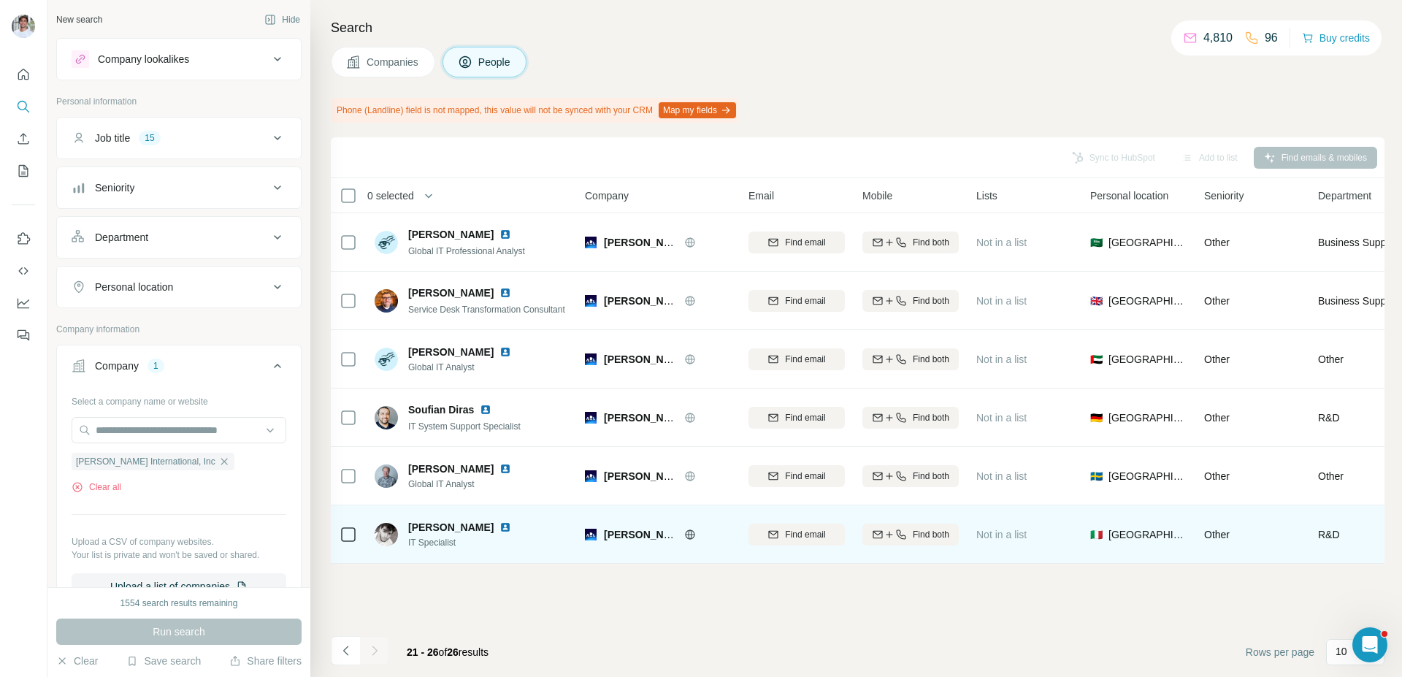
click at [500, 525] on img at bounding box center [506, 527] width 12 height 12
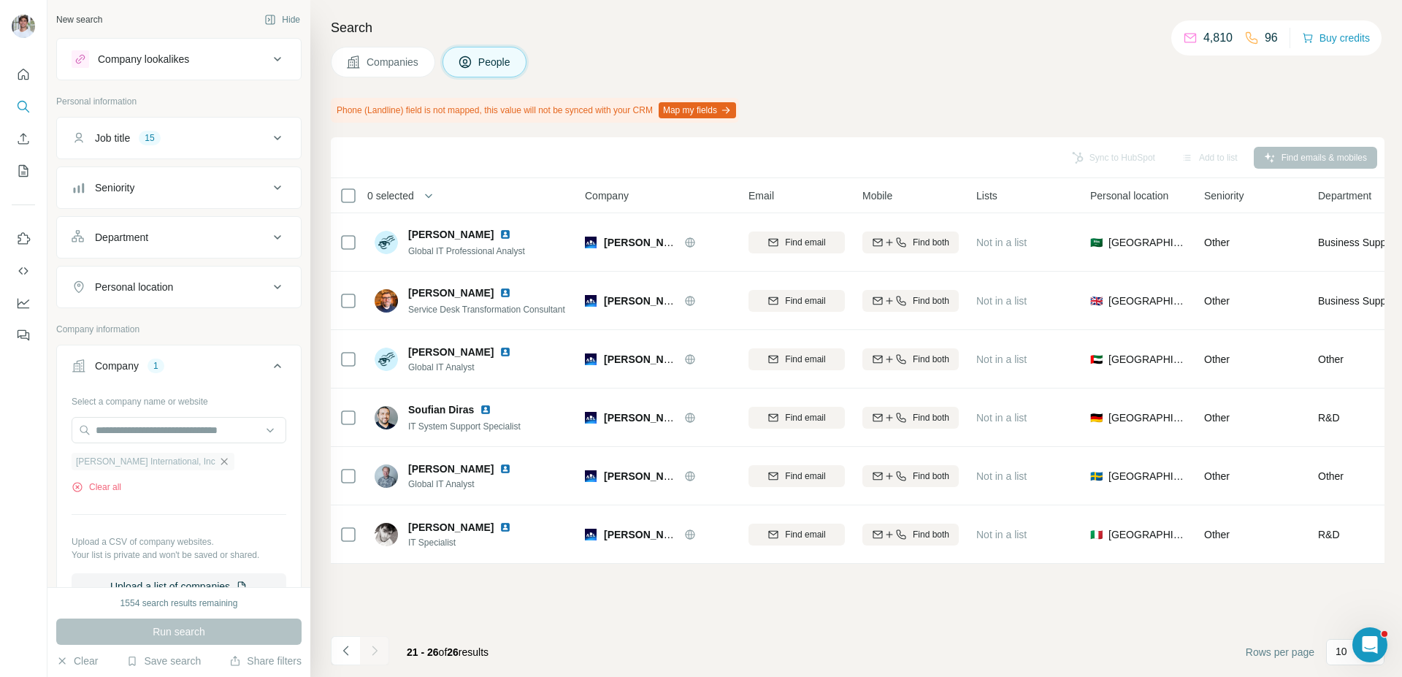
click at [218, 464] on icon "button" at bounding box center [224, 462] width 12 height 12
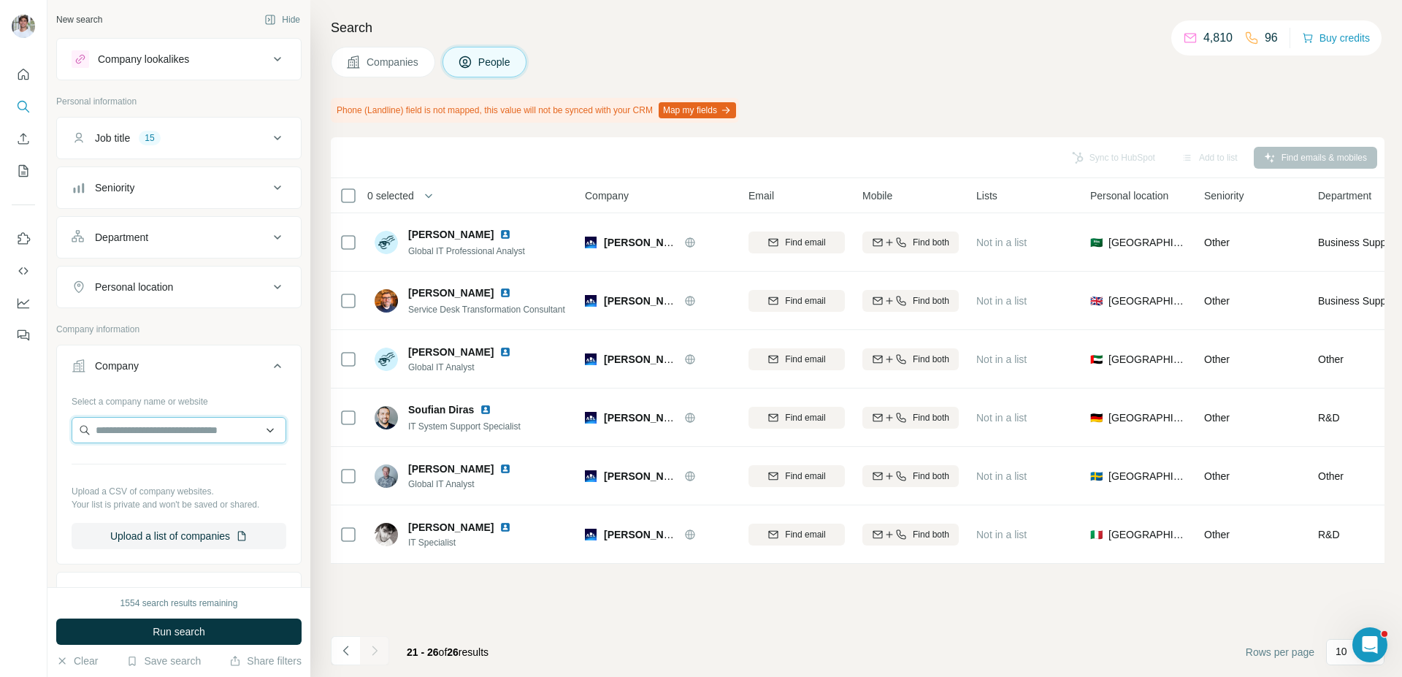
click at [217, 429] on input "text" at bounding box center [179, 430] width 215 height 26
paste input "**********"
type input "**********"
click at [205, 460] on div "Mentimeter mentimeter.com" at bounding box center [178, 469] width 207 height 39
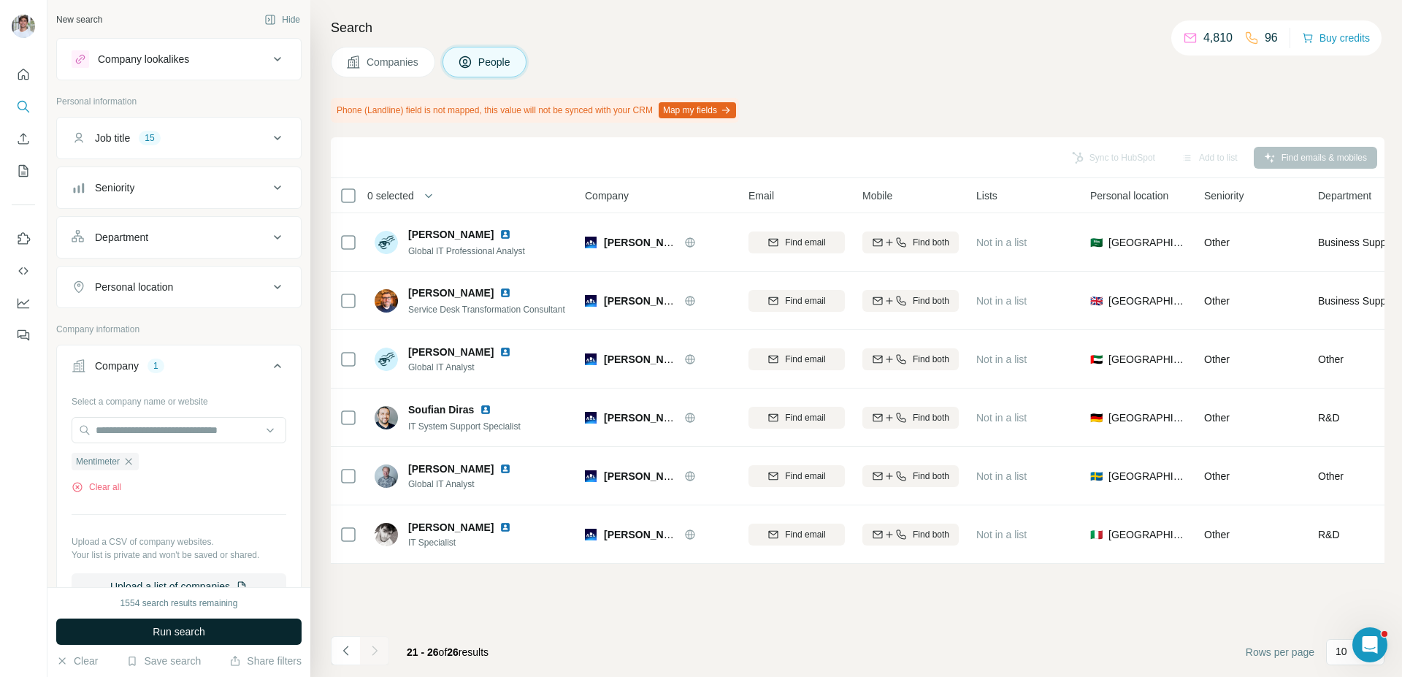
click at [194, 632] on span "Run search" at bounding box center [179, 631] width 53 height 15
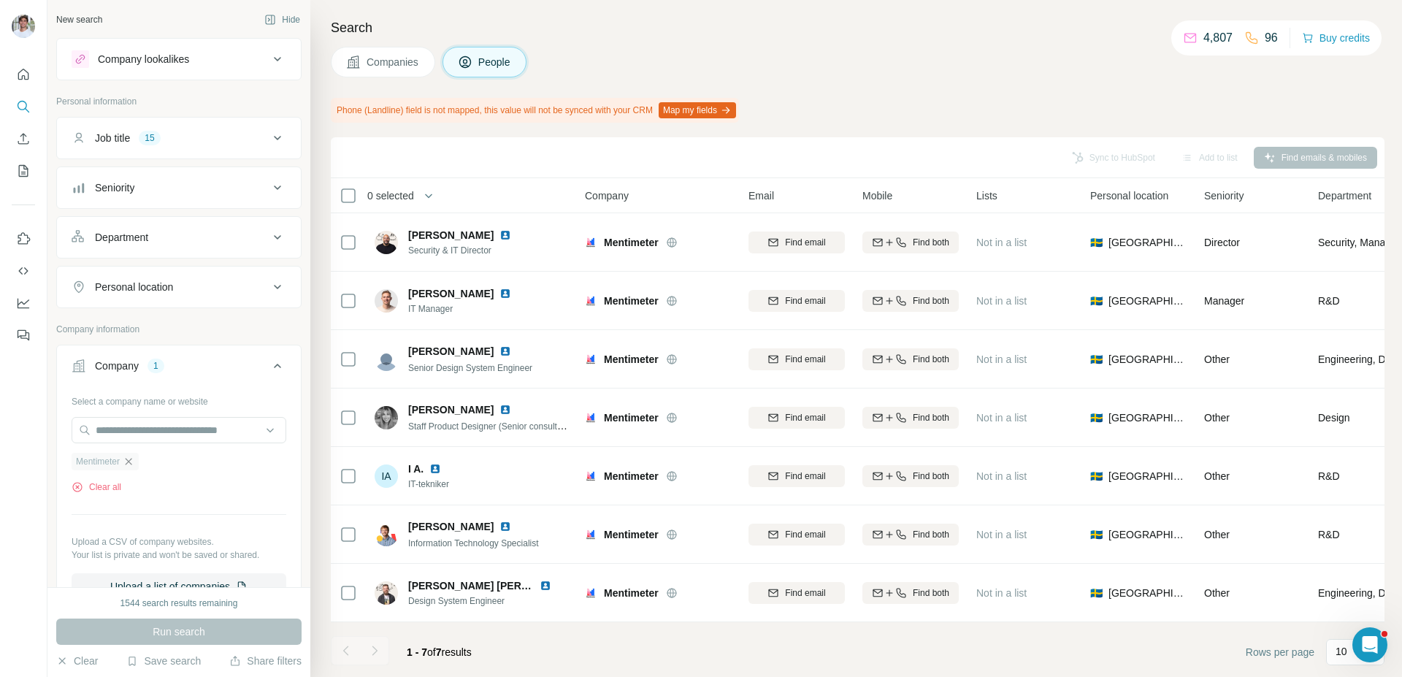
click at [129, 465] on icon "button" at bounding box center [129, 462] width 12 height 12
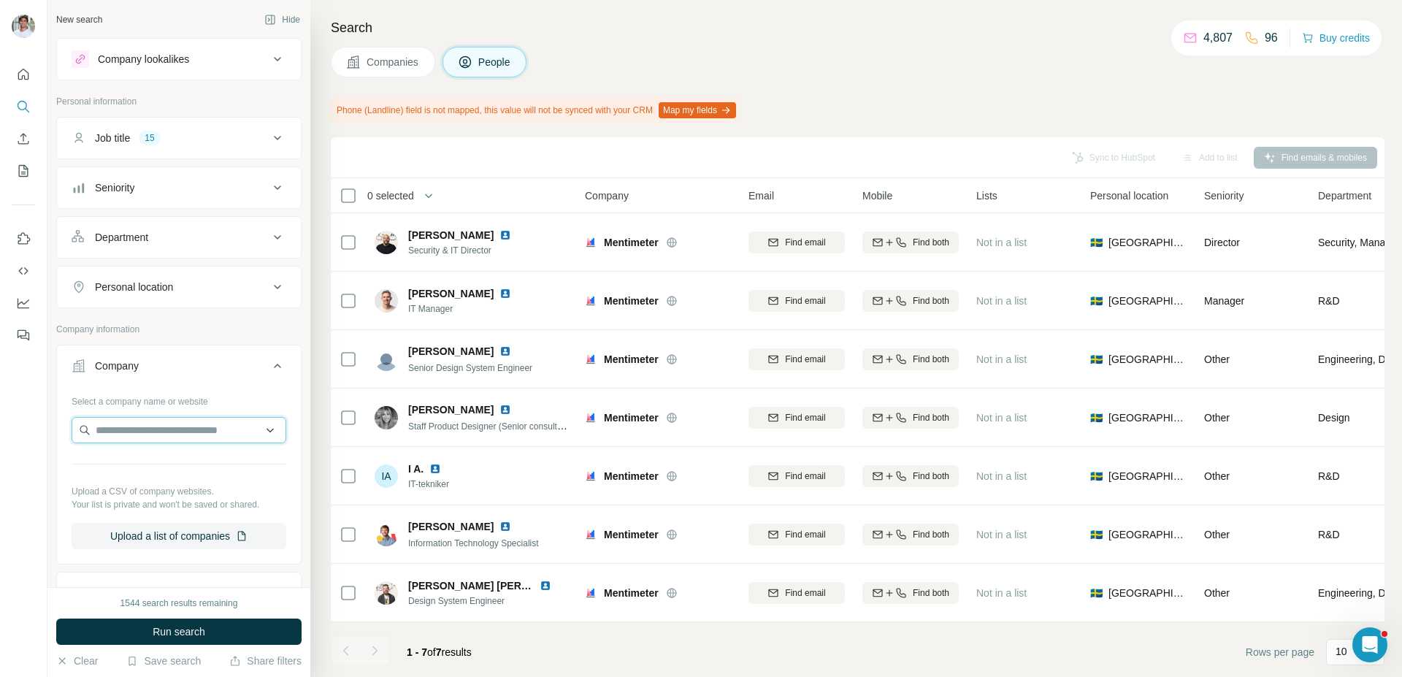
click at [152, 429] on input "text" at bounding box center [179, 430] width 215 height 26
paste input "**********"
type input "**********"
click at [194, 478] on div "DHR Global dhrglobal.com" at bounding box center [178, 469] width 207 height 39
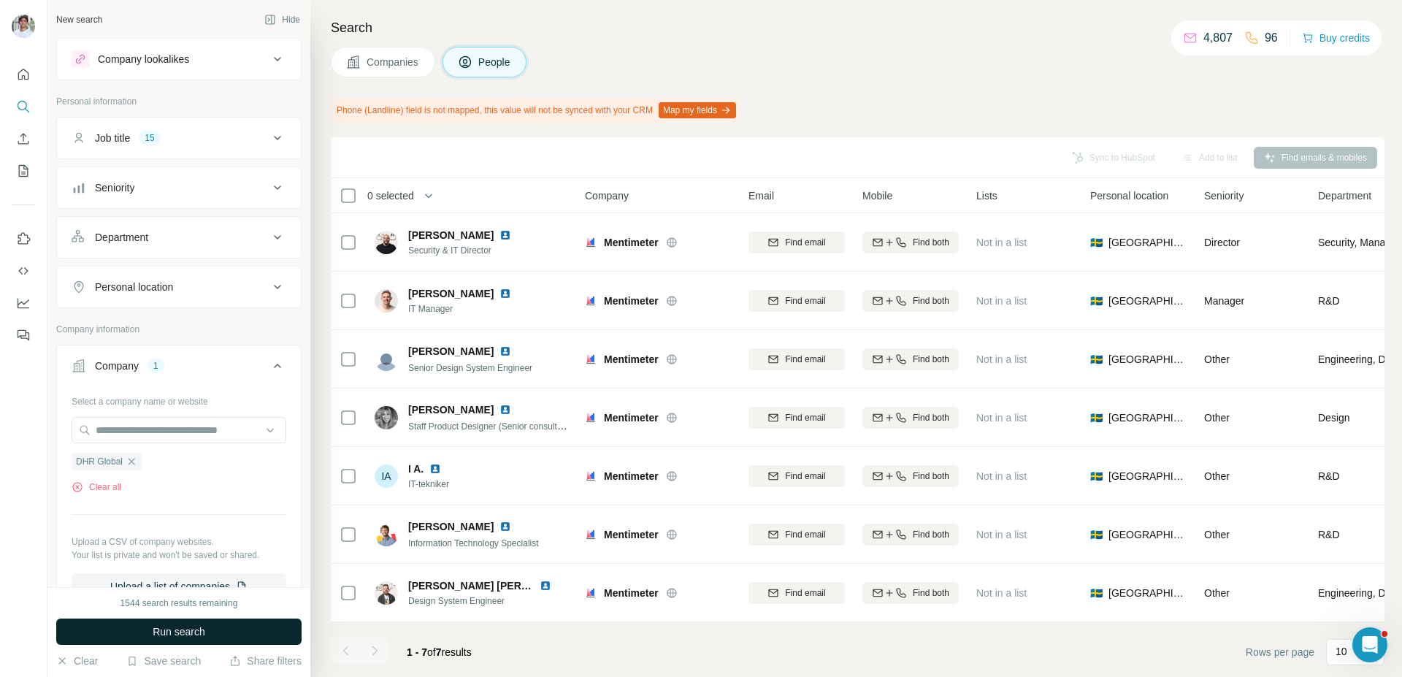
click at [191, 621] on button "Run search" at bounding box center [178, 632] width 245 height 26
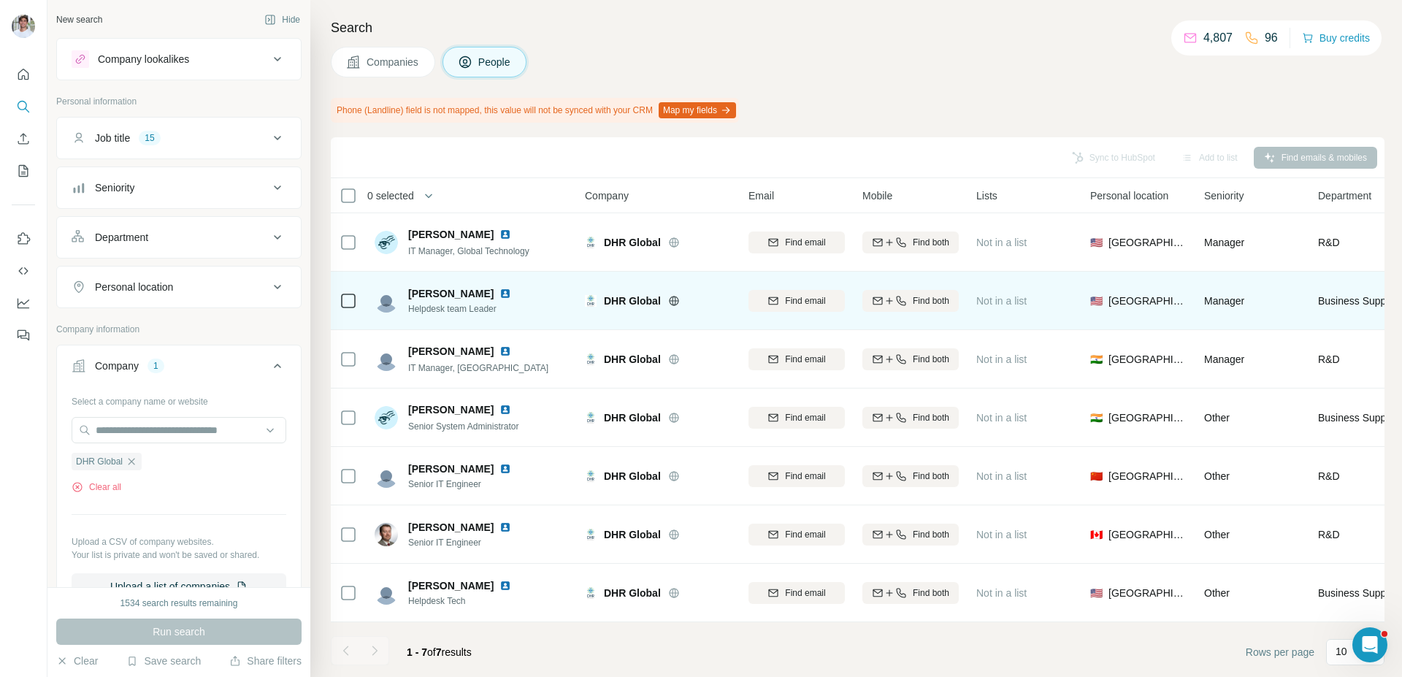
click at [500, 293] on img at bounding box center [506, 294] width 12 height 12
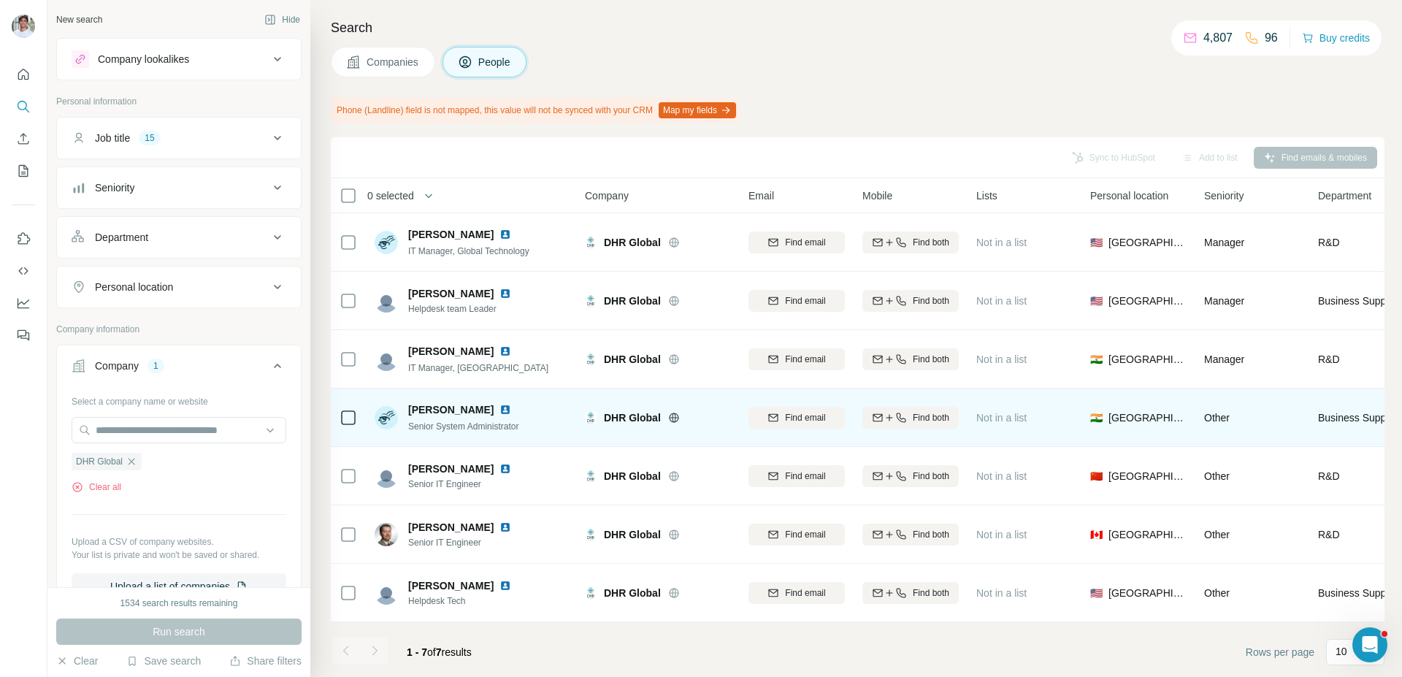
click at [500, 410] on img at bounding box center [506, 410] width 12 height 12
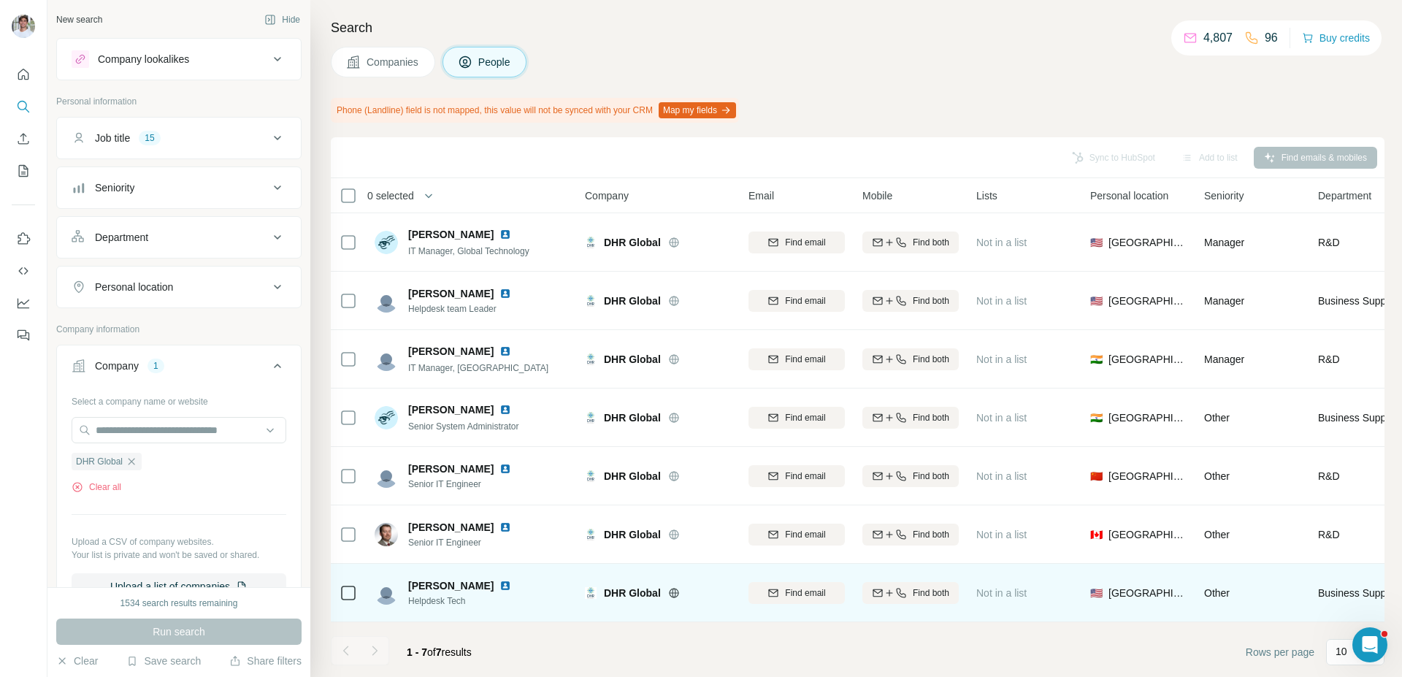
click at [509, 583] on img at bounding box center [506, 586] width 12 height 12
